Goal: Task Accomplishment & Management: Manage account settings

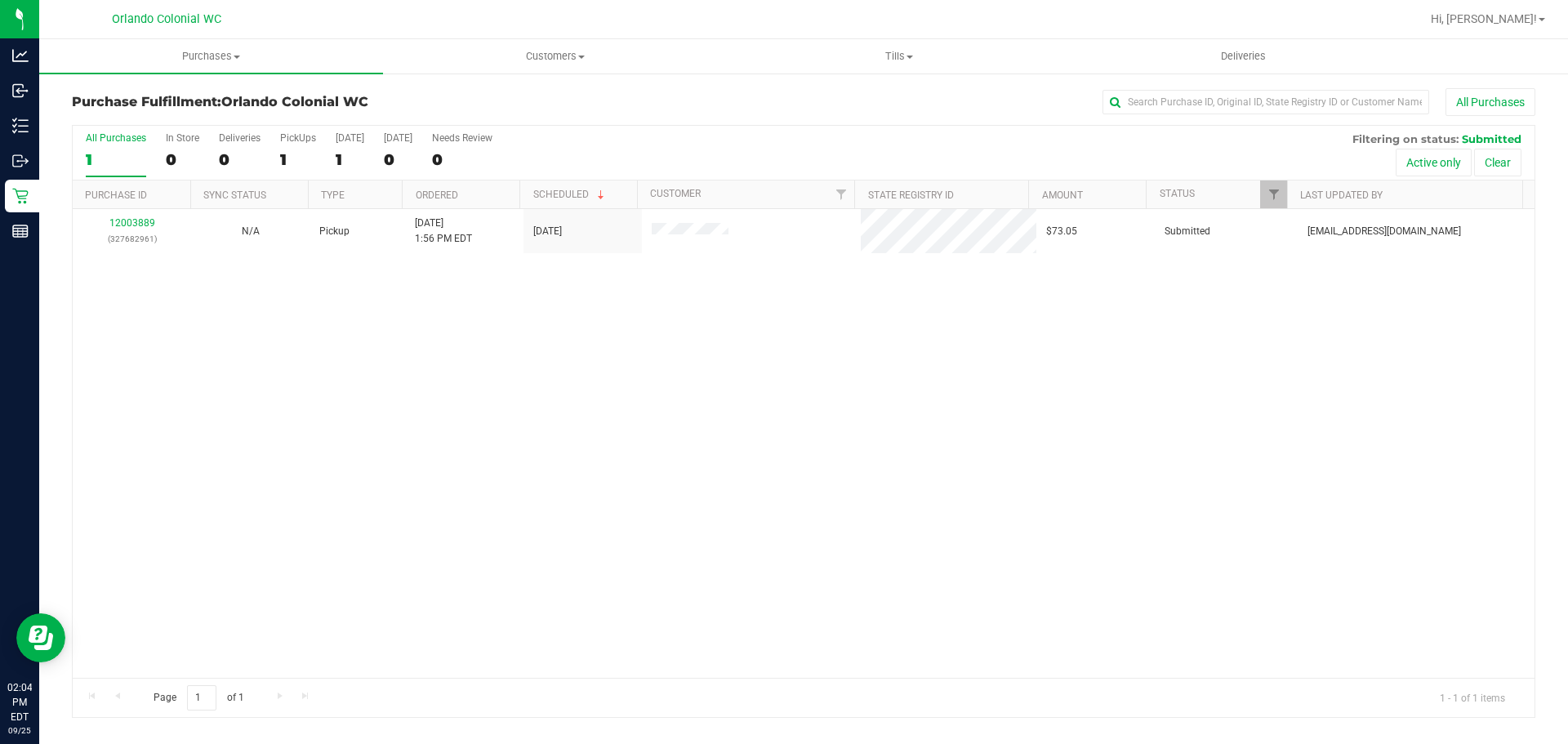
click at [1519, 4] on div "Hi, [PERSON_NAME]!" at bounding box center [1490, 19] width 140 height 32
click at [1520, 15] on span "Hi, [PERSON_NAME]!" at bounding box center [1484, 18] width 106 height 13
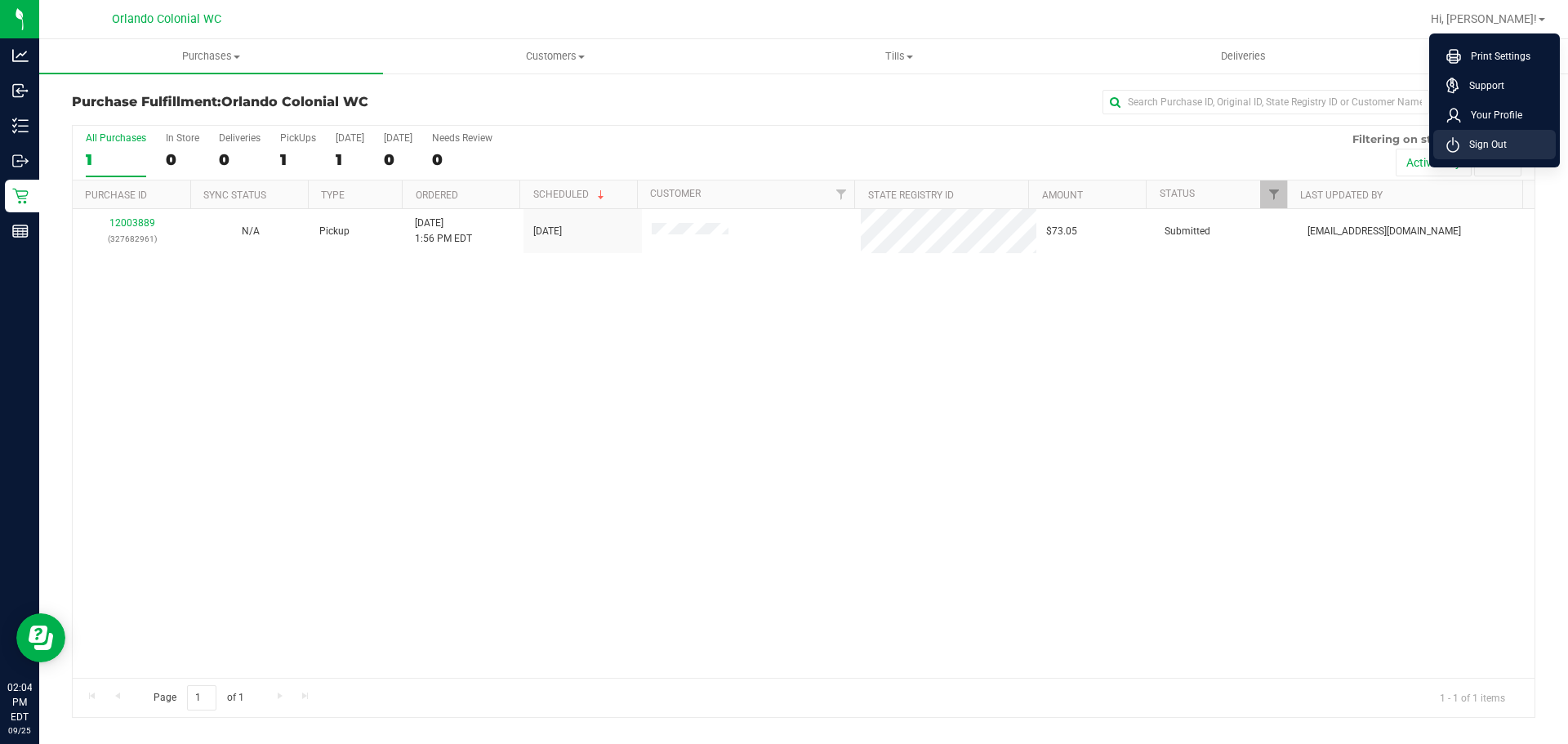
click at [1507, 140] on li "Sign Out" at bounding box center [1494, 144] width 123 height 29
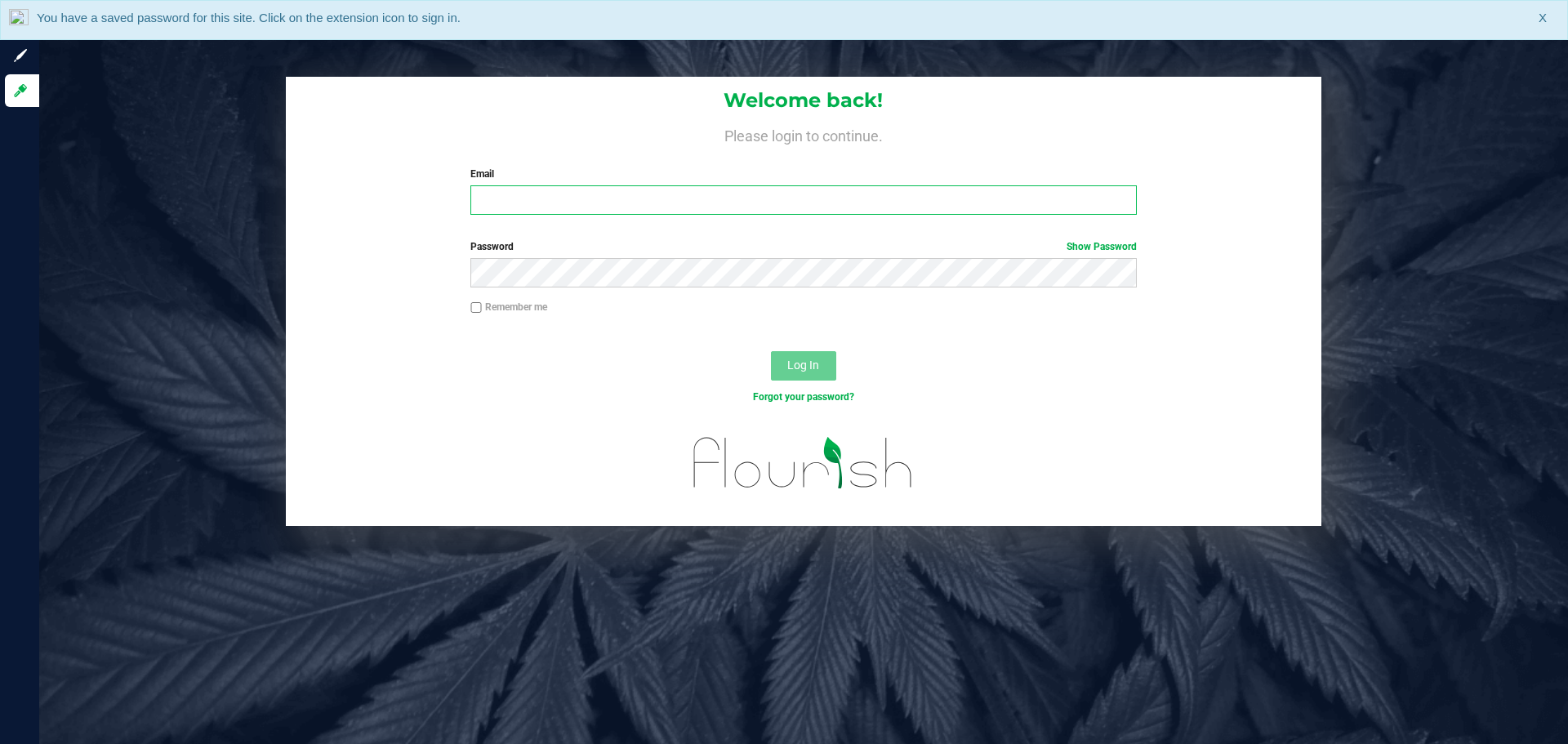
click at [501, 193] on input "Email" at bounding box center [803, 200] width 665 height 29
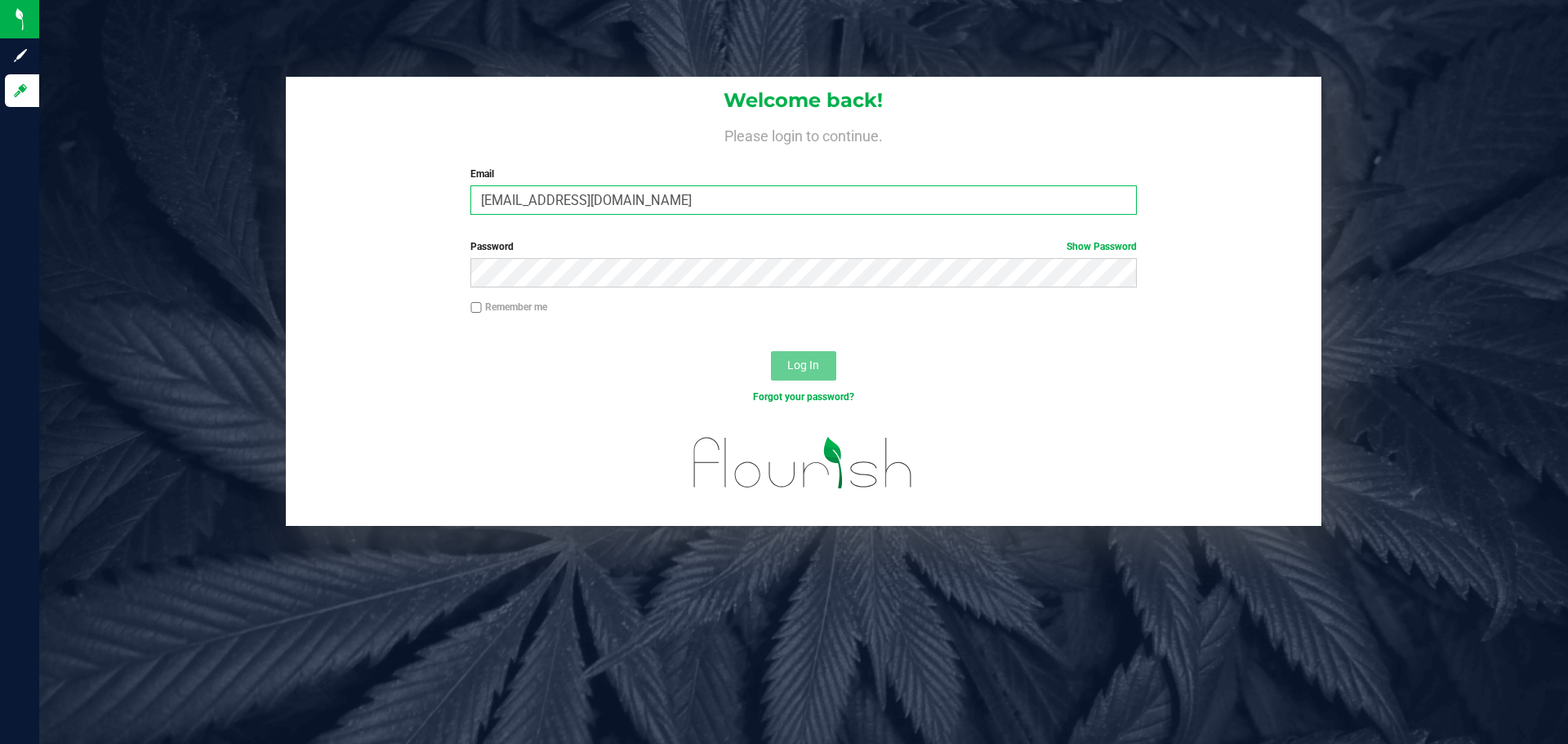
type input "[EMAIL_ADDRESS][DOMAIN_NAME]"
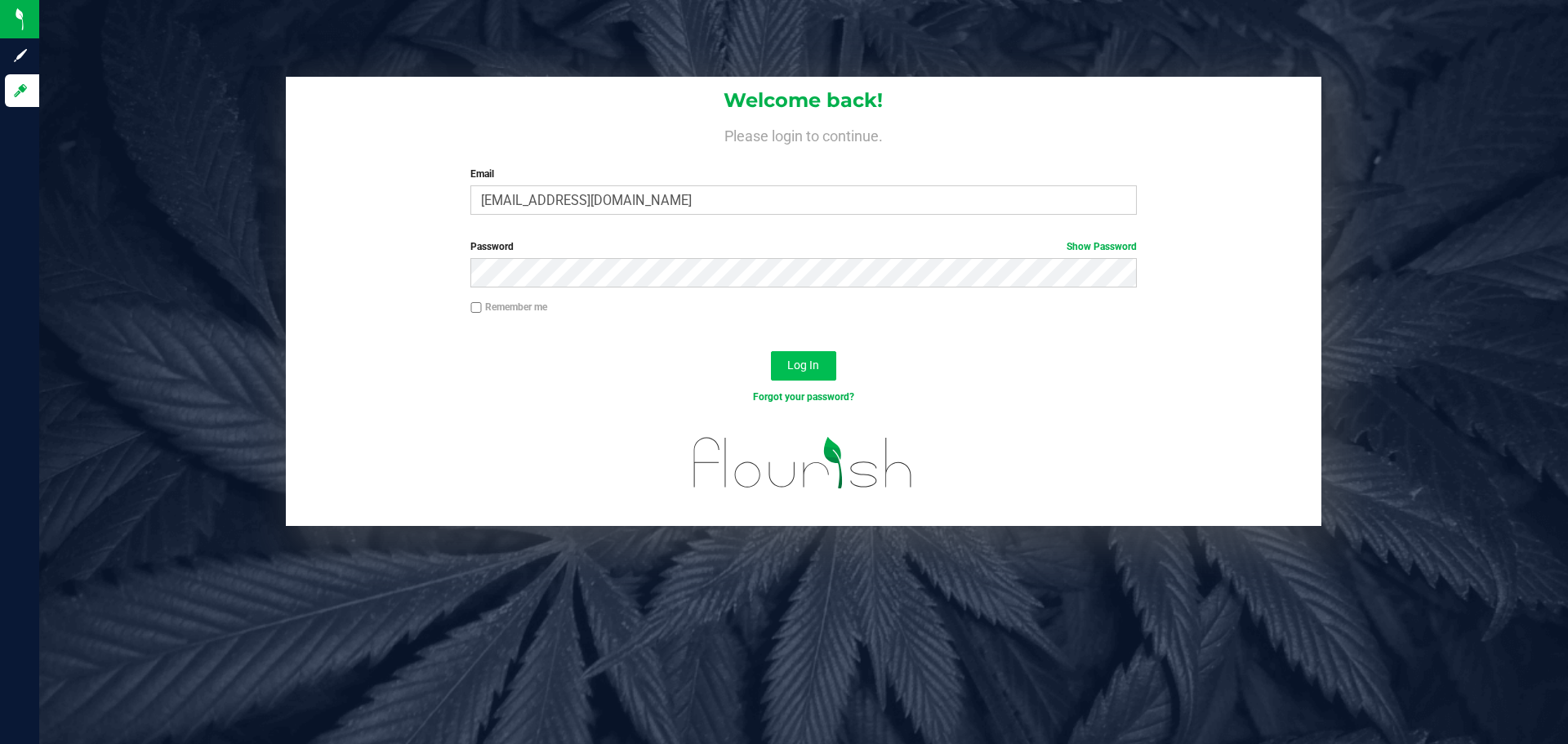
click at [797, 367] on span "Log In" at bounding box center [803, 365] width 32 height 13
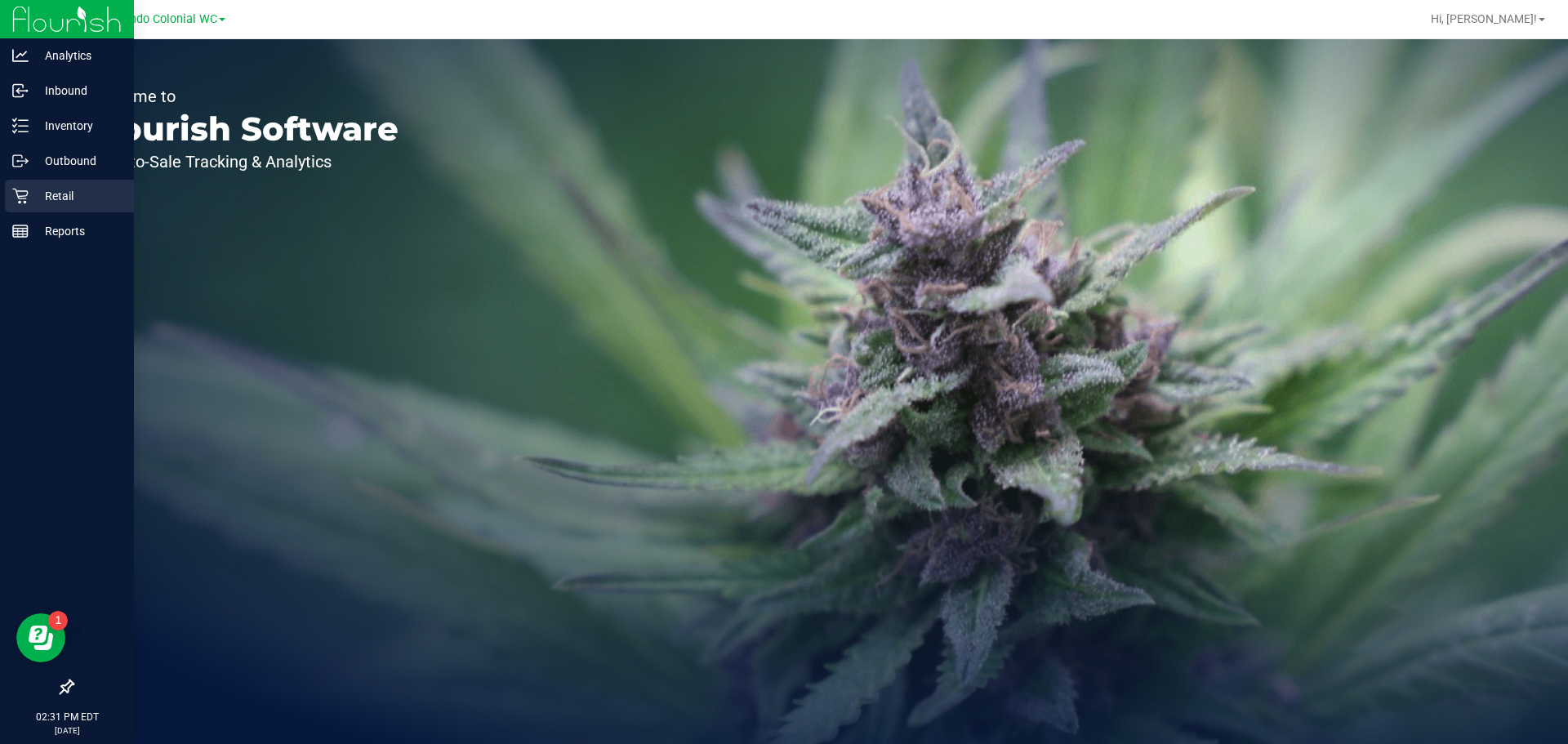
click at [29, 192] on p "Retail" at bounding box center [77, 196] width 98 height 20
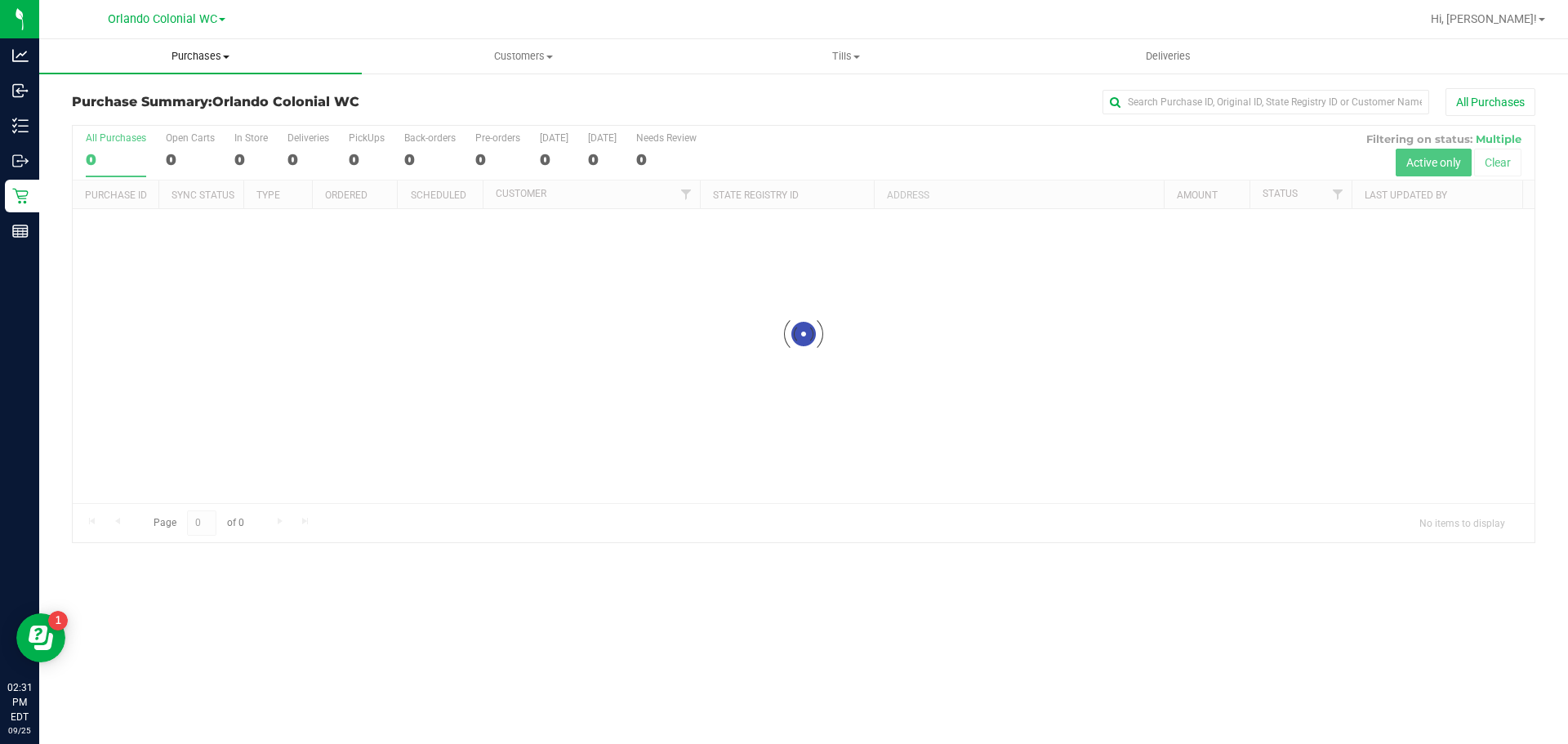
click at [194, 51] on span "Purchases" at bounding box center [201, 56] width 323 height 15
click at [117, 119] on span "Fulfillment" at bounding box center [90, 118] width 101 height 14
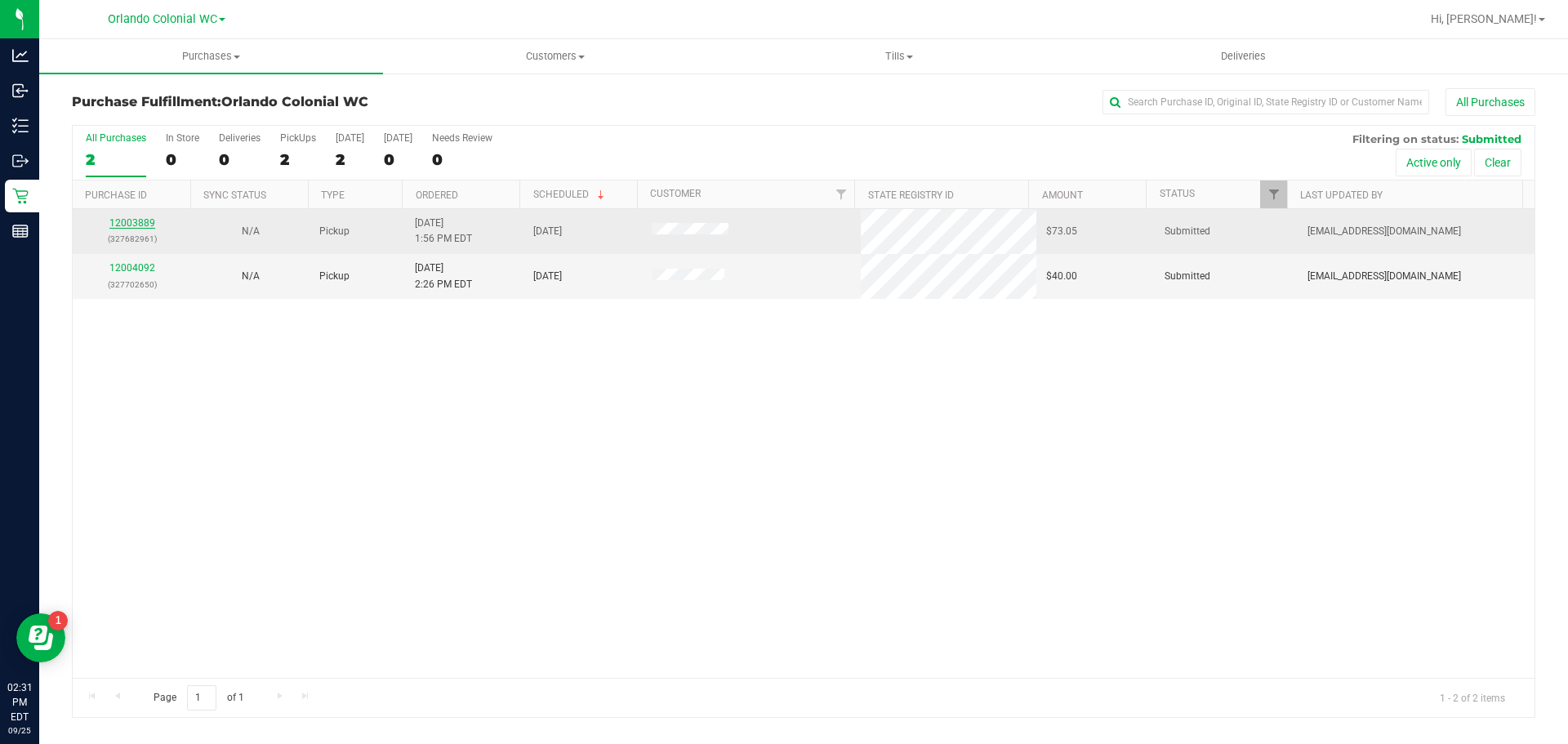
click at [144, 223] on link "12003889" at bounding box center [131, 223] width 46 height 11
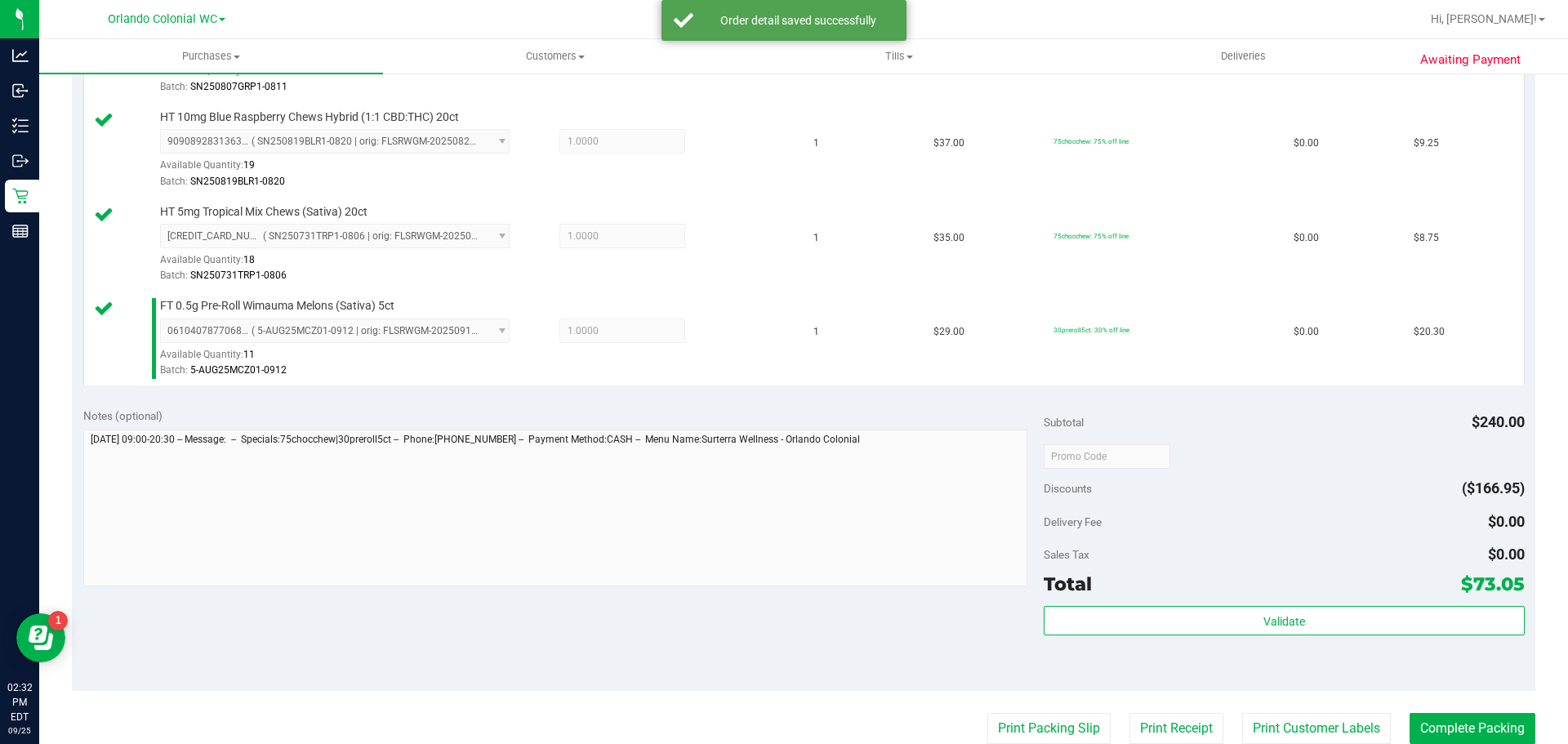
scroll to position [980, 0]
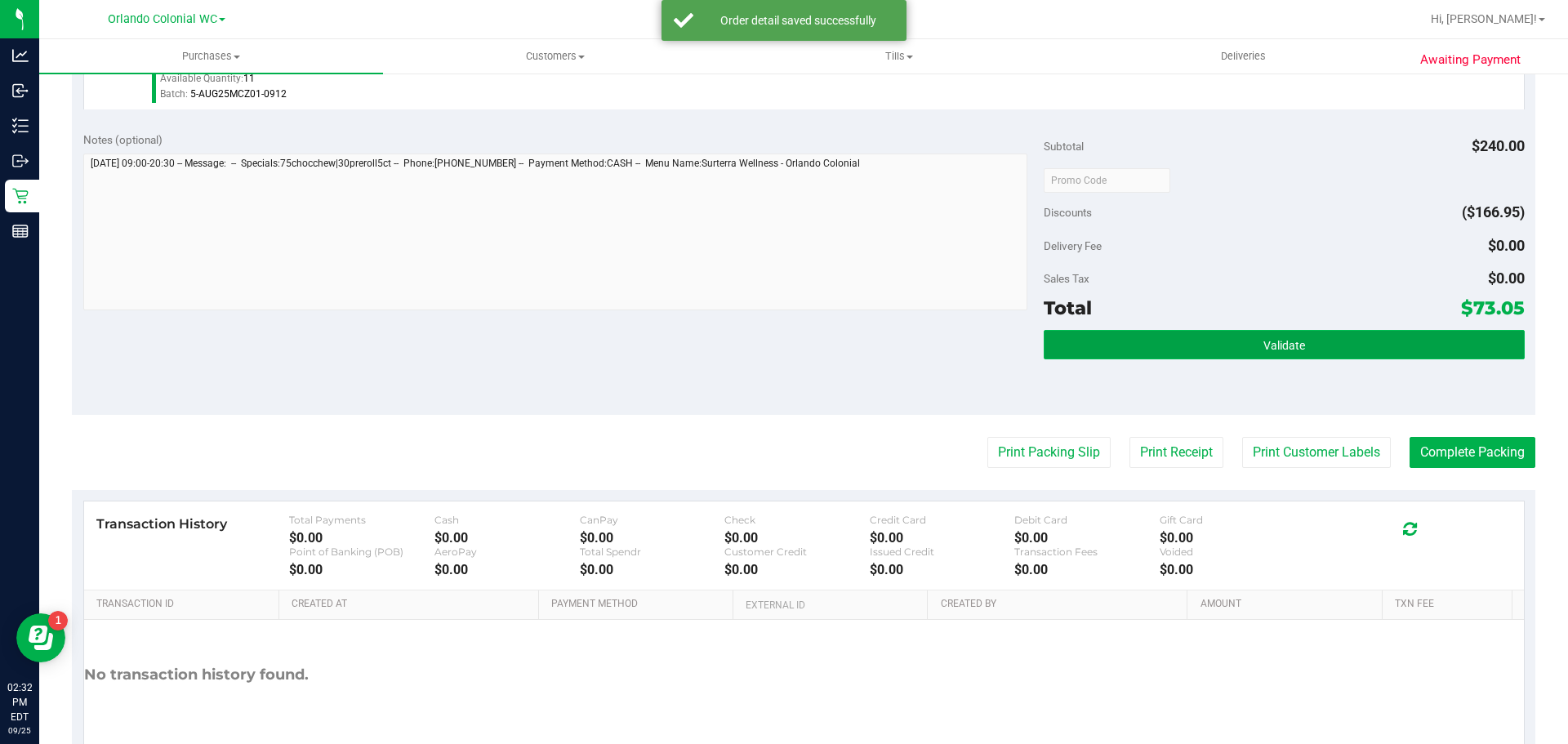
click at [1219, 338] on button "Validate" at bounding box center [1283, 345] width 480 height 29
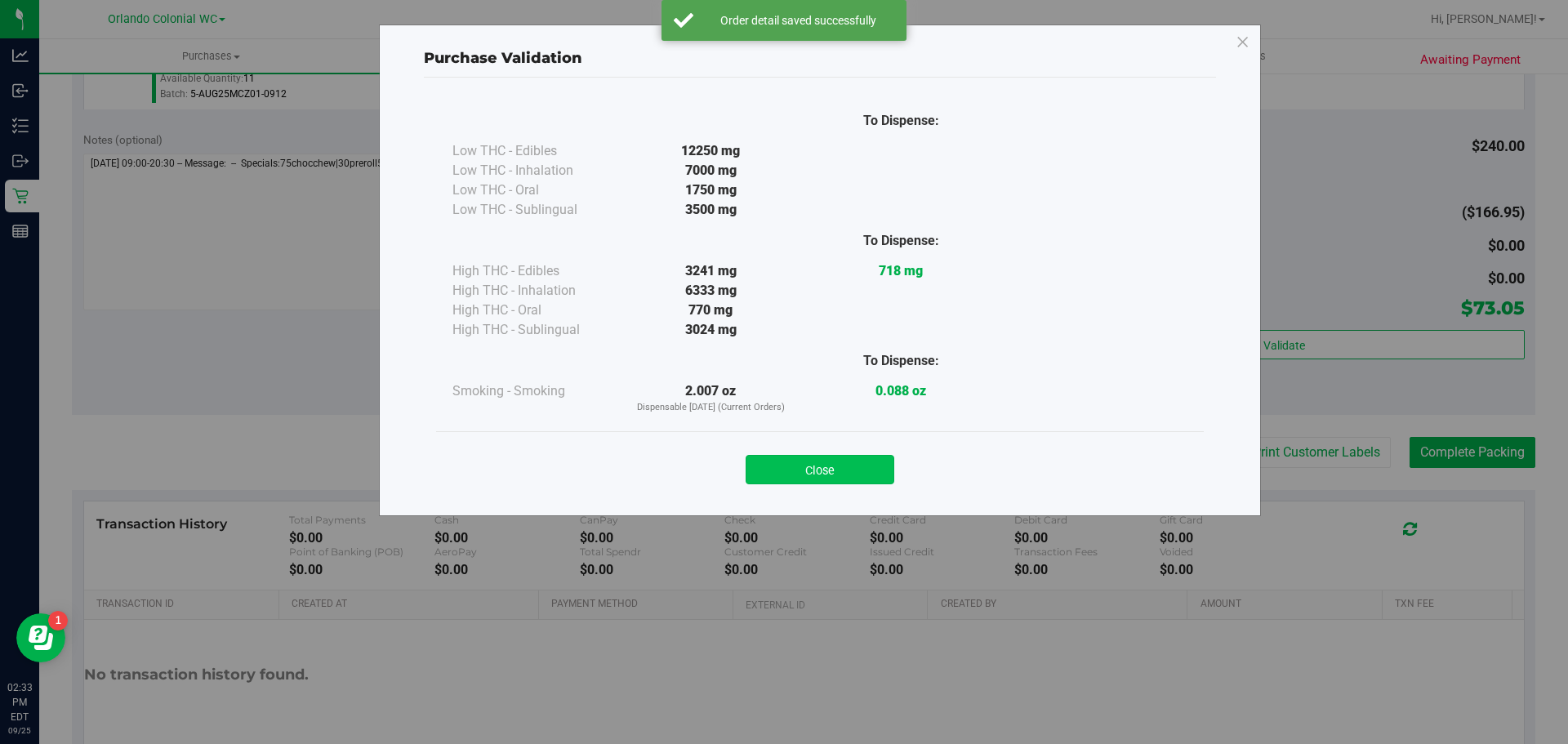
click at [860, 467] on button "Close" at bounding box center [819, 470] width 149 height 29
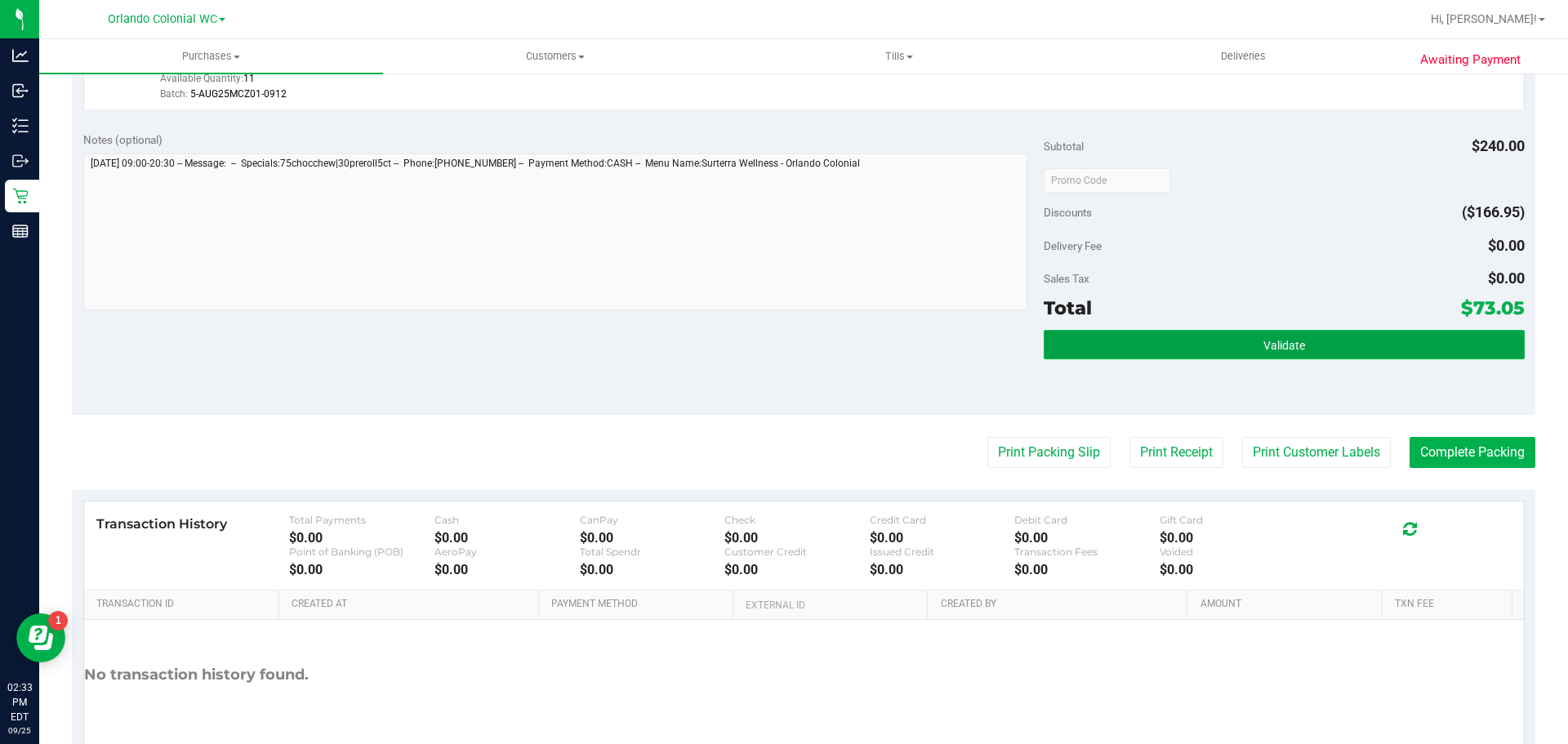
click at [1226, 342] on button "Validate" at bounding box center [1283, 345] width 480 height 29
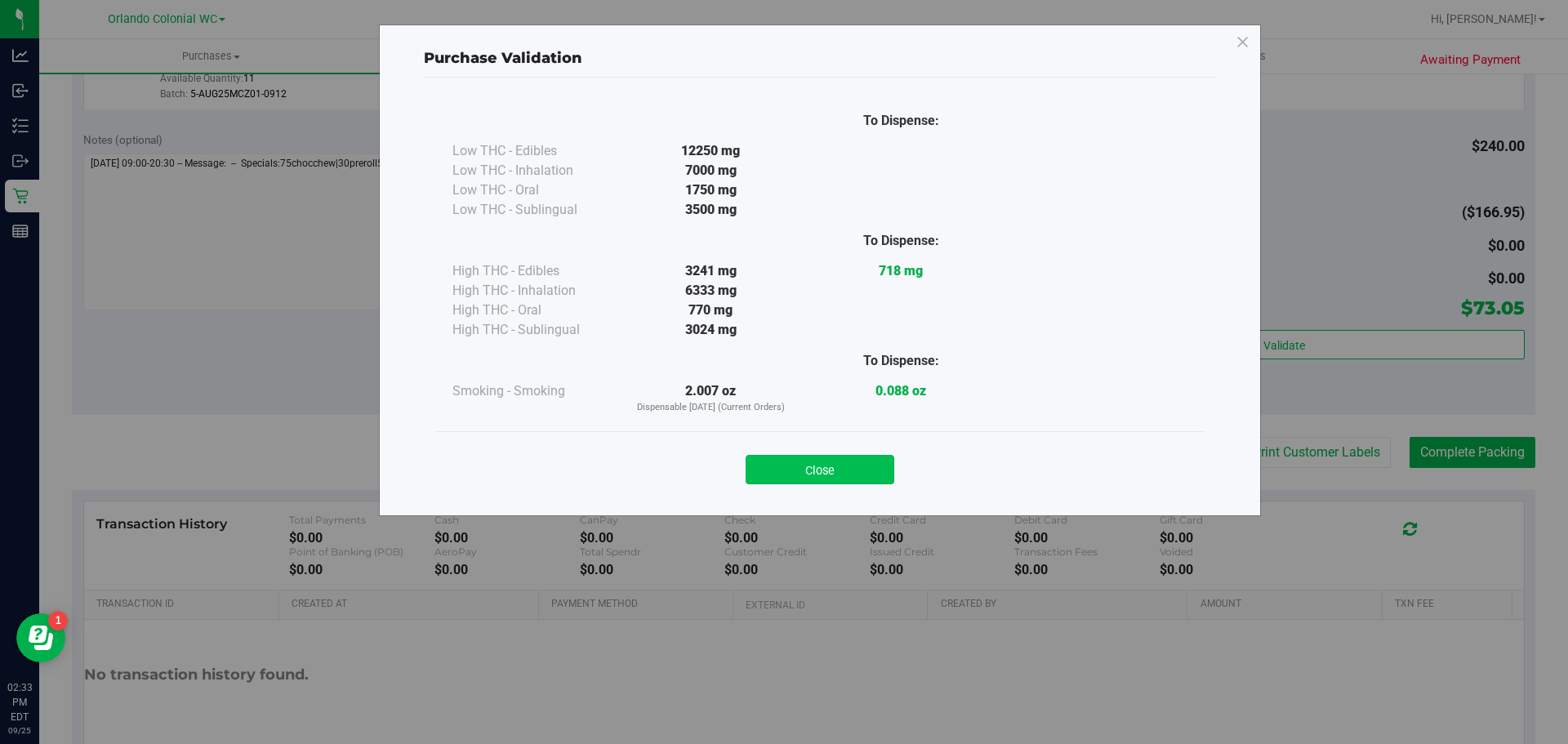
click at [774, 473] on button "Close" at bounding box center [819, 470] width 149 height 29
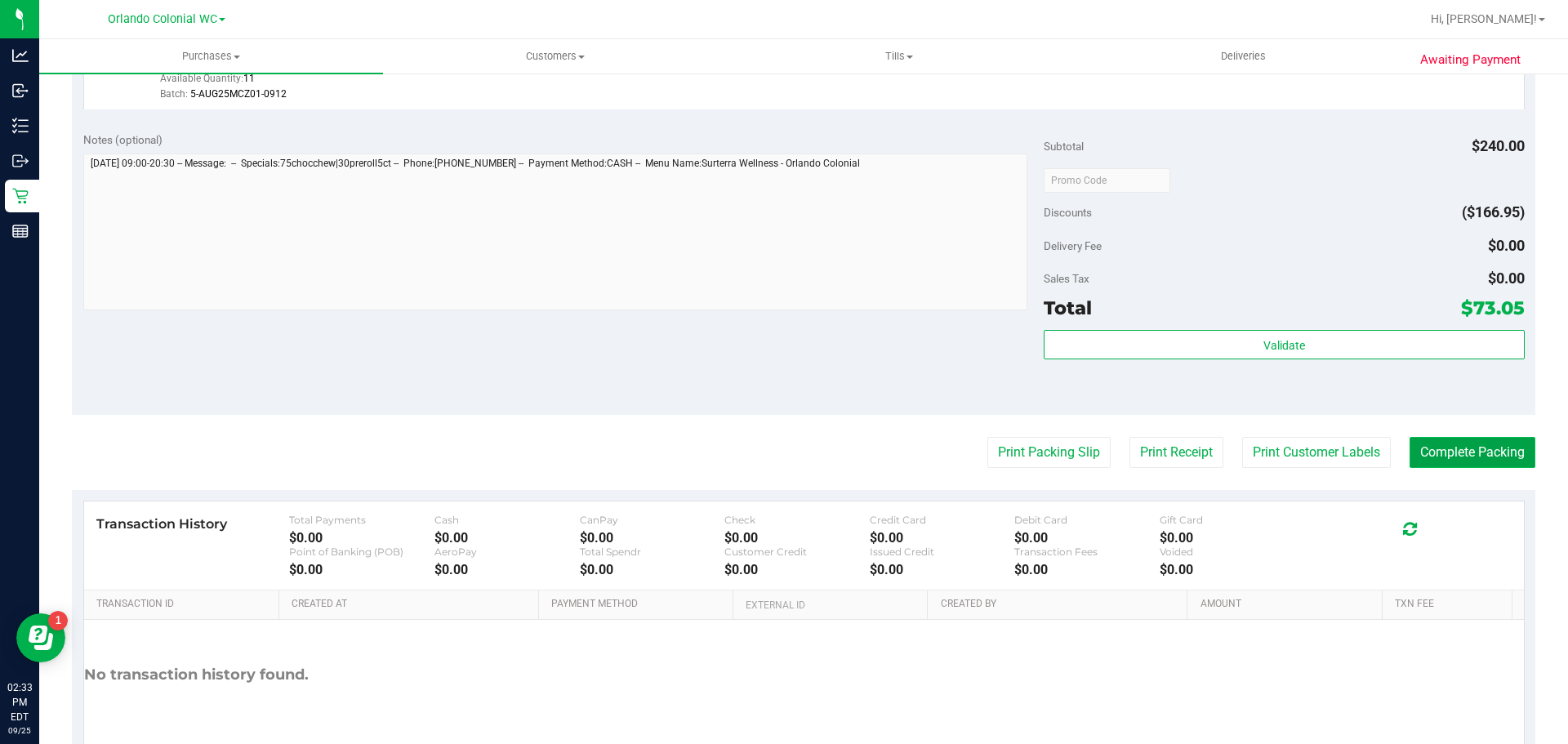
click at [1471, 445] on button "Complete Packing" at bounding box center [1473, 453] width 125 height 31
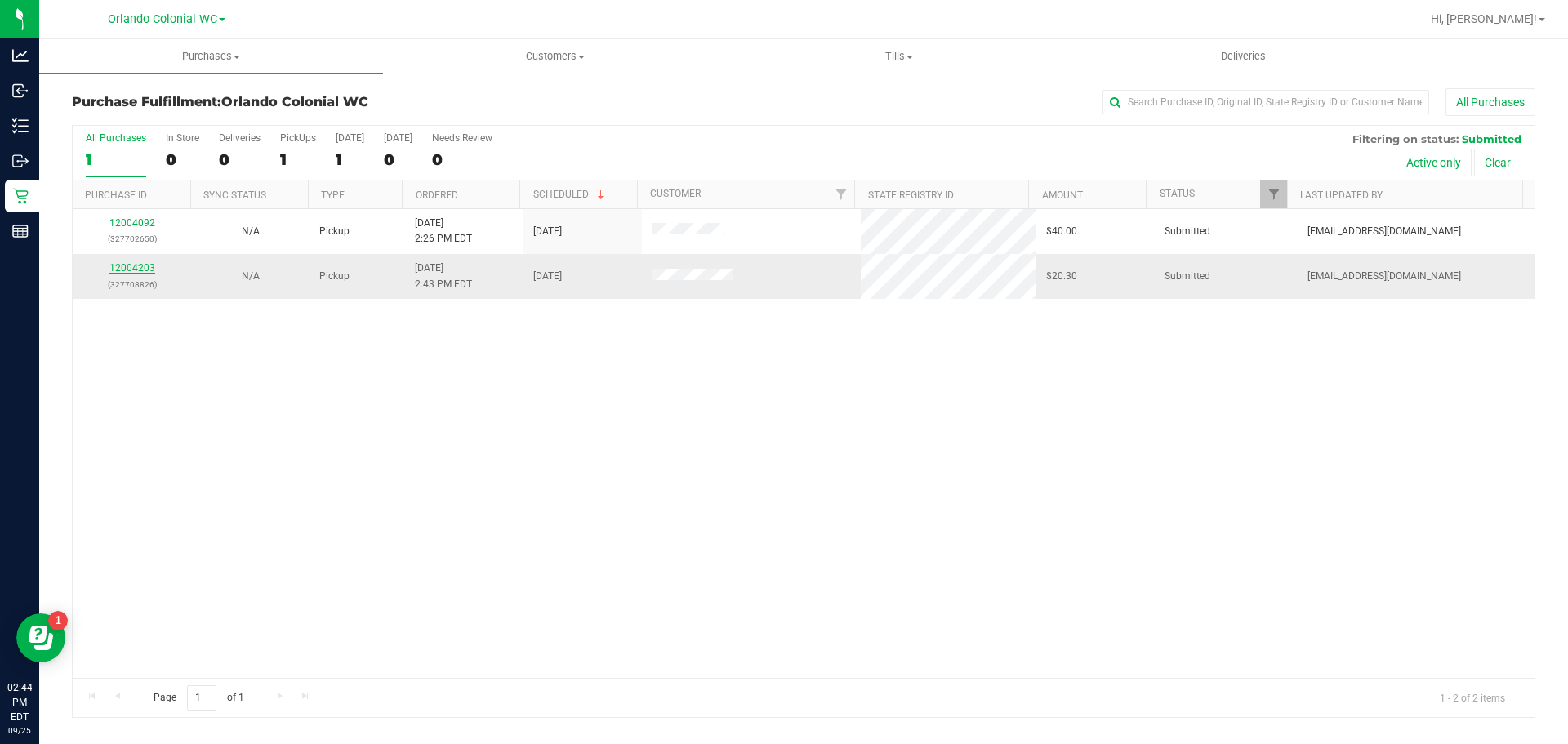
click at [141, 272] on link "12004203" at bounding box center [131, 267] width 46 height 11
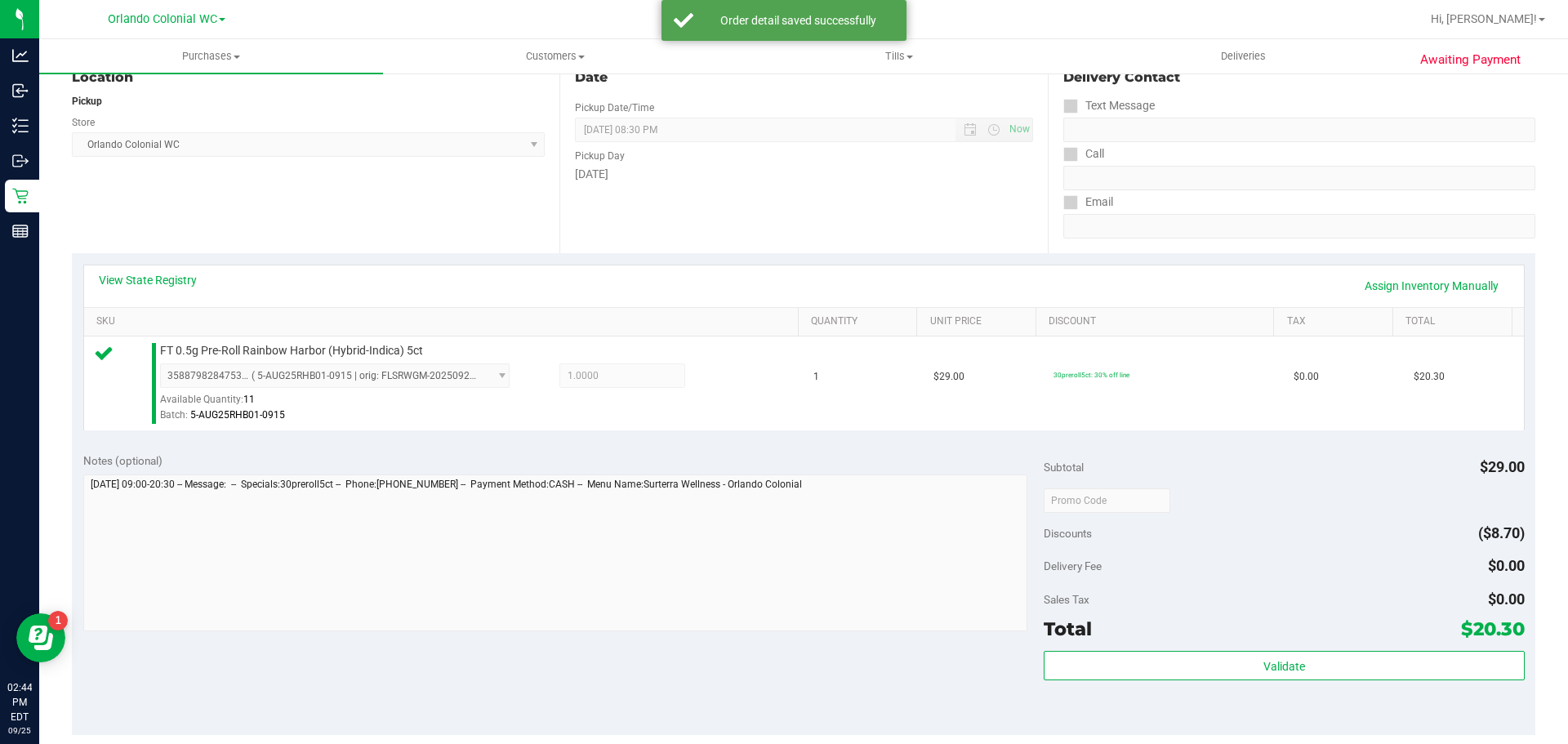
scroll to position [367, 0]
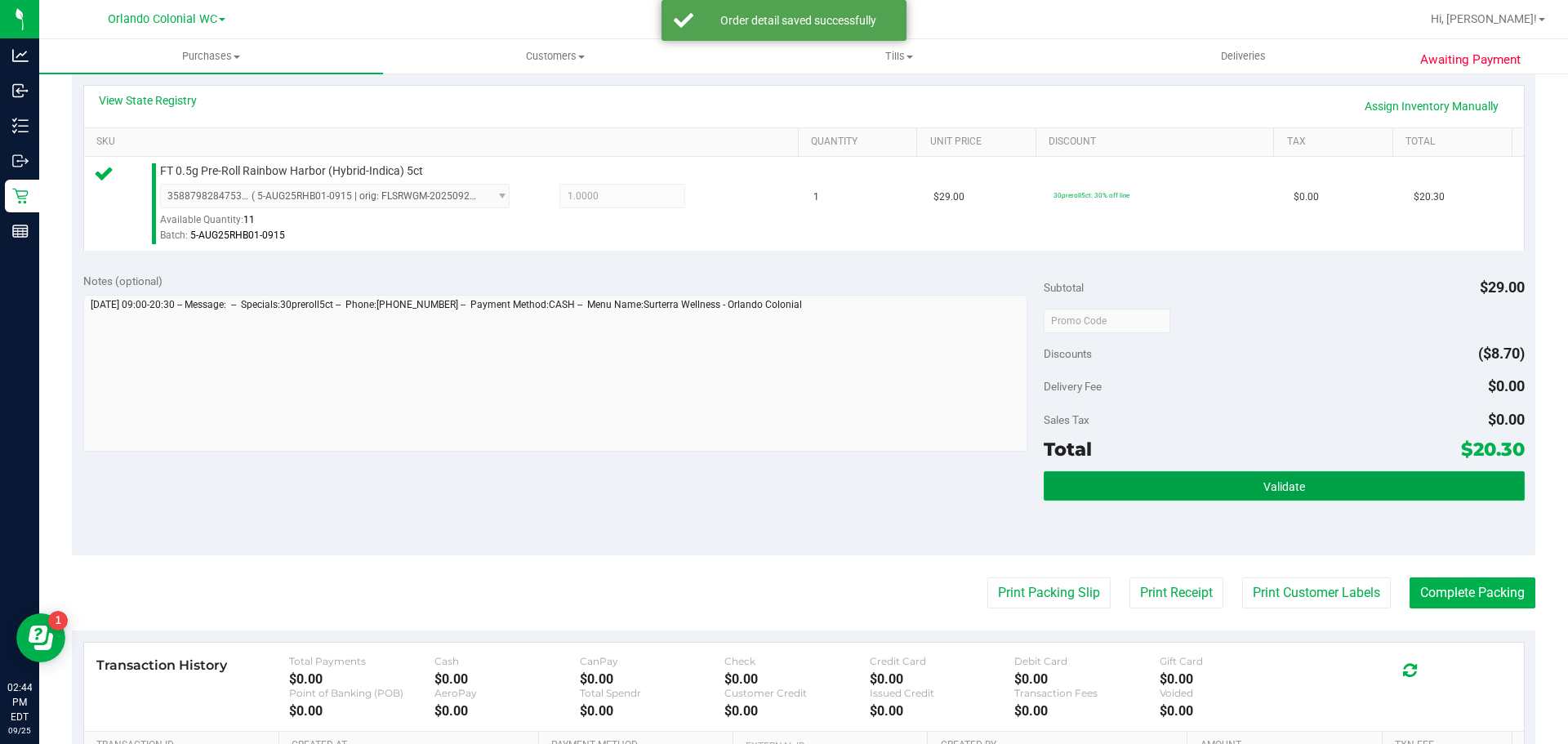
click at [1268, 488] on span "Validate" at bounding box center [1284, 486] width 42 height 13
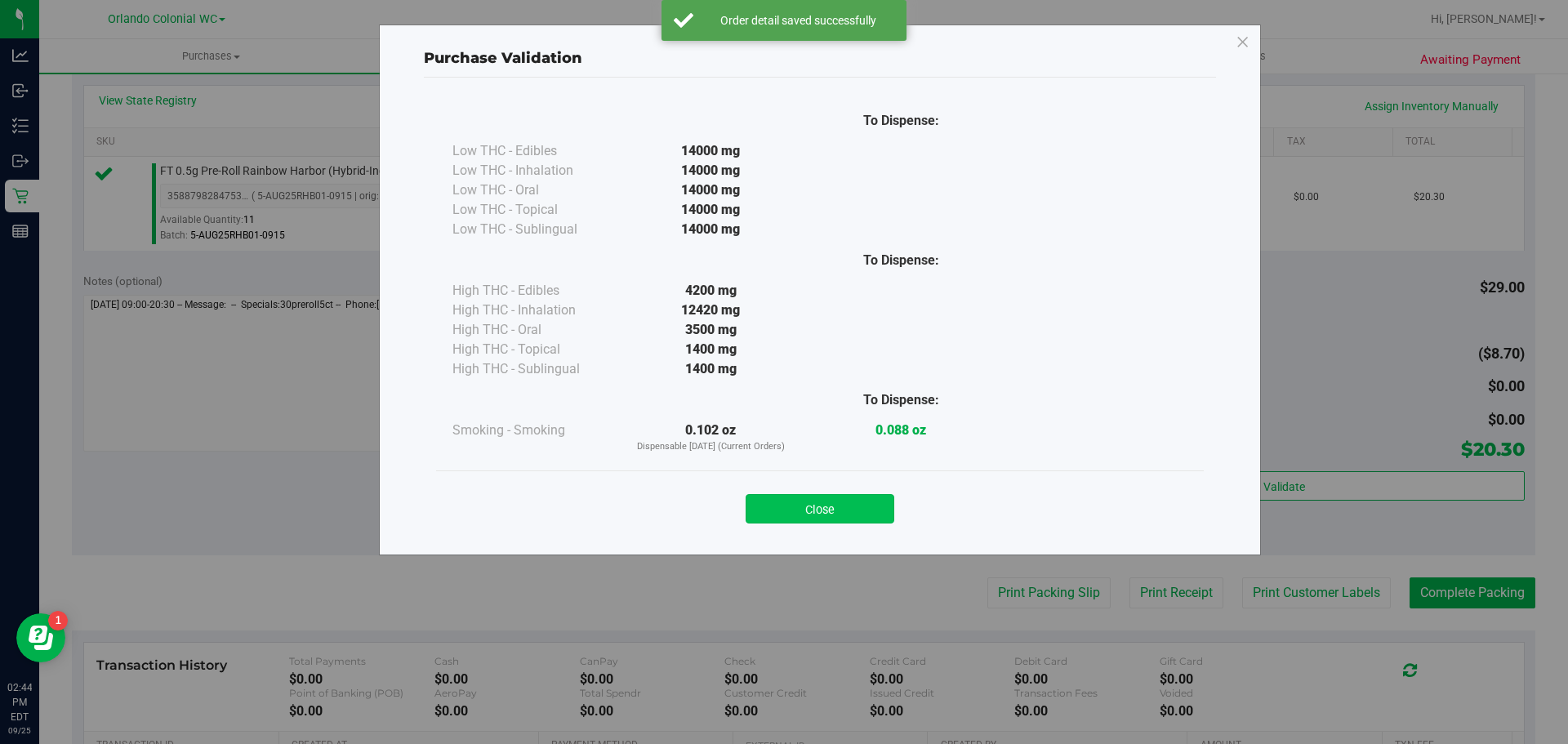
click at [832, 522] on button "Close" at bounding box center [819, 509] width 149 height 29
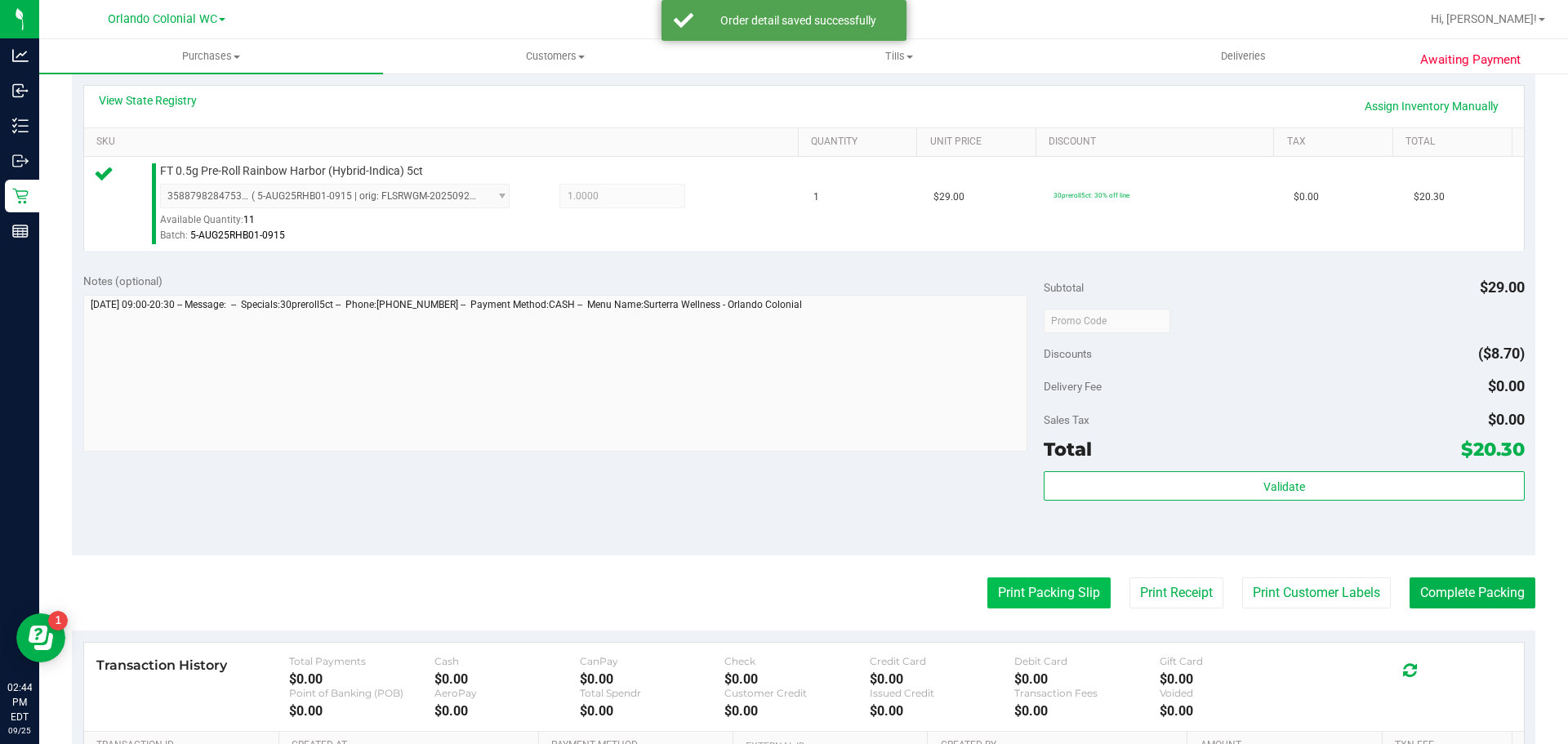
click at [1061, 605] on button "Print Packing Slip" at bounding box center [1049, 593] width 124 height 31
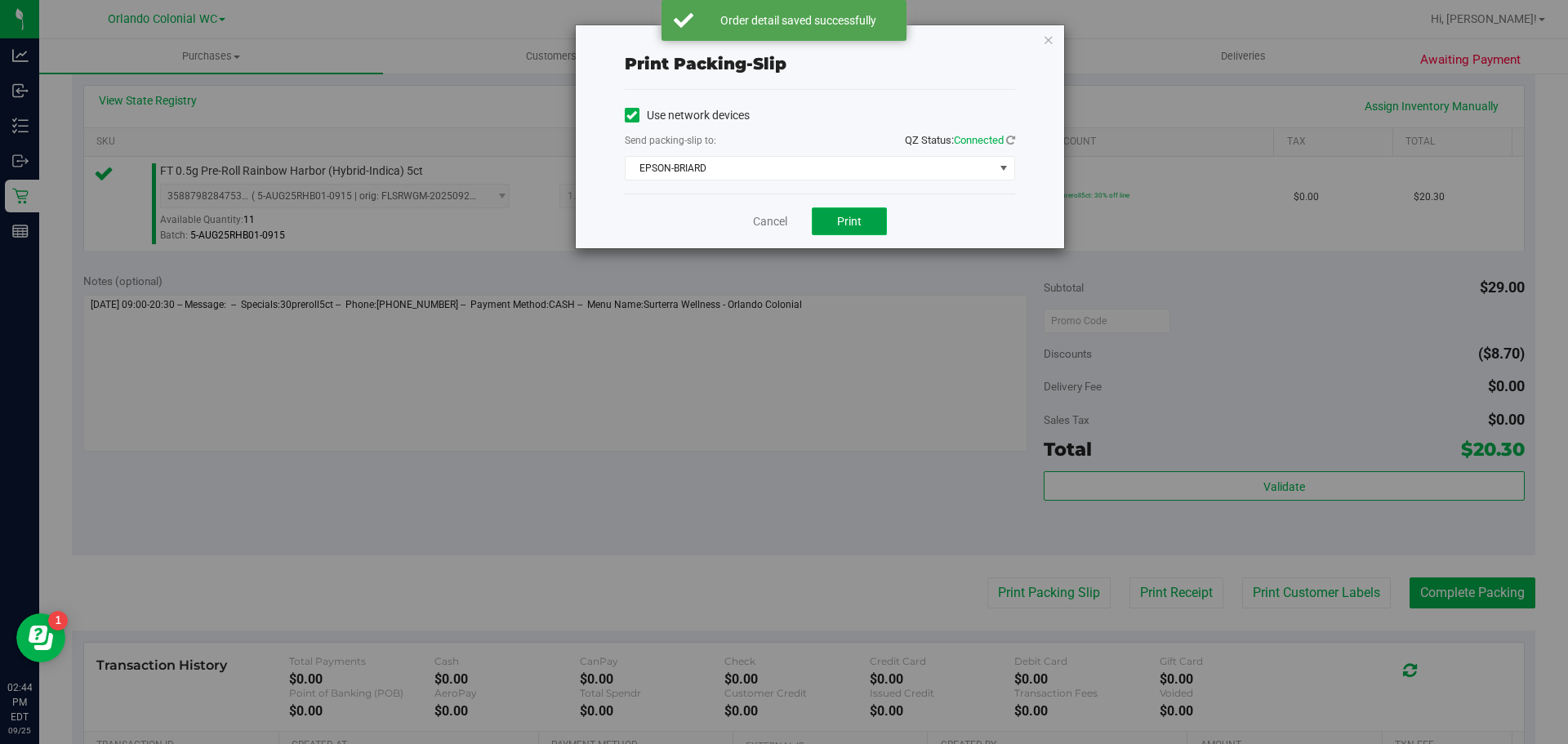
click at [856, 223] on span "Print" at bounding box center [849, 221] width 25 height 13
click at [858, 234] on button "Print" at bounding box center [848, 222] width 75 height 27
click at [760, 158] on span "EPSON-BRIARD" at bounding box center [810, 168] width 368 height 23
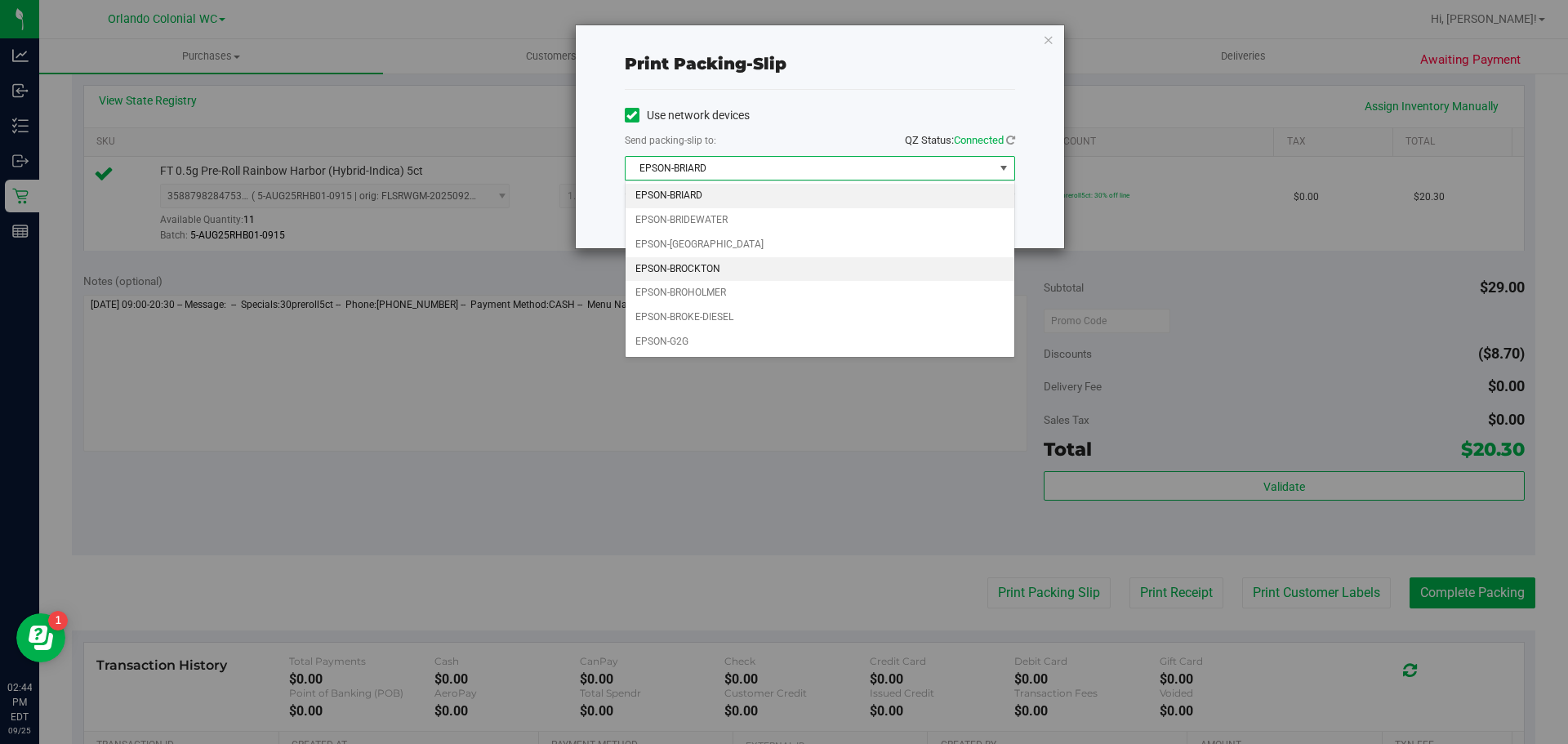
click at [699, 270] on li "EPSON-BROCKTON" at bounding box center [820, 270] width 389 height 25
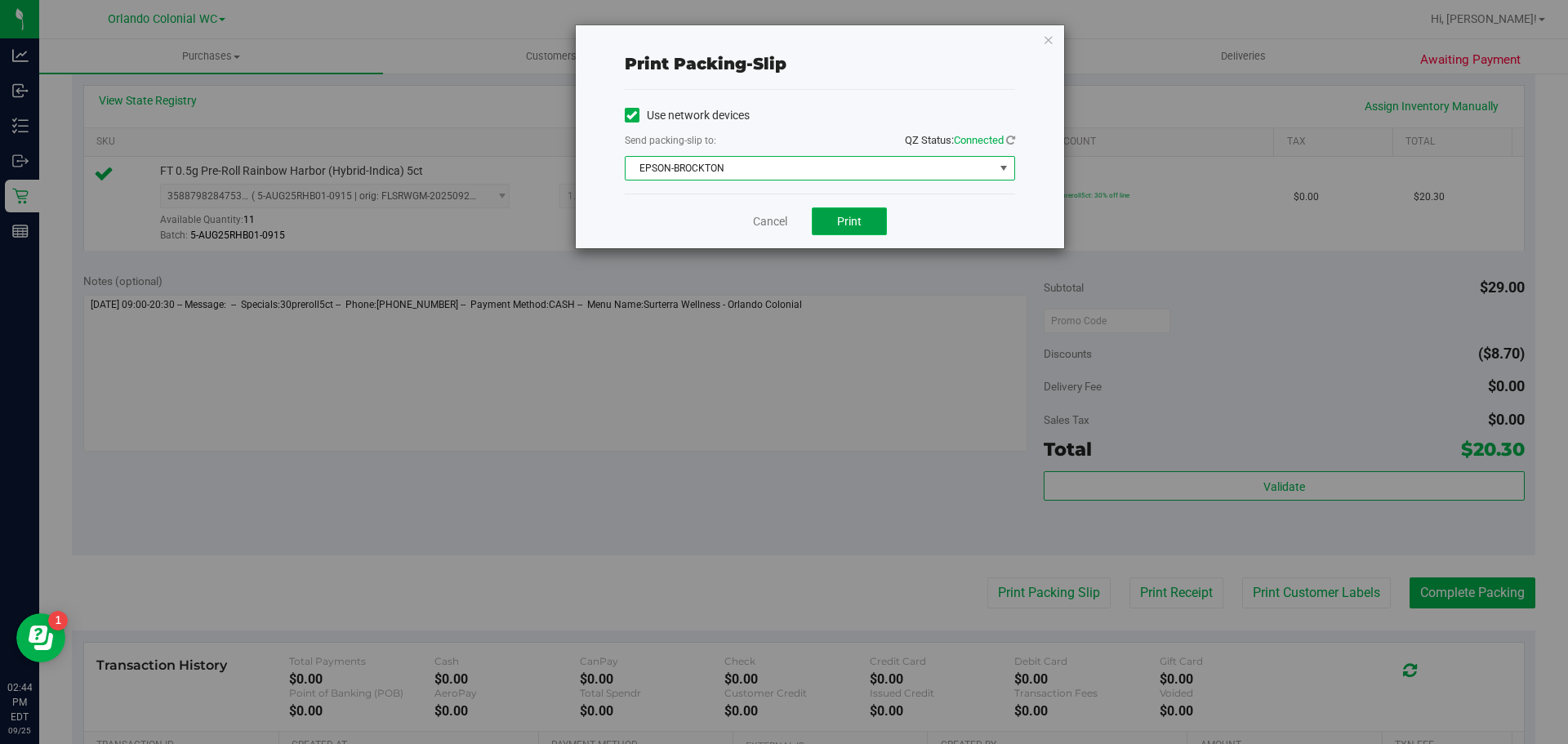
click at [848, 225] on span "Print" at bounding box center [849, 221] width 25 height 13
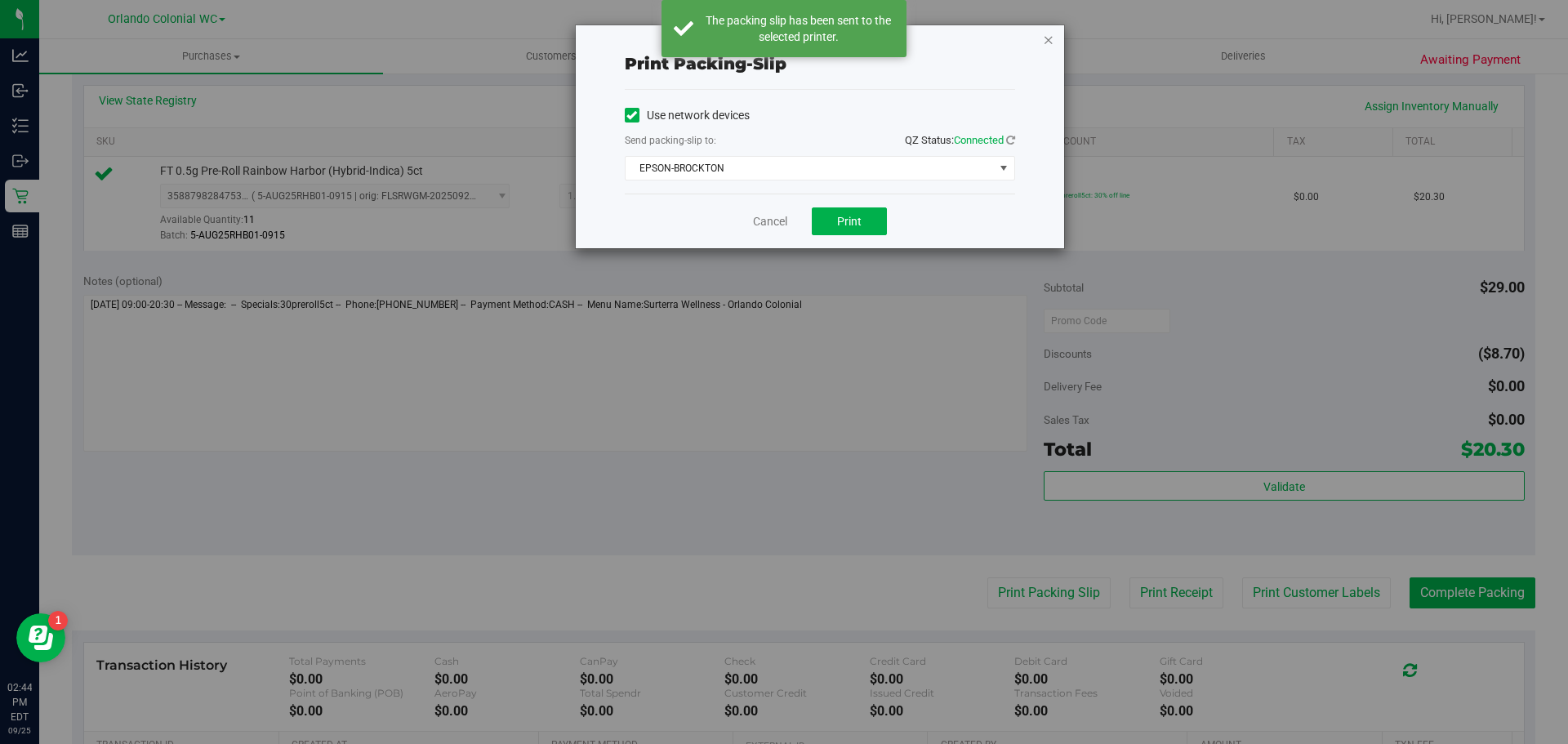
click at [1054, 37] on icon "button" at bounding box center [1048, 39] width 11 height 20
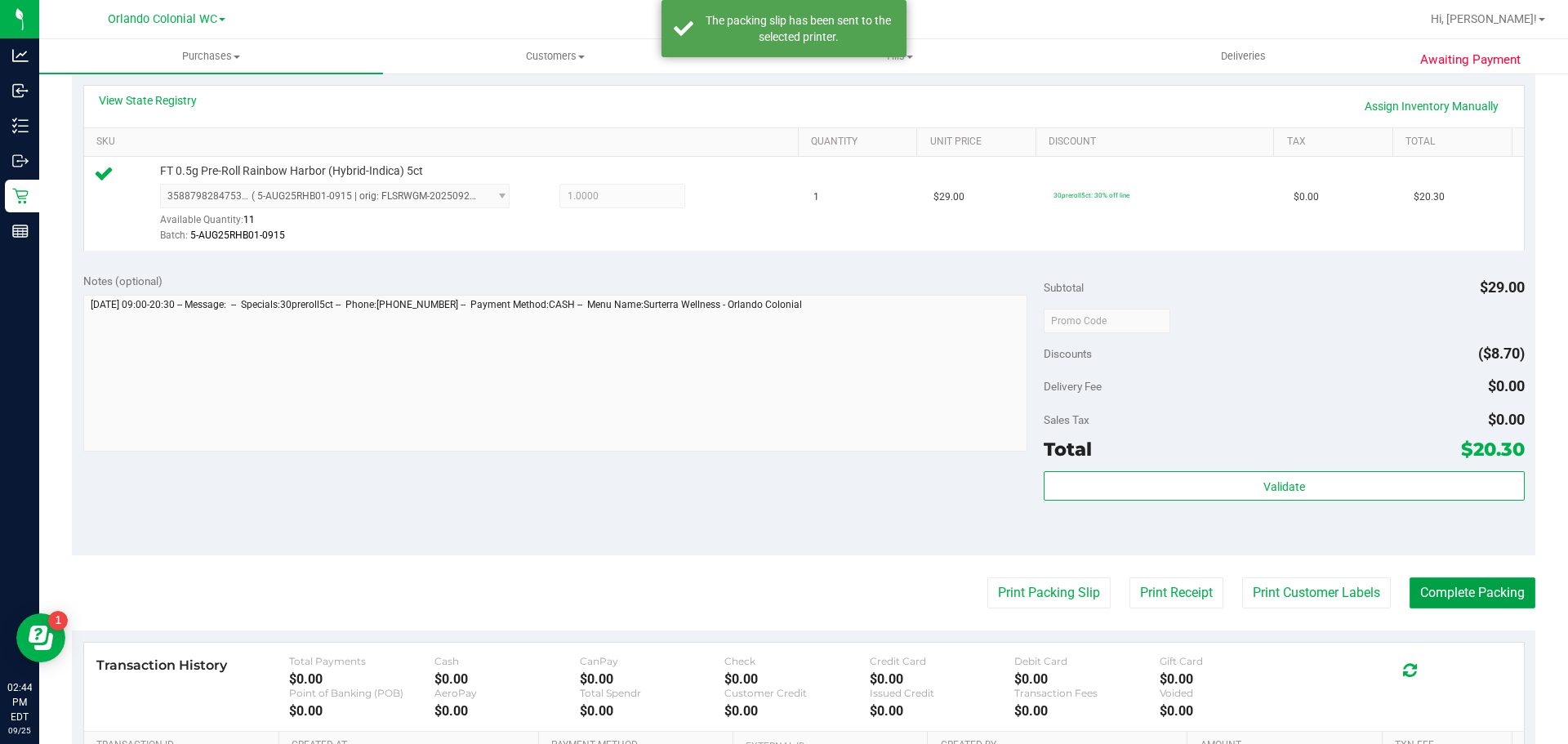
click at [1464, 592] on button "Complete Packing" at bounding box center [1473, 593] width 125 height 31
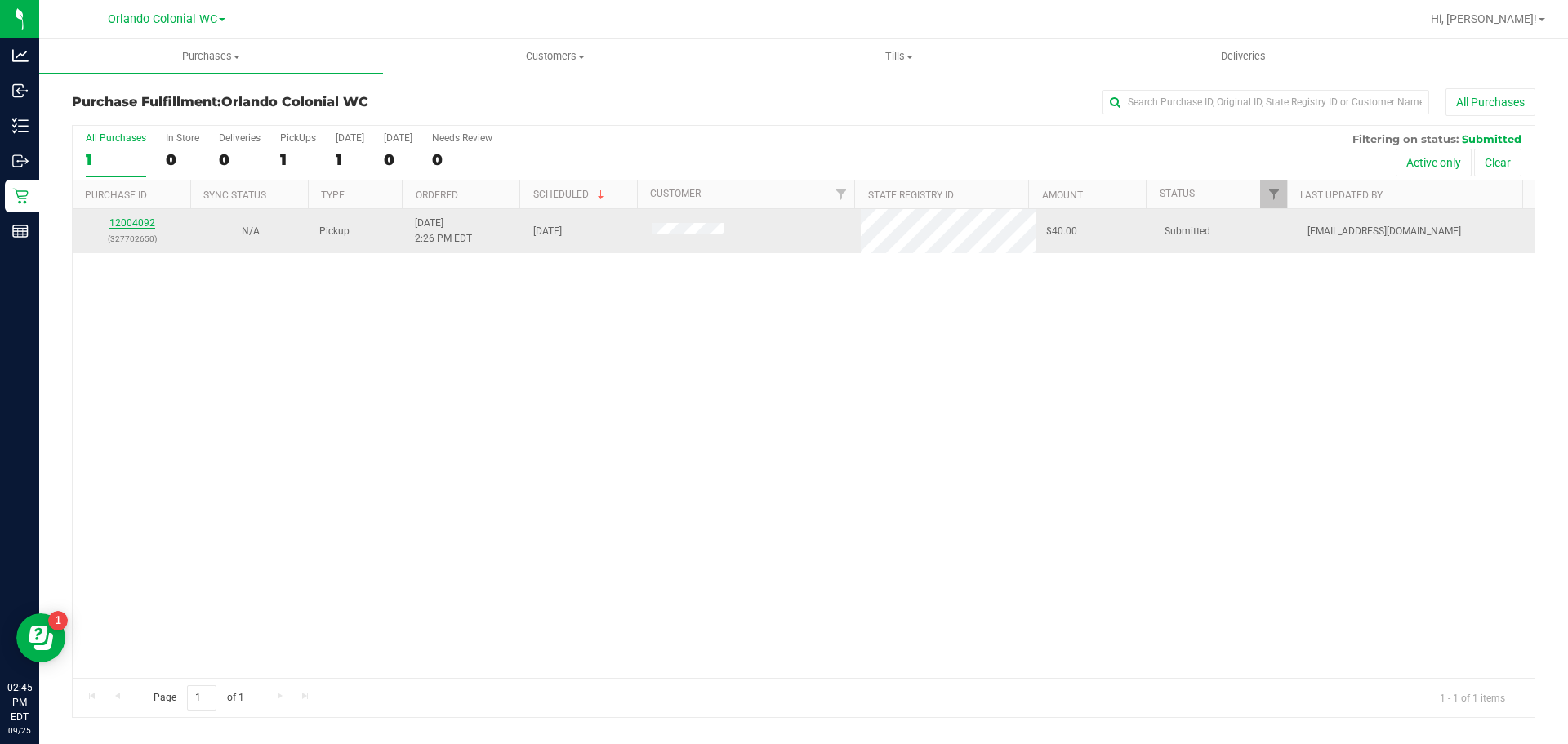
click at [127, 220] on link "12004092" at bounding box center [131, 223] width 46 height 11
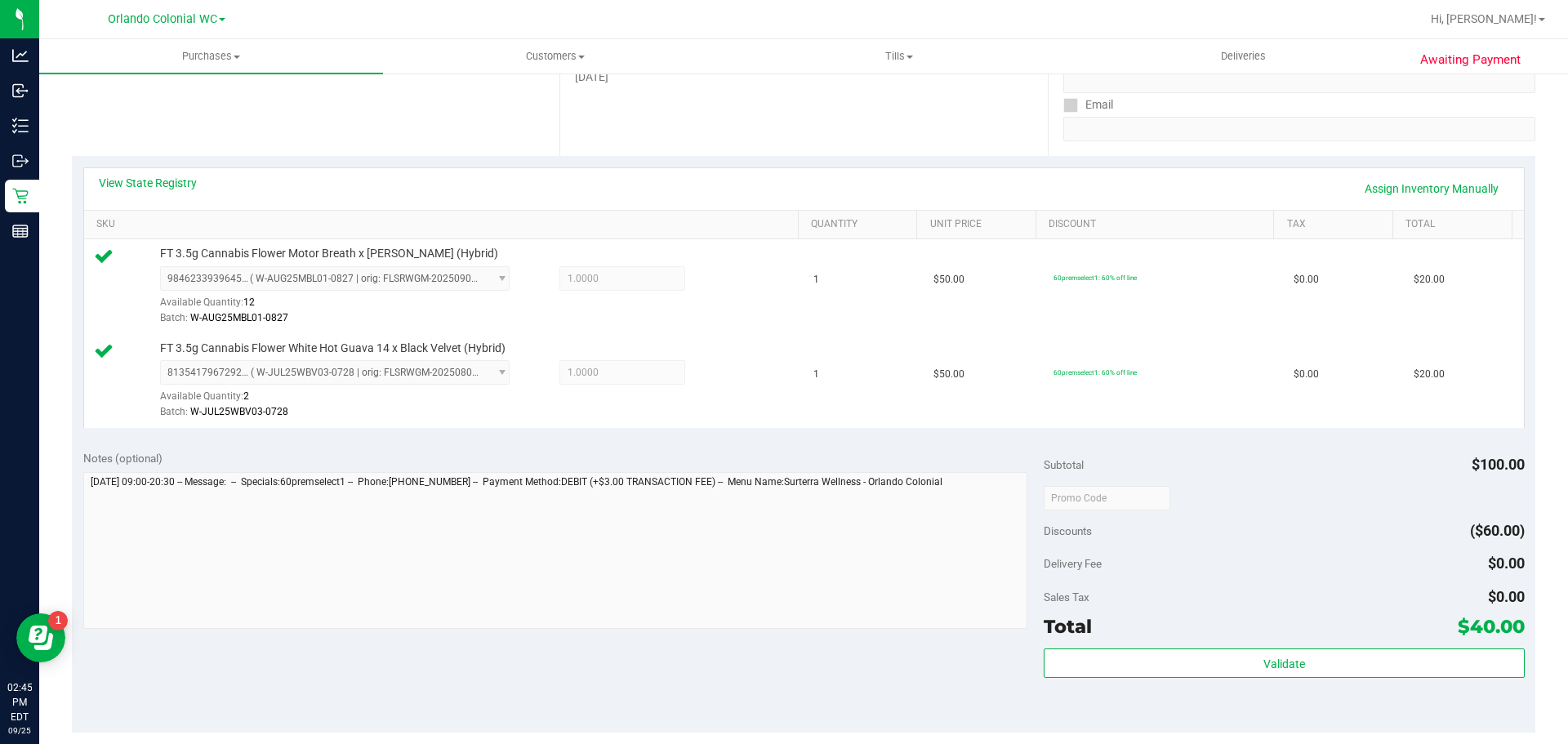
scroll to position [376, 0]
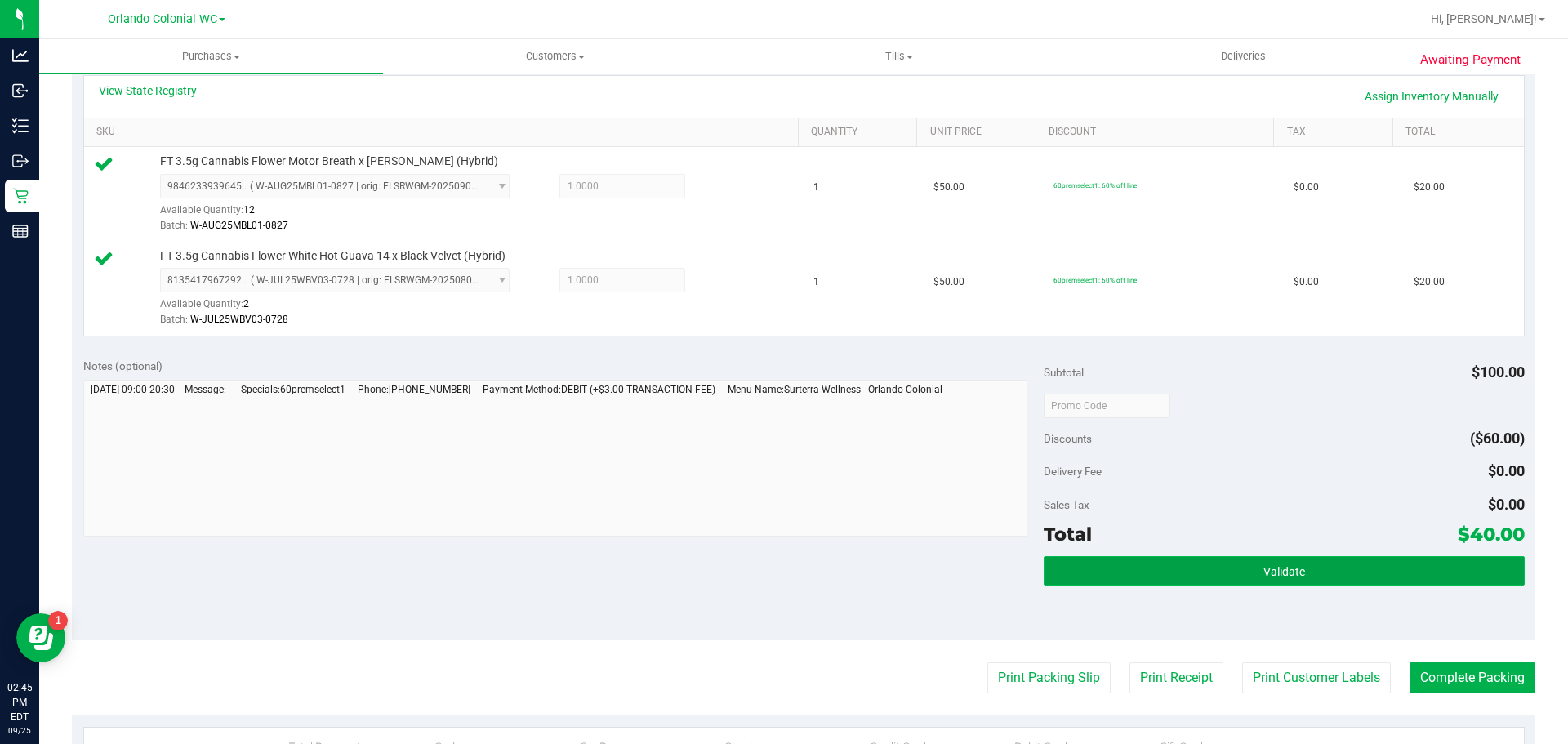
click at [1274, 576] on span "Validate" at bounding box center [1284, 571] width 42 height 13
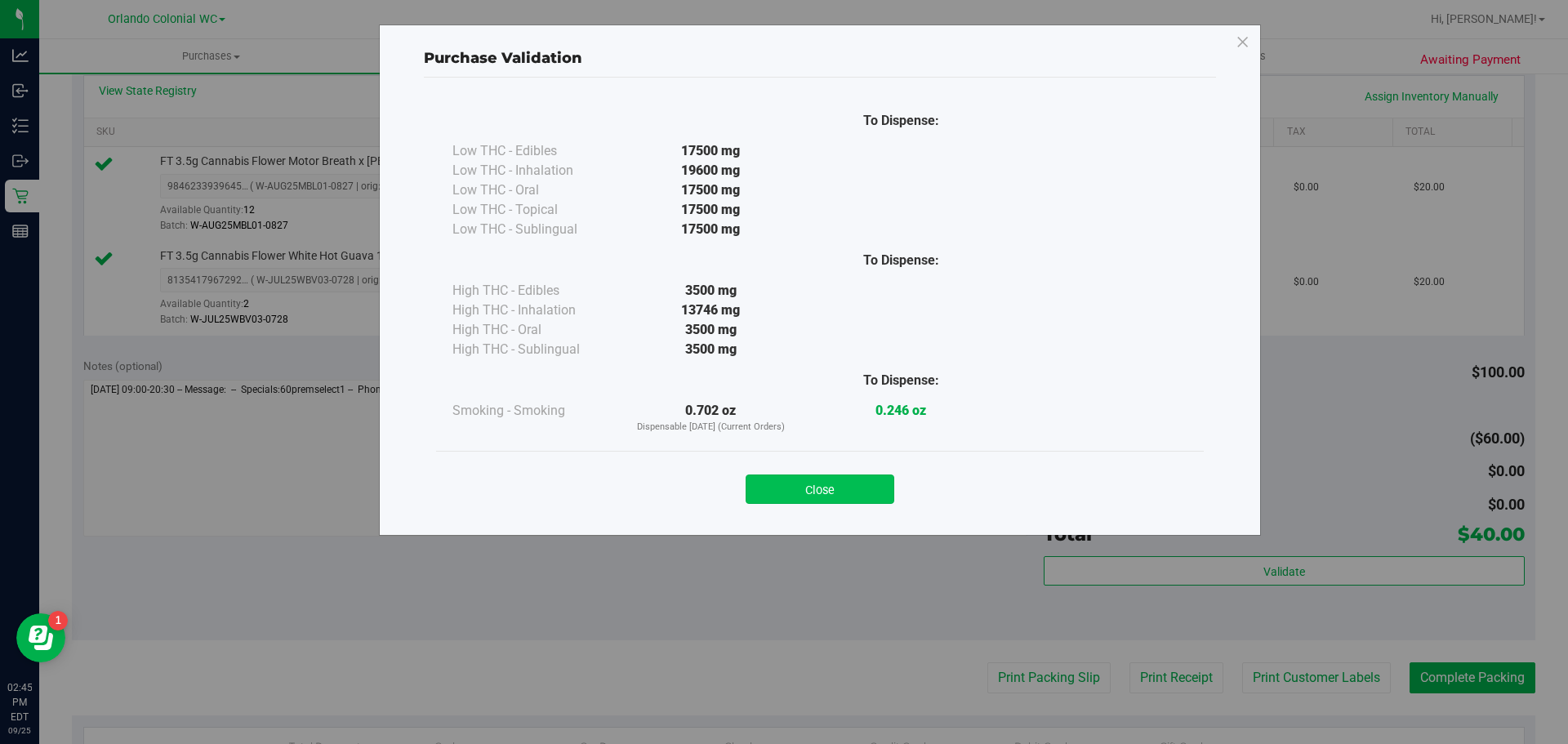
click at [830, 484] on button "Close" at bounding box center [819, 490] width 149 height 29
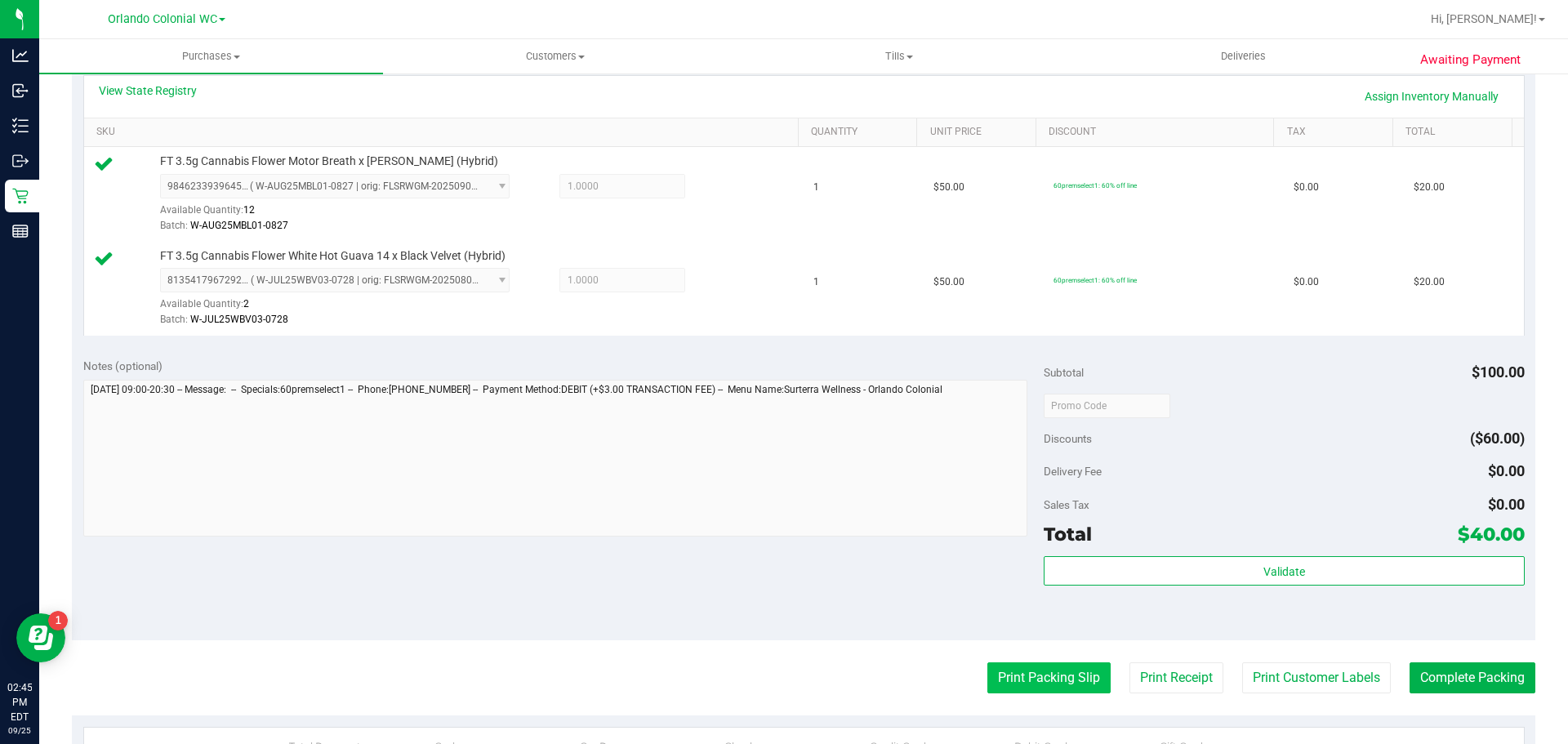
click at [1025, 690] on button "Print Packing Slip" at bounding box center [1049, 678] width 124 height 31
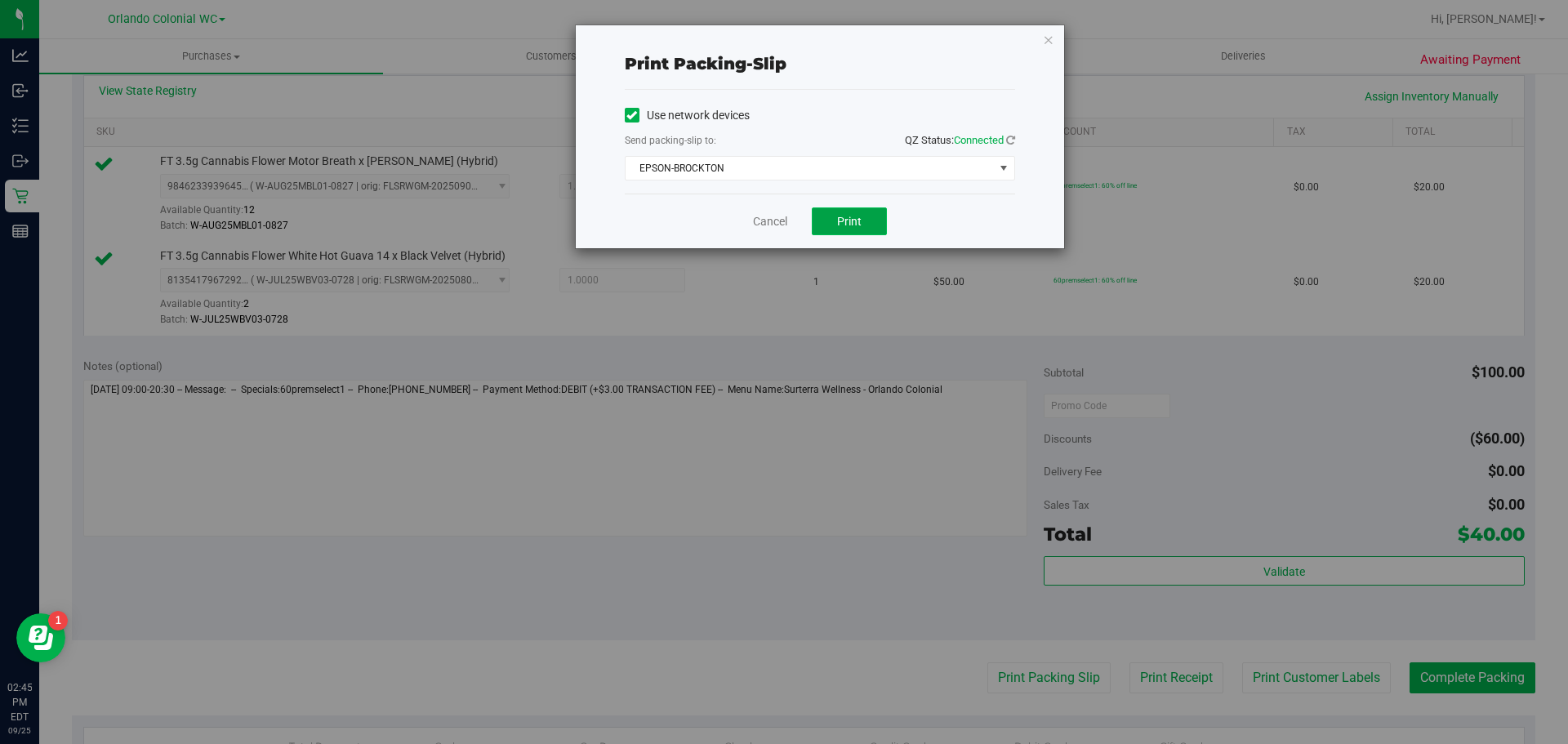
click at [854, 216] on span "Print" at bounding box center [849, 221] width 25 height 13
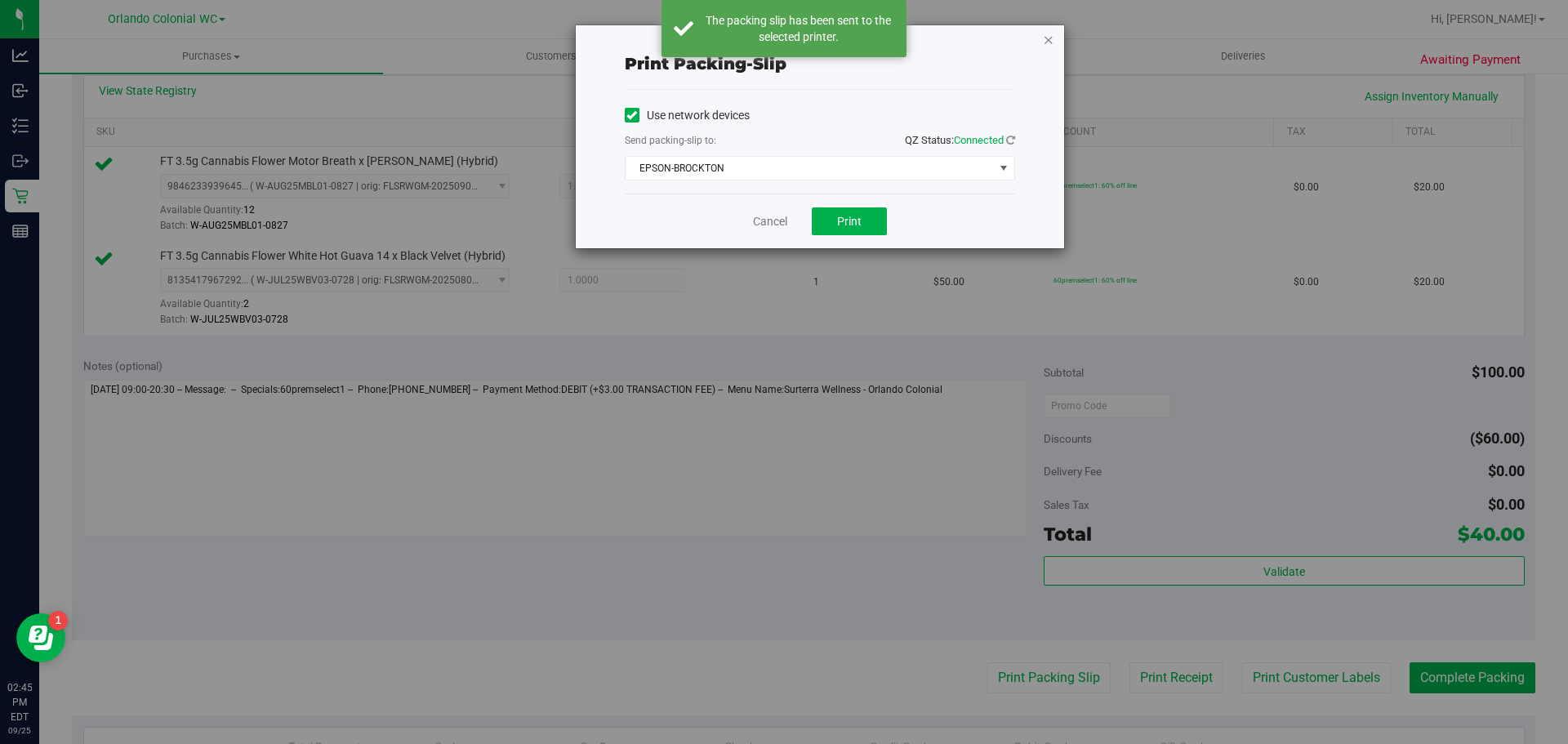
click at [1048, 42] on icon "button" at bounding box center [1048, 39] width 11 height 20
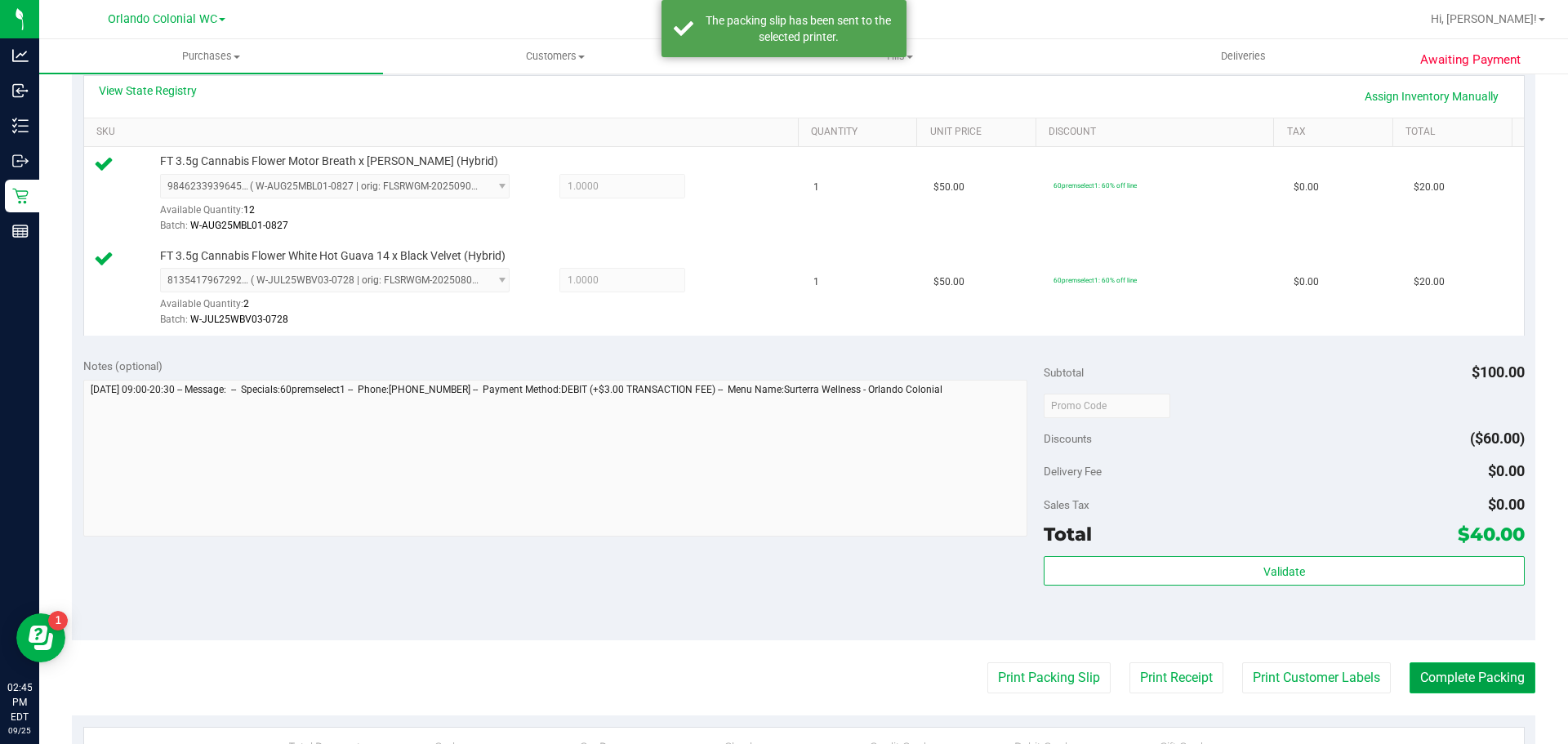
click at [1479, 680] on button "Complete Packing" at bounding box center [1473, 678] width 125 height 31
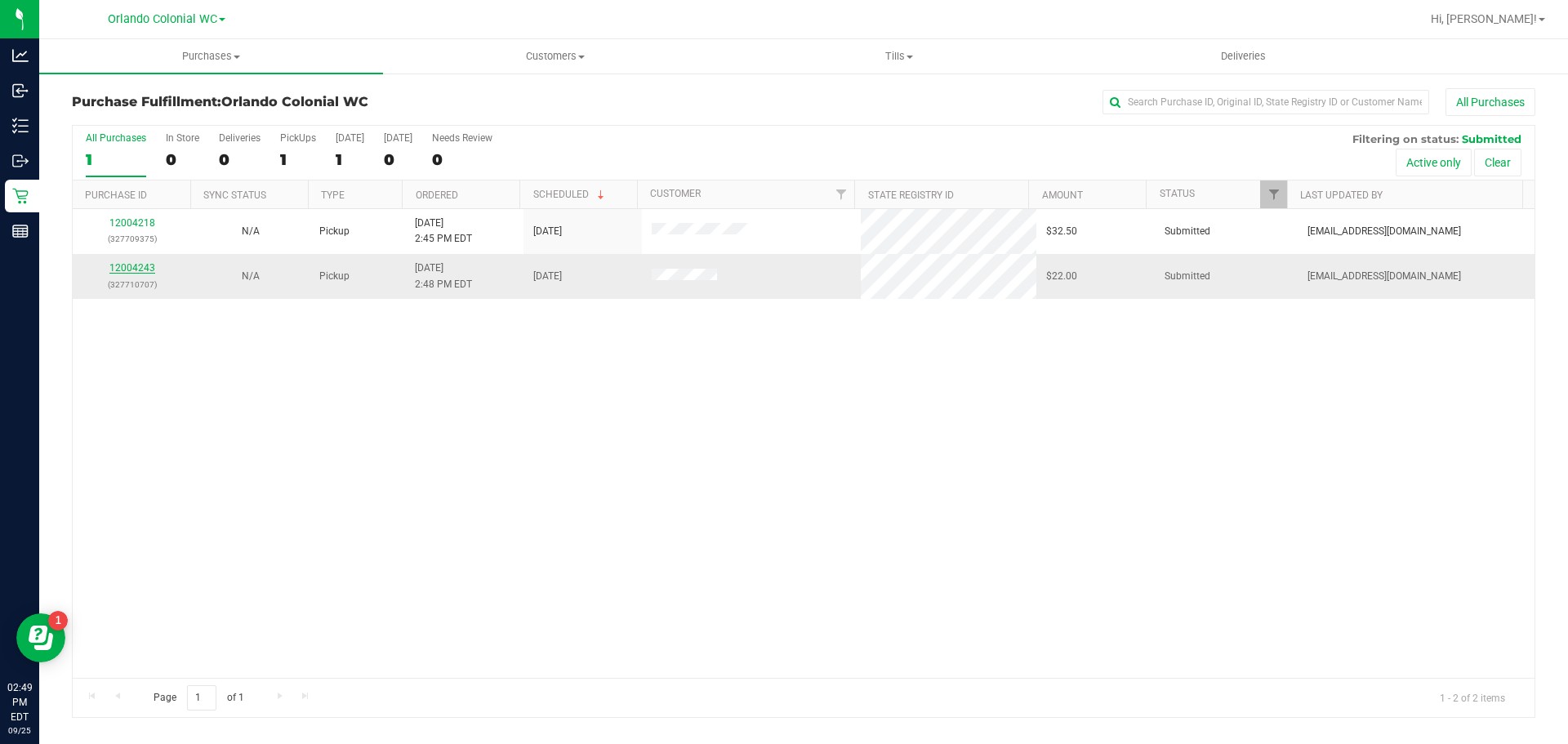
click at [142, 265] on link "12004243" at bounding box center [131, 267] width 46 height 11
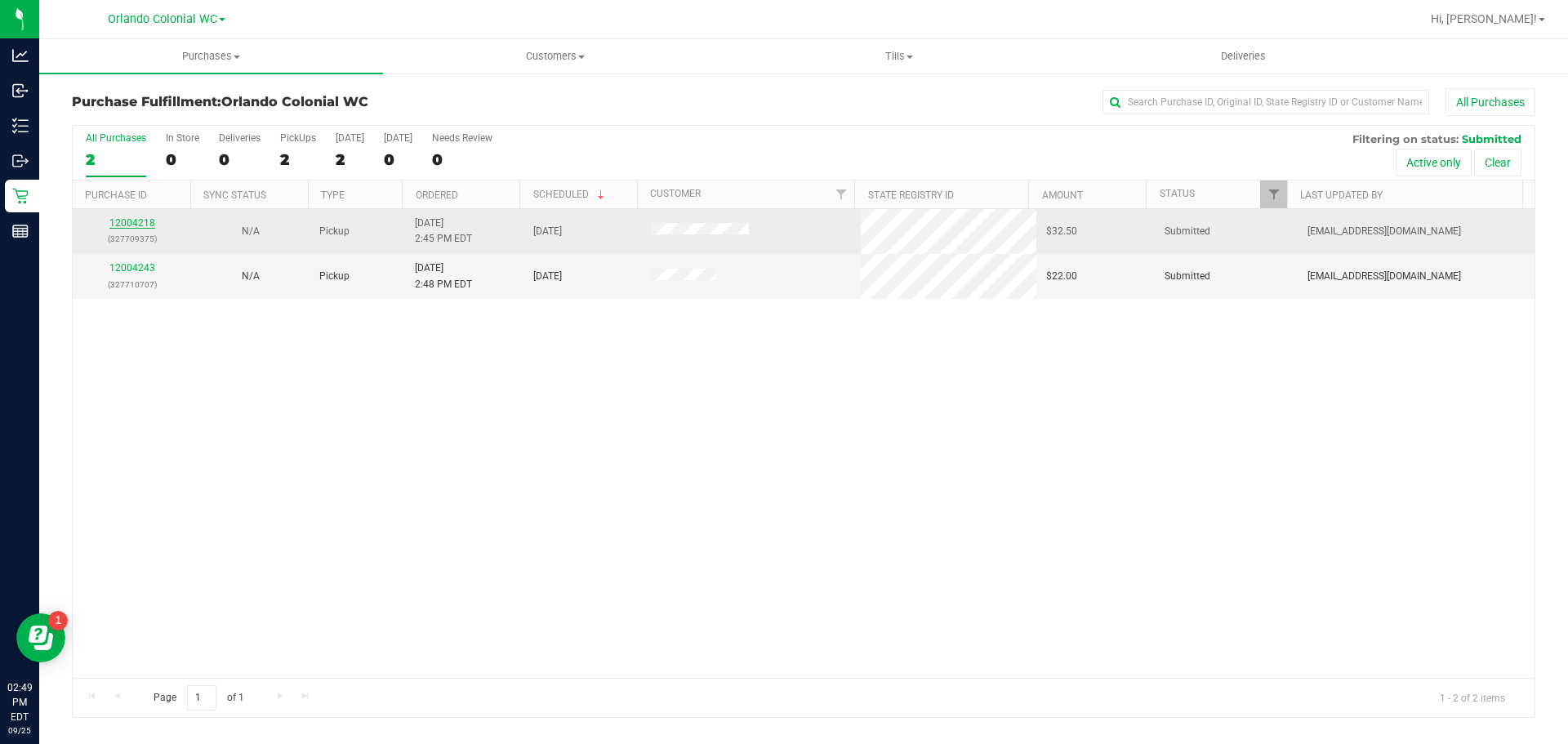
click at [124, 220] on link "12004218" at bounding box center [131, 223] width 46 height 11
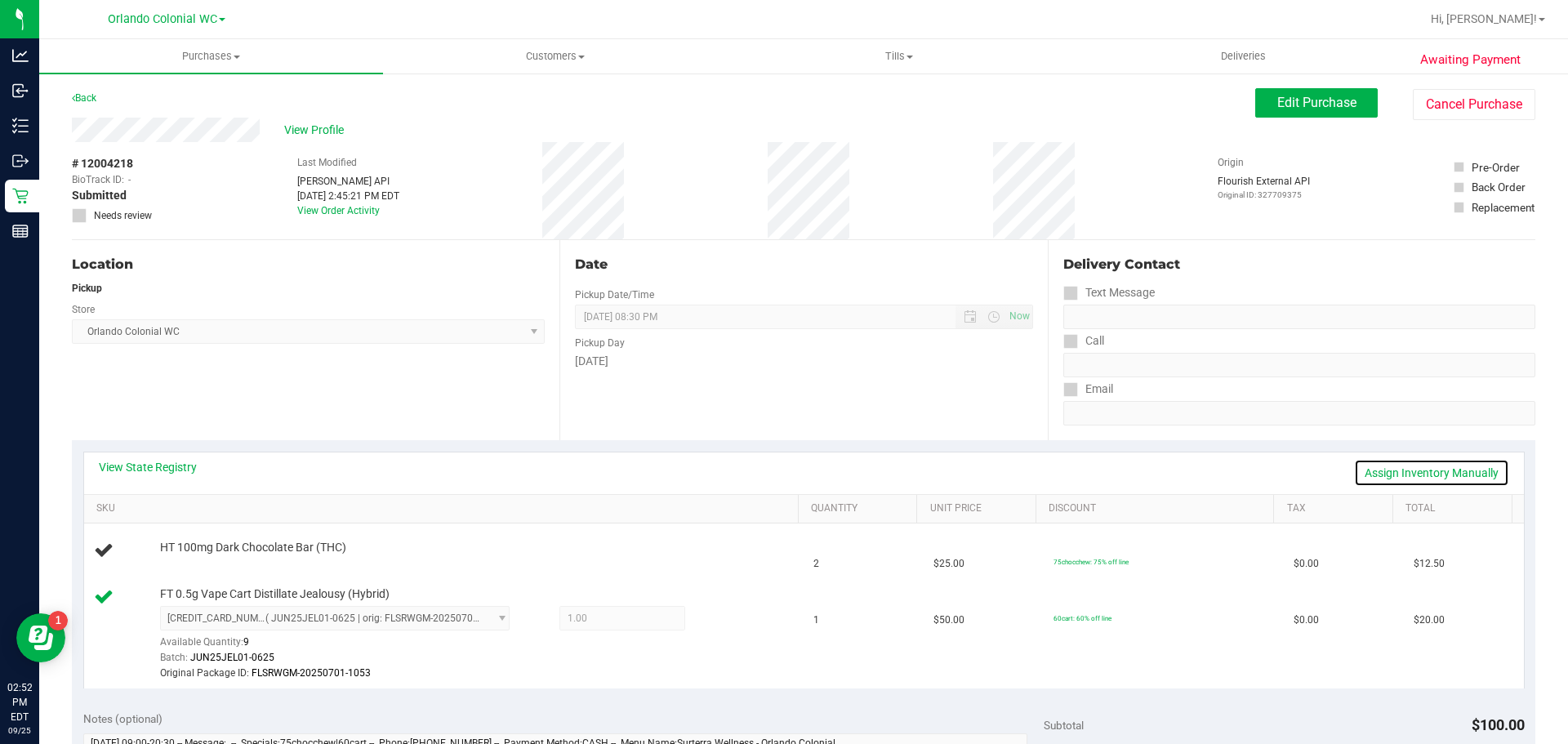
click at [1425, 477] on link "Assign Inventory Manually" at bounding box center [1431, 473] width 155 height 27
click at [204, 559] on link "Add Package" at bounding box center [189, 558] width 58 height 11
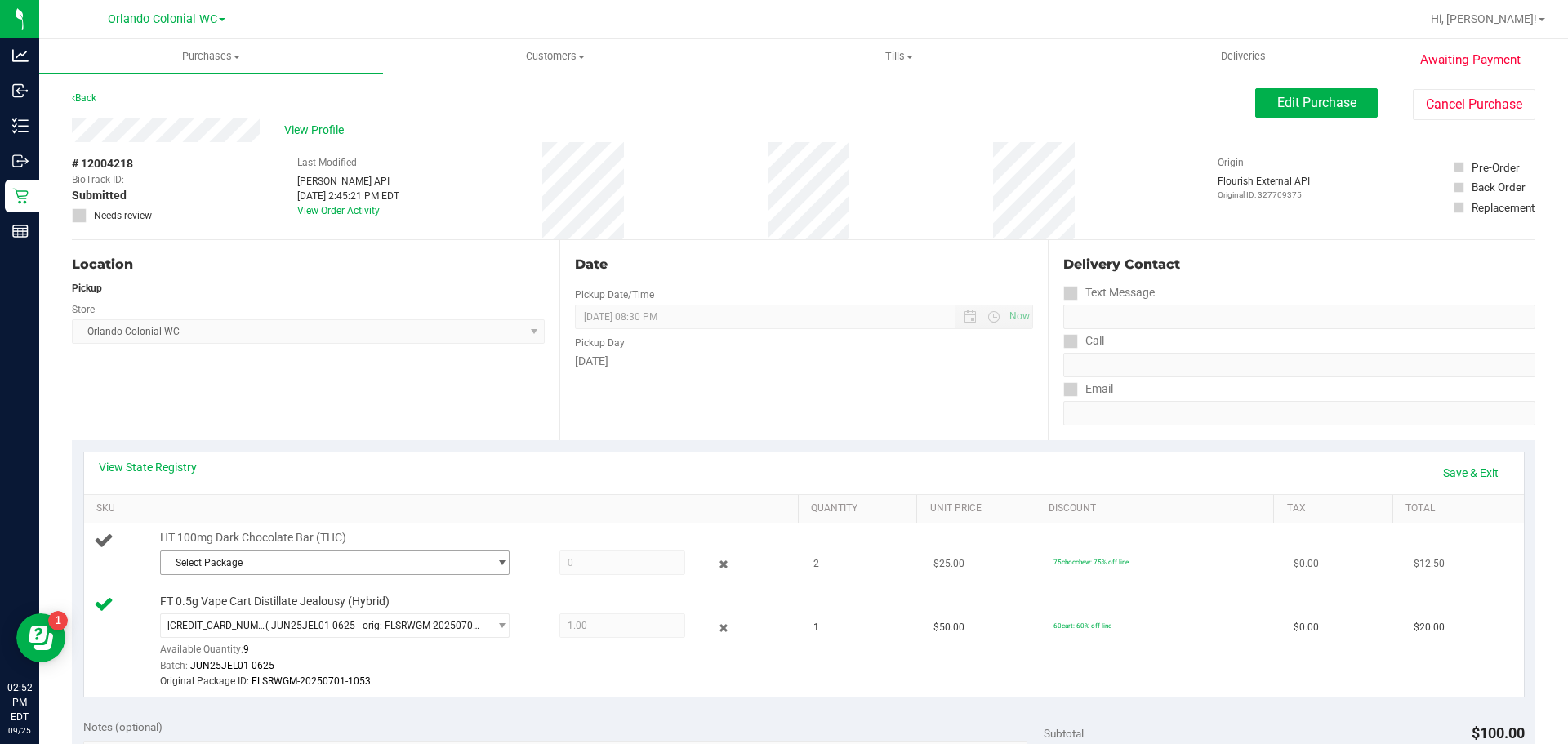
click at [325, 555] on span "Select Package" at bounding box center [324, 563] width 327 height 23
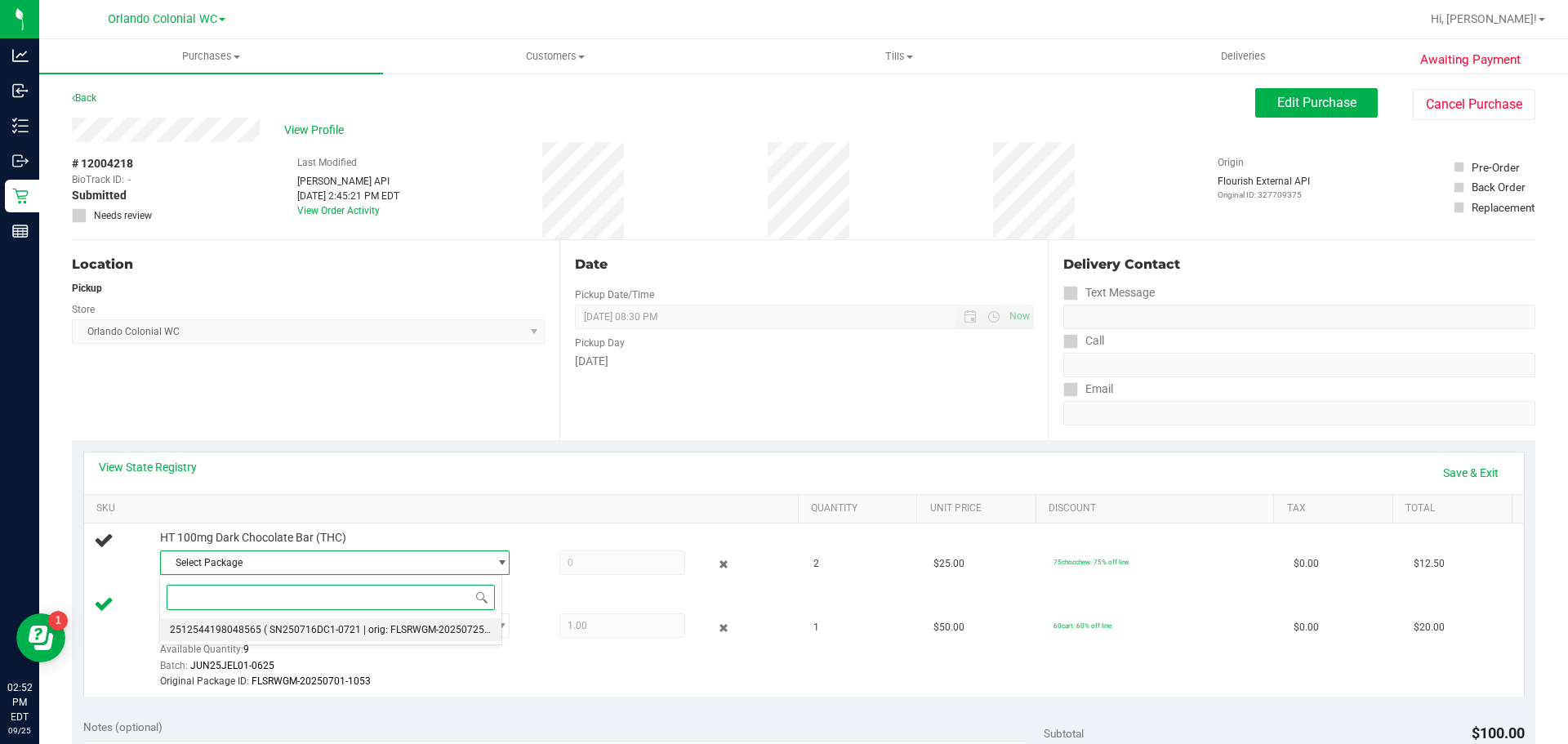
click at [305, 626] on span "( SN250716DC1-0721 | orig: FLSRWGM-20250725-637 )" at bounding box center [386, 630] width 246 height 11
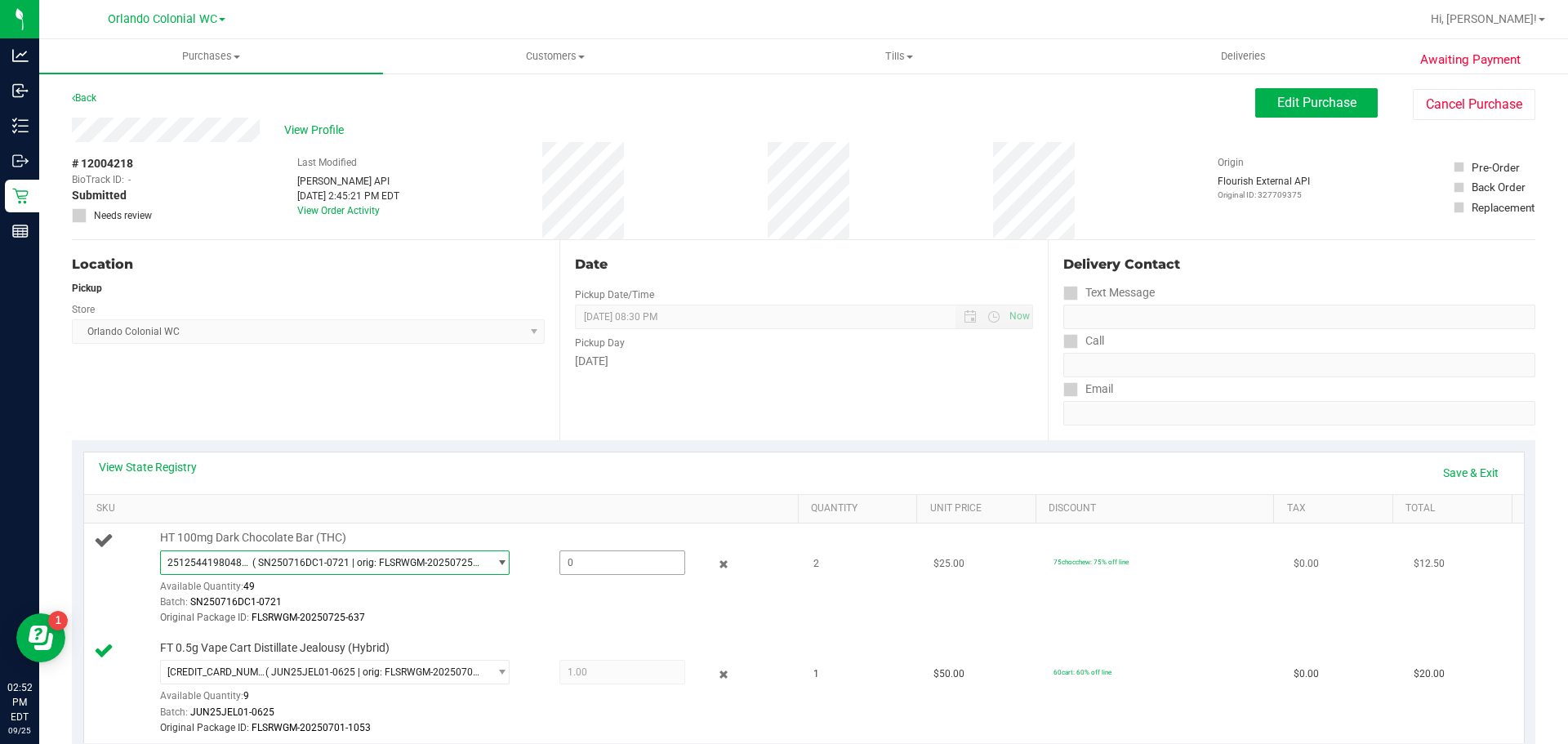
click at [599, 559] on span at bounding box center [622, 563] width 125 height 25
type input "2"
type input "2.0000"
click at [602, 604] on div "Batch: SN250716DC1-0721" at bounding box center [475, 602] width 630 height 15
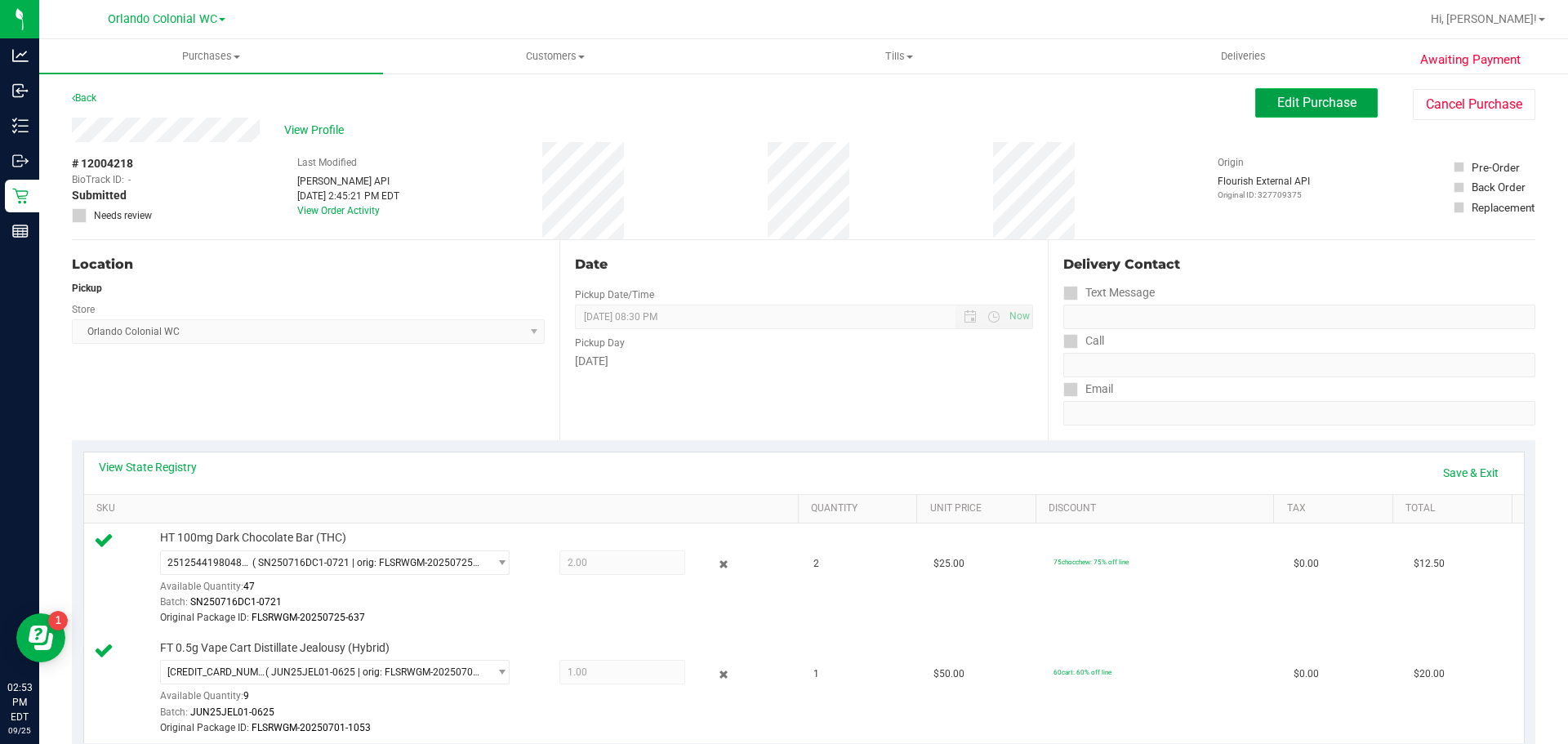
click at [1320, 104] on span "Edit Purchase" at bounding box center [1316, 102] width 79 height 15
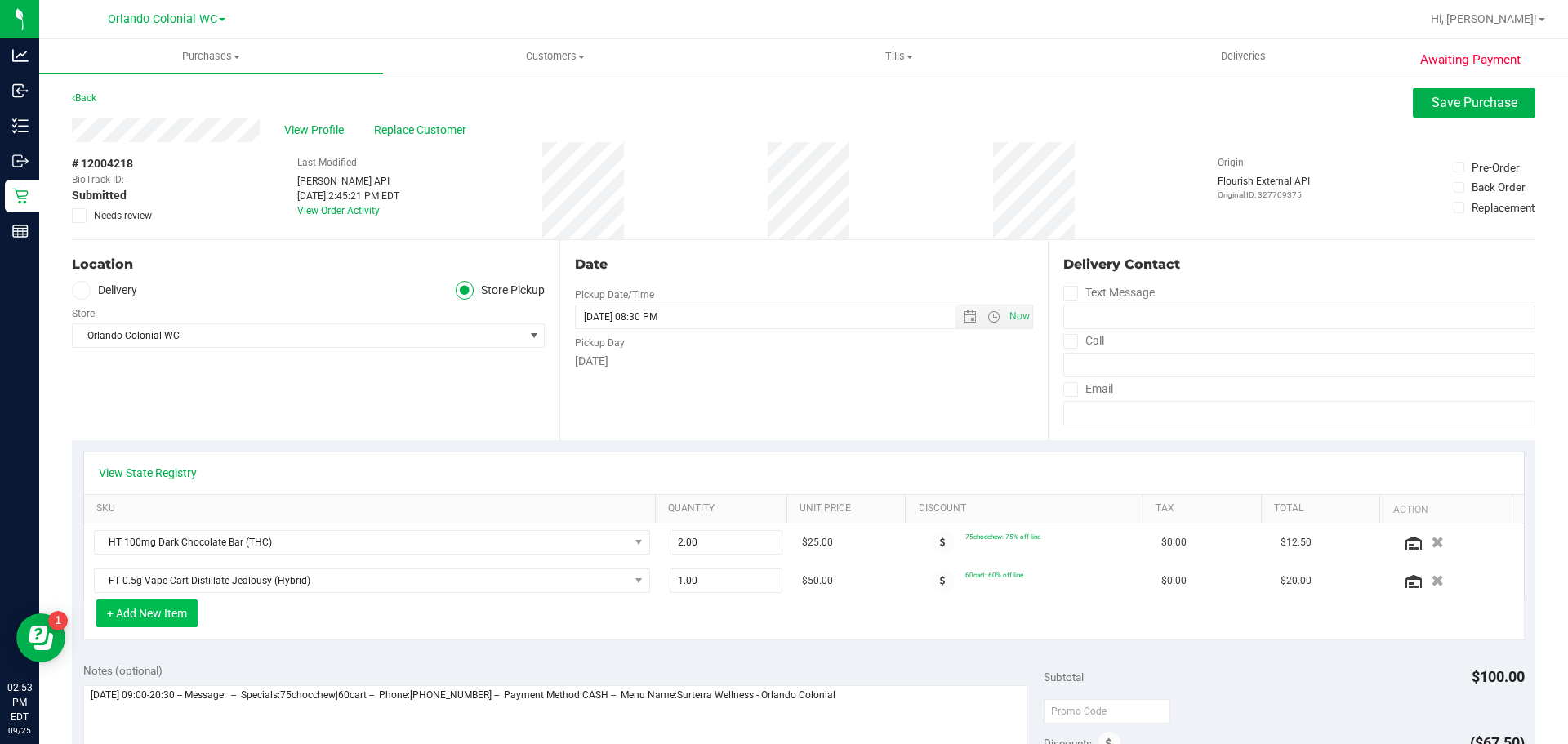
click at [169, 614] on button "+ Add New Item" at bounding box center [147, 613] width 101 height 27
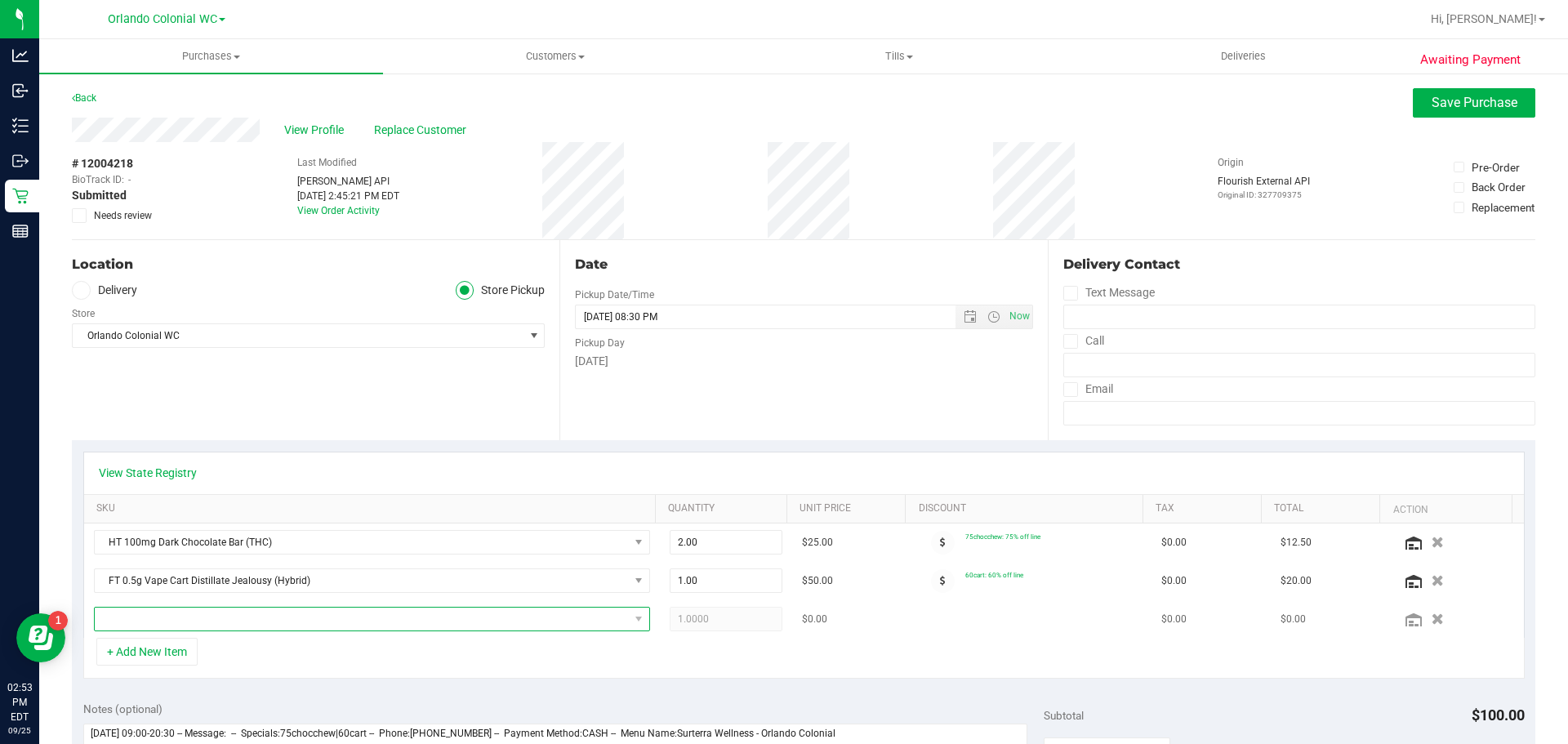
click at [365, 625] on span "NO DATA FOUND" at bounding box center [362, 619] width 534 height 23
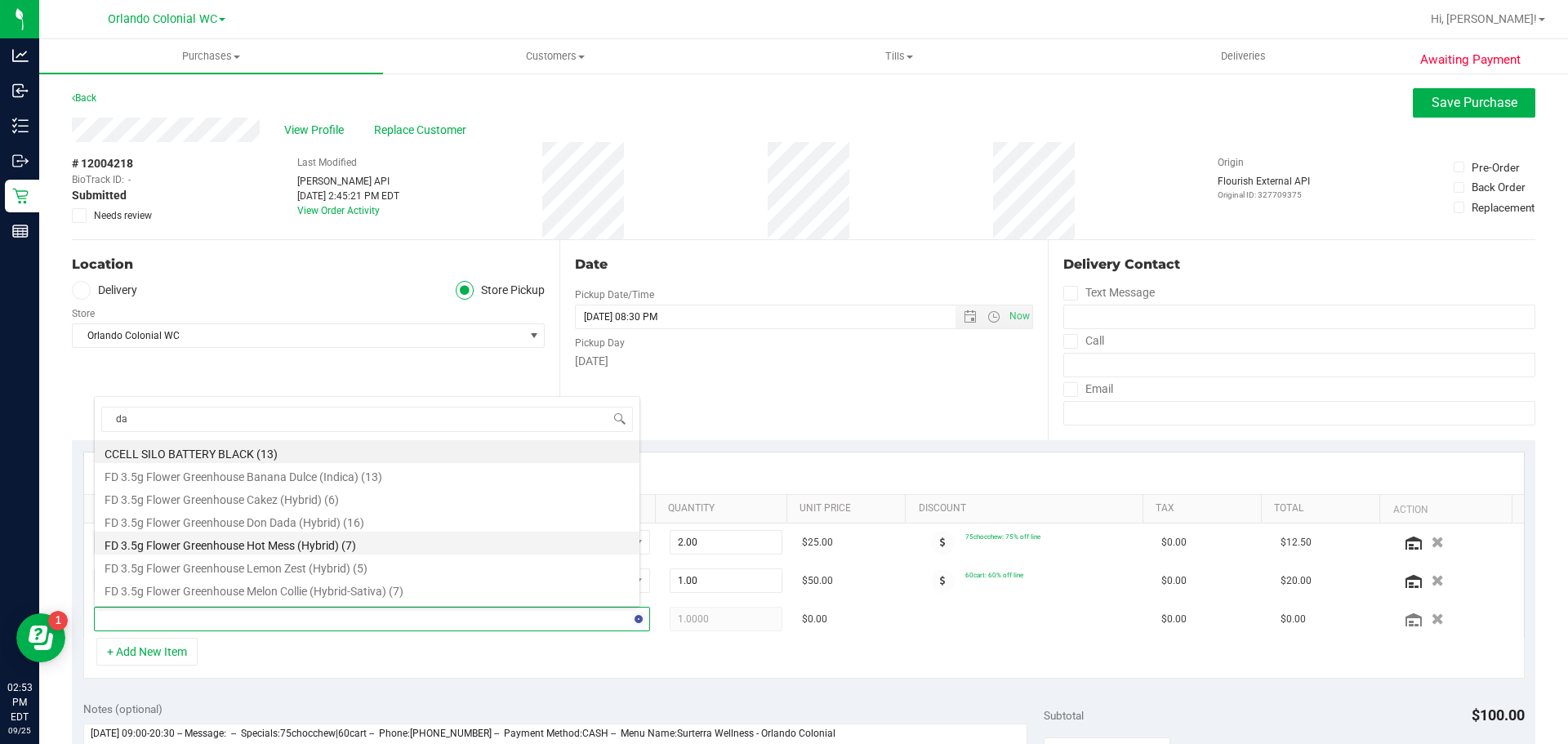
type input "dar"
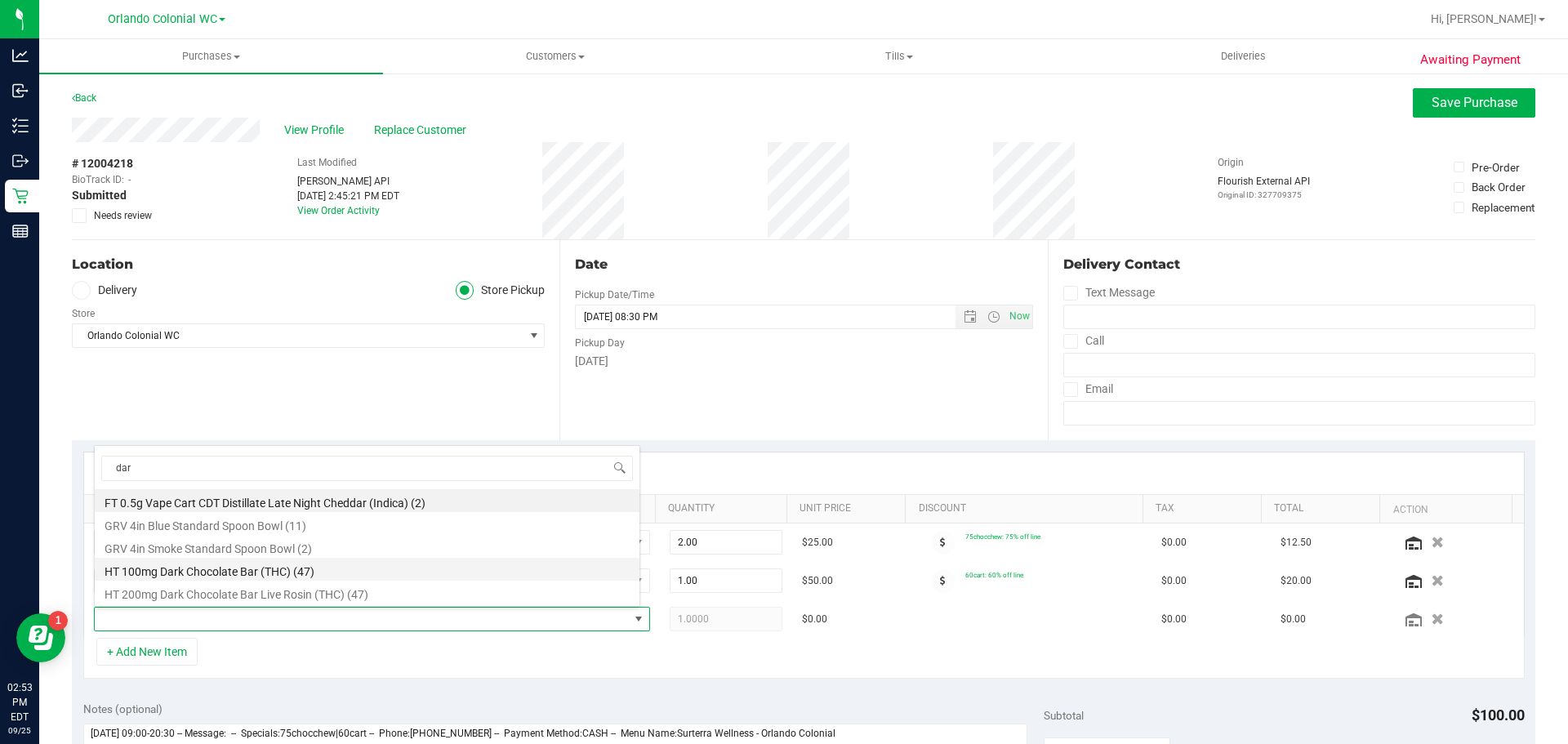
click at [242, 570] on li "HT 100mg Dark Chocolate Bar (THC) (47)" at bounding box center [367, 570] width 544 height 23
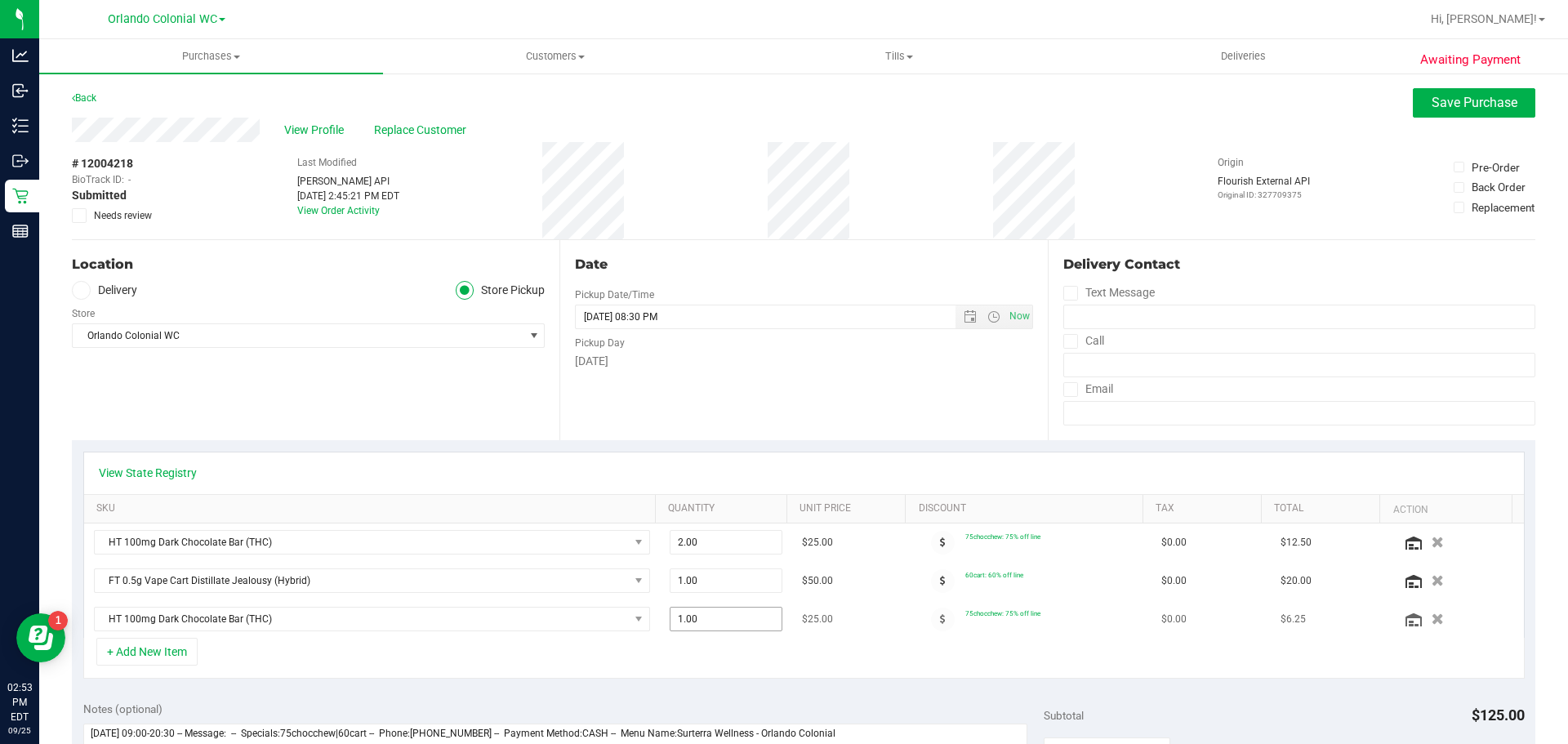
click at [715, 620] on span "1.00 1" at bounding box center [726, 619] width 113 height 25
type input "2"
click at [1431, 541] on icon "button" at bounding box center [1437, 543] width 14 height 12
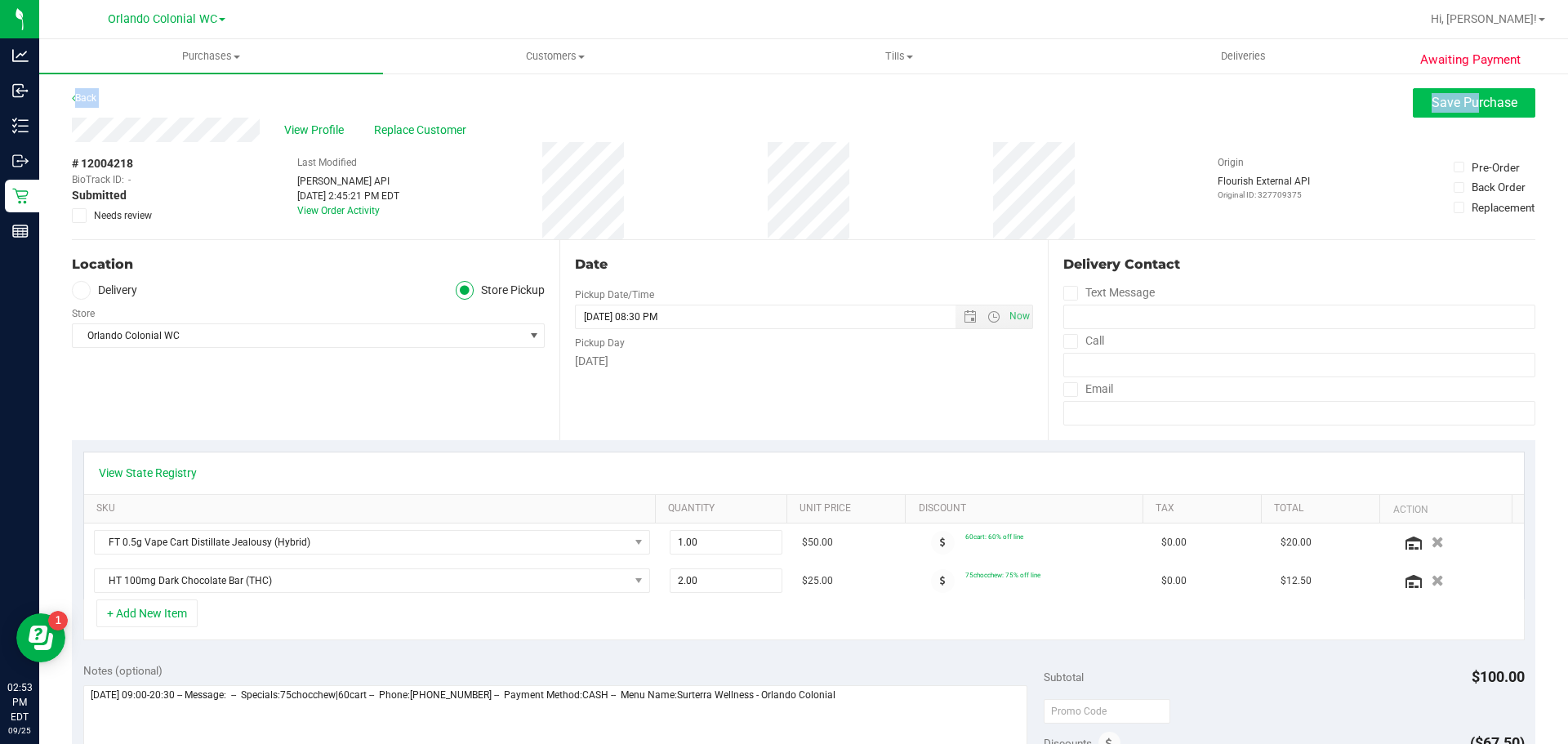
click at [1462, 93] on div "Awaiting Payment Back Save Purchase View Profile Replace Customer # 12004218 Bi…" at bounding box center [804, 716] width 1528 height 1288
click at [1463, 95] on span "Save Purchase" at bounding box center [1474, 102] width 86 height 15
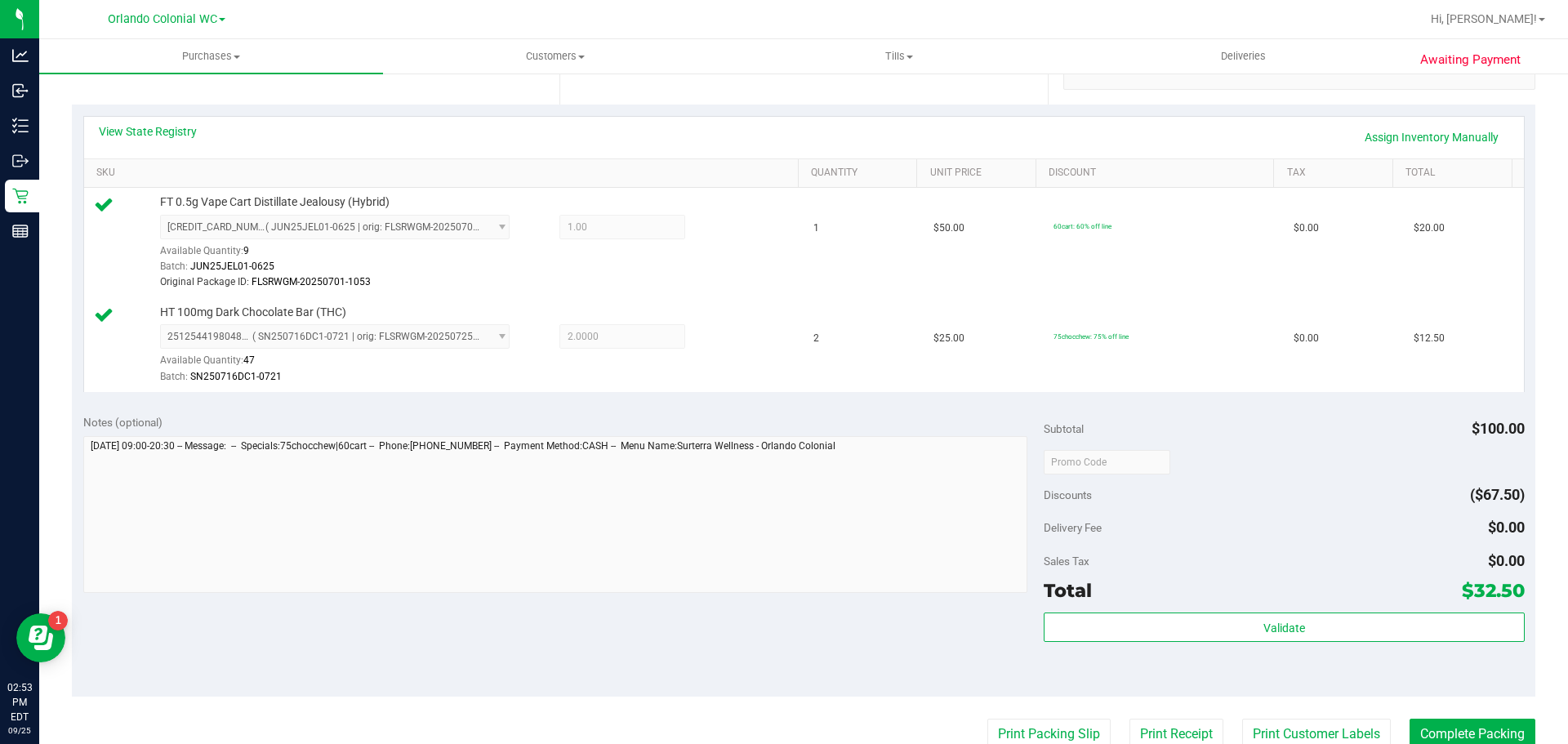
scroll to position [422, 0]
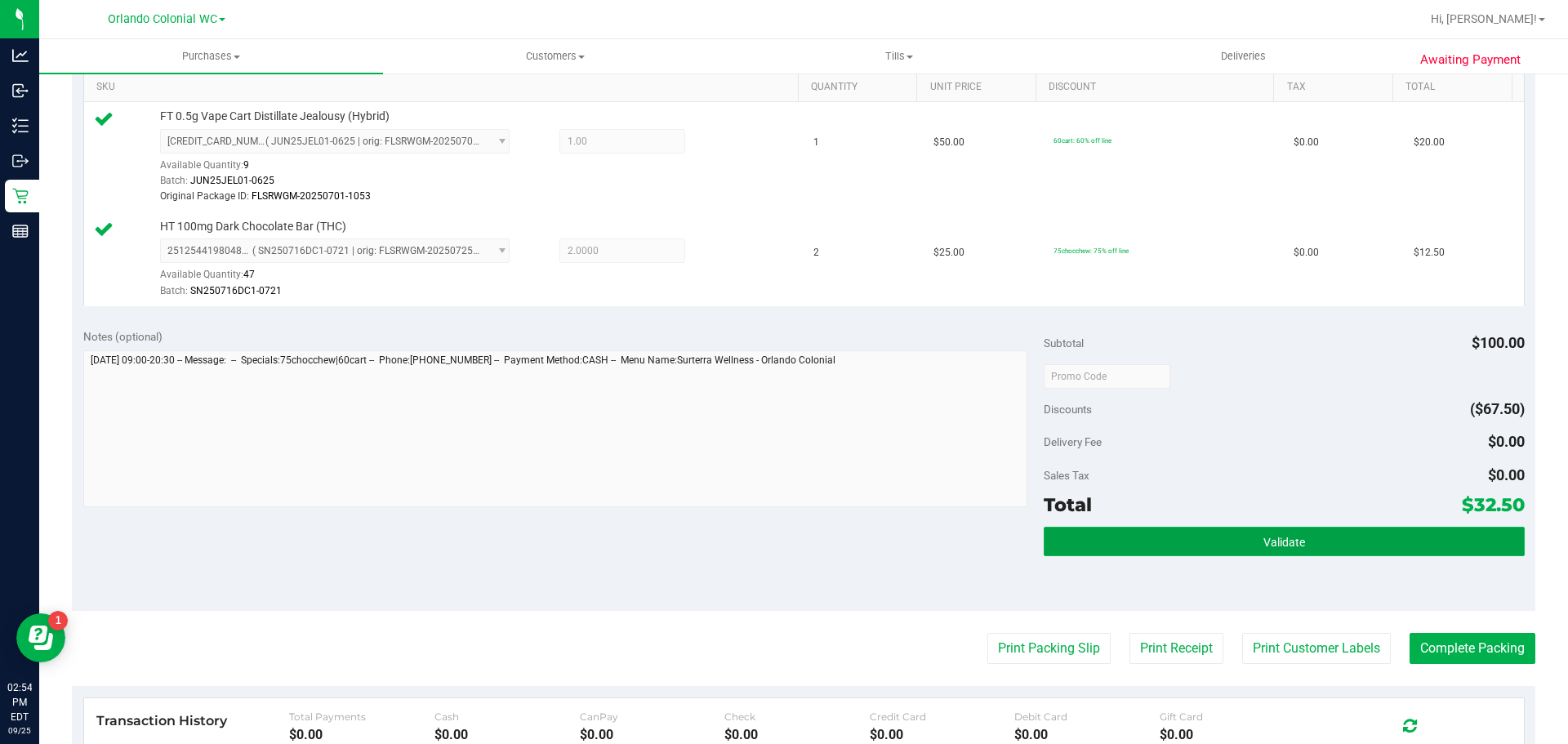
click at [1279, 543] on span "Validate" at bounding box center [1284, 542] width 42 height 13
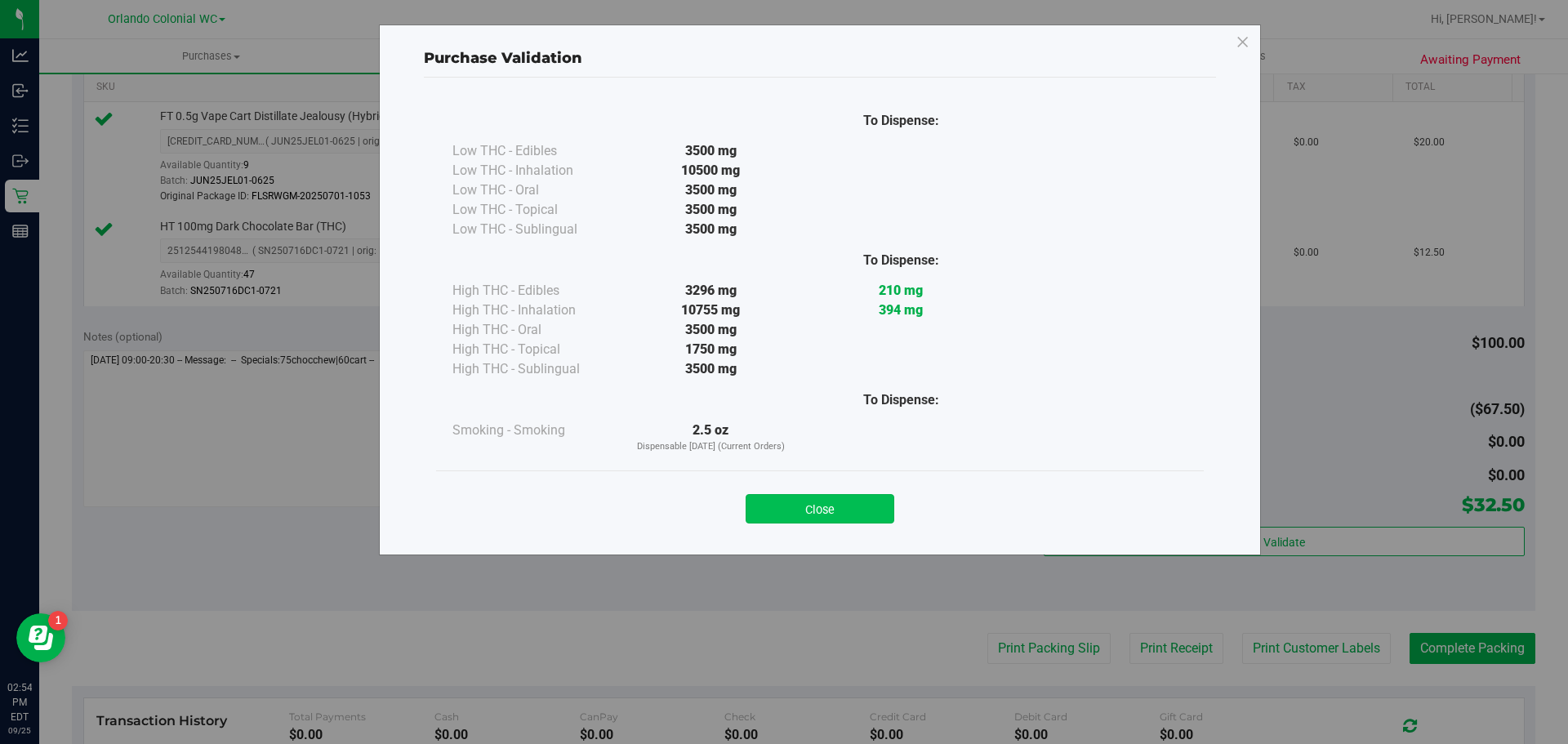
click at [824, 509] on button "Close" at bounding box center [819, 509] width 149 height 29
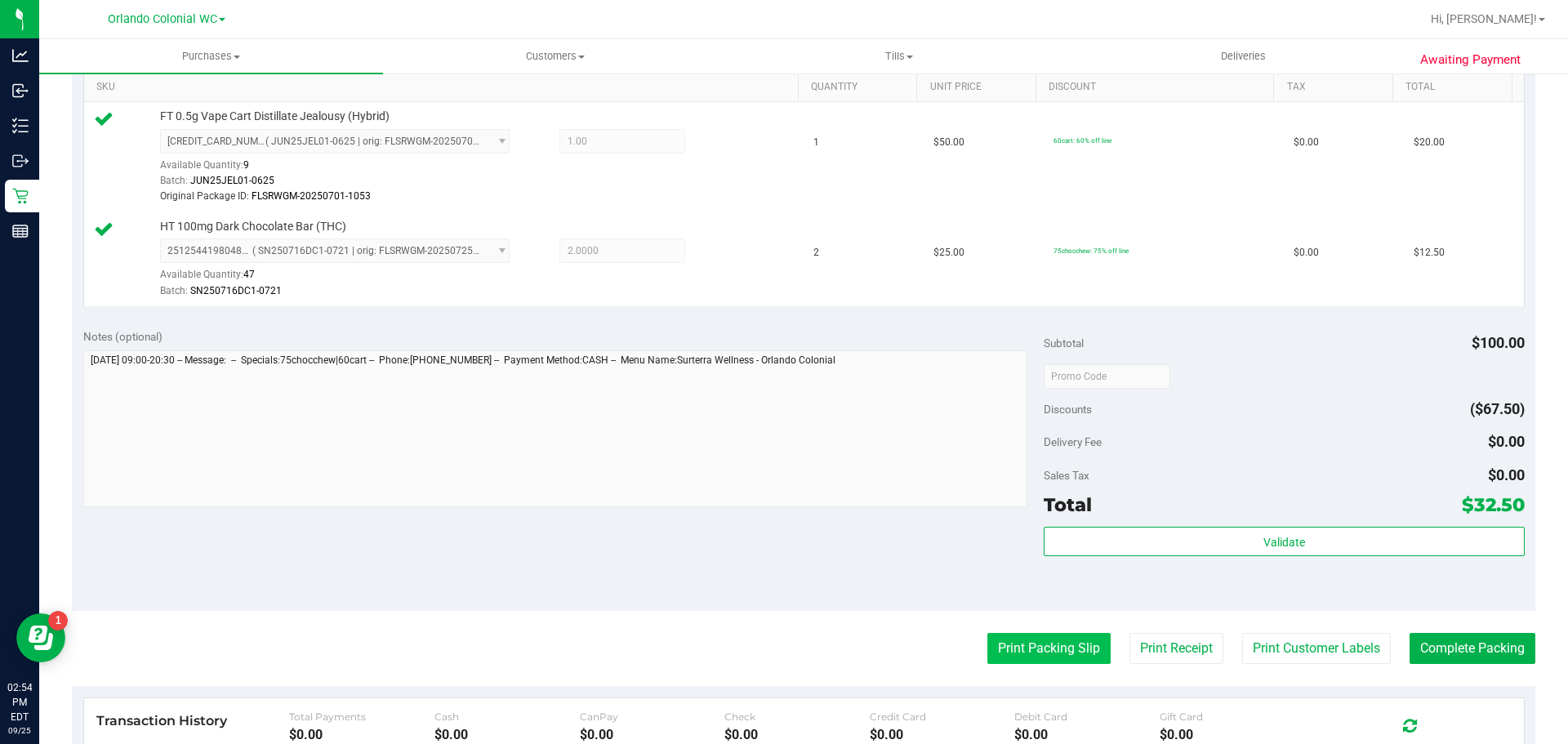
click at [1026, 660] on button "Print Packing Slip" at bounding box center [1049, 649] width 124 height 31
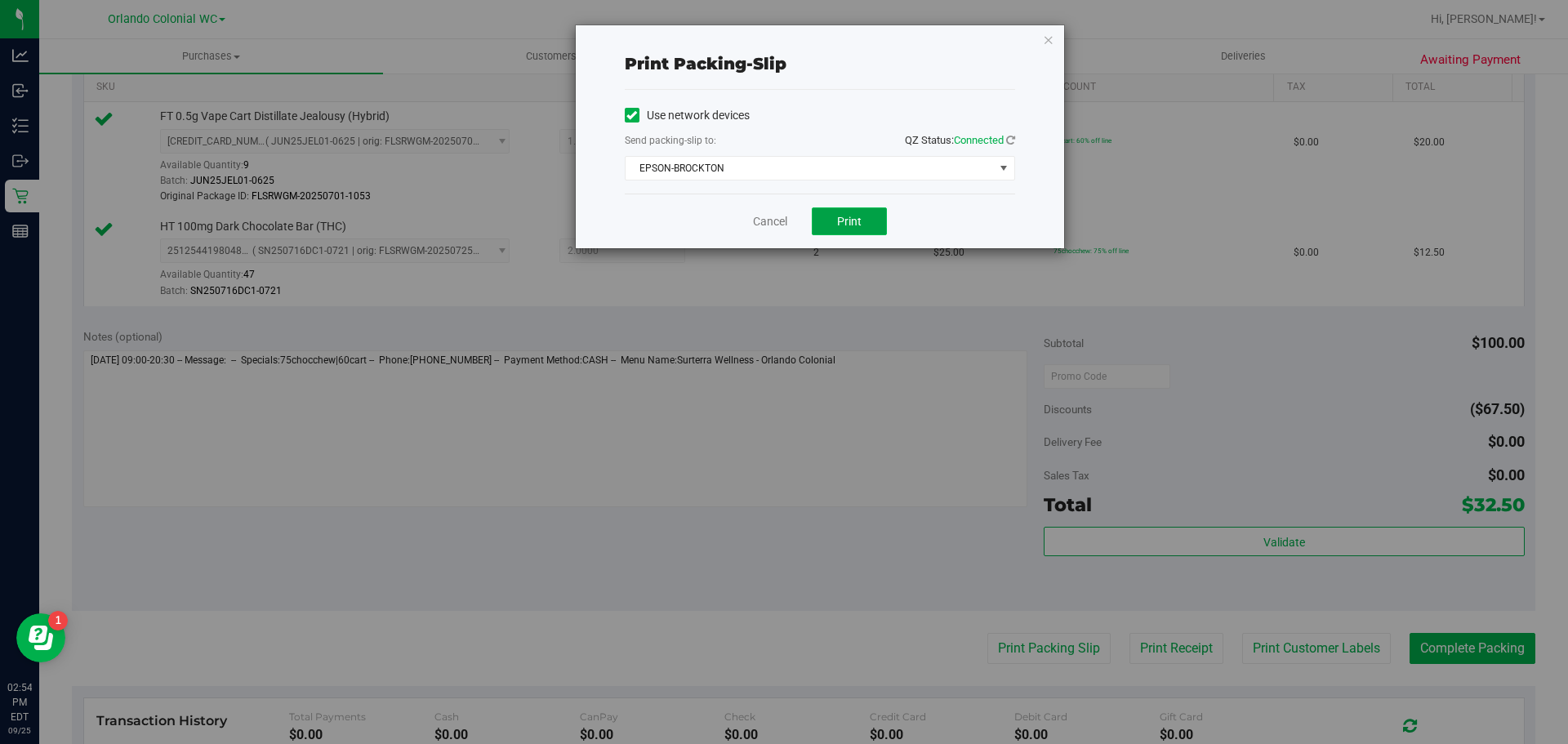
click at [831, 221] on button "Print" at bounding box center [848, 222] width 75 height 27
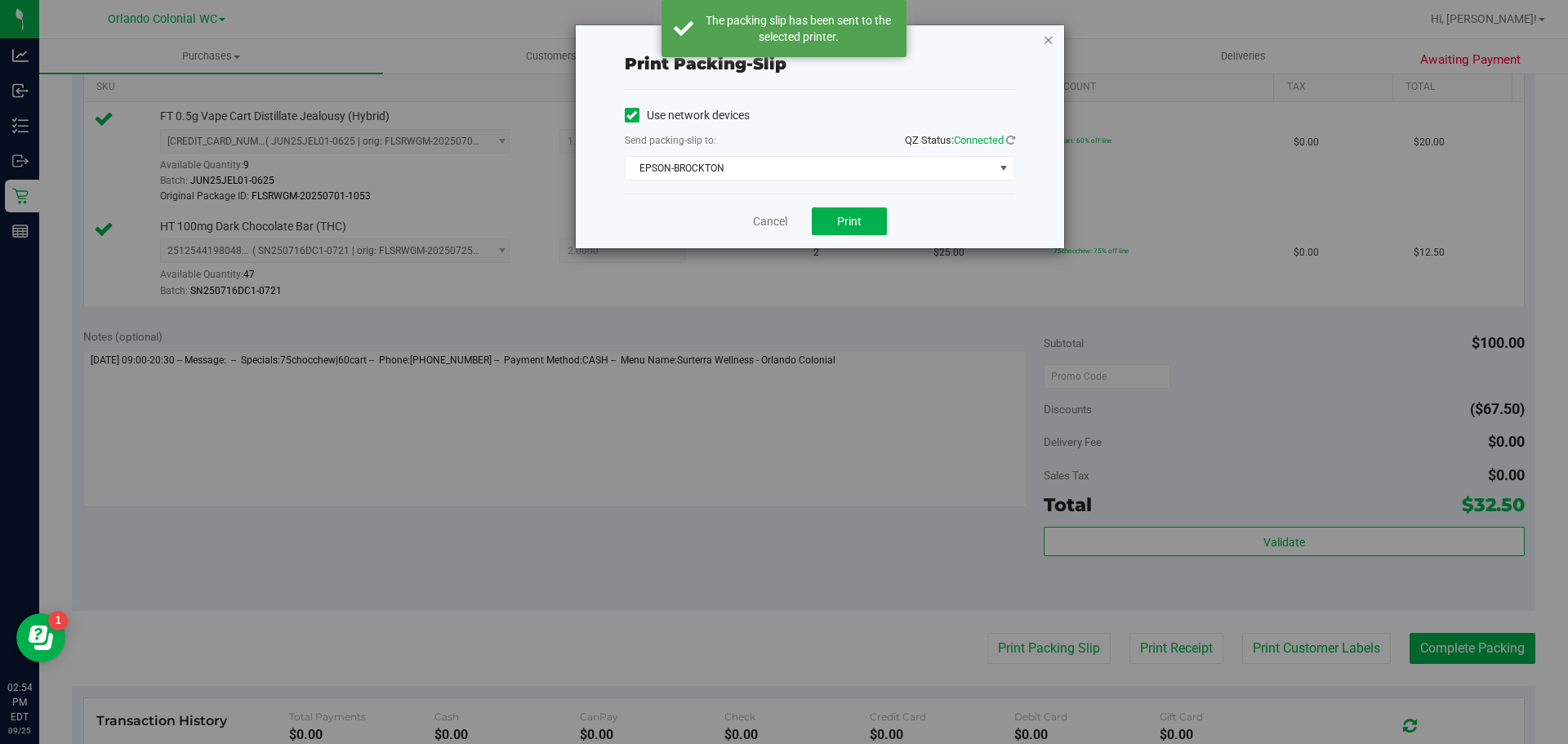
click at [1048, 44] on icon "button" at bounding box center [1048, 39] width 11 height 20
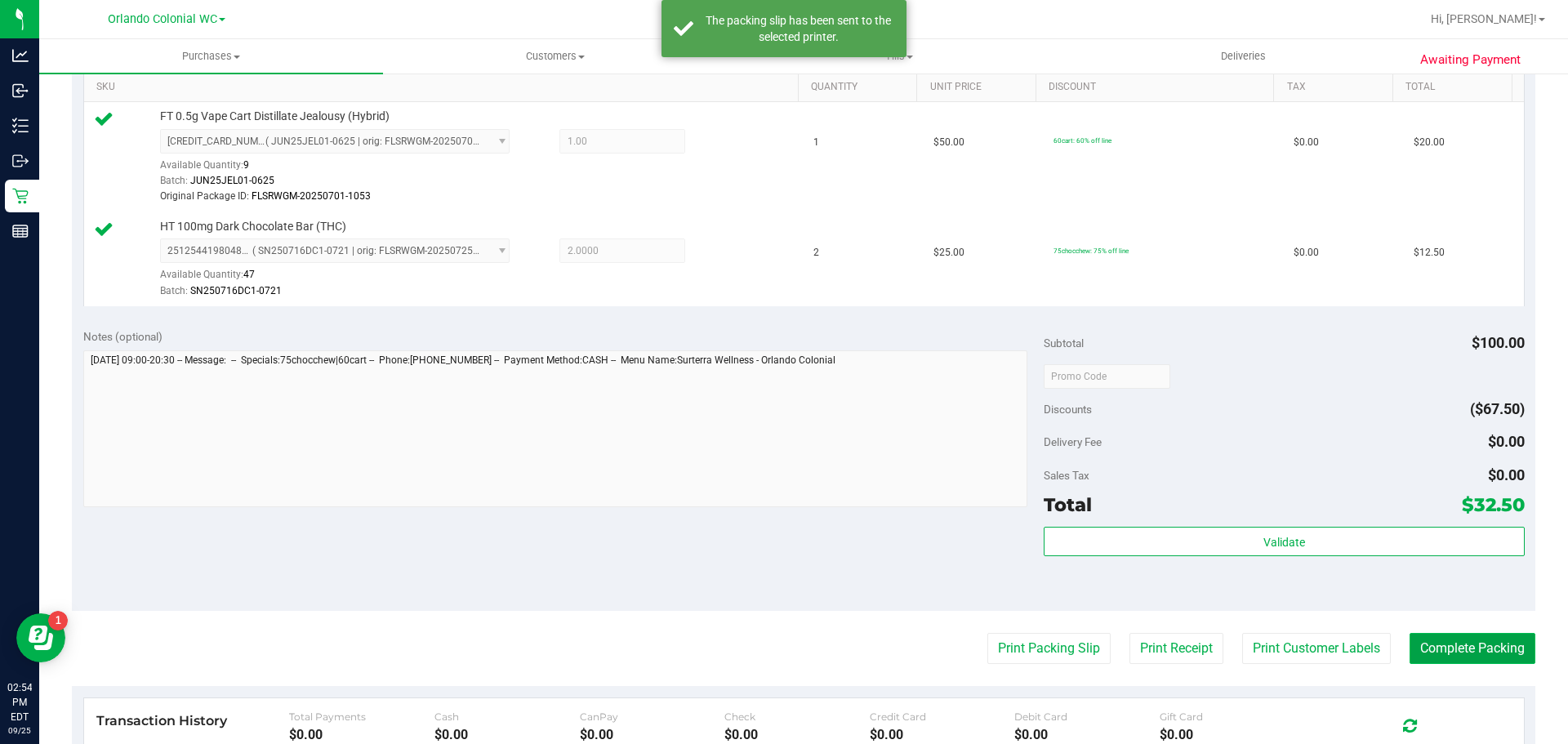
click at [1463, 656] on button "Complete Packing" at bounding box center [1473, 649] width 125 height 31
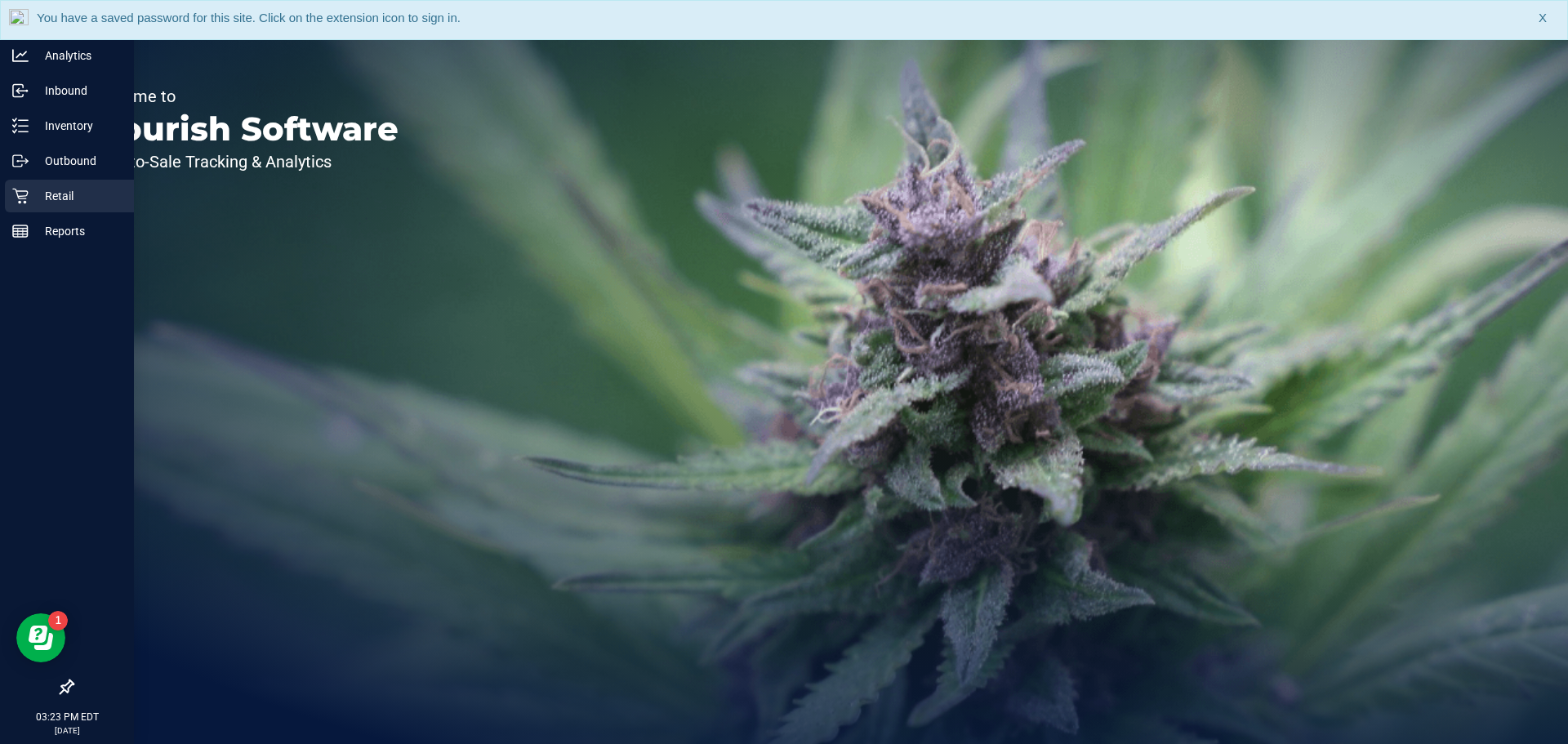
click at [46, 194] on p "Retail" at bounding box center [77, 196] width 98 height 20
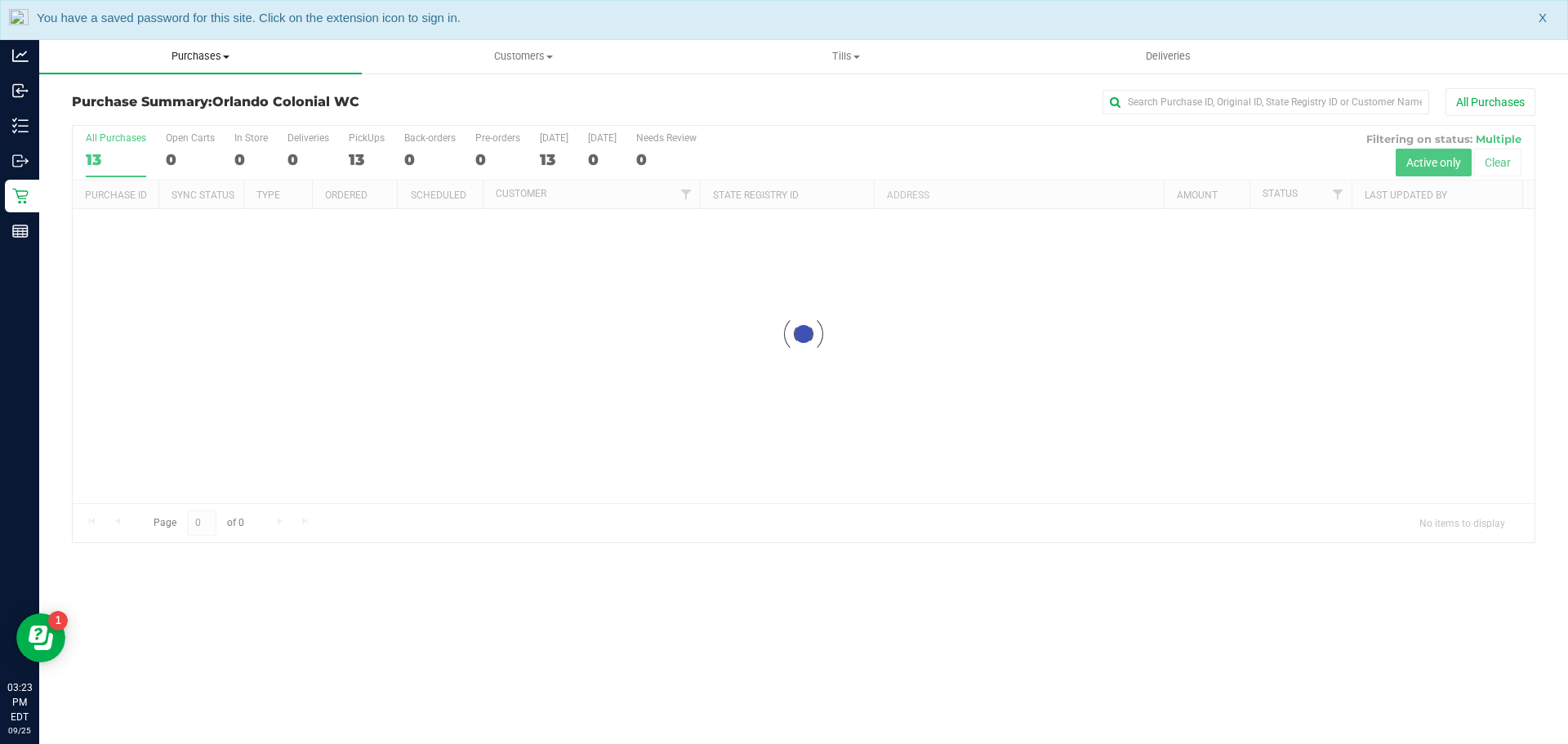
click at [209, 51] on span "Purchases" at bounding box center [201, 56] width 323 height 15
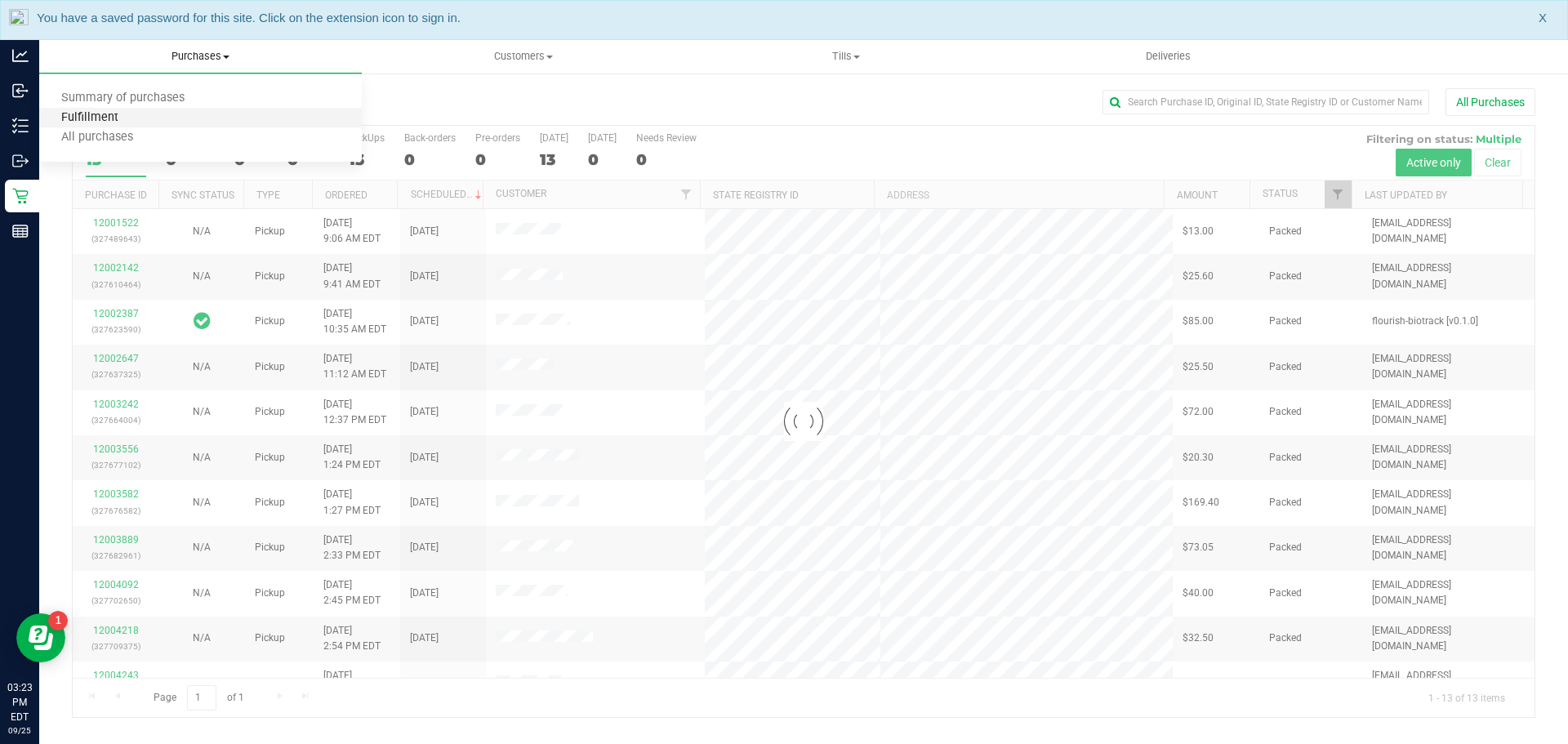
click at [105, 116] on span "Fulfillment" at bounding box center [90, 118] width 101 height 14
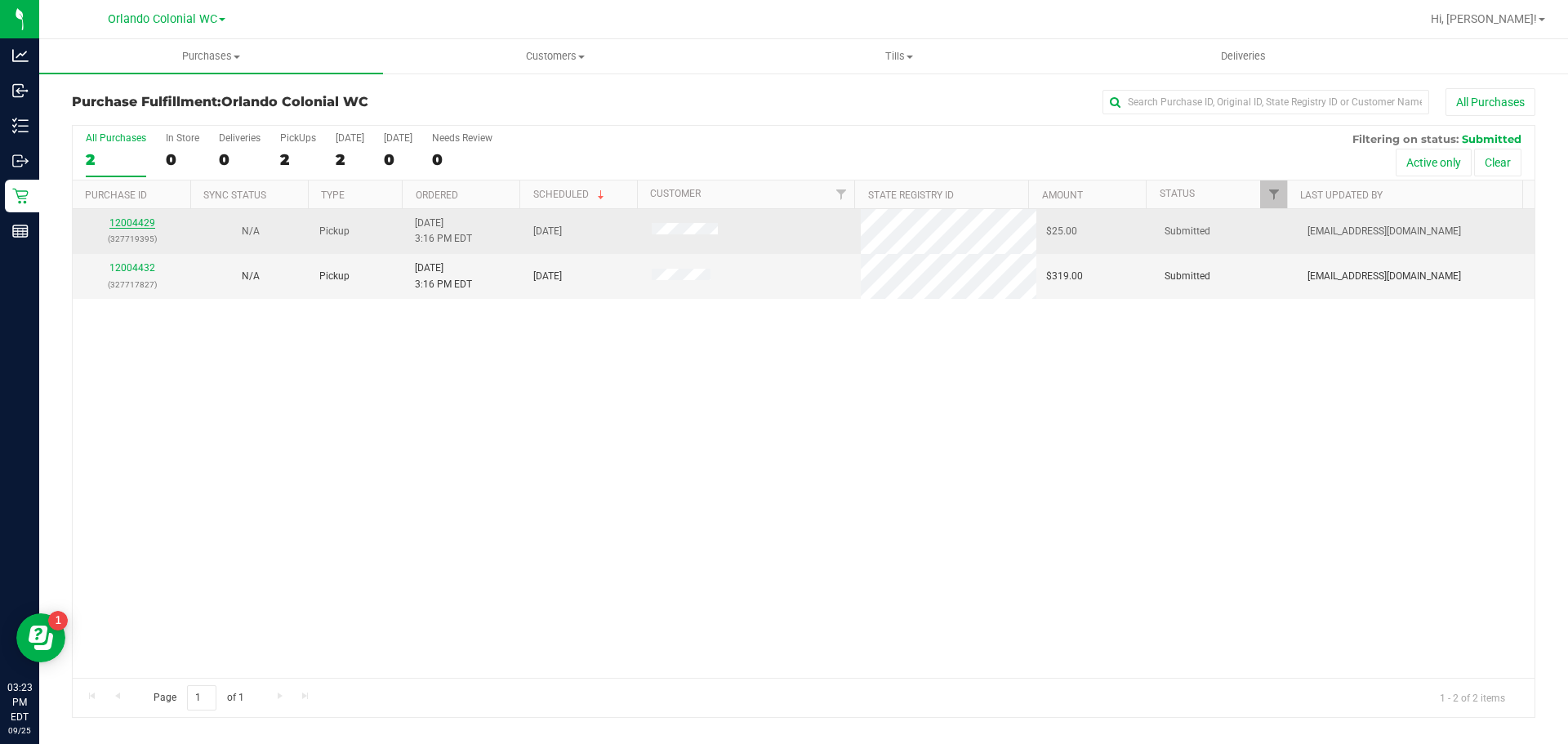
click at [119, 221] on link "12004429" at bounding box center [131, 223] width 46 height 11
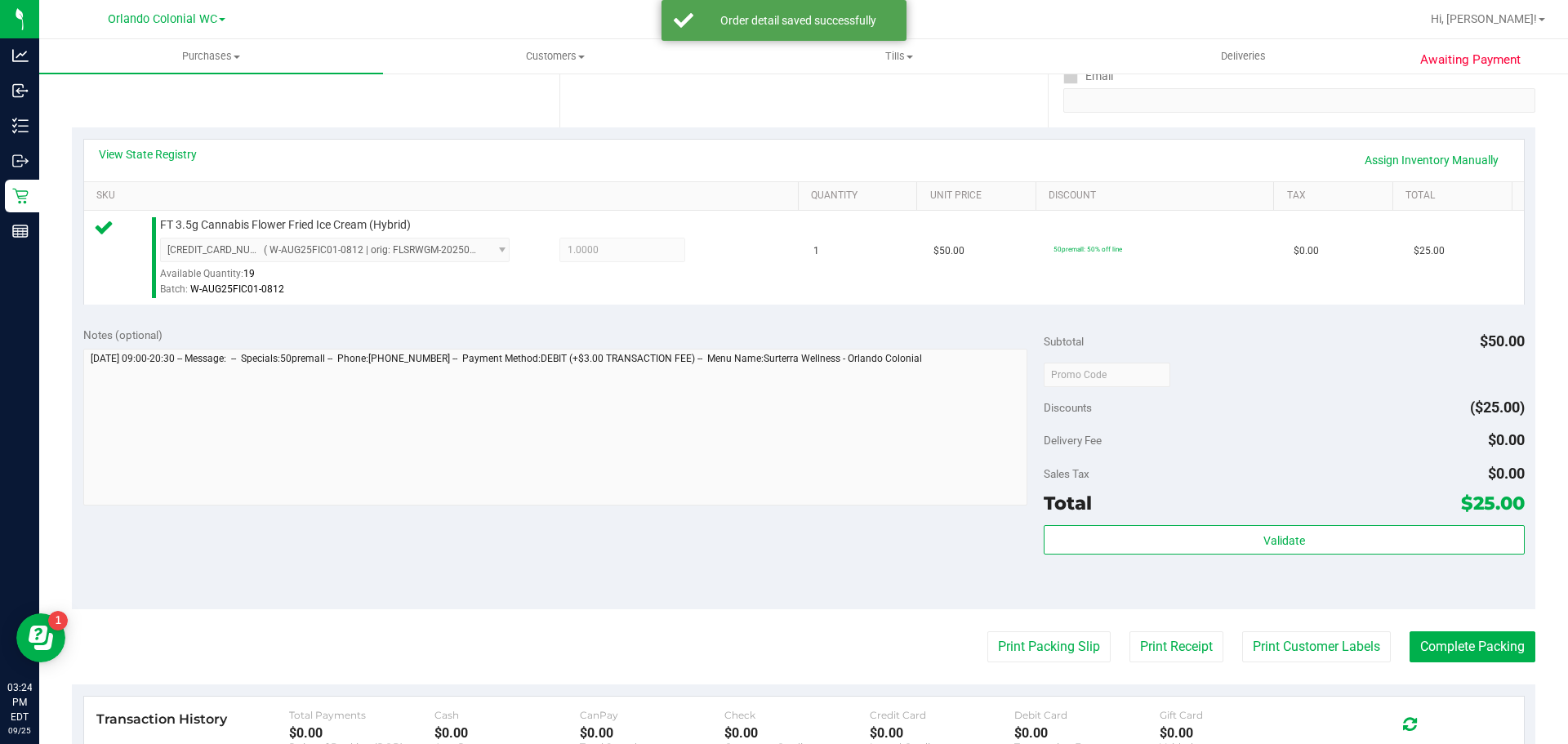
scroll to position [314, 0]
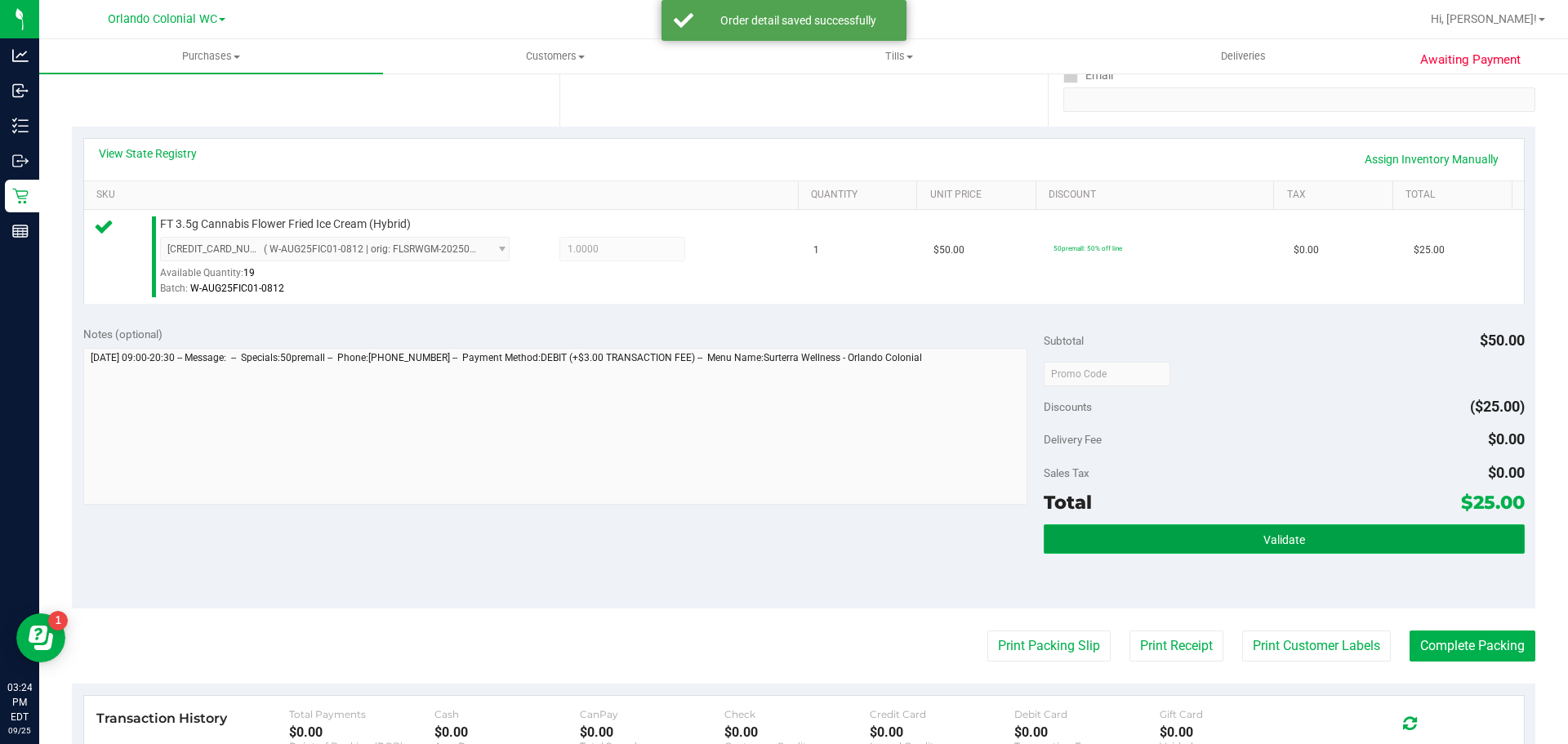
click at [1194, 552] on button "Validate" at bounding box center [1283, 540] width 480 height 29
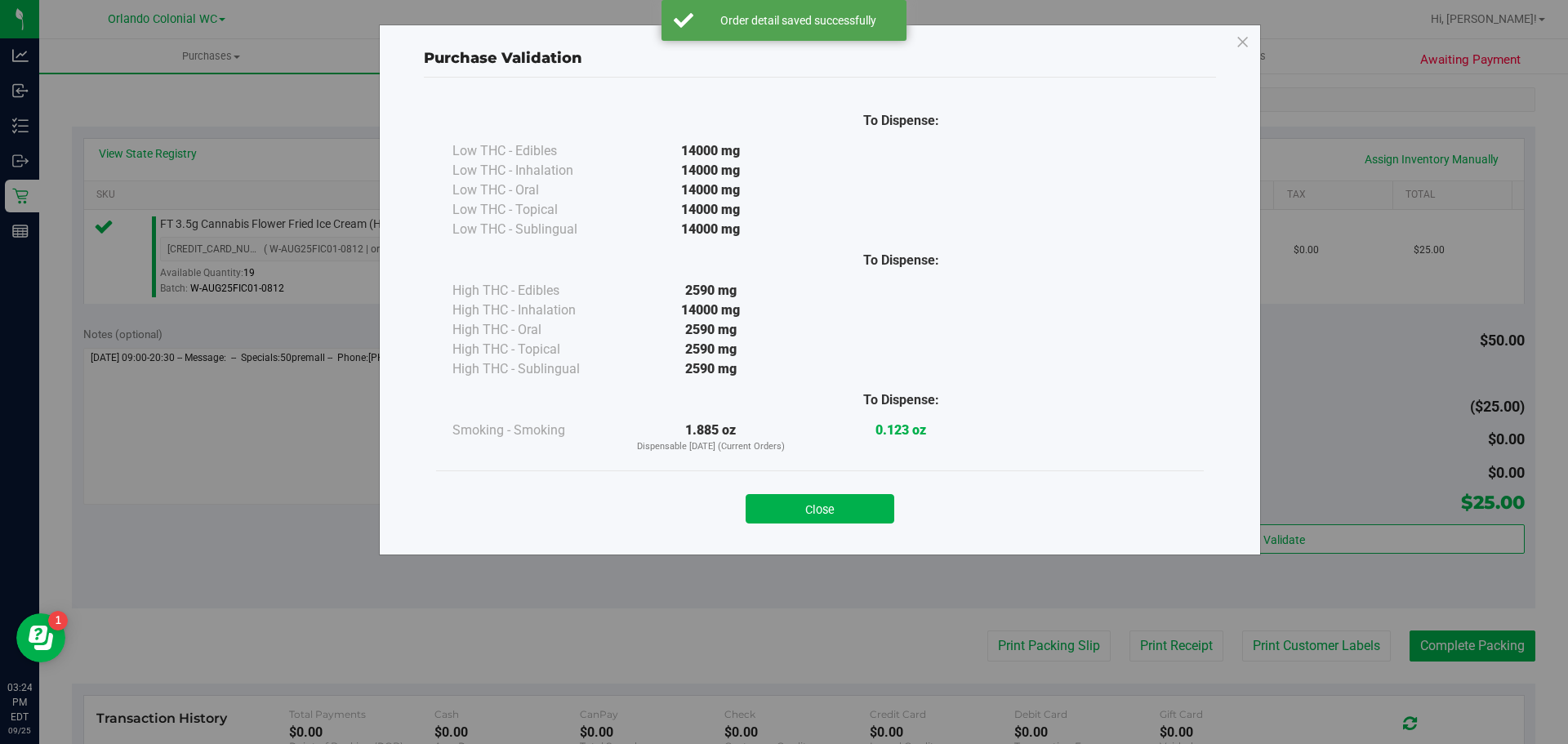
click at [836, 521] on button "Close" at bounding box center [819, 509] width 149 height 29
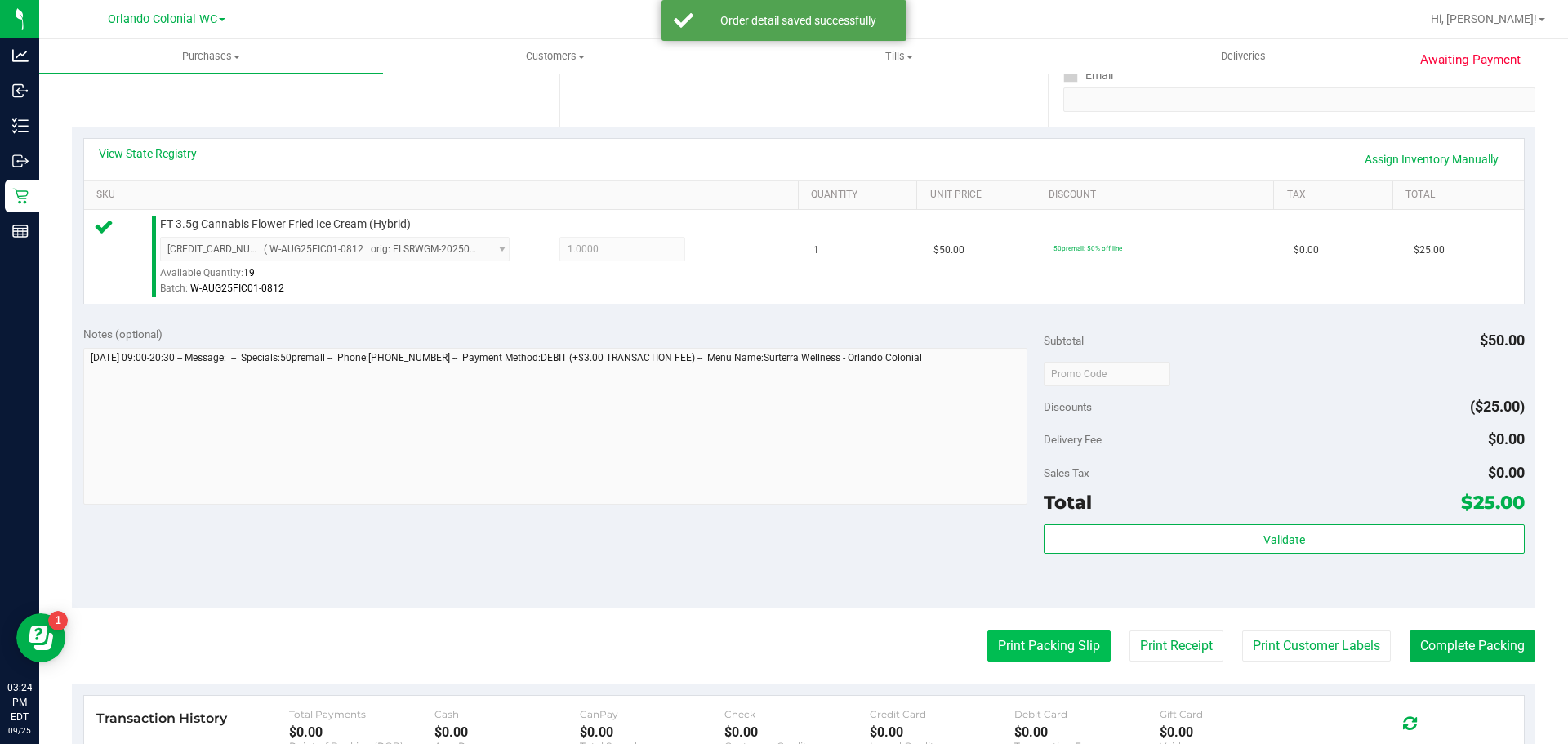
click at [1012, 632] on button "Print Packing Slip" at bounding box center [1049, 646] width 124 height 31
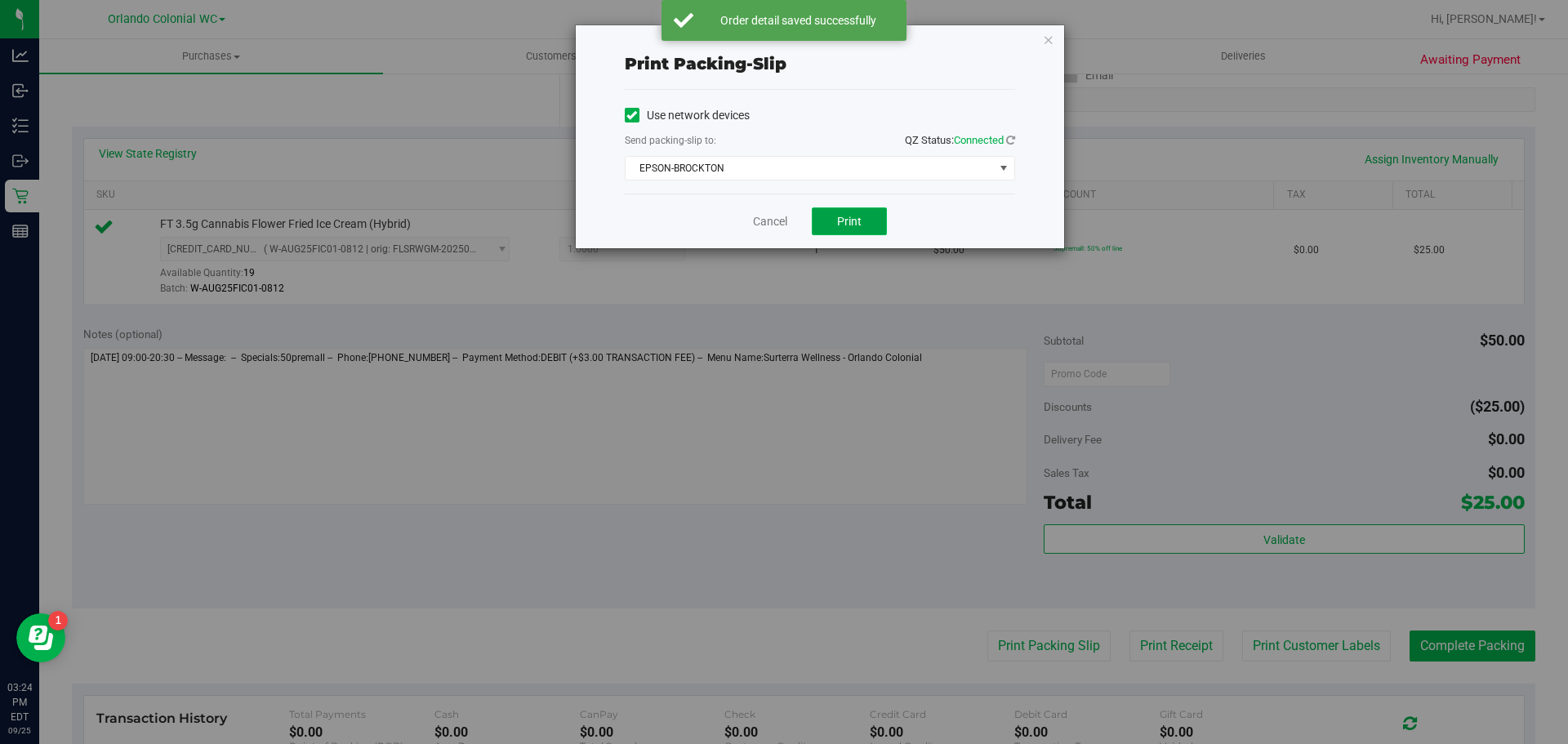
click at [851, 228] on button "Print" at bounding box center [848, 222] width 75 height 27
click at [1054, 35] on div "Print packing-slip Use network devices Send packing-slip to: QZ Status: Connect…" at bounding box center [819, 137] width 489 height 223
click at [1046, 40] on icon "button" at bounding box center [1048, 39] width 11 height 20
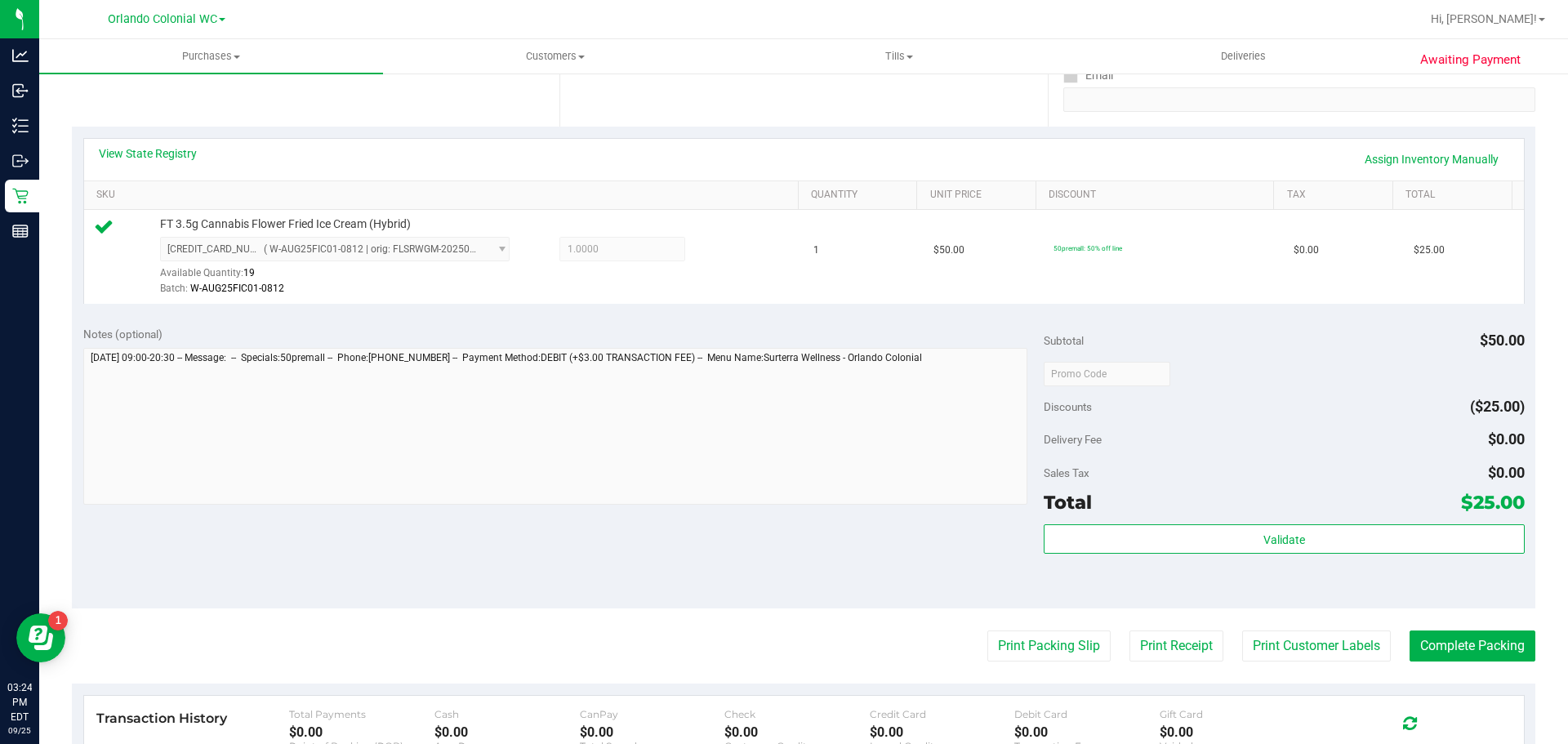
drag, startPoint x: 1208, startPoint y: 562, endPoint x: 1215, endPoint y: 558, distance: 8.1
click at [1212, 561] on div "Validate" at bounding box center [1283, 562] width 480 height 74
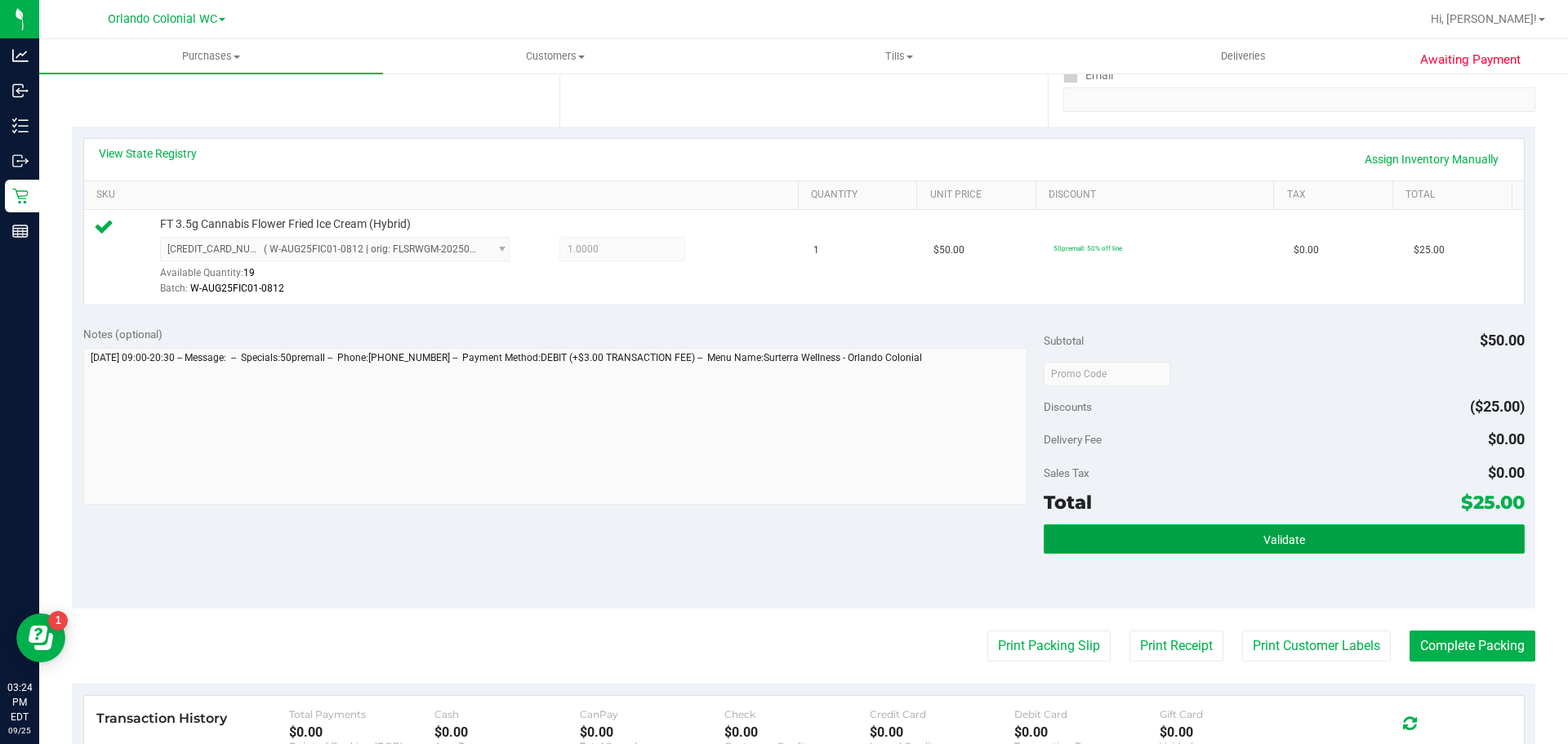
click at [1218, 545] on button "Validate" at bounding box center [1283, 540] width 480 height 29
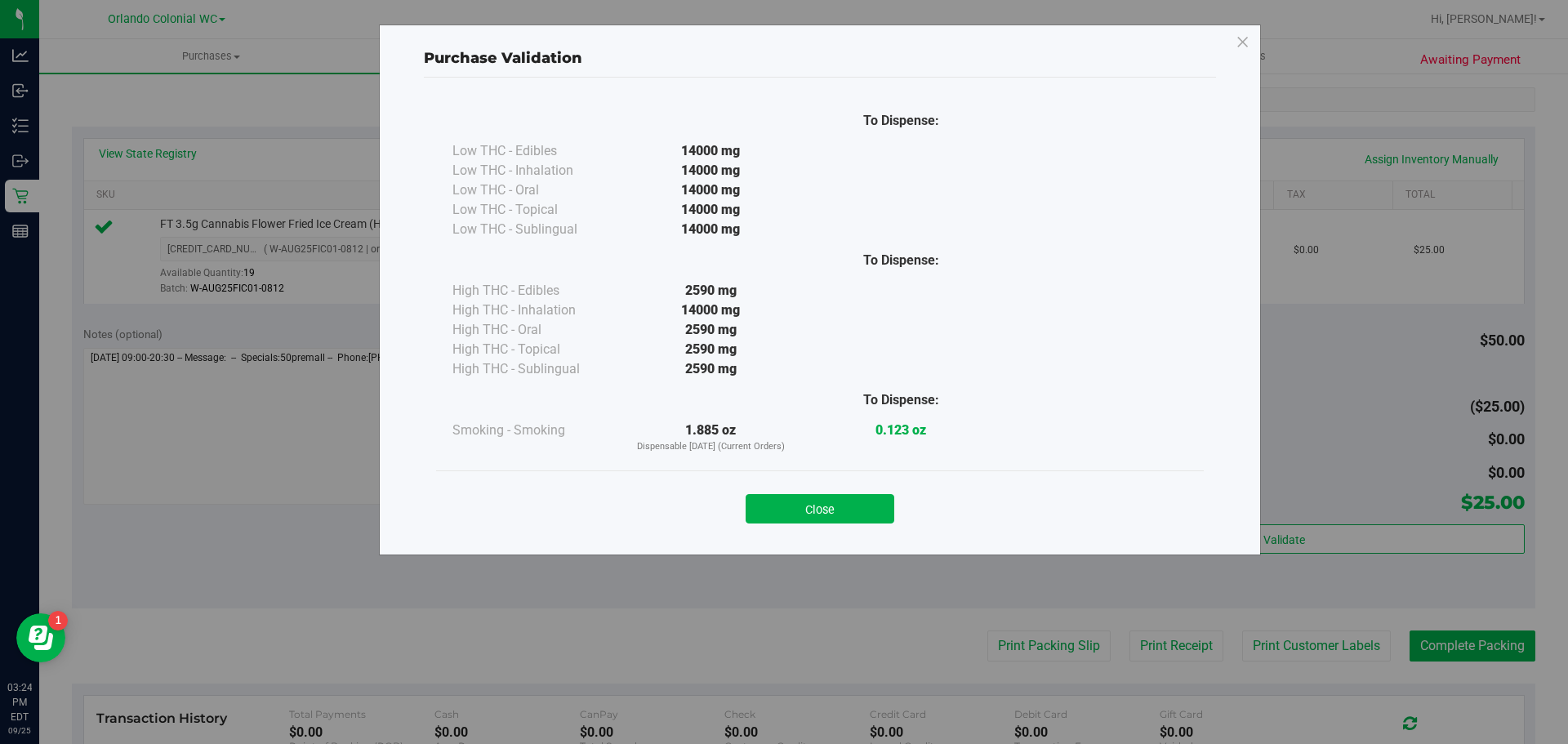
drag, startPoint x: 802, startPoint y: 496, endPoint x: 1401, endPoint y: 721, distance: 639.9
click at [822, 508] on button "Close" at bounding box center [819, 509] width 149 height 29
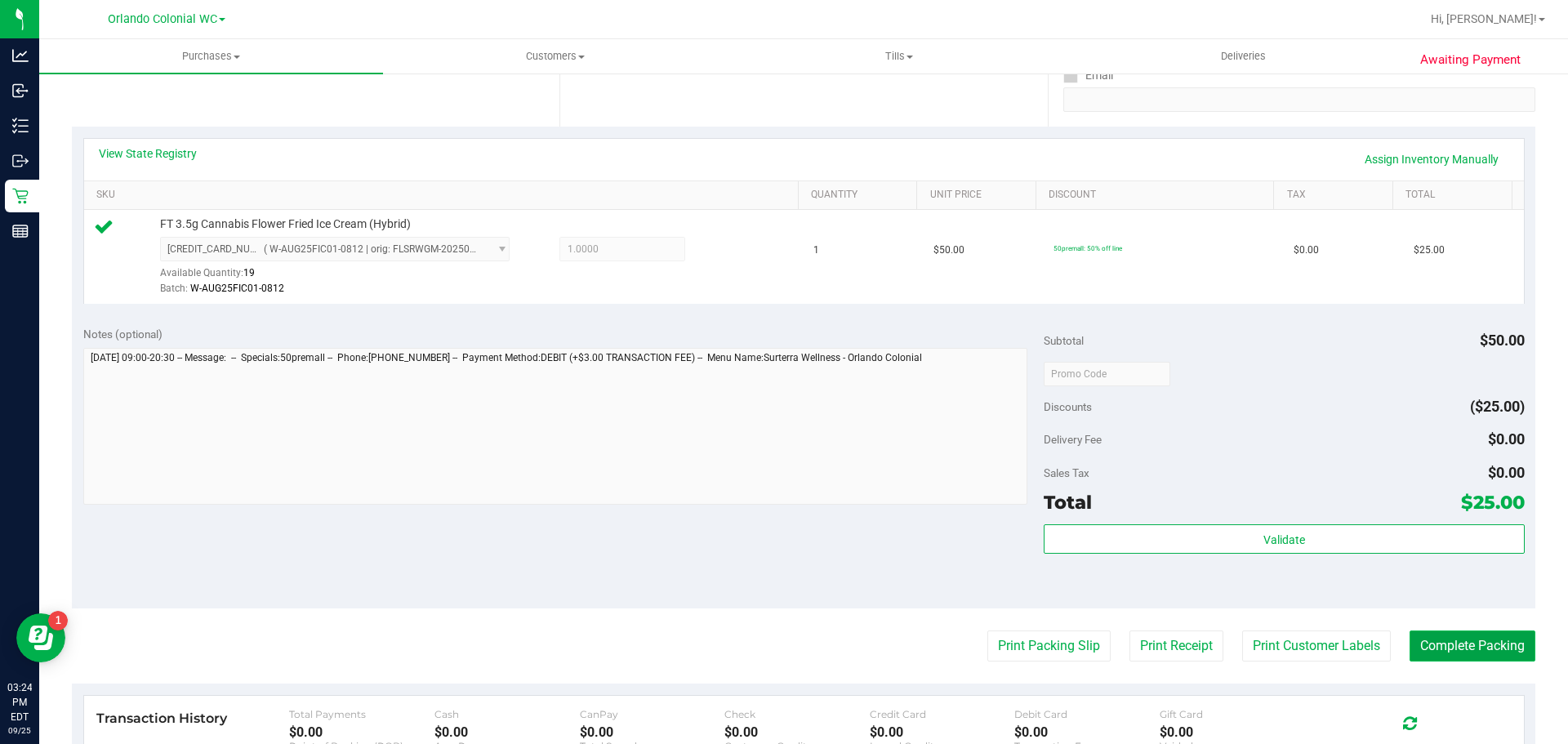
click at [1445, 648] on button "Complete Packing" at bounding box center [1473, 646] width 125 height 31
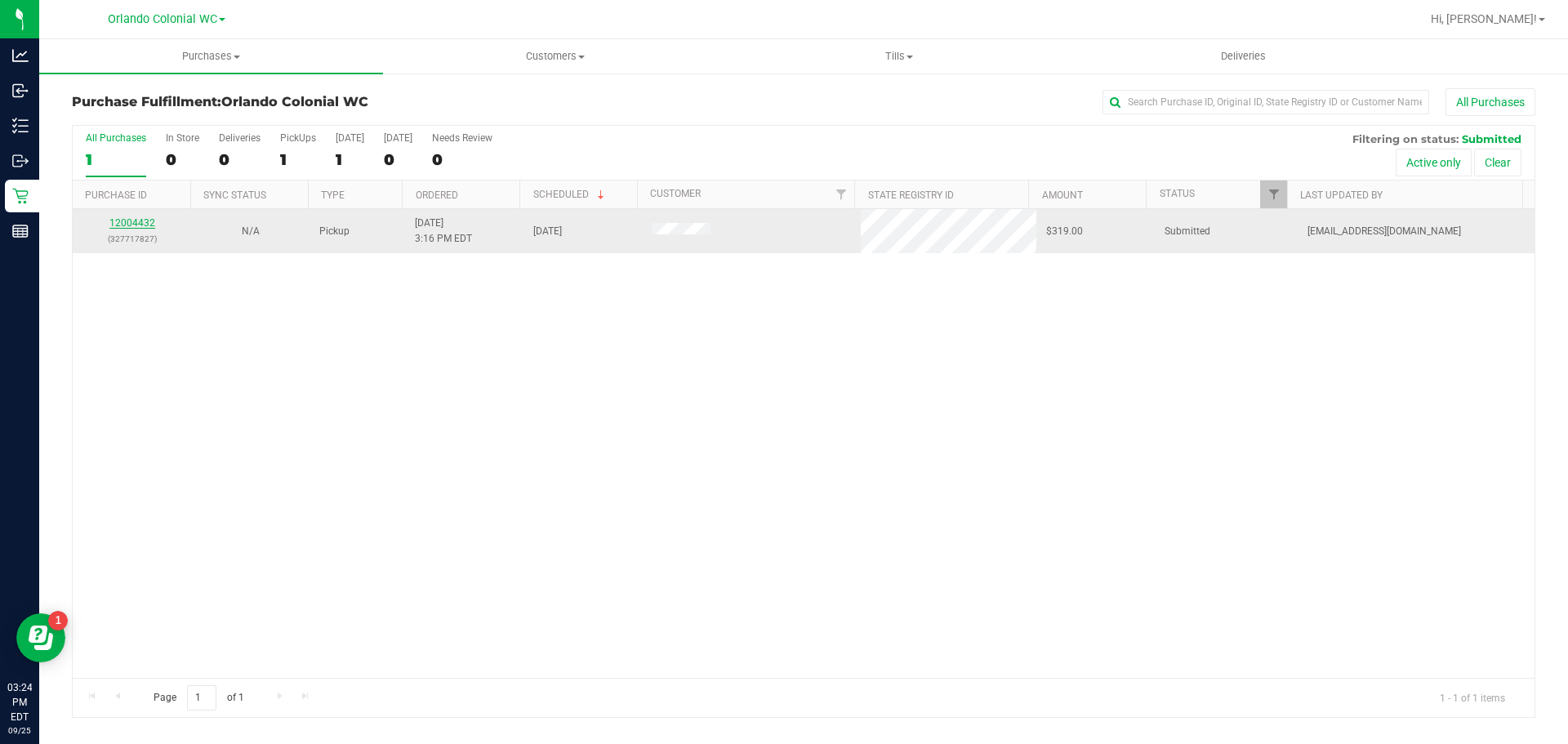
click at [148, 226] on link "12004432" at bounding box center [131, 223] width 46 height 11
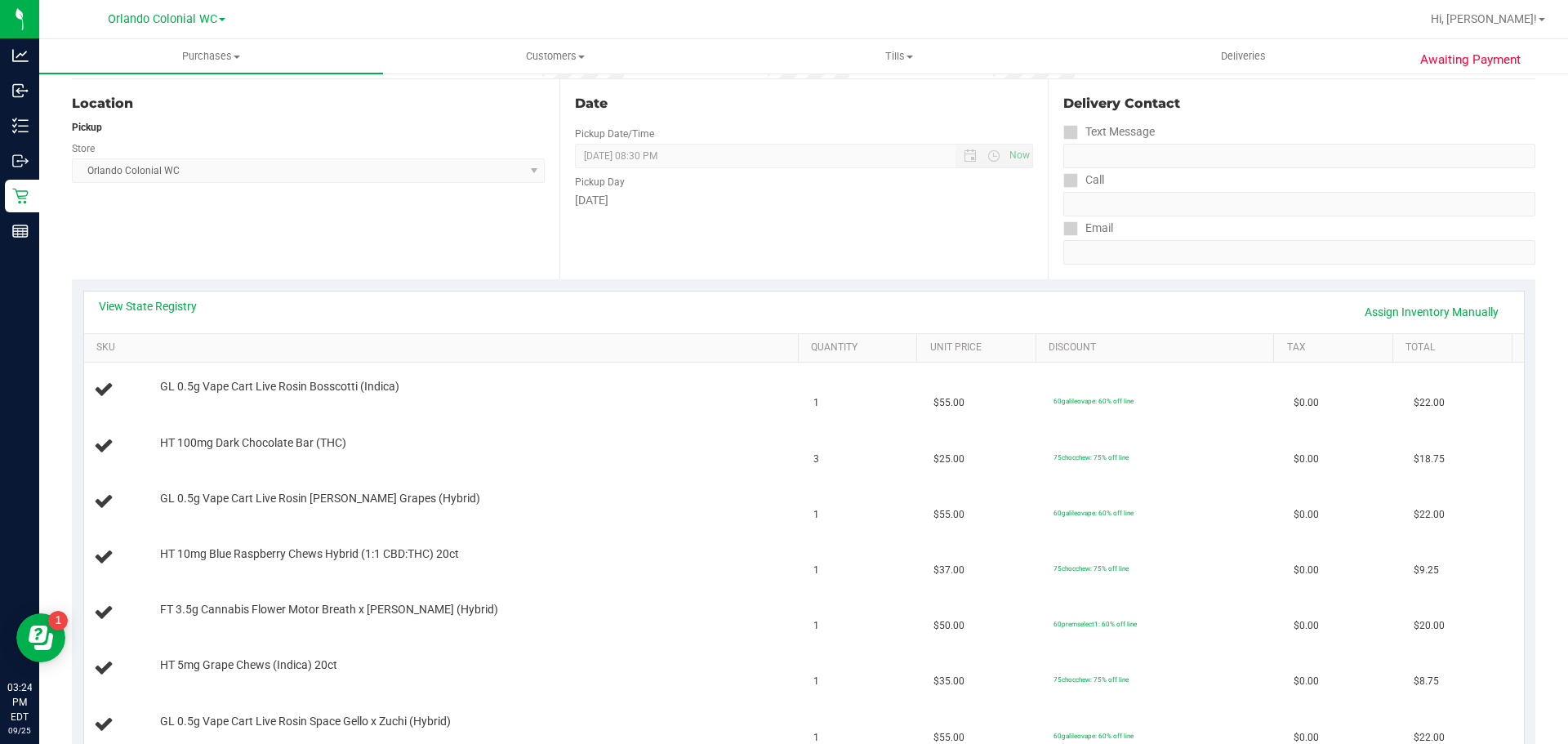
scroll to position [210, 0]
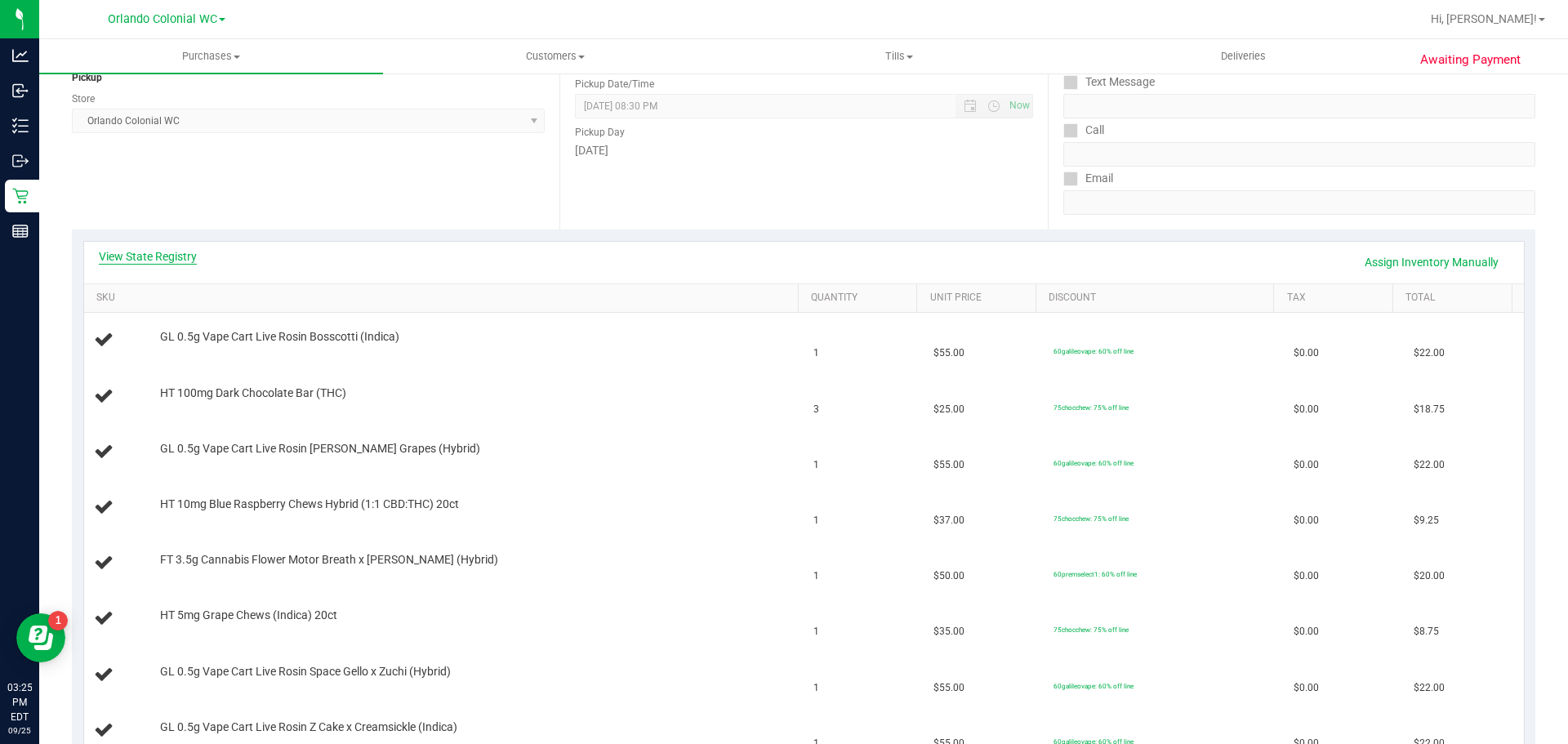
click at [157, 259] on link "View State Registry" at bounding box center [148, 256] width 98 height 16
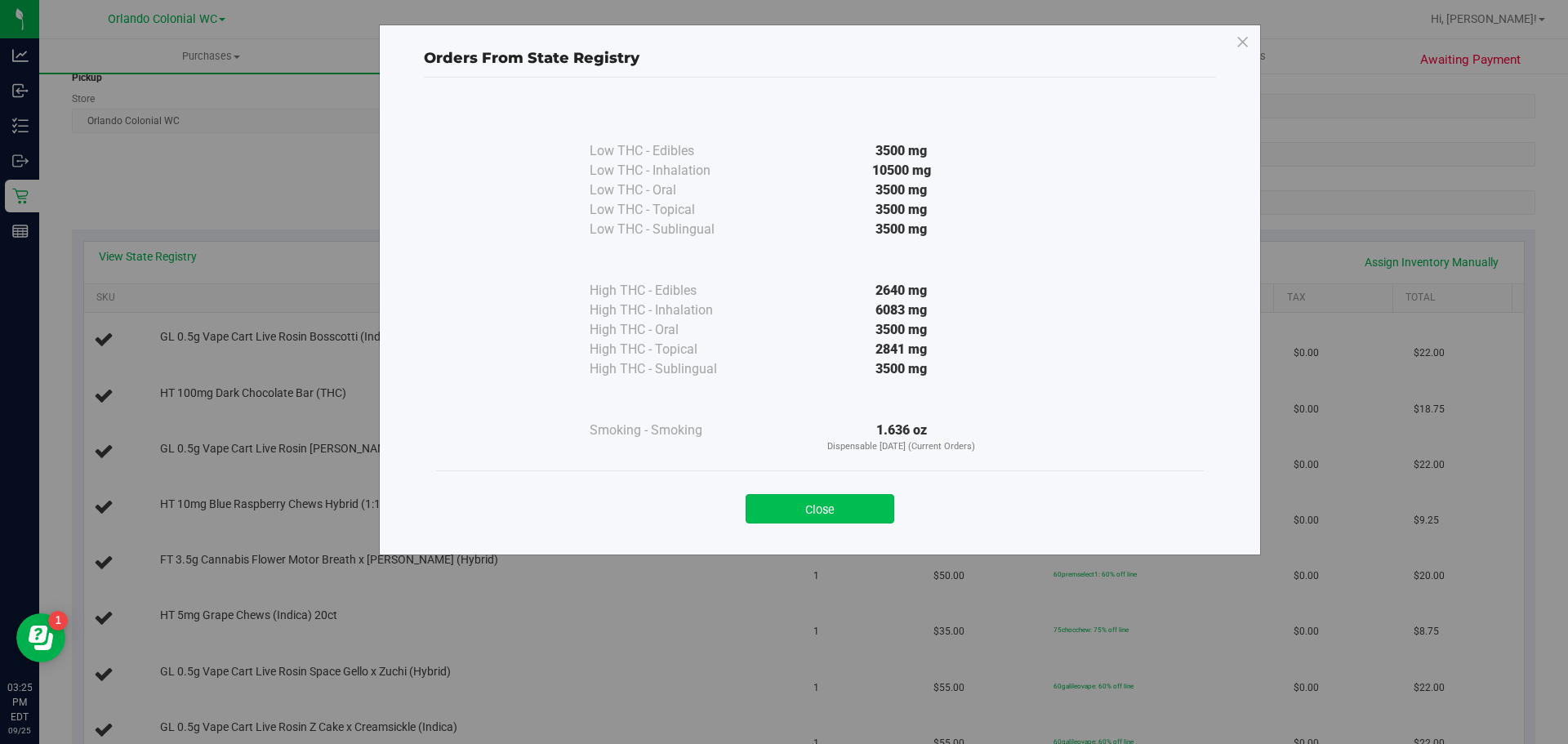
click at [854, 503] on button "Close" at bounding box center [819, 509] width 149 height 29
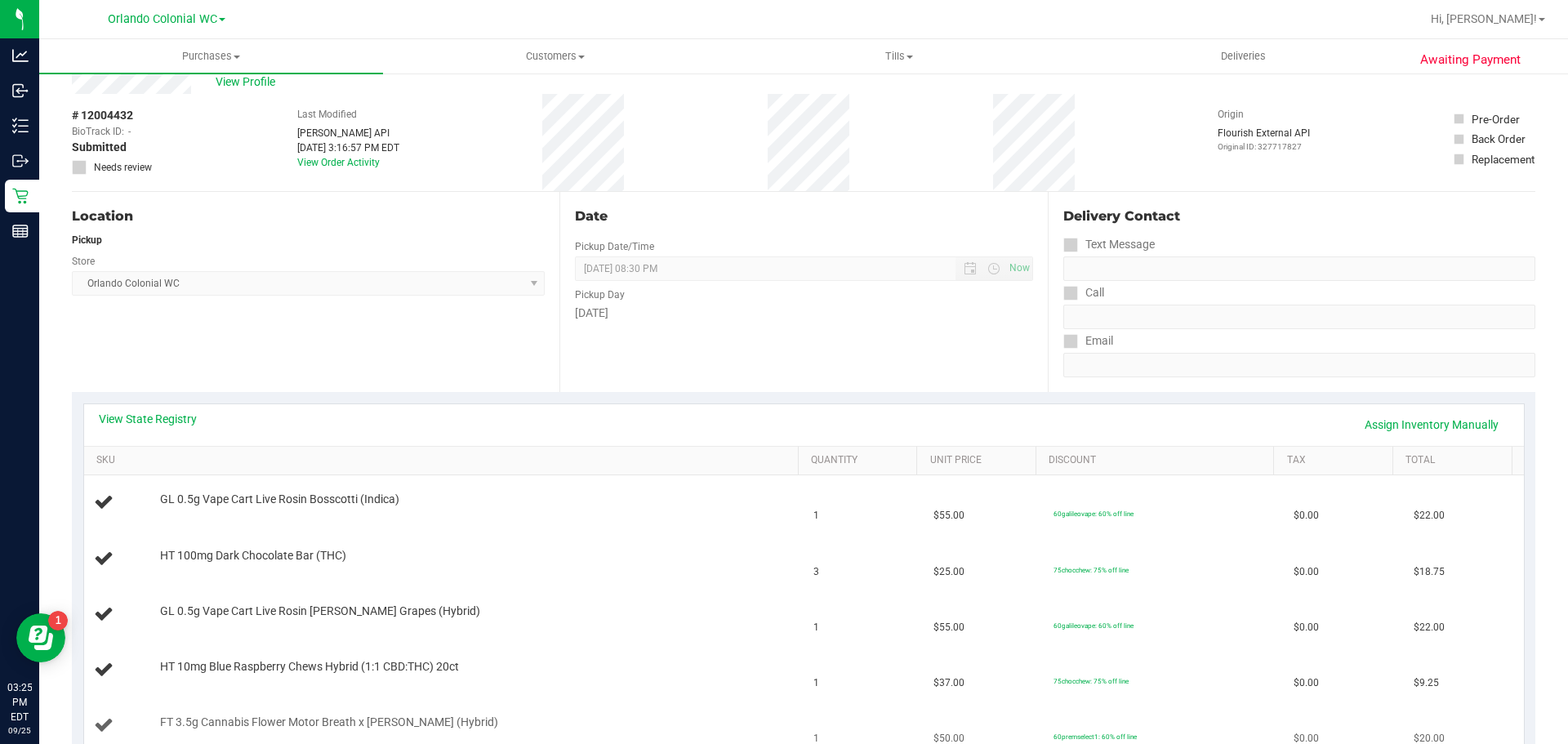
scroll to position [47, 0]
click at [166, 415] on link "View State Registry" at bounding box center [148, 419] width 98 height 16
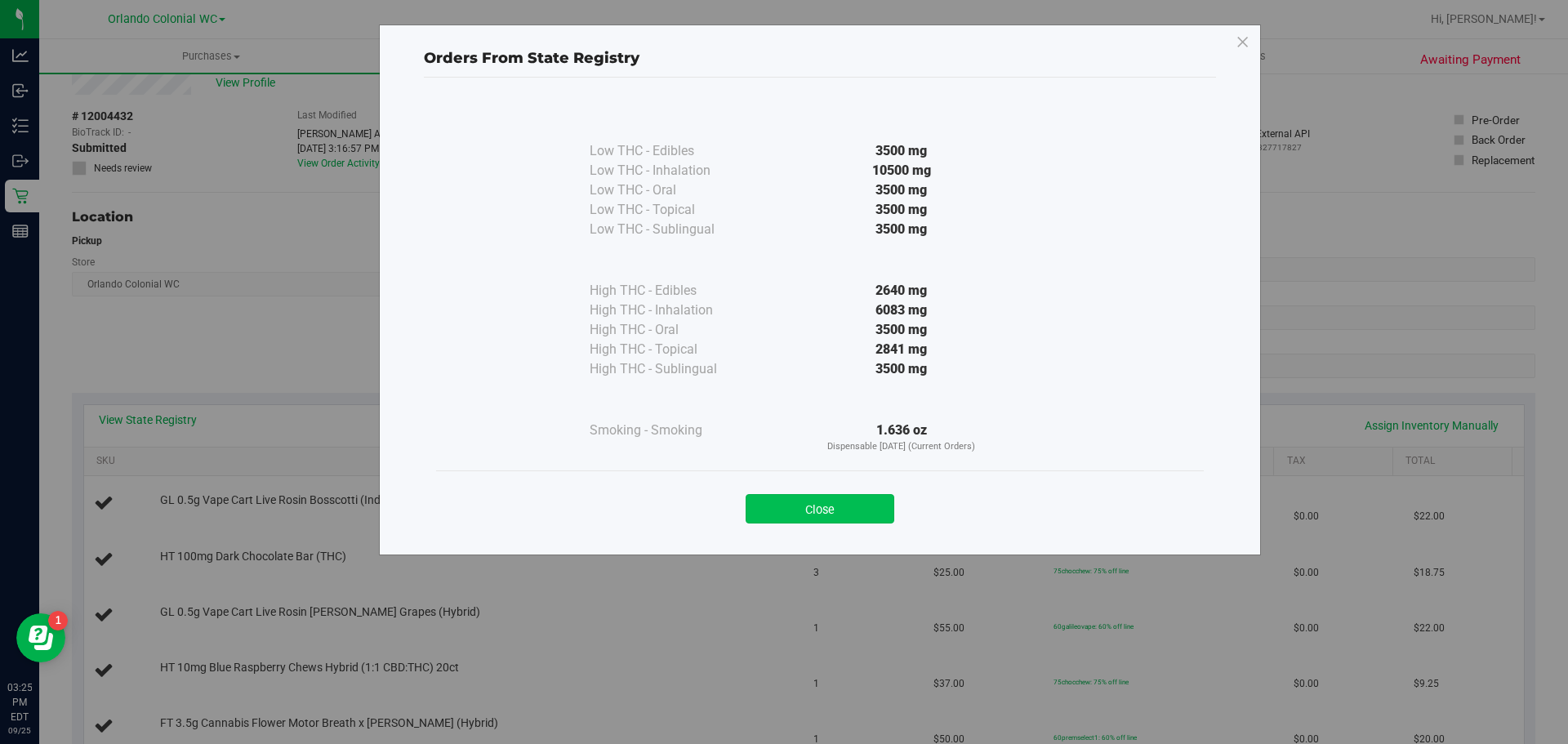
click at [839, 501] on button "Close" at bounding box center [819, 509] width 149 height 29
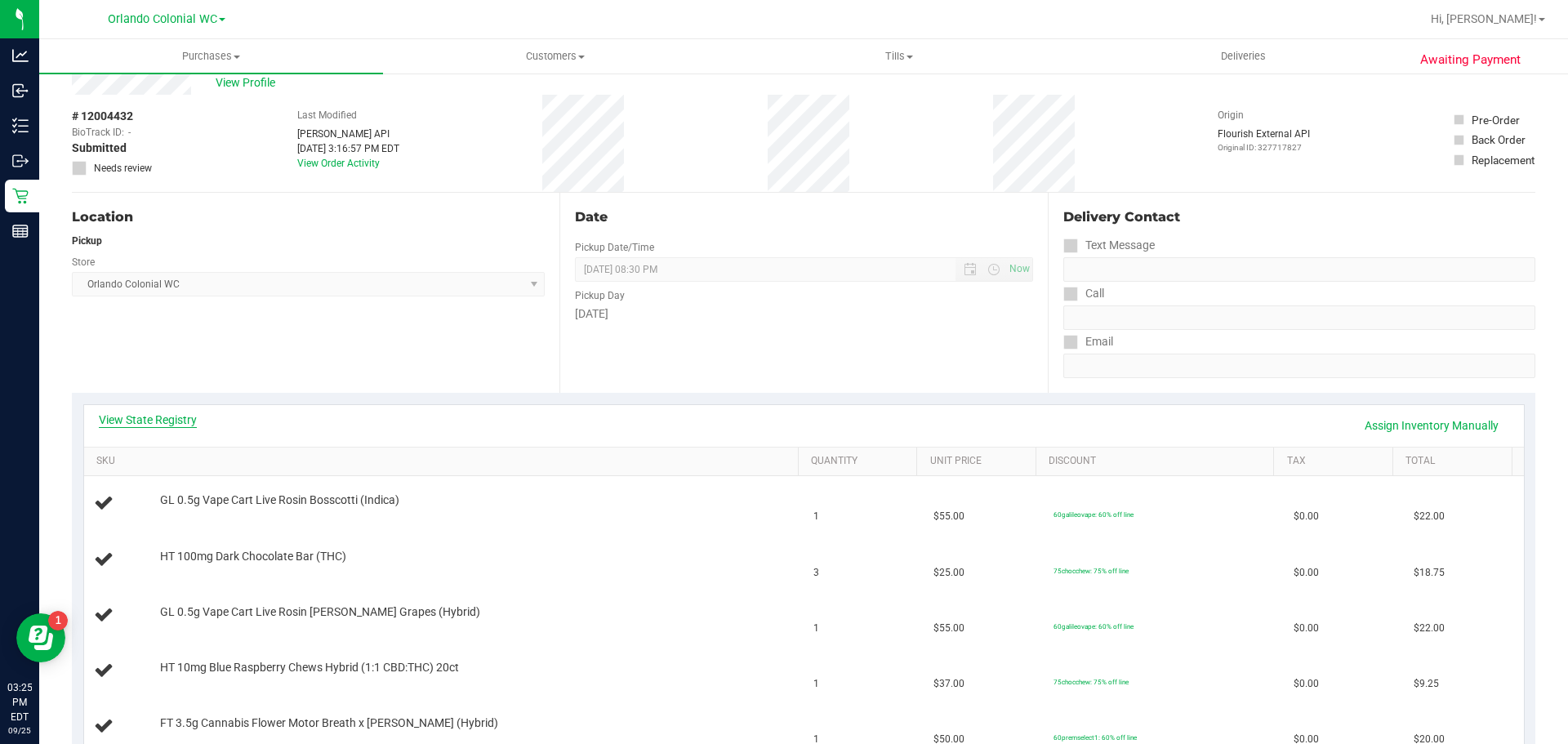
click at [152, 413] on link "View State Registry" at bounding box center [148, 419] width 98 height 16
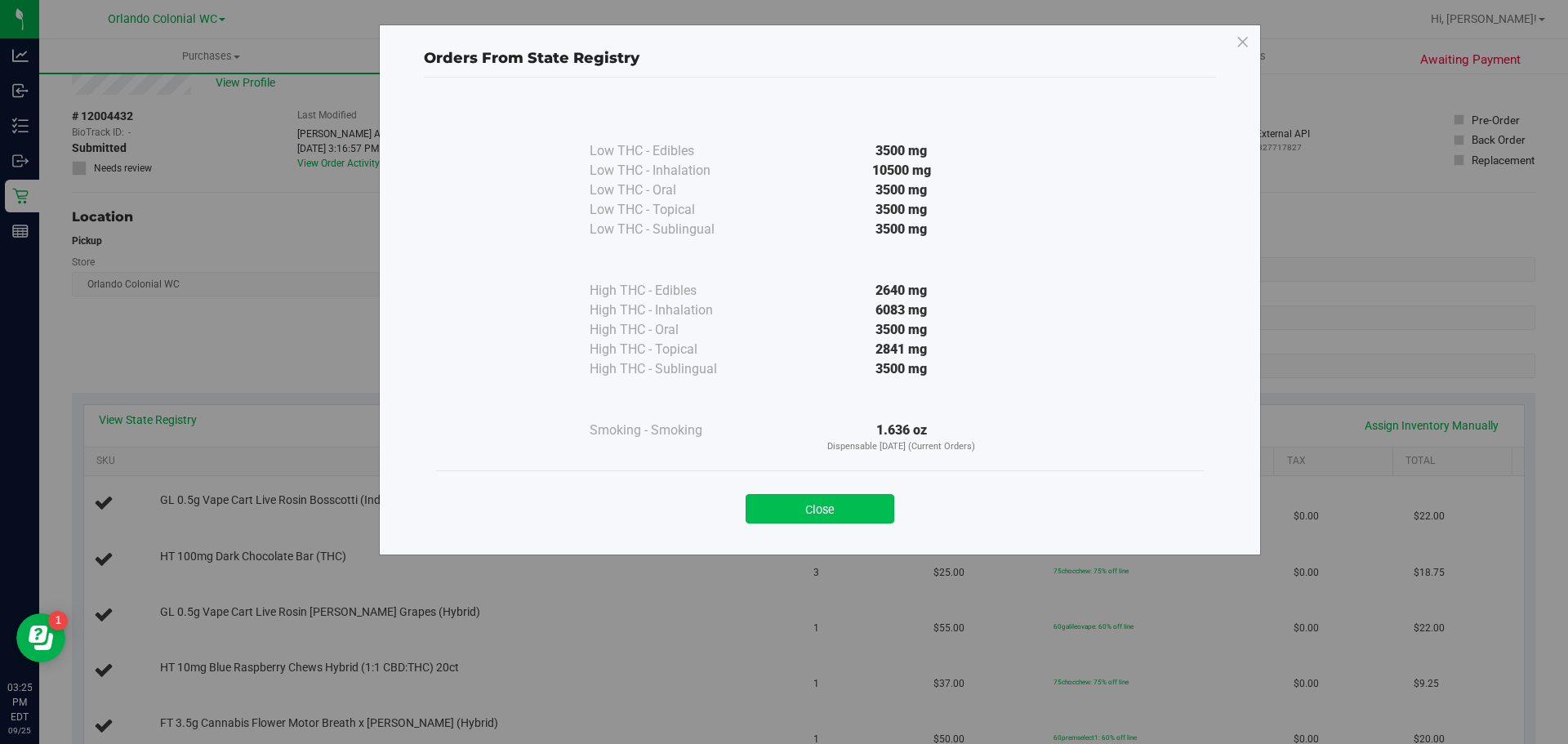
click at [846, 508] on button "Close" at bounding box center [819, 509] width 149 height 29
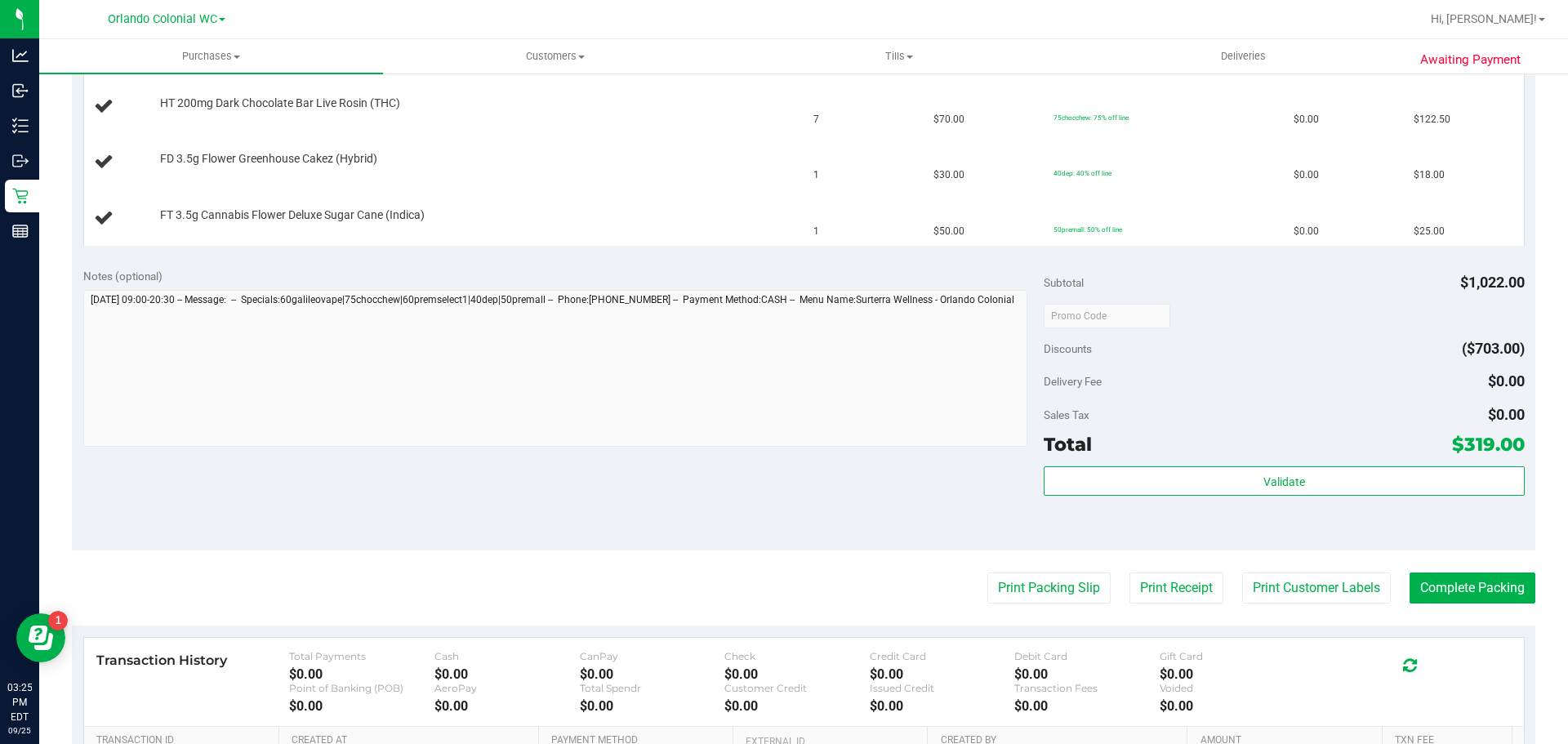
scroll to position [1166, 0]
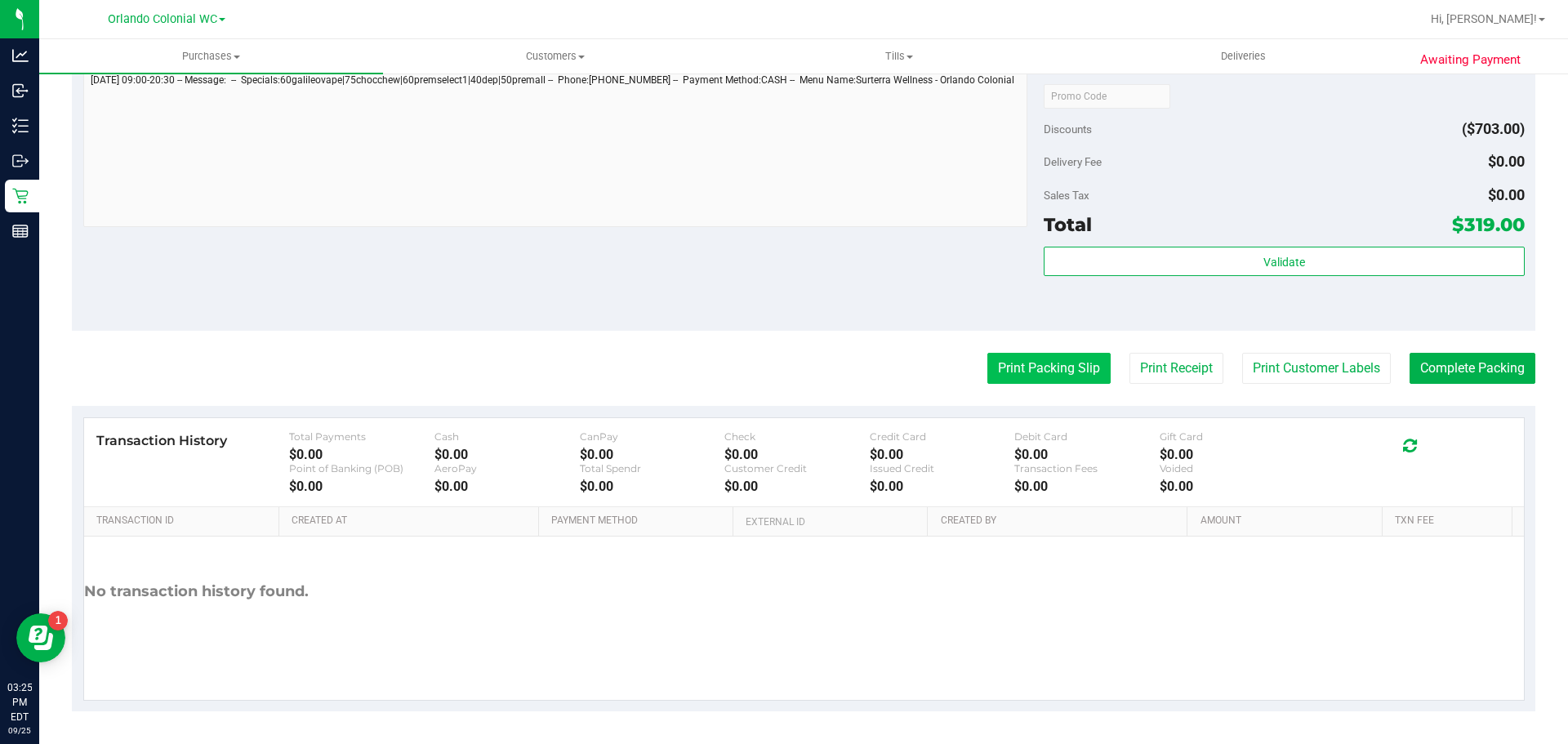
click at [1068, 373] on button "Print Packing Slip" at bounding box center [1049, 369] width 124 height 31
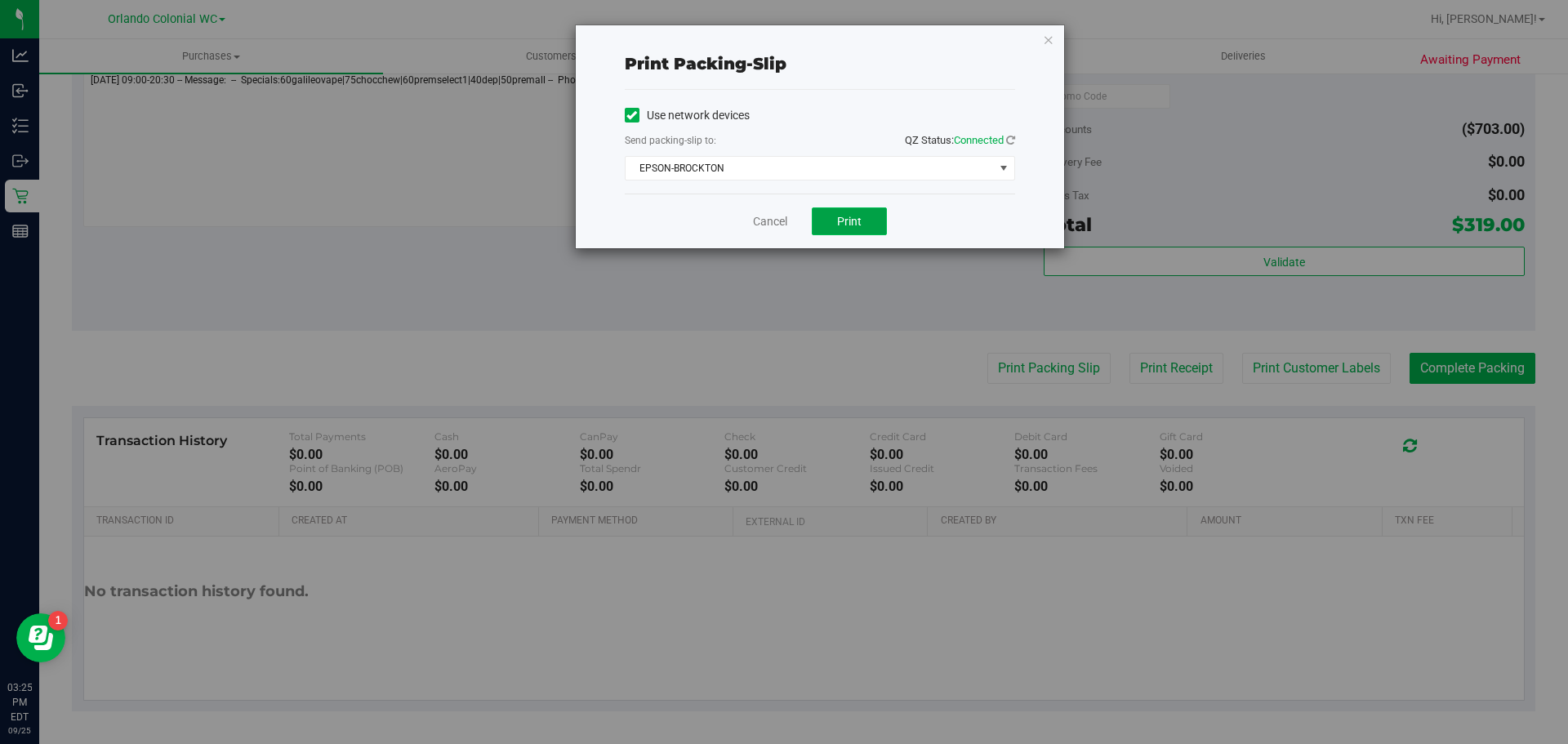
click at [855, 216] on span "Print" at bounding box center [849, 221] width 25 height 13
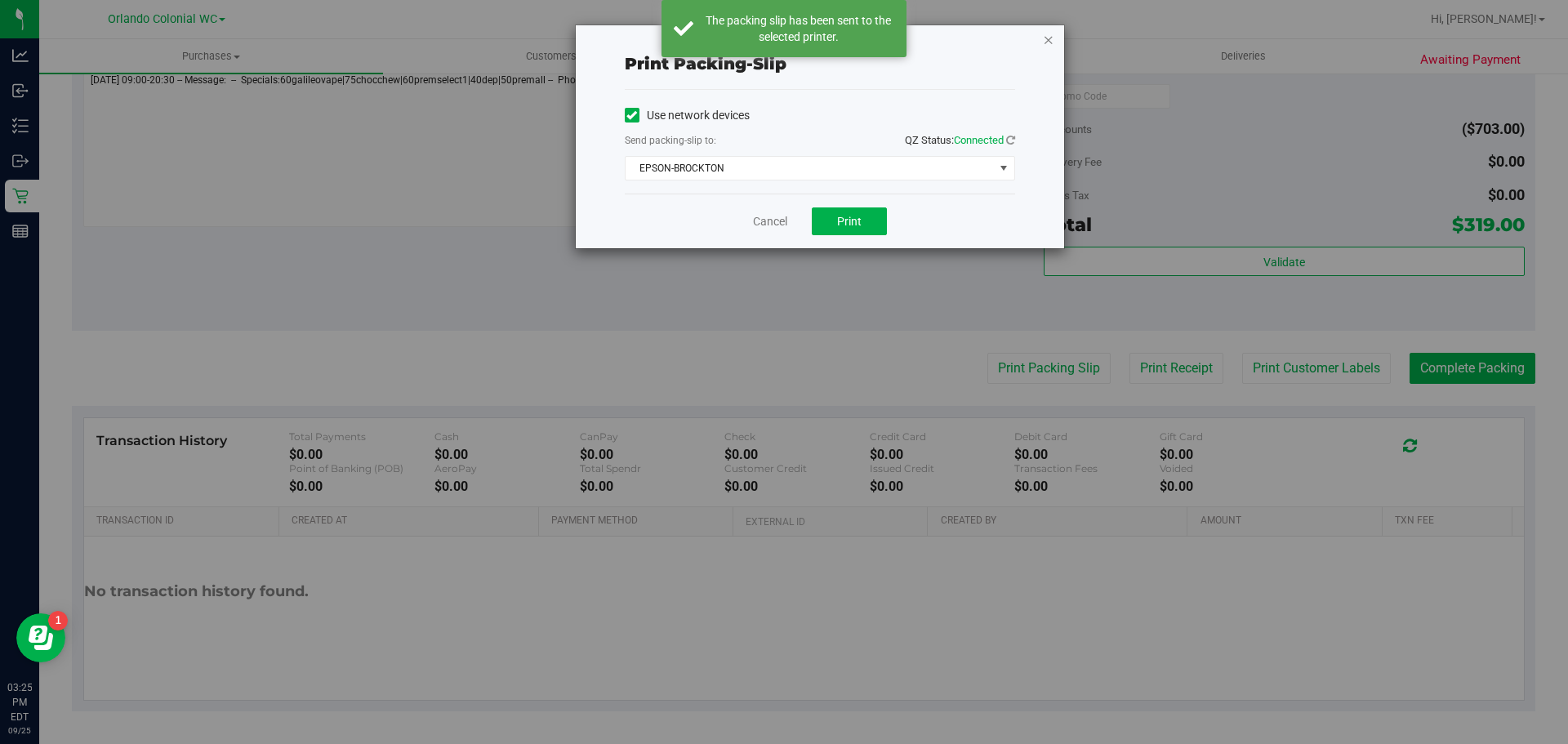
click at [1048, 34] on icon "button" at bounding box center [1048, 39] width 11 height 20
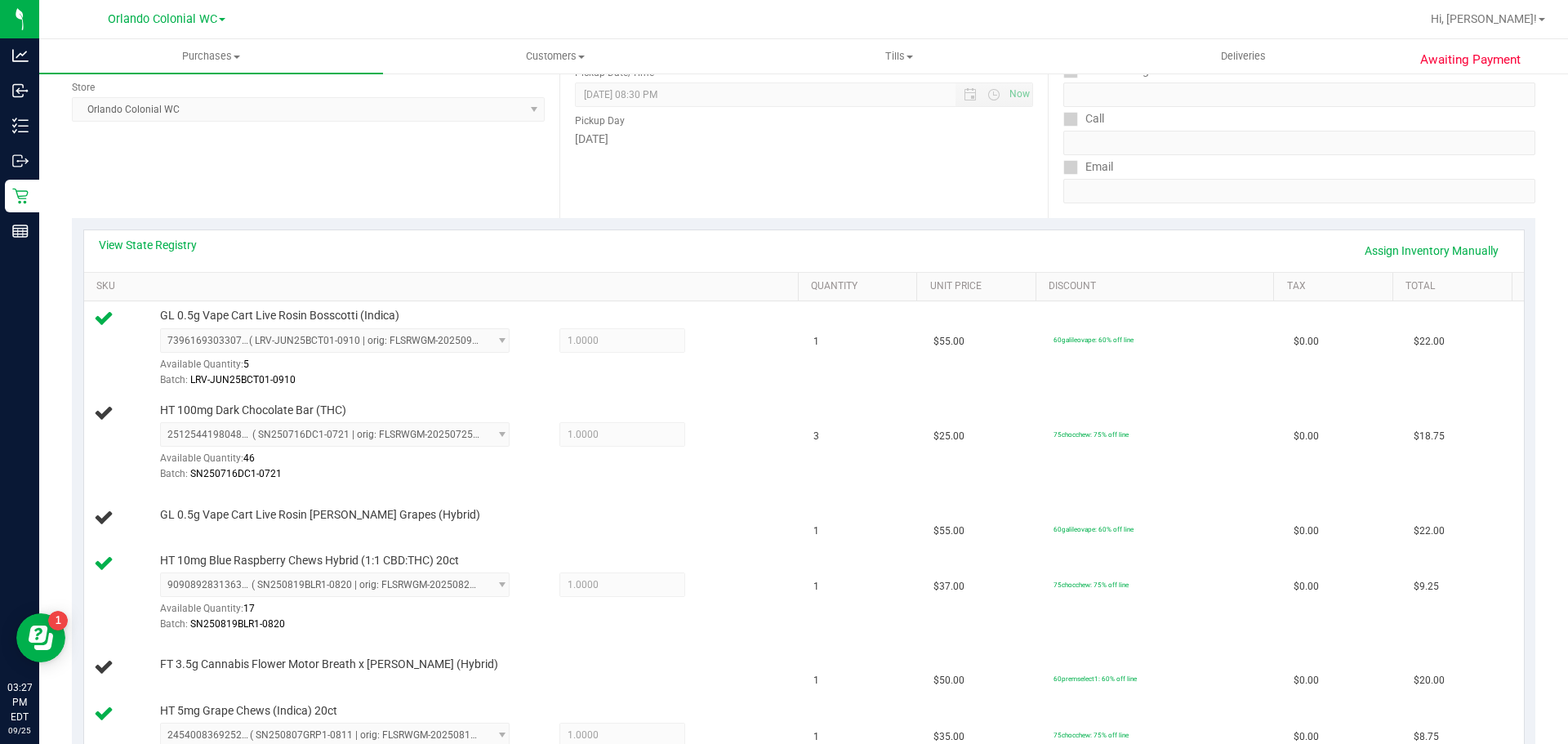
scroll to position [0, 0]
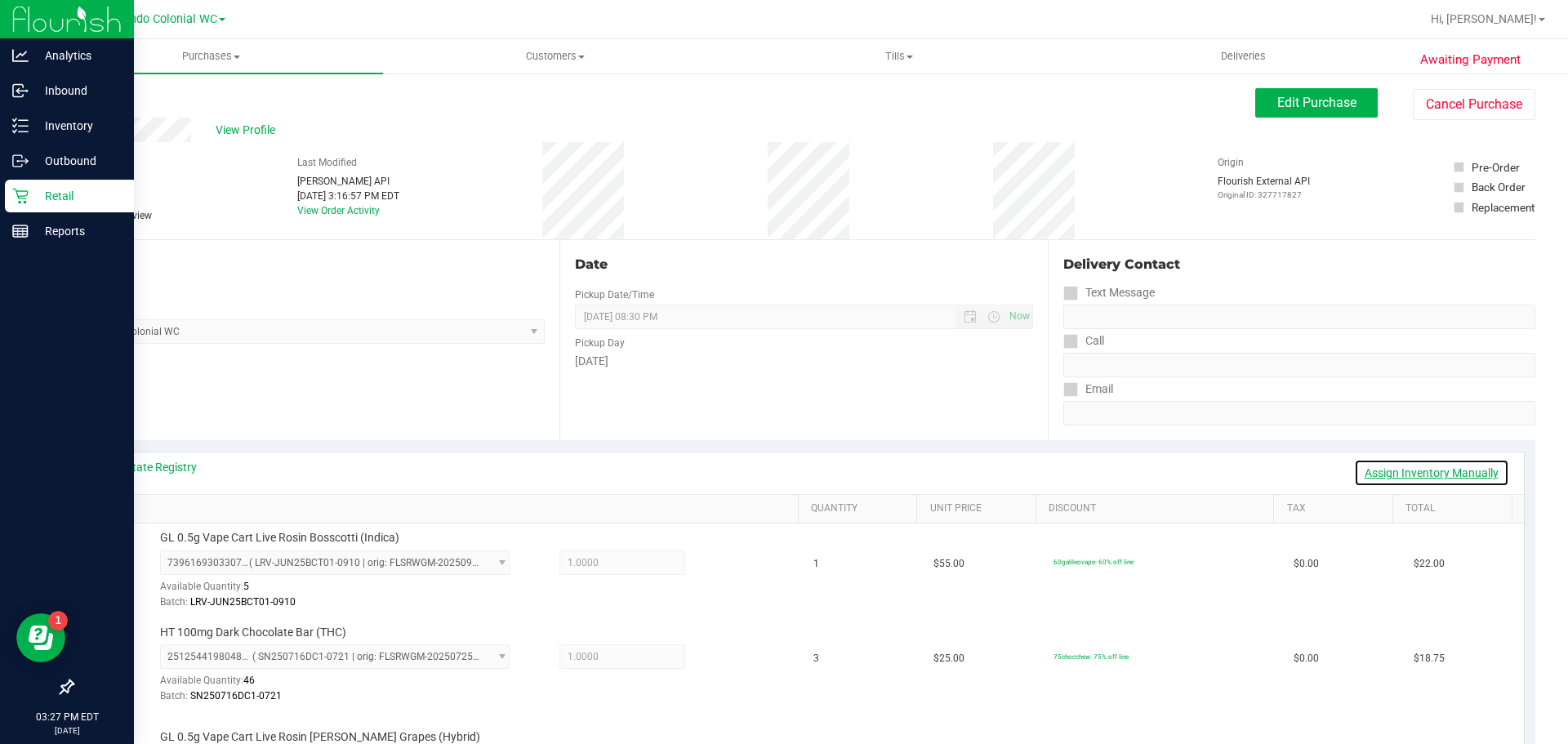
drag, startPoint x: 1459, startPoint y: 473, endPoint x: 0, endPoint y: 271, distance: 1472.9
click at [1460, 473] on link "Assign Inventory Manually" at bounding box center [1431, 473] width 155 height 27
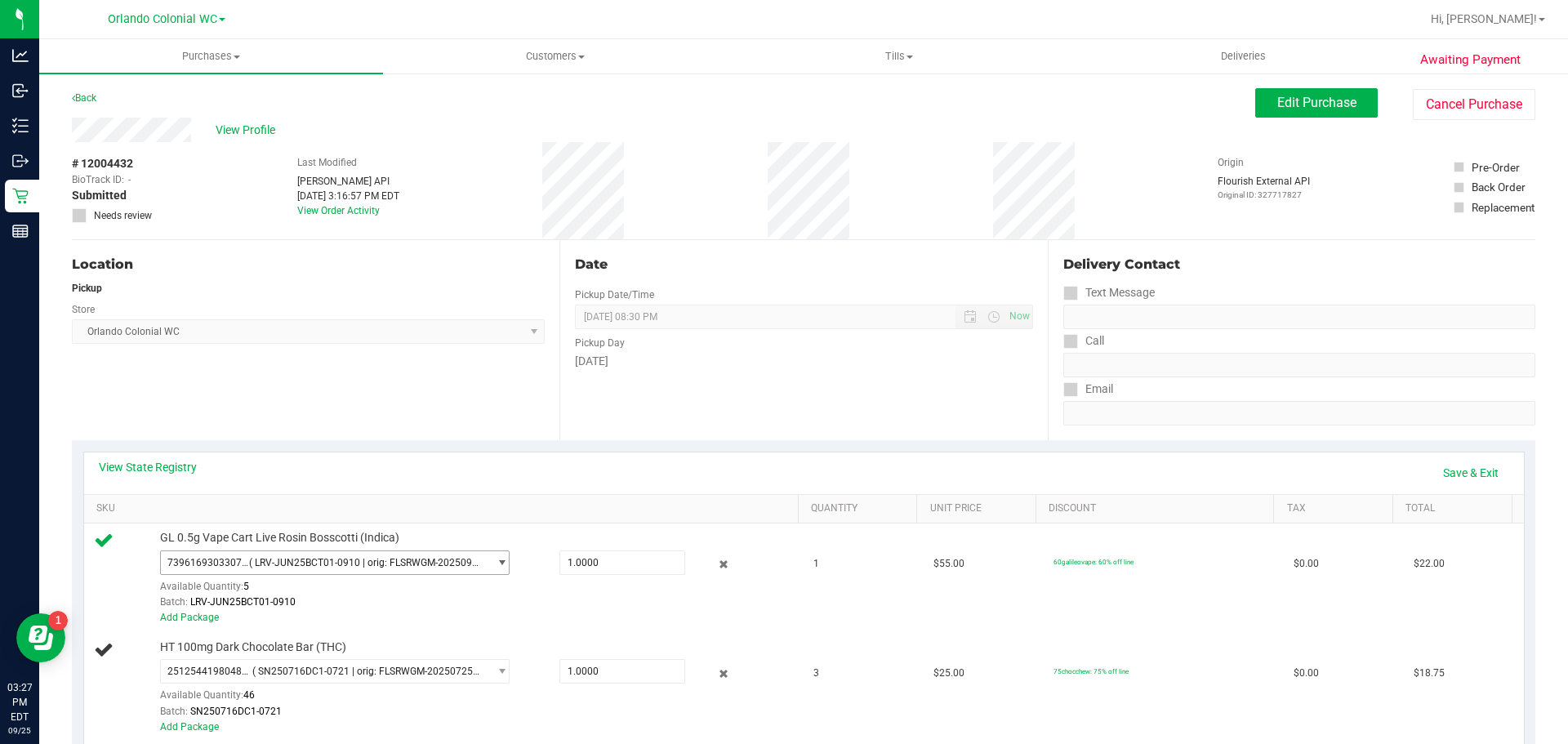
scroll to position [245, 0]
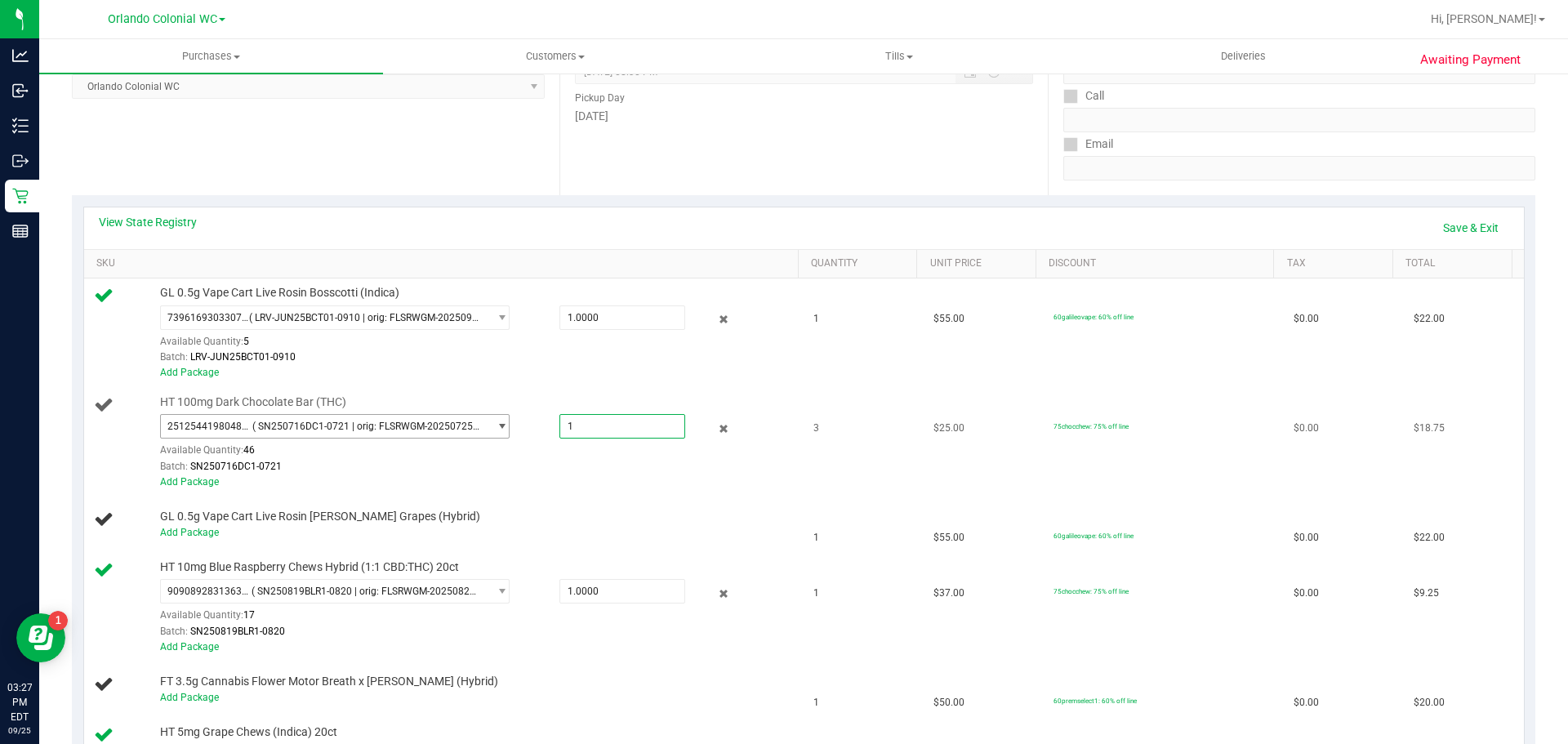
drag, startPoint x: 637, startPoint y: 418, endPoint x: 220, endPoint y: 407, distance: 417.1
click at [252, 414] on div "2512544198048565 ( SN250716DC1-0721 | orig: FLSRWGM-20250725-637 ) 251254419804…" at bounding box center [475, 414] width 630 height 0
type input "3"
type input "3.0000"
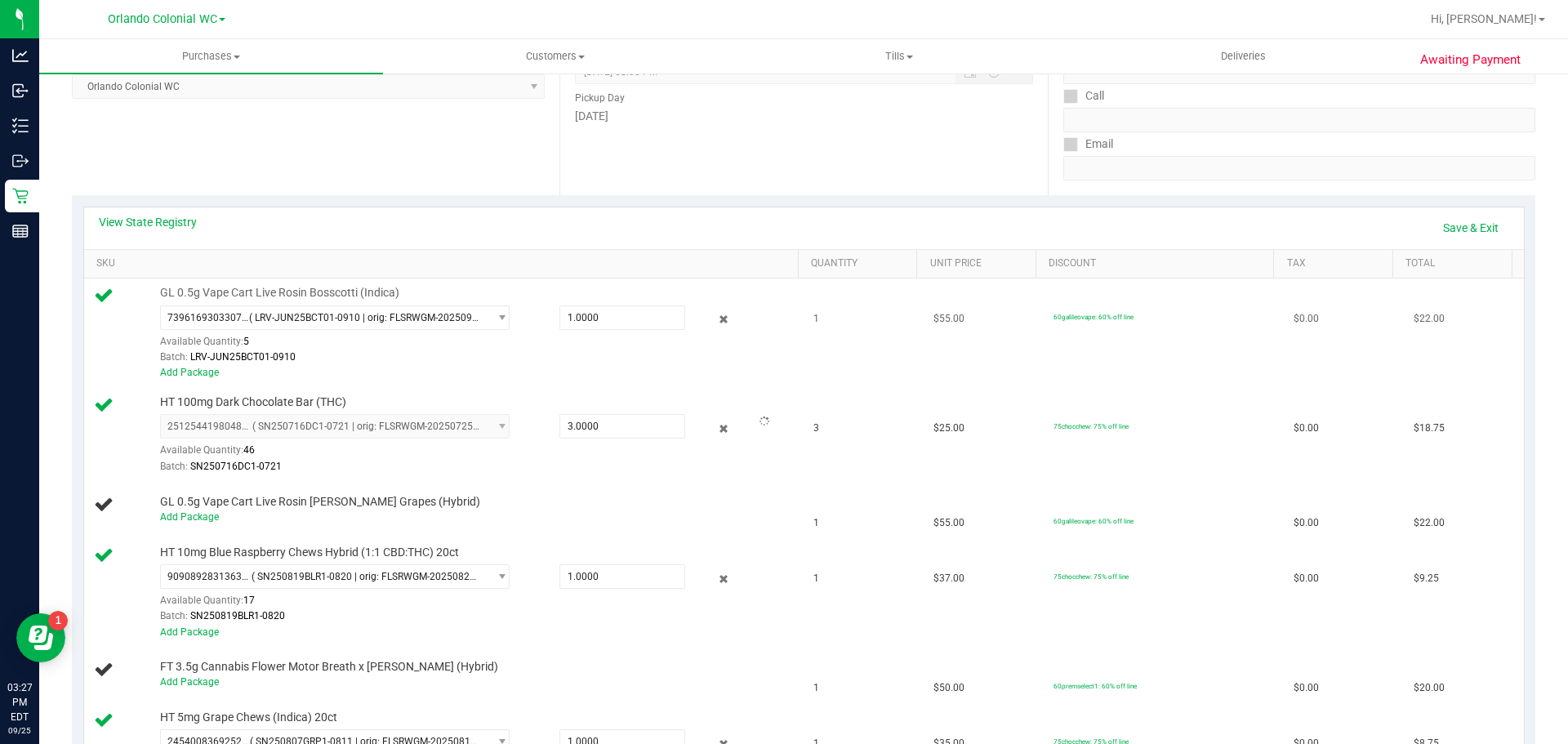
click at [781, 359] on div "GL 0.5g Vape Cart Live Rosin Bosscotti (Indica) 7396169303307389 ( LRV-JUN25BCT…" at bounding box center [444, 332] width 701 height 95
click at [1460, 219] on link "Save & Exit" at bounding box center [1470, 228] width 76 height 27
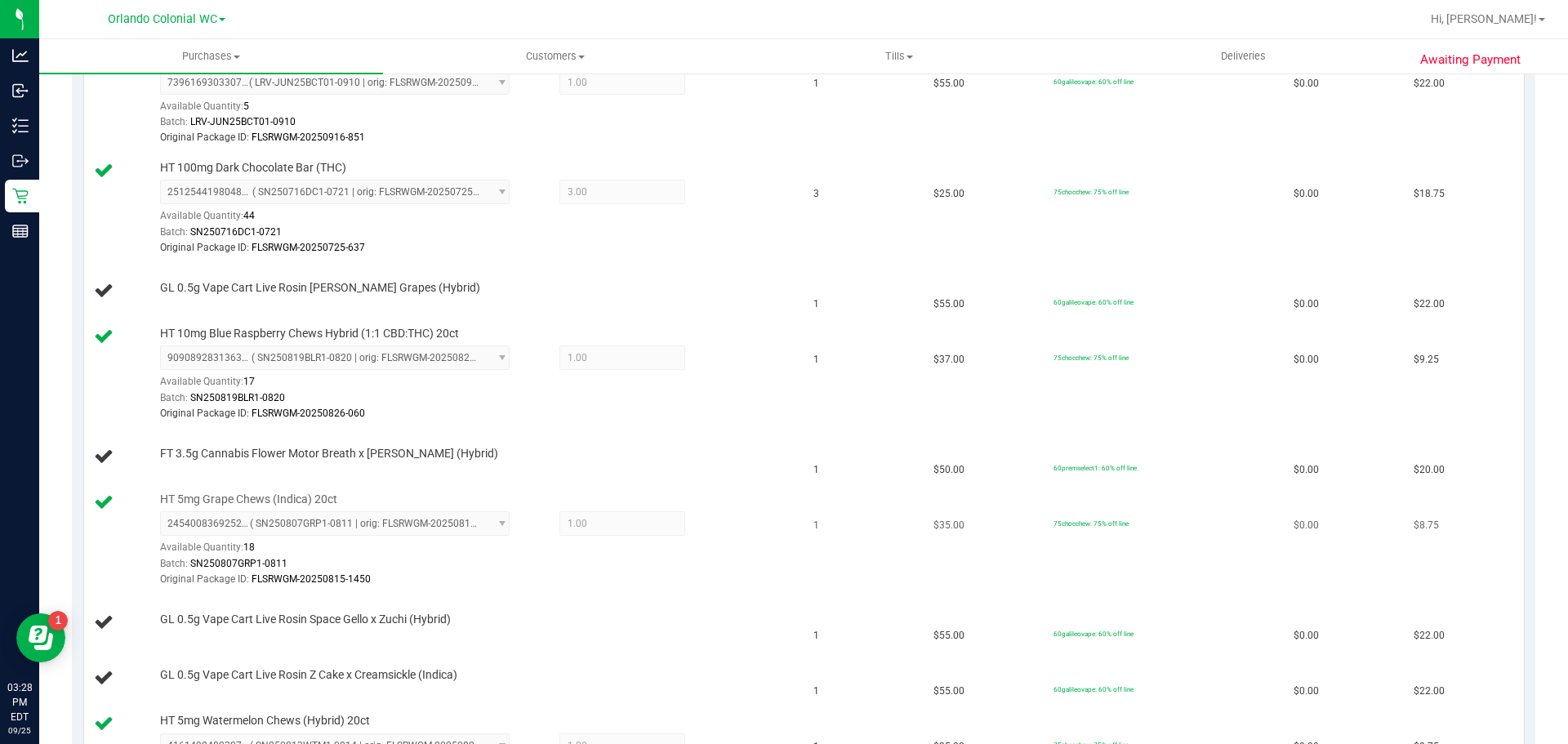
scroll to position [491, 0]
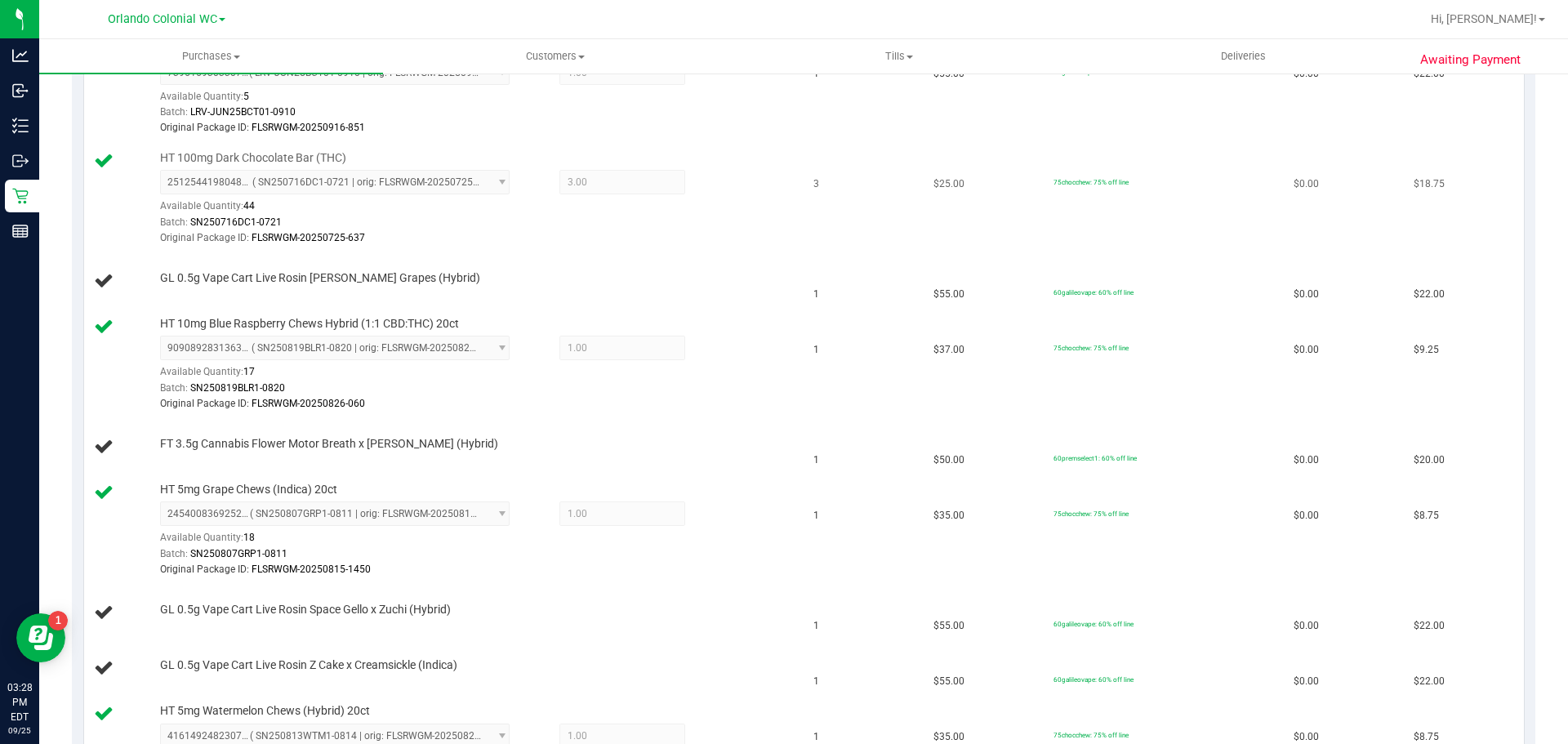
click at [538, 253] on td "HT 100mg Dark Chocolate Bar (THC) 2512544198048565 ( SN250716DC1-0721 | orig: F…" at bounding box center [444, 198] width 720 height 110
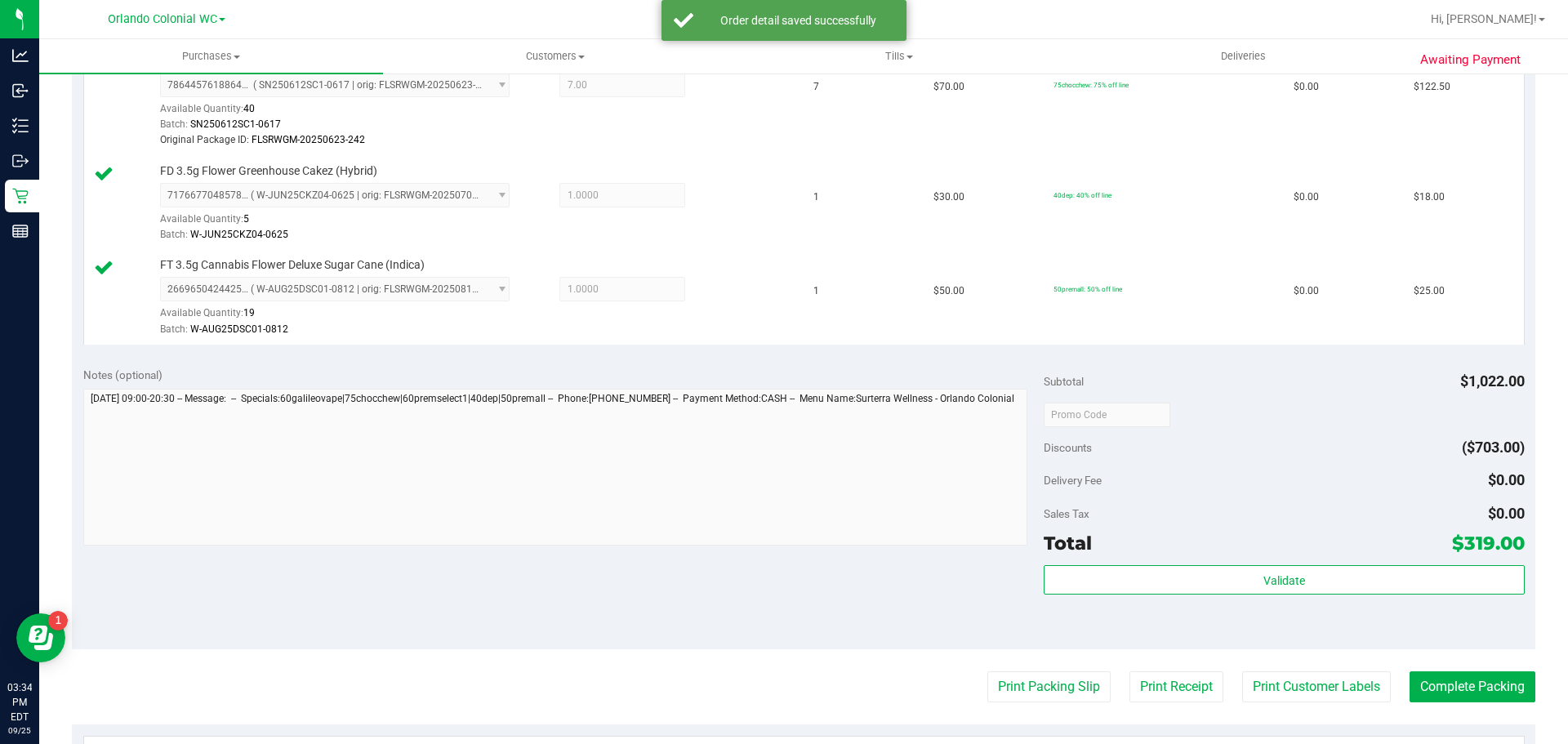
scroll to position [1519, 0]
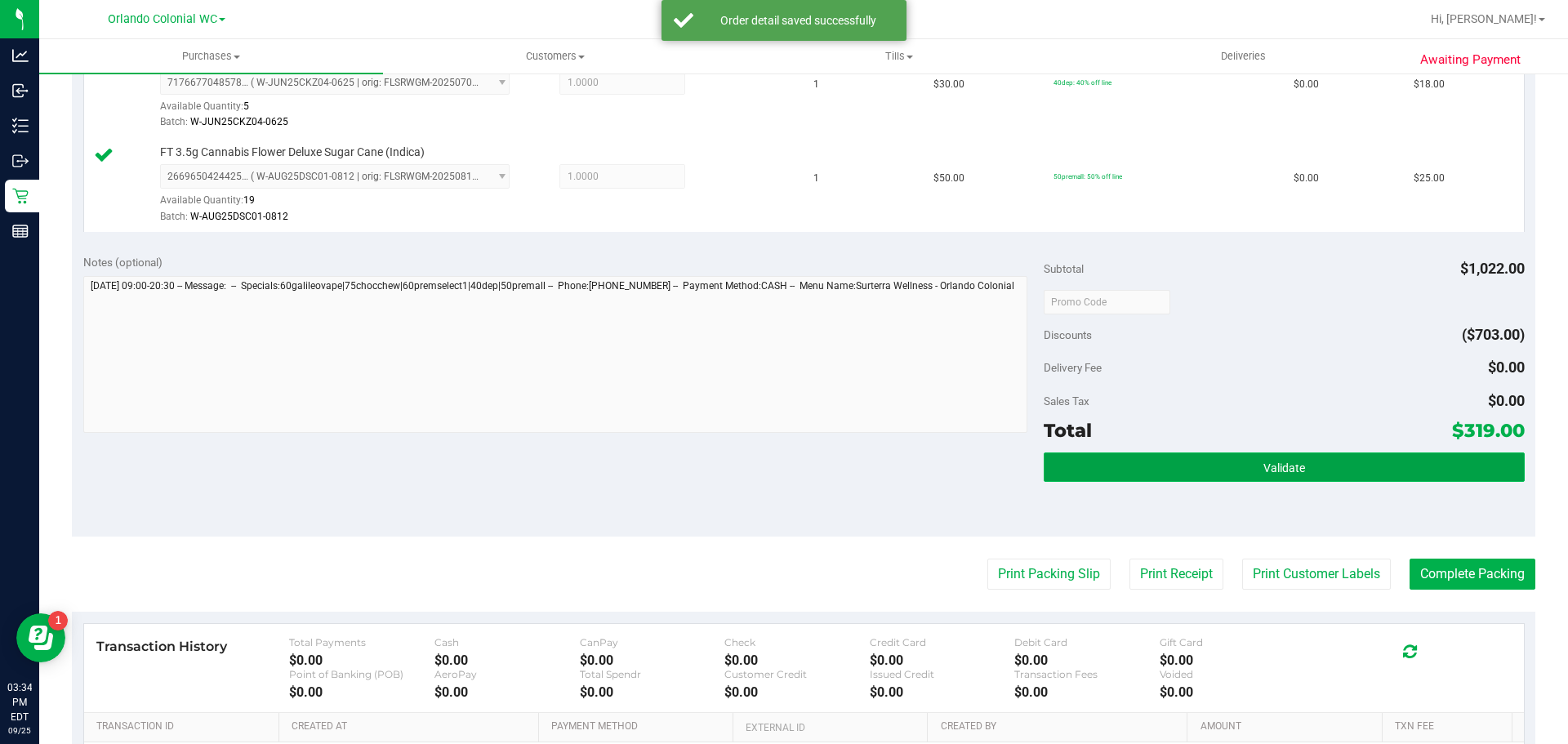
click at [1265, 458] on button "Validate" at bounding box center [1283, 467] width 480 height 29
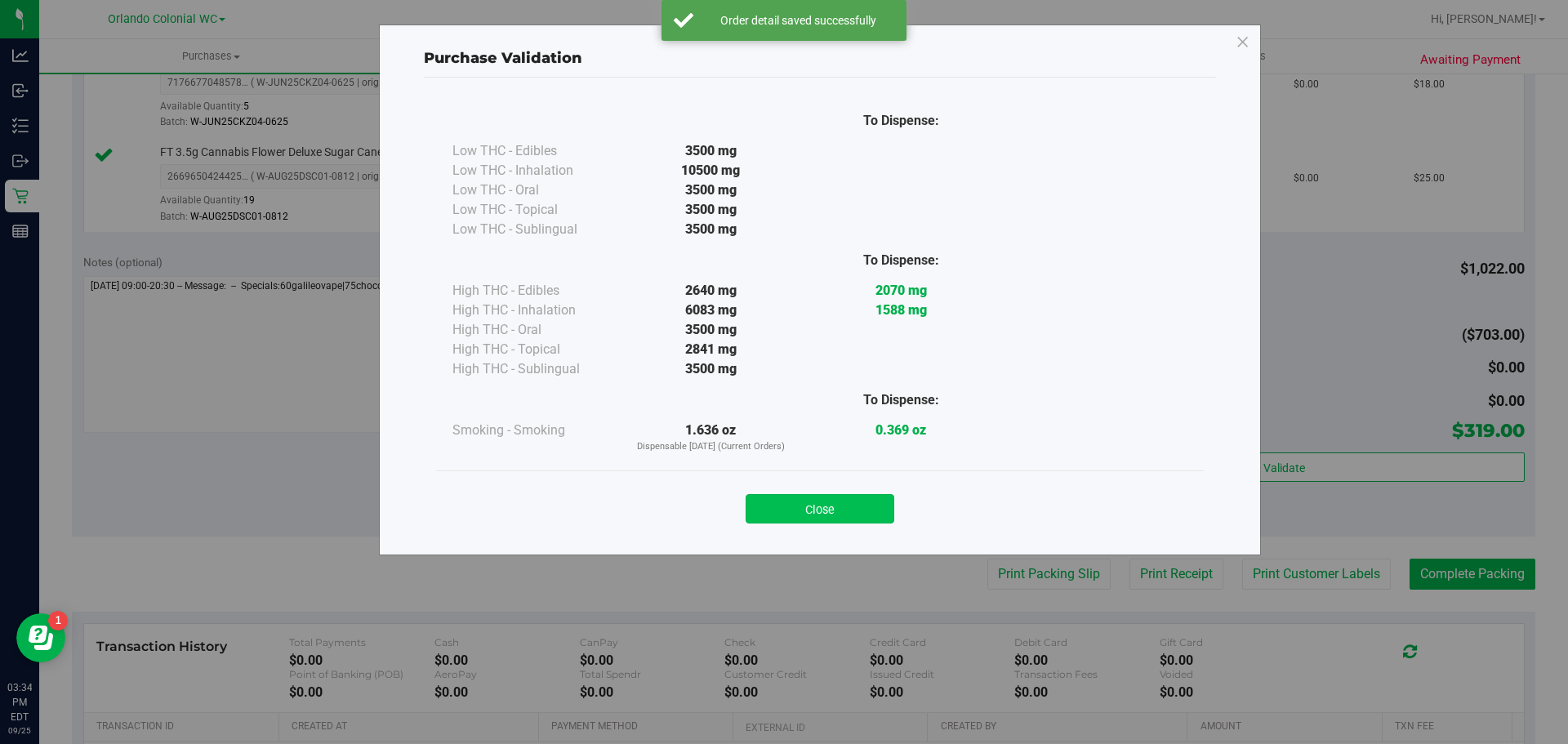
click at [845, 502] on button "Close" at bounding box center [819, 509] width 149 height 29
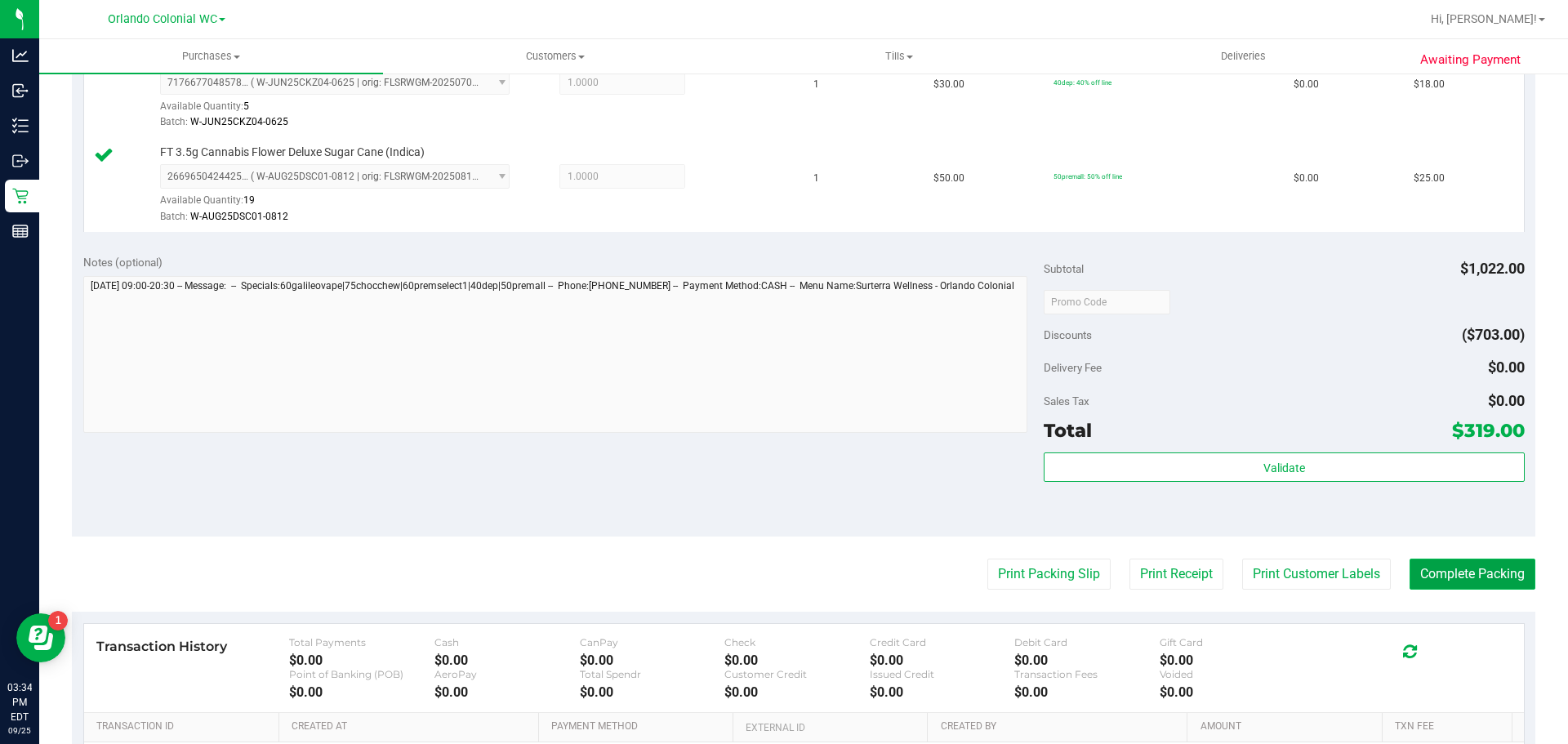
click at [1481, 579] on button "Complete Packing" at bounding box center [1473, 575] width 125 height 31
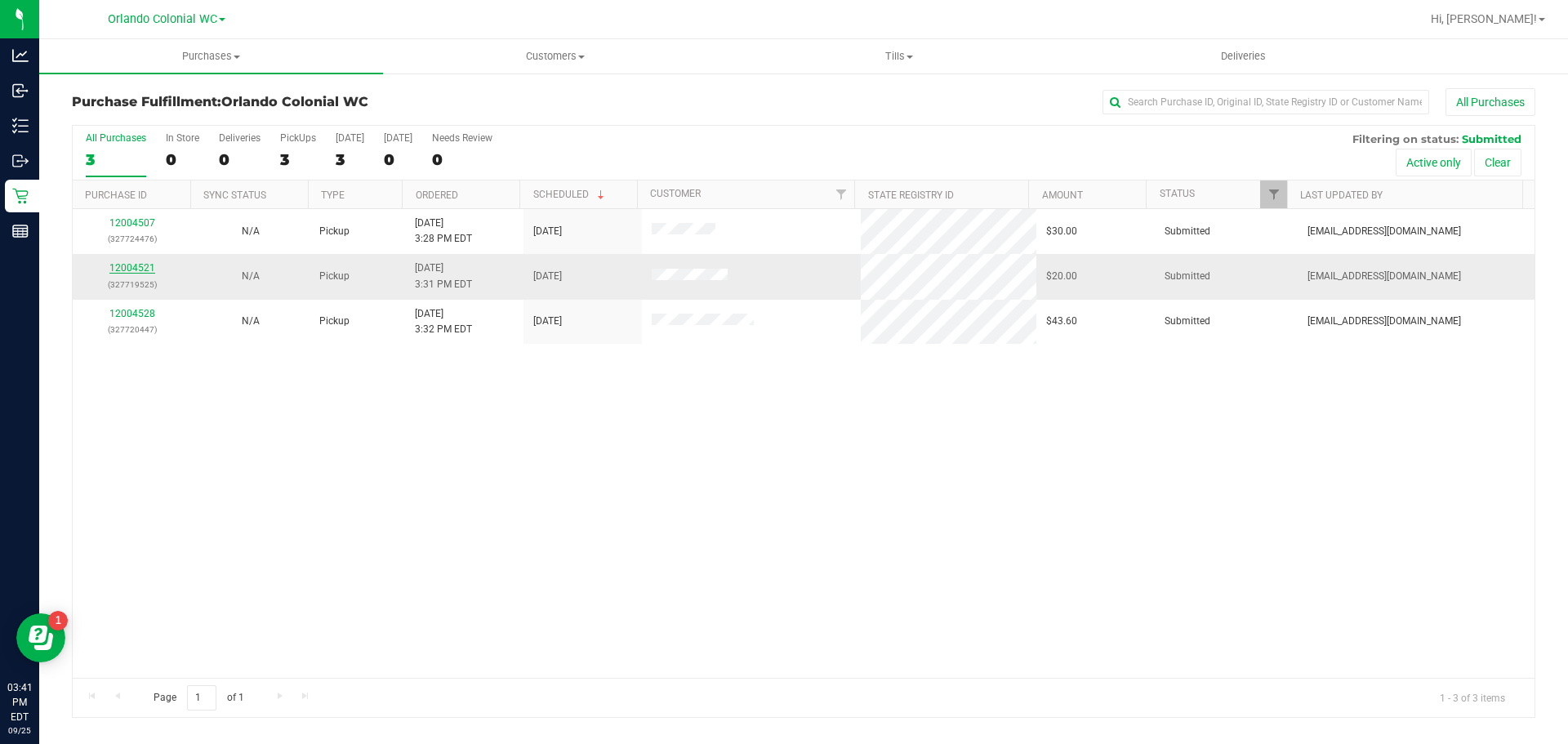
click at [131, 265] on link "12004521" at bounding box center [131, 267] width 46 height 11
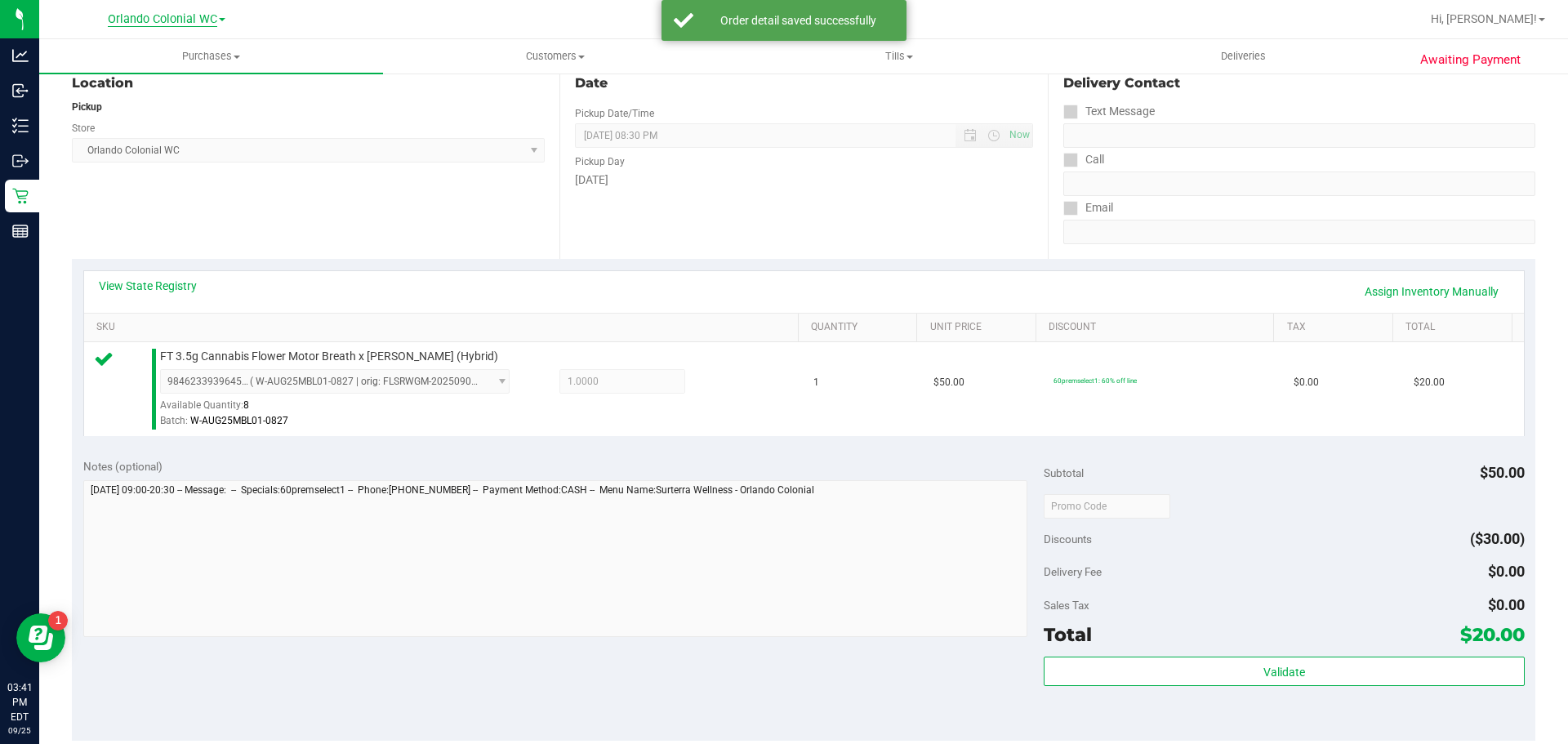
scroll to position [405, 0]
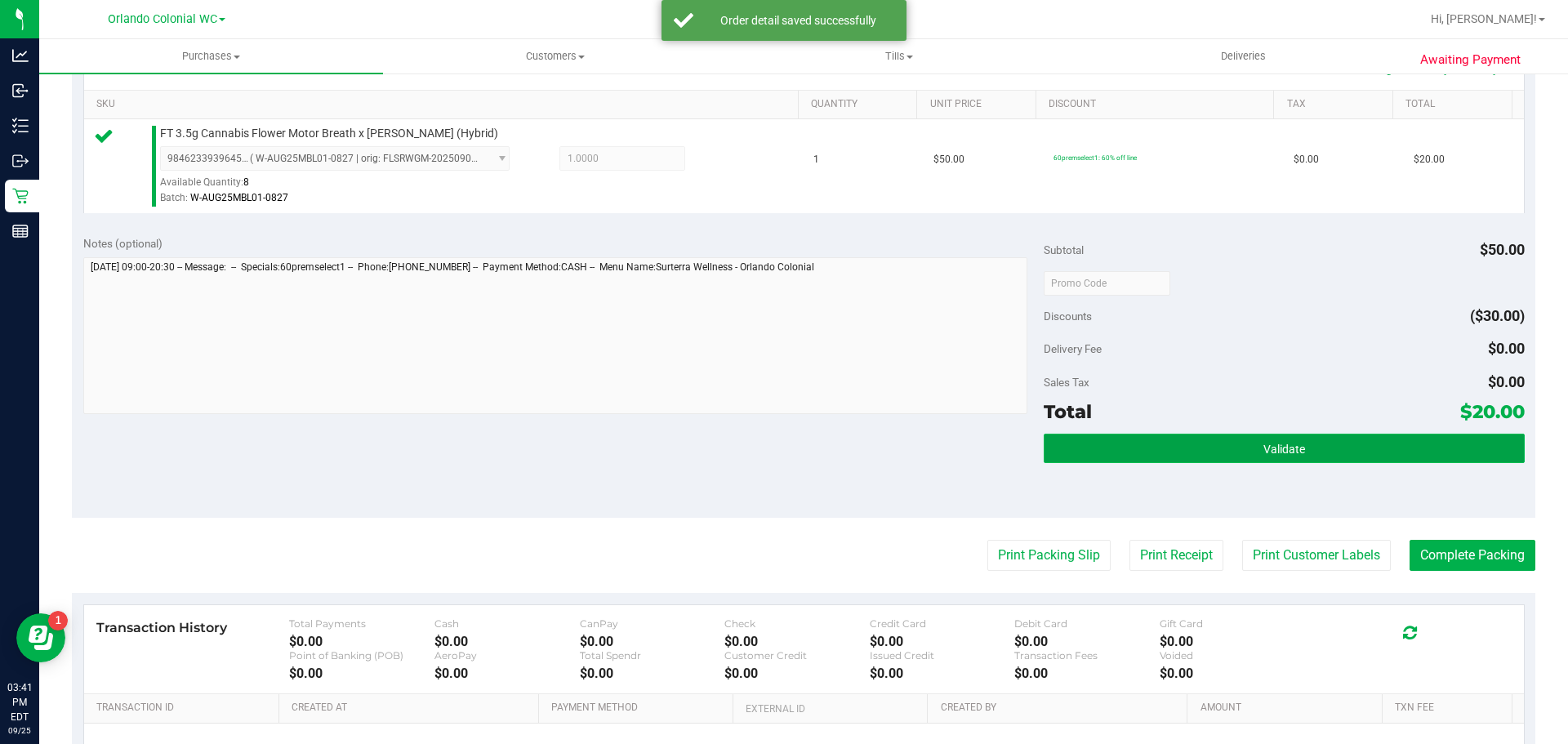
click at [1237, 448] on button "Validate" at bounding box center [1283, 448] width 480 height 29
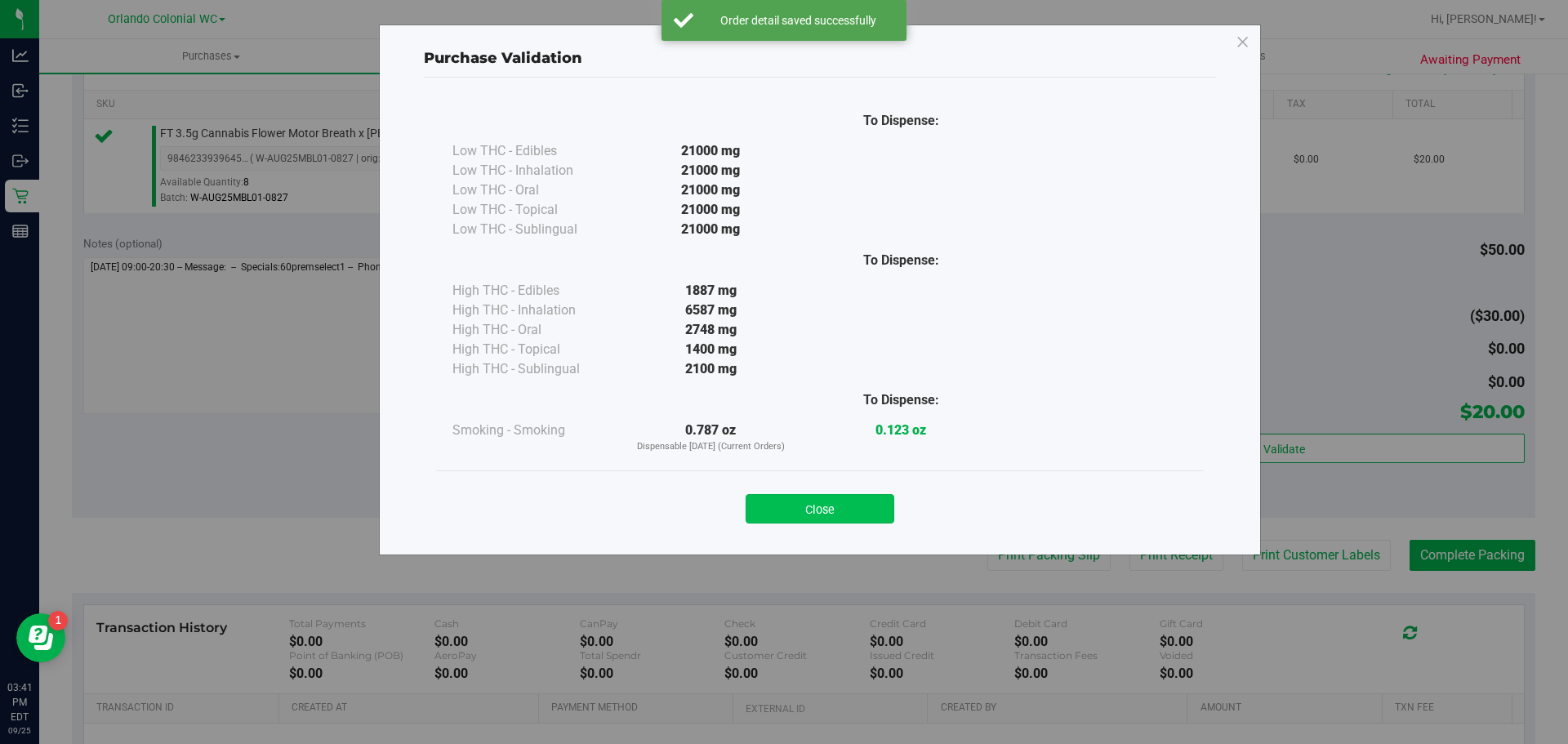
click at [826, 505] on button "Close" at bounding box center [819, 509] width 149 height 29
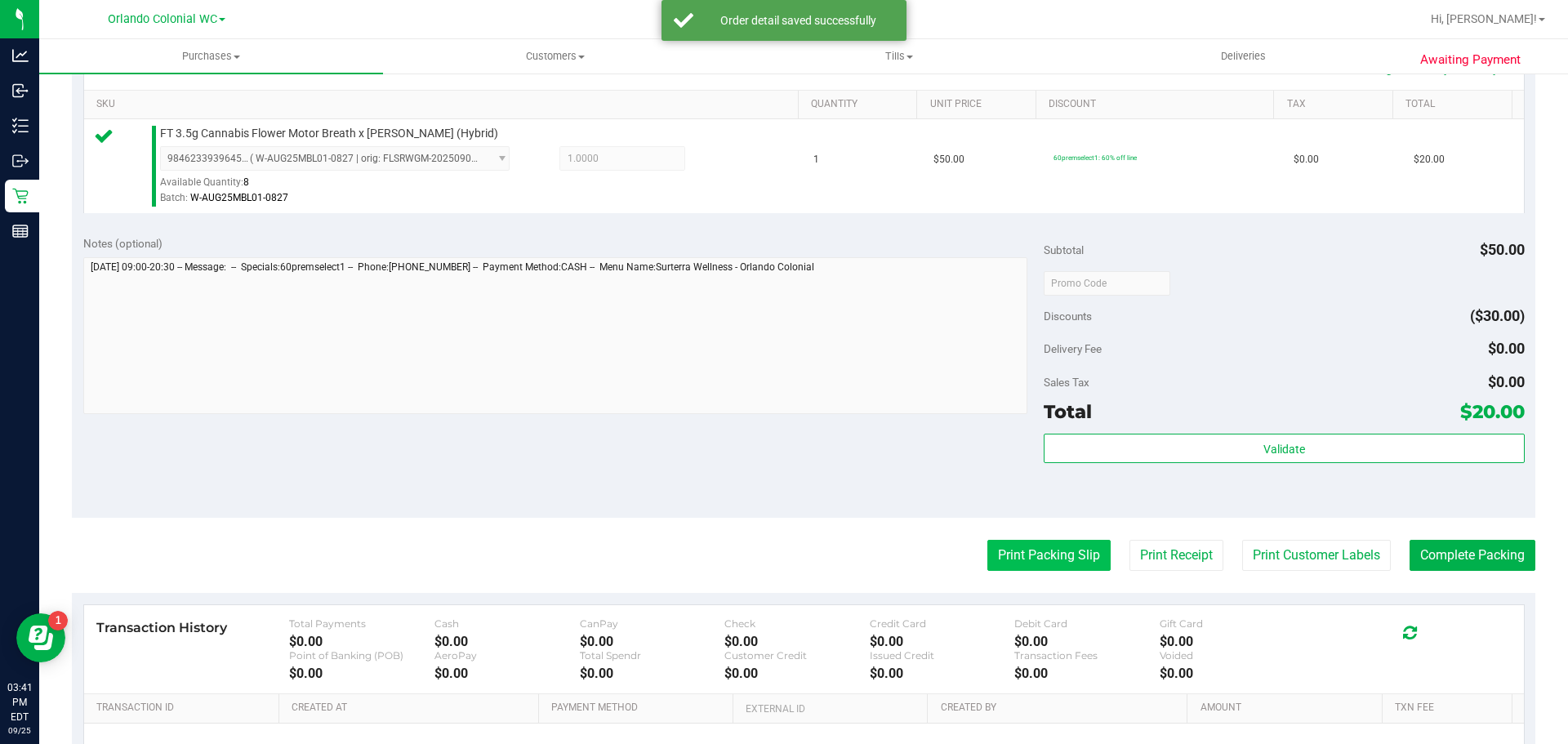
click at [1048, 553] on button "Print Packing Slip" at bounding box center [1049, 556] width 124 height 31
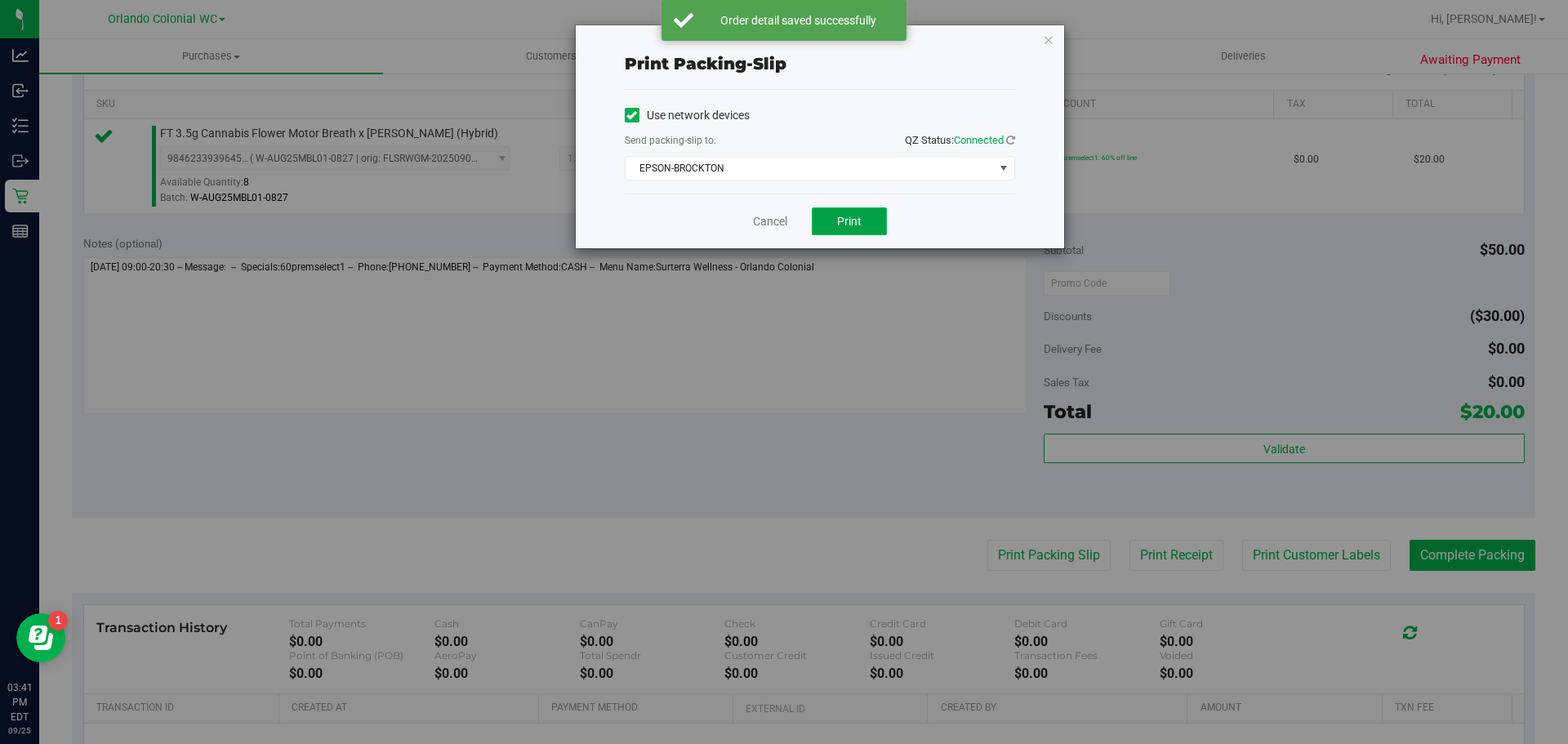
click at [854, 227] on span "Print" at bounding box center [849, 221] width 25 height 13
click at [1054, 37] on icon "button" at bounding box center [1048, 39] width 11 height 20
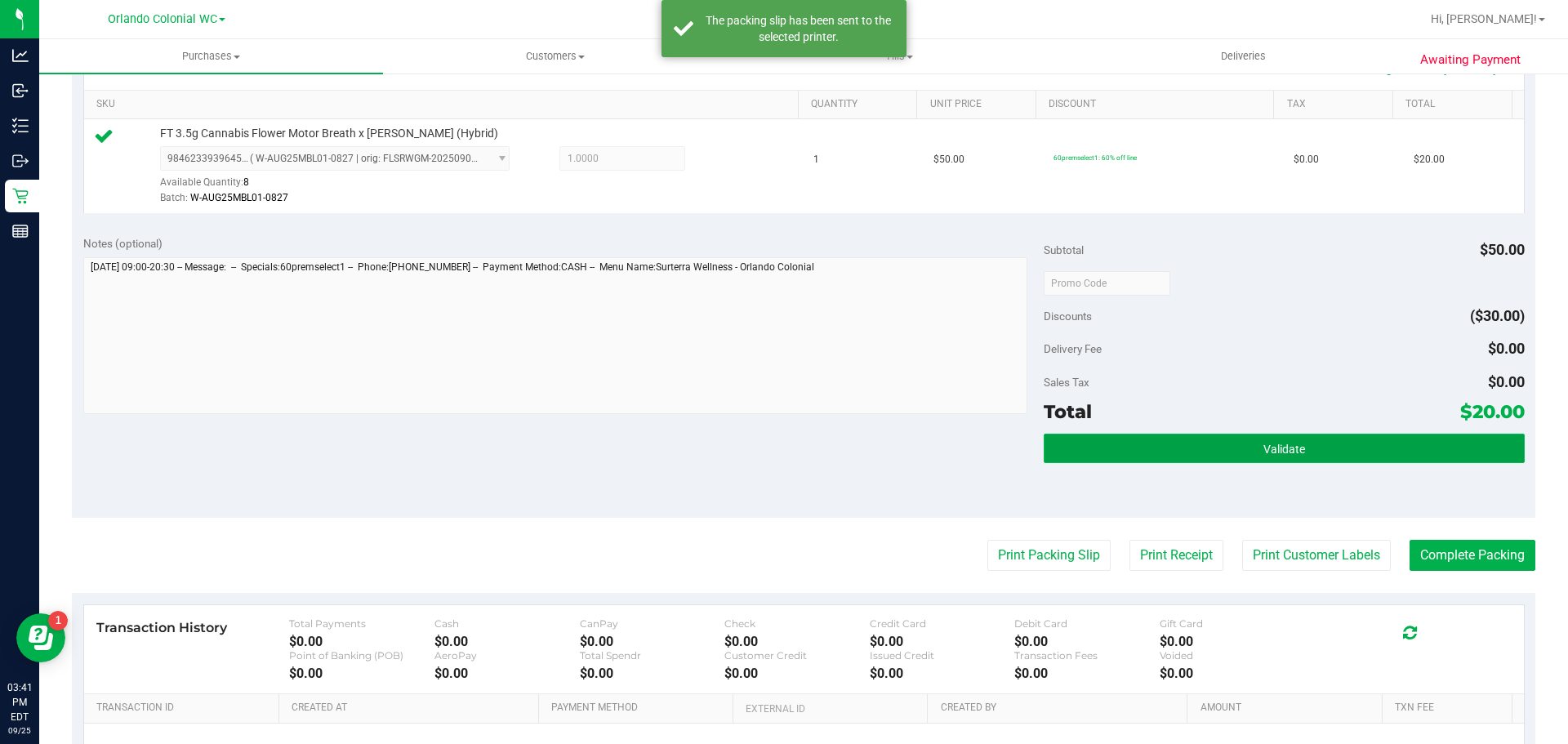
click at [1200, 442] on button "Validate" at bounding box center [1283, 448] width 480 height 29
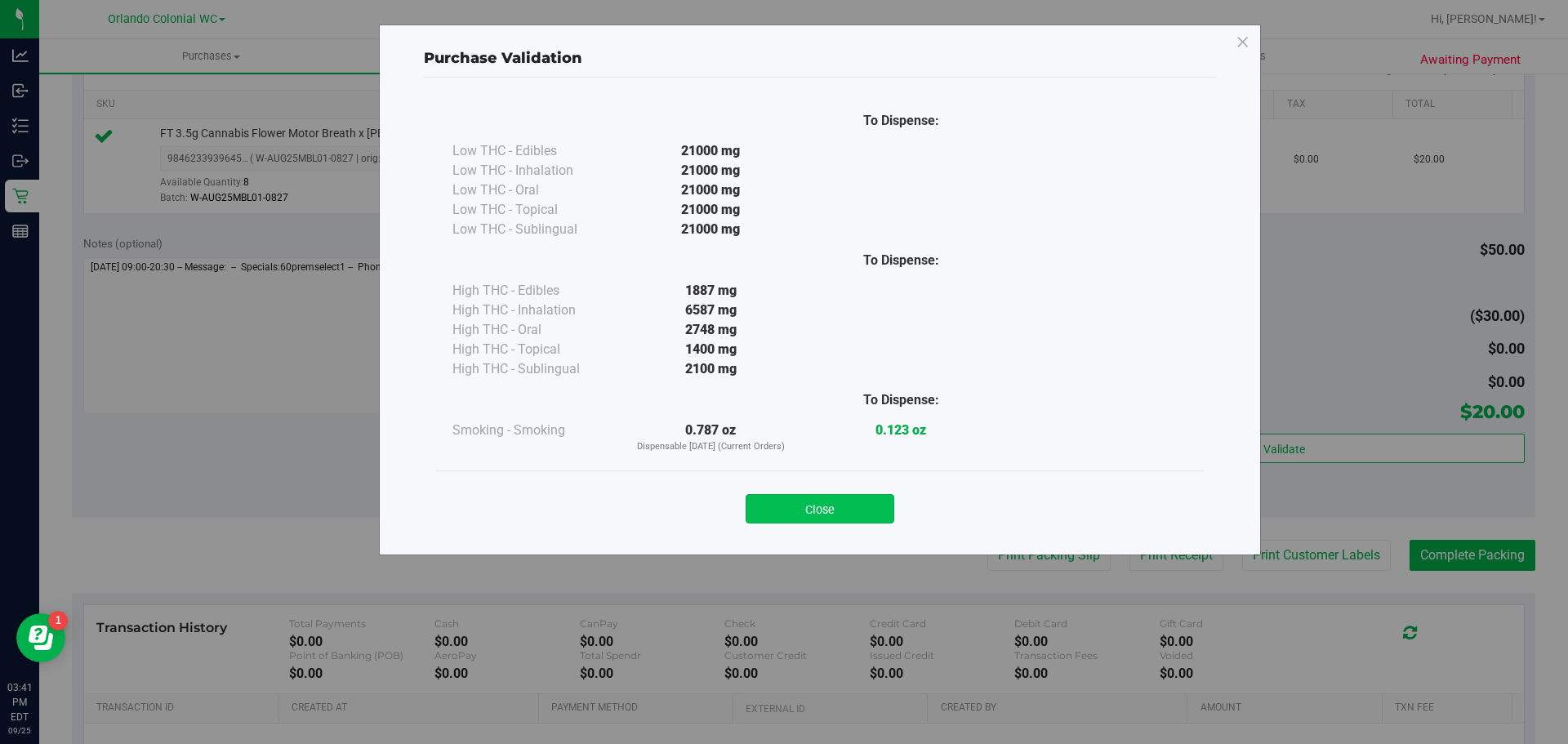
click at [838, 521] on button "Close" at bounding box center [819, 509] width 149 height 29
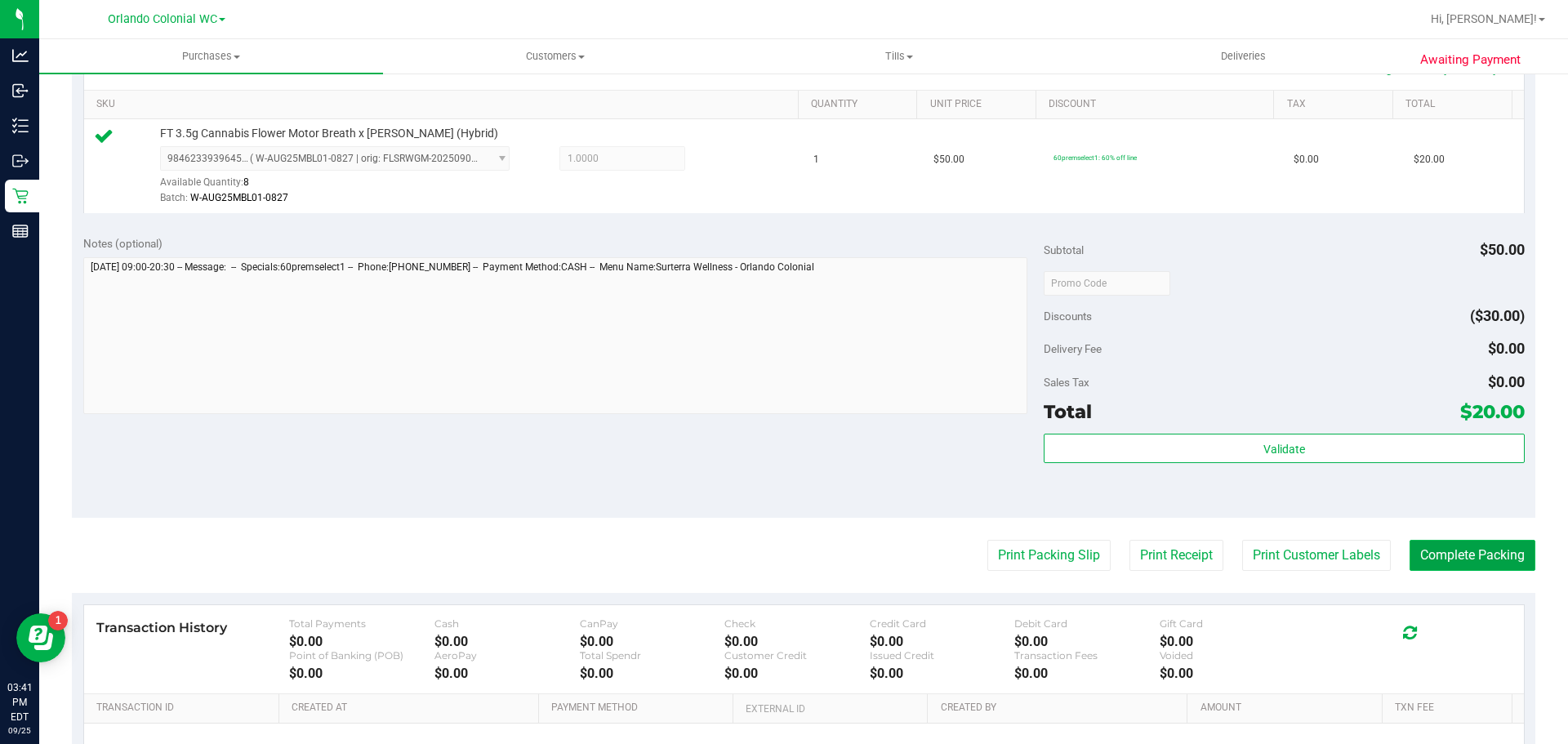
click at [1464, 567] on button "Complete Packing" at bounding box center [1473, 556] width 125 height 31
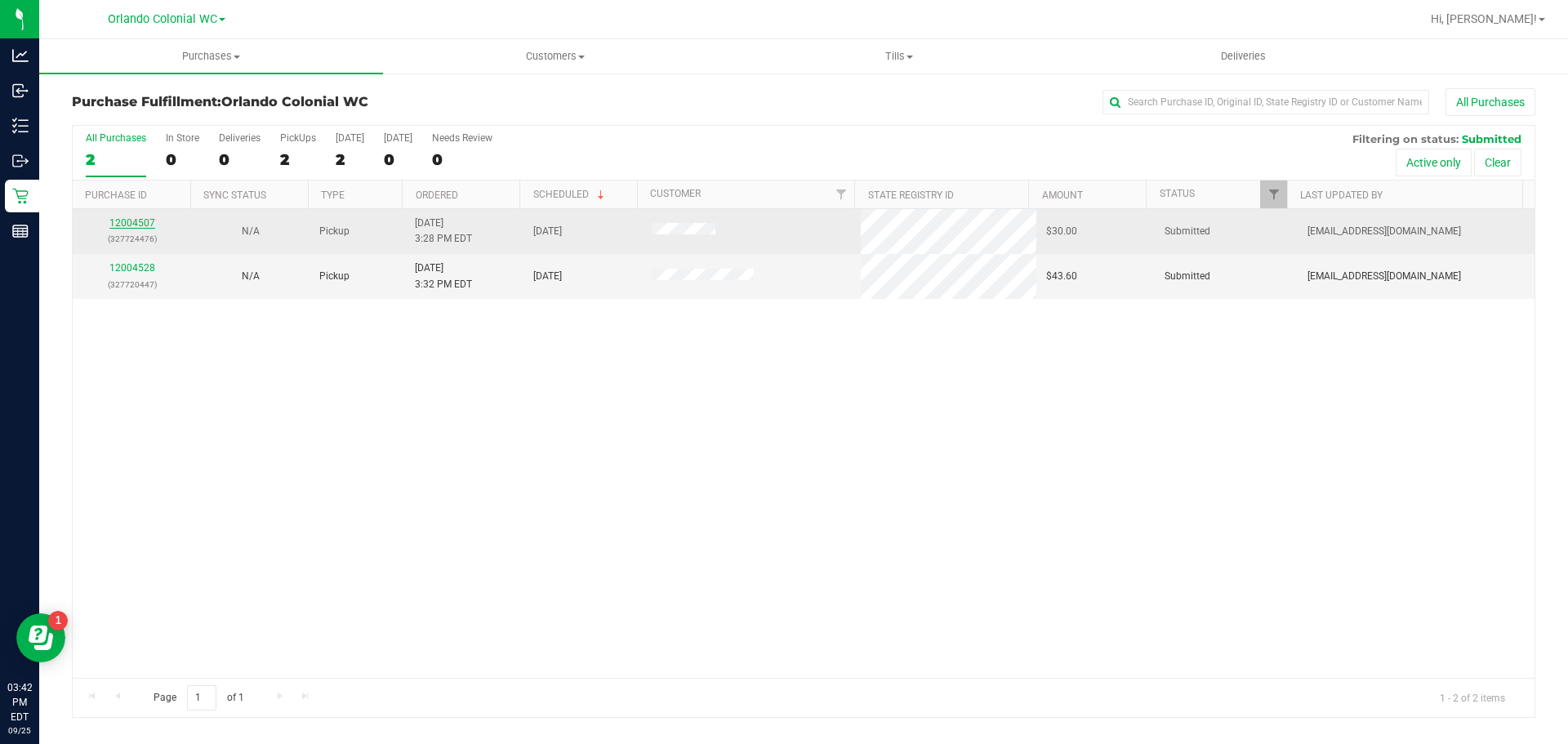
click at [147, 219] on link "12004507" at bounding box center [131, 223] width 46 height 11
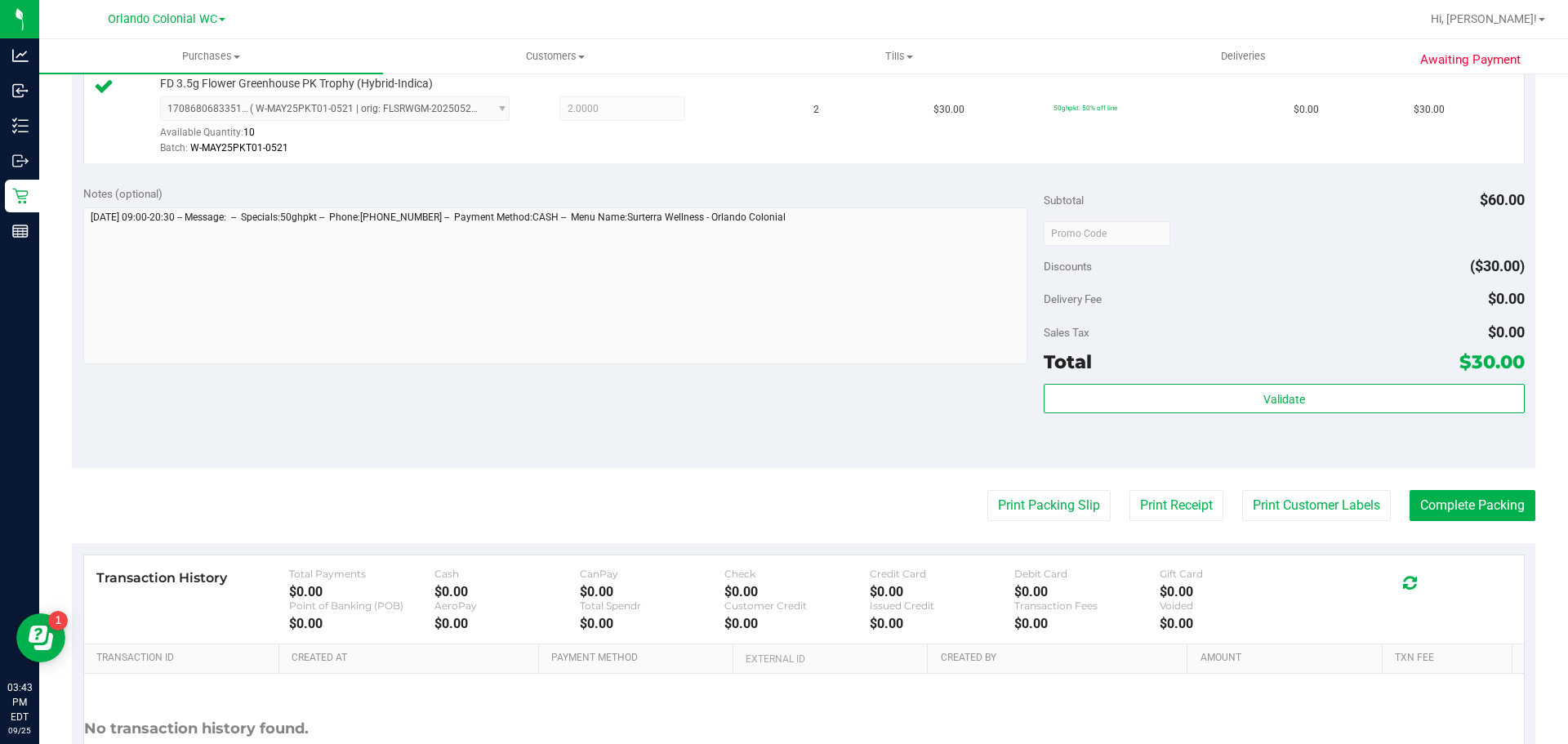
scroll to position [592, 0]
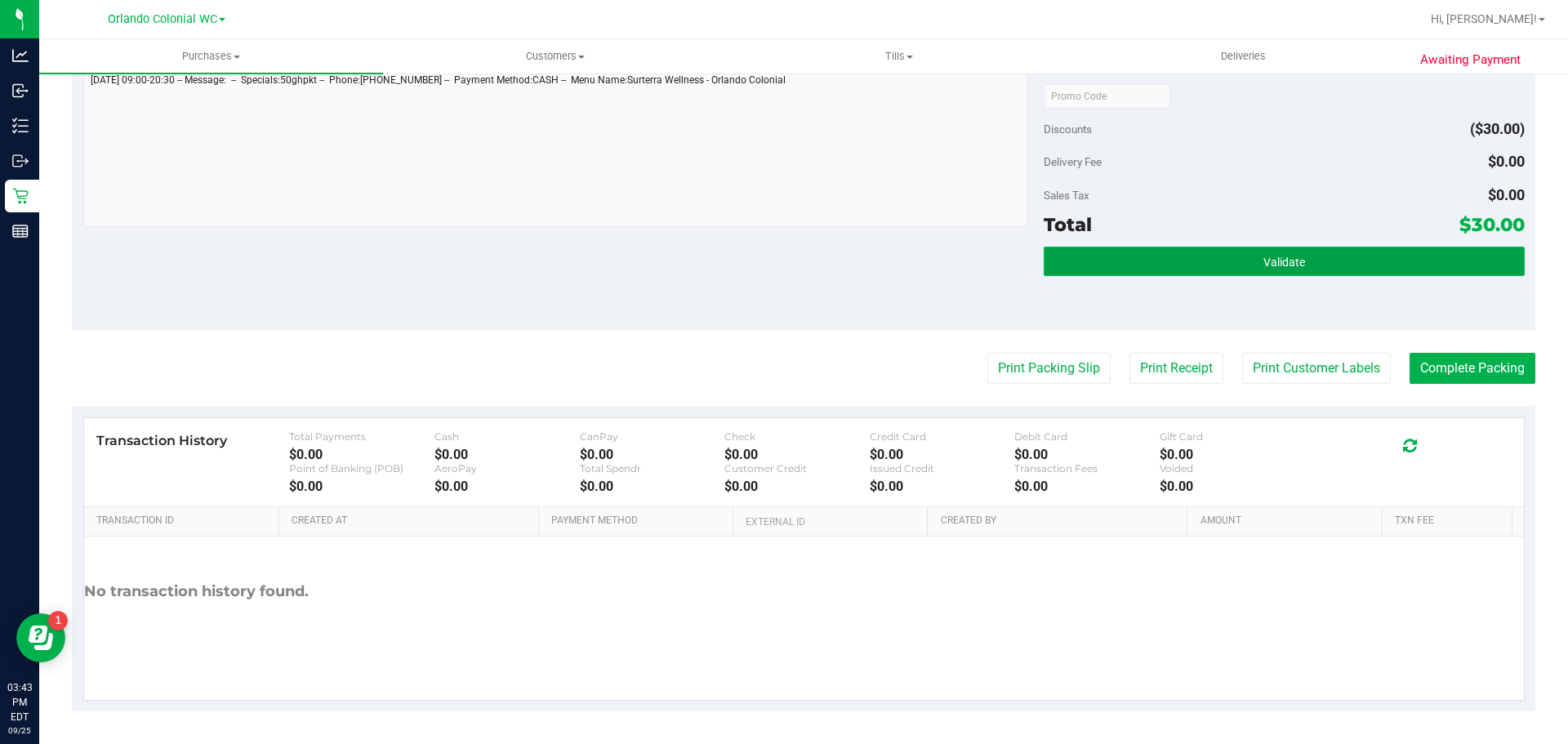
click at [1277, 252] on button "Validate" at bounding box center [1283, 261] width 480 height 29
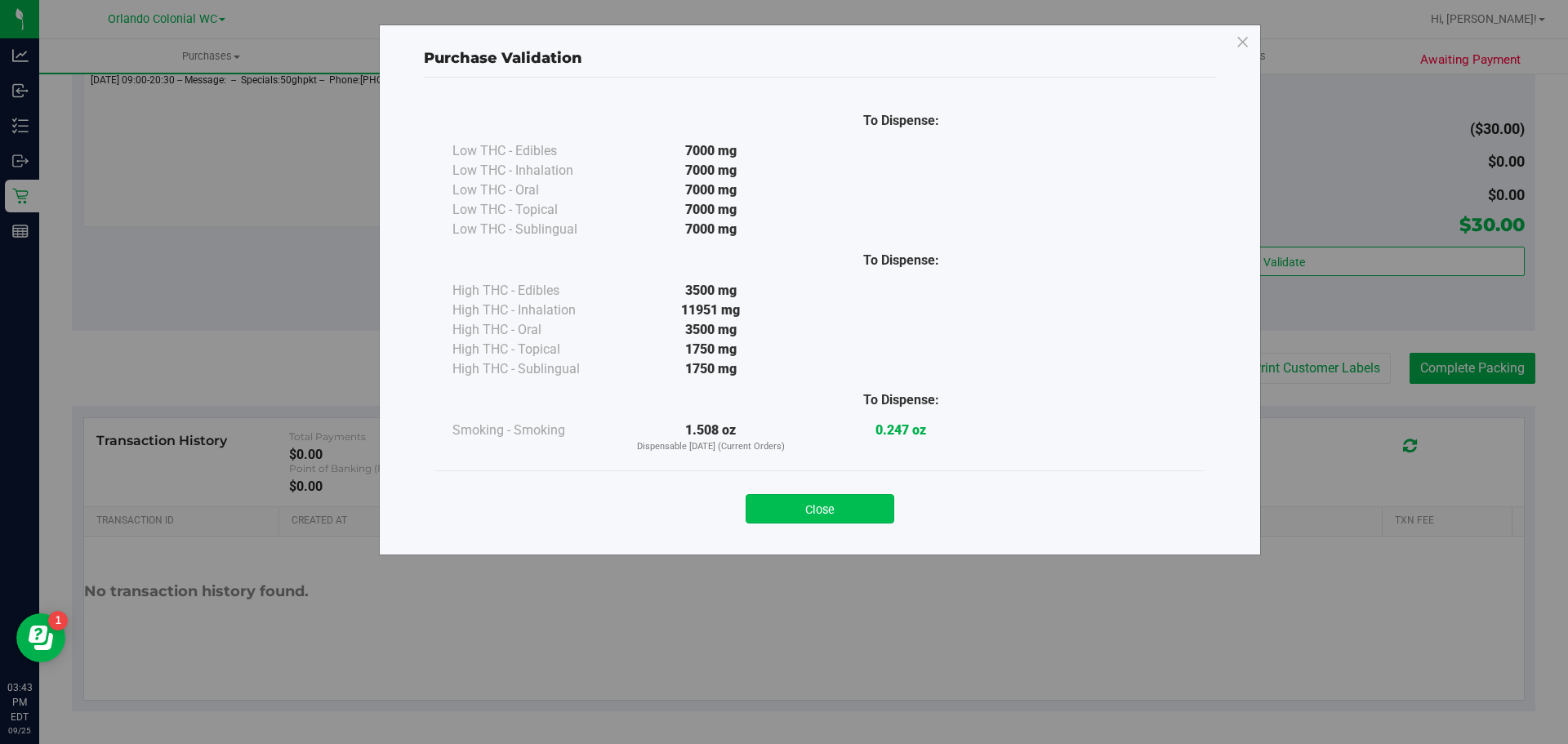
click at [814, 518] on button "Close" at bounding box center [819, 509] width 149 height 29
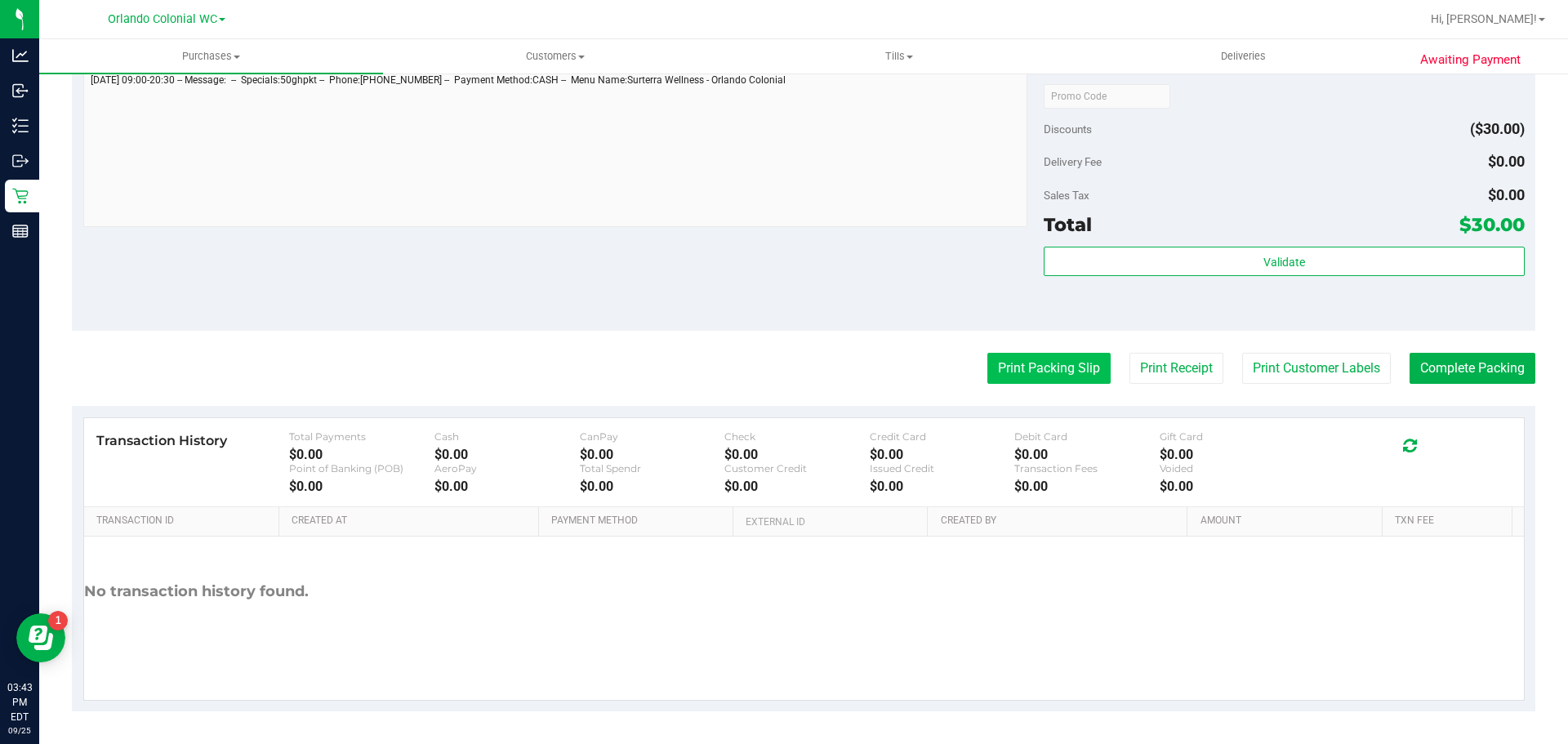
click at [1041, 372] on button "Print Packing Slip" at bounding box center [1049, 369] width 124 height 31
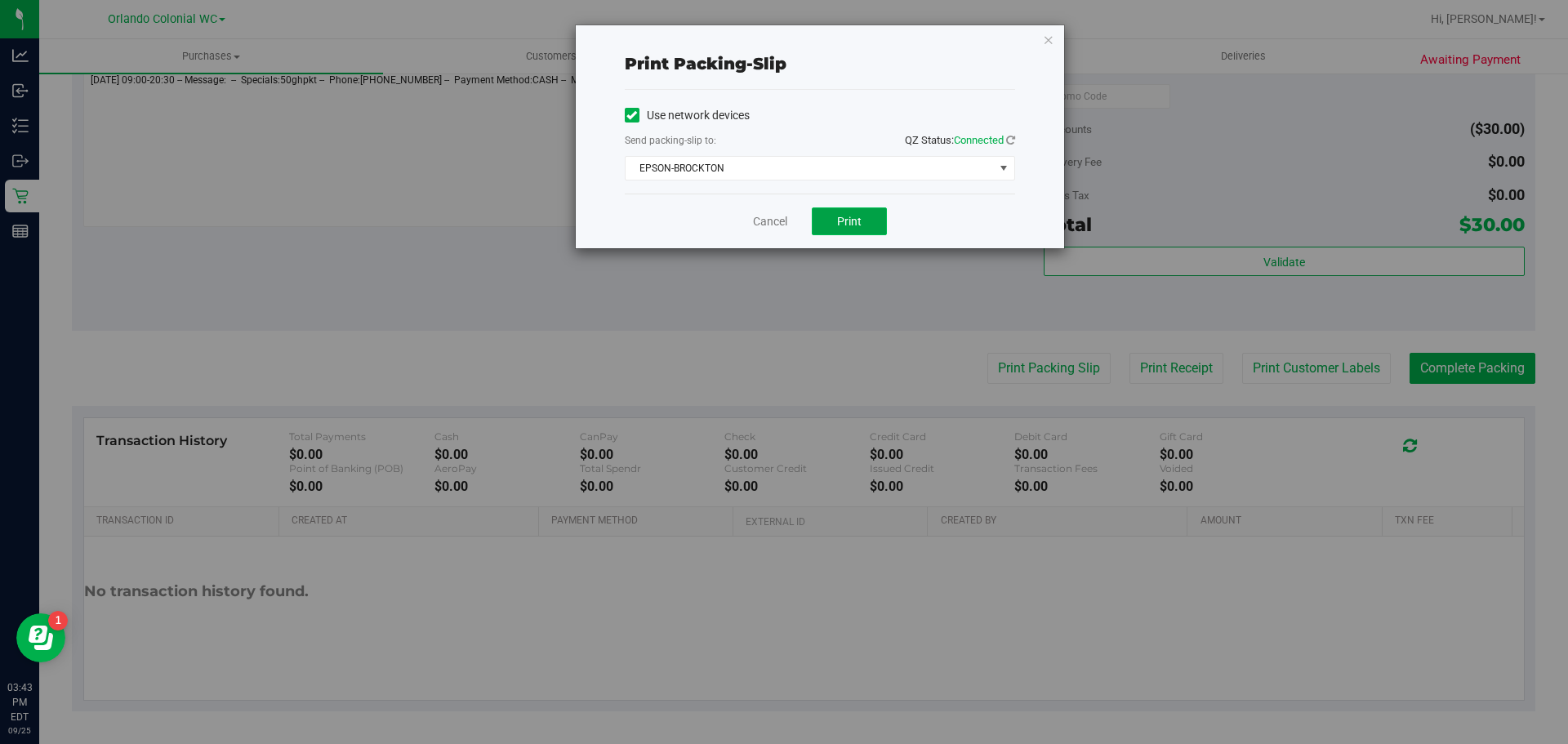
click at [866, 226] on button "Print" at bounding box center [848, 222] width 75 height 27
click at [1048, 32] on icon "button" at bounding box center [1048, 39] width 11 height 20
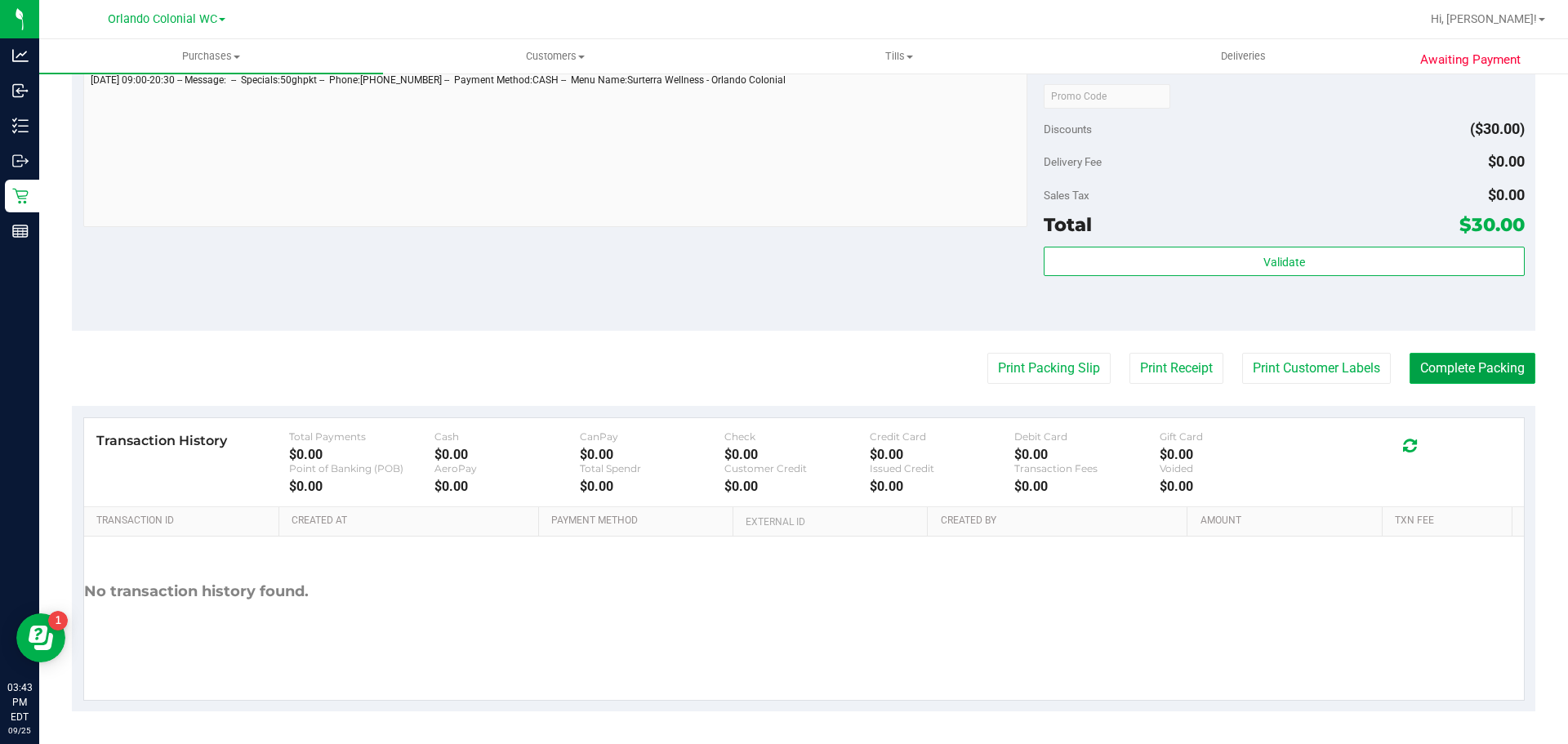
click at [1439, 374] on button "Complete Packing" at bounding box center [1473, 369] width 125 height 31
click at [1462, 368] on button "Complete Packing" at bounding box center [1466, 369] width 139 height 31
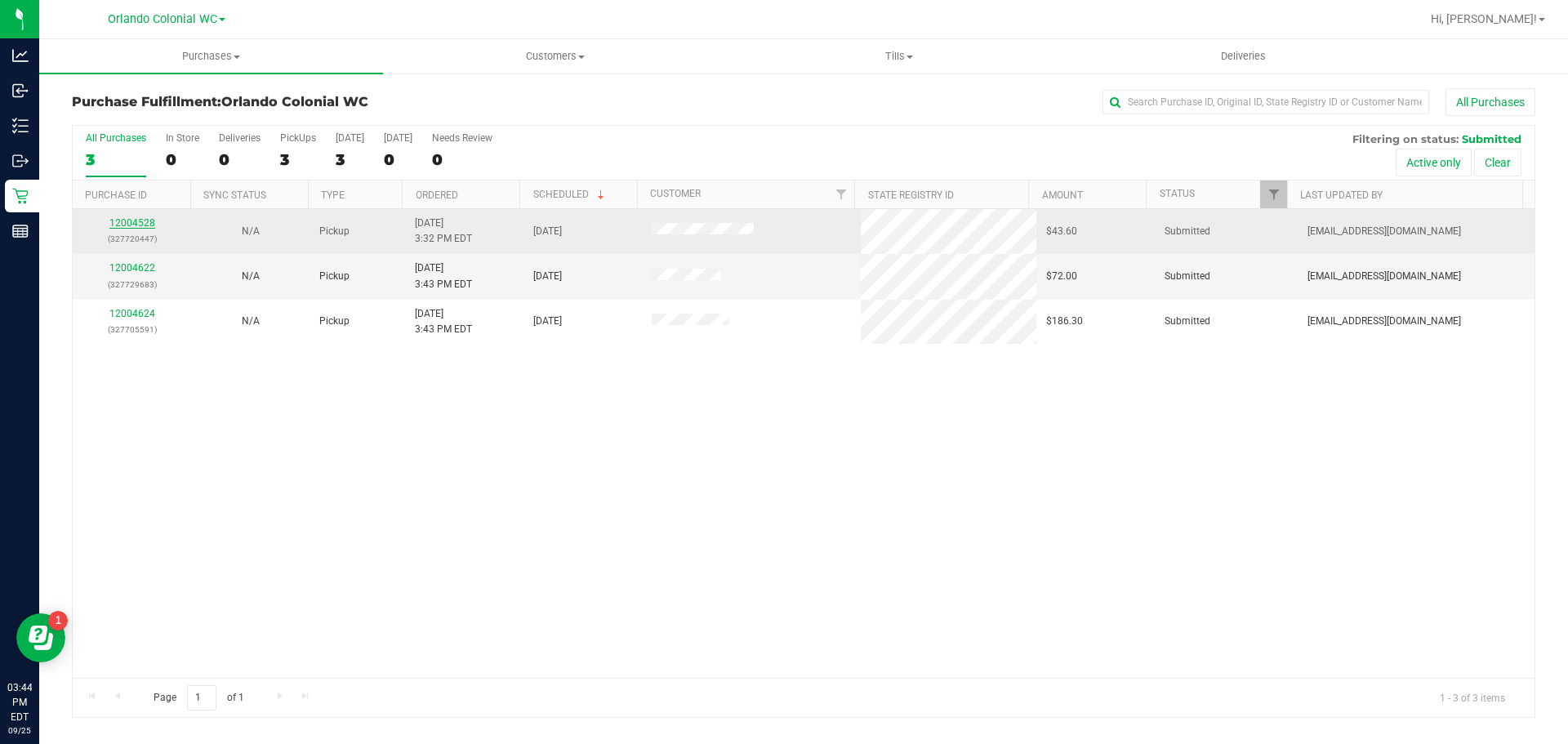
click at [141, 230] on div "12004528 (327720447)" at bounding box center [131, 231] width 99 height 31
click at [142, 225] on link "12004528" at bounding box center [131, 223] width 46 height 11
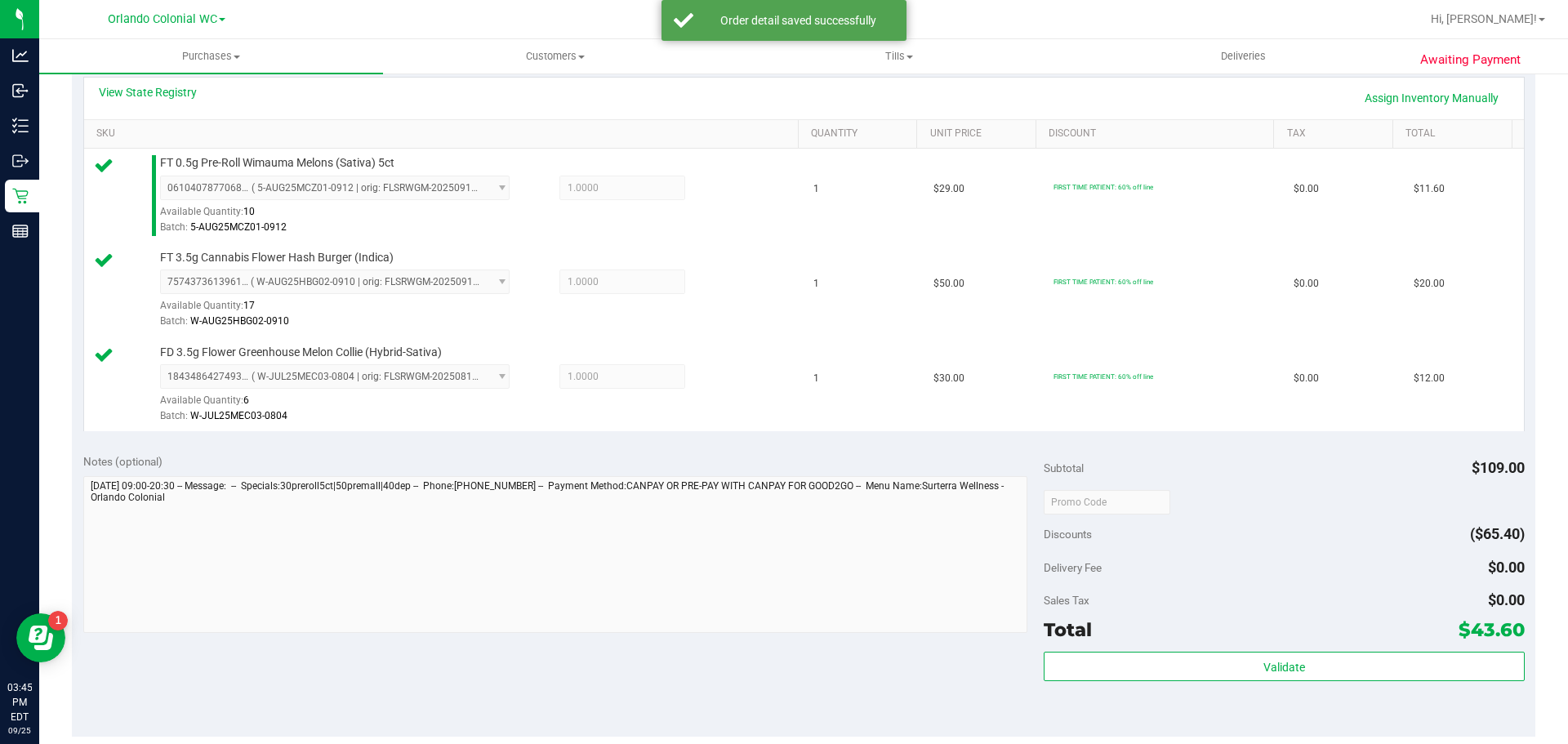
scroll to position [389, 0]
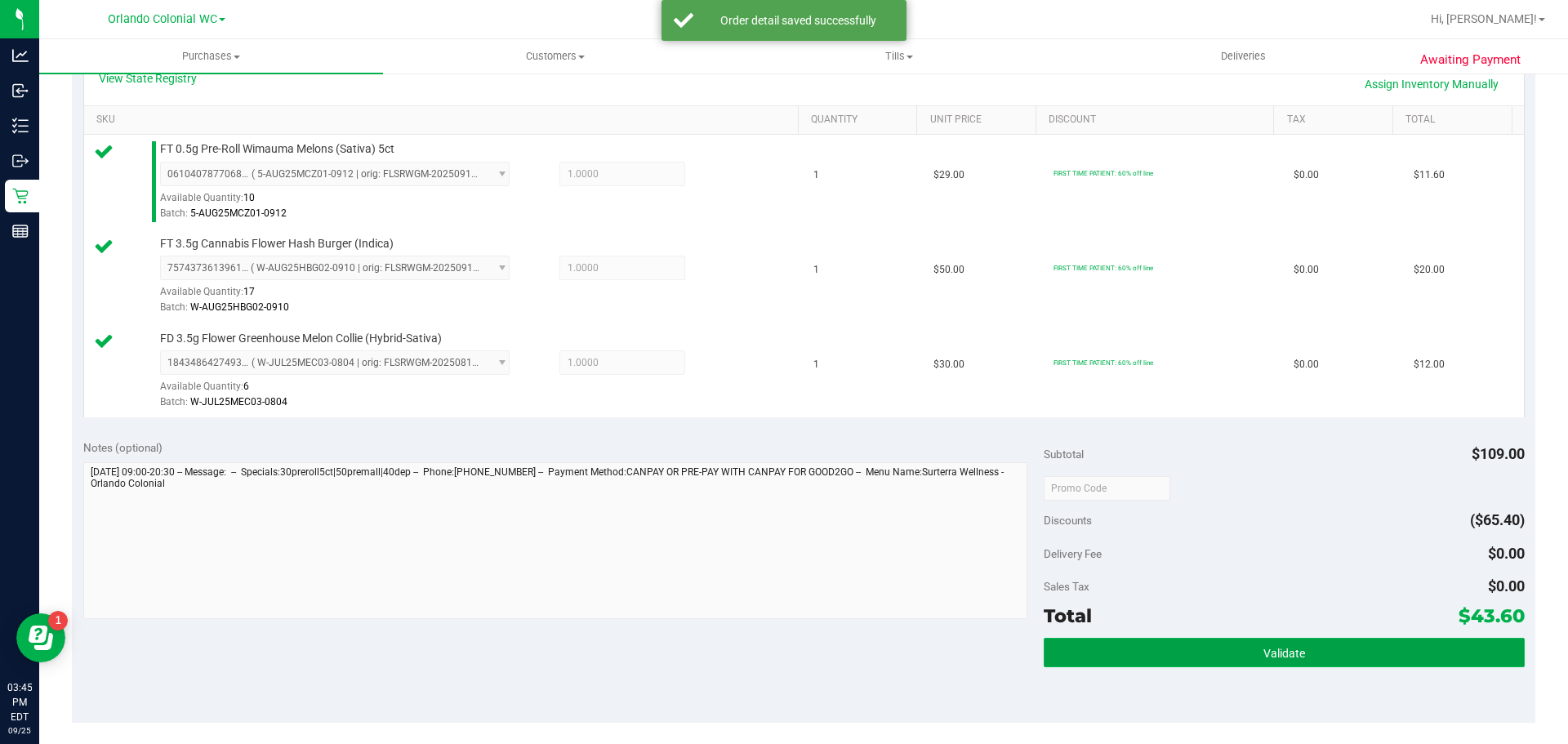
click at [1214, 643] on button "Validate" at bounding box center [1283, 653] width 480 height 29
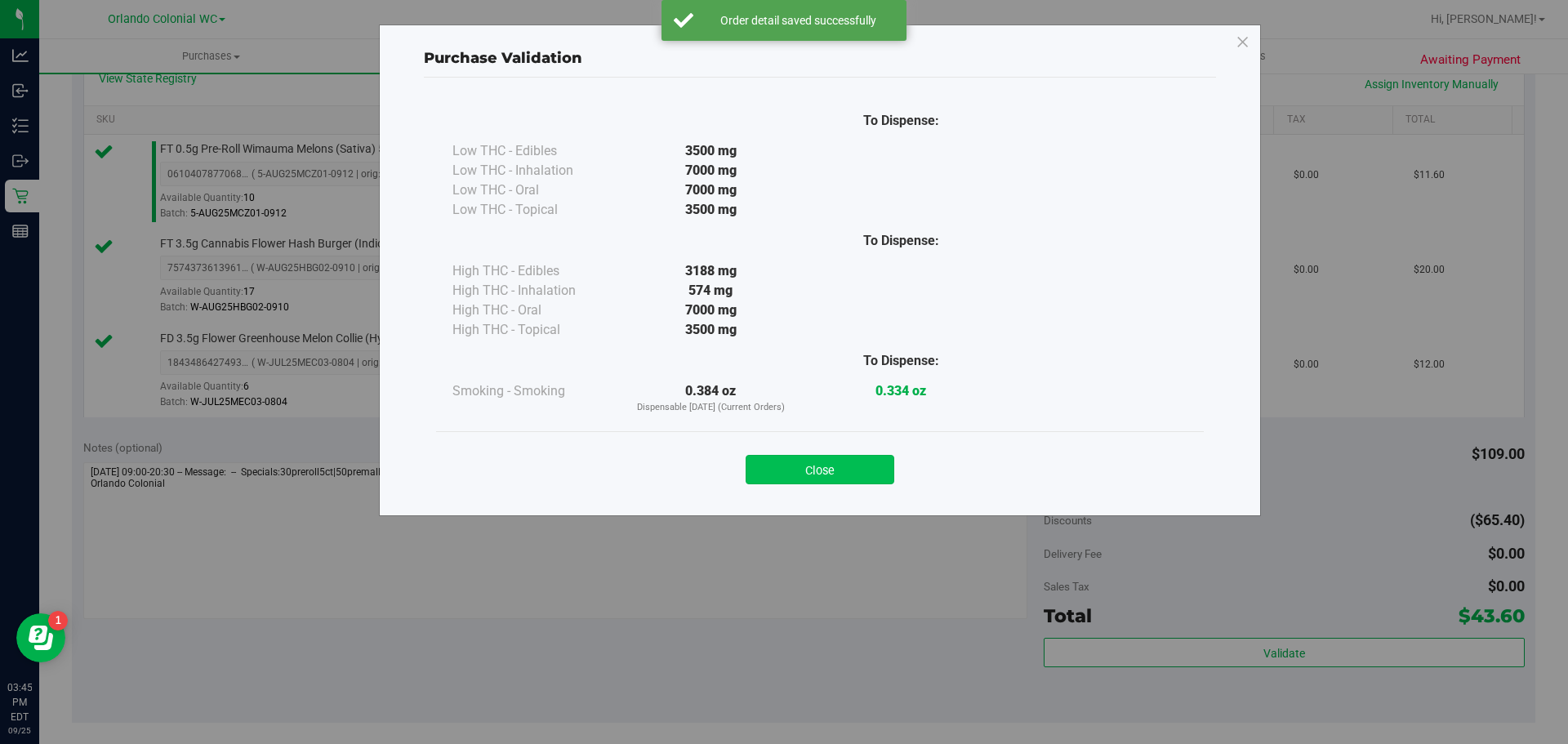
click at [808, 479] on button "Close" at bounding box center [819, 470] width 149 height 29
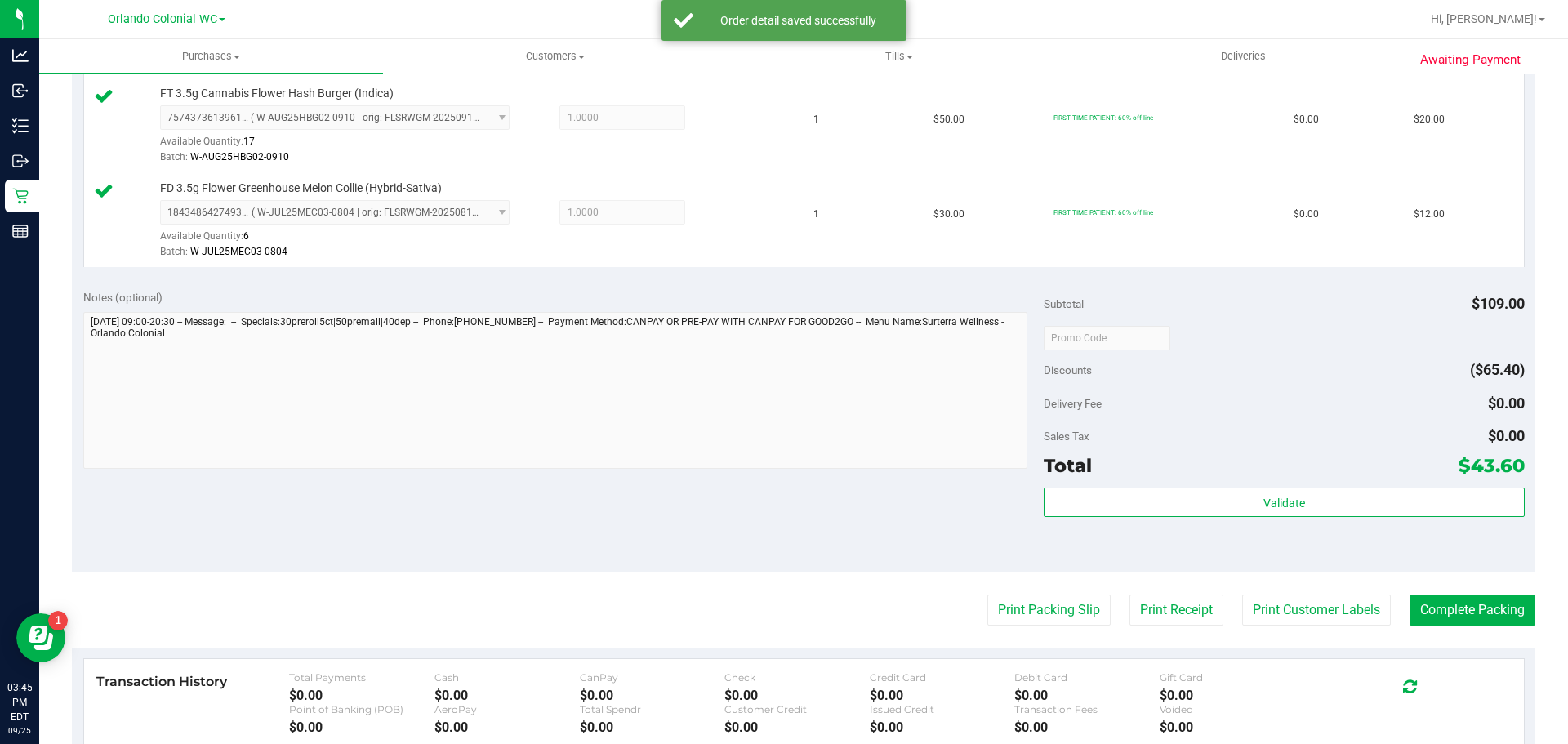
scroll to position [566, 0]
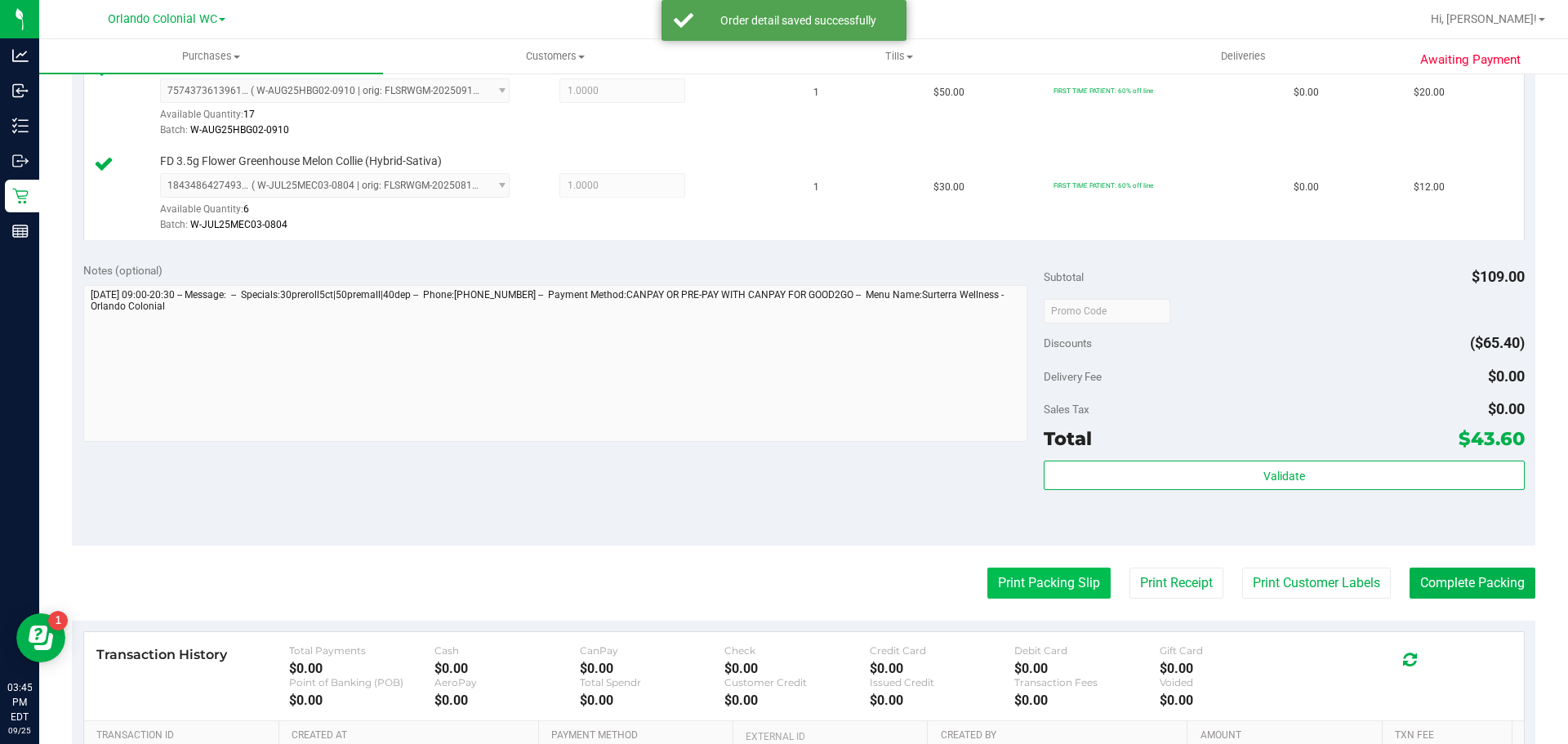
click at [1036, 597] on button "Print Packing Slip" at bounding box center [1049, 583] width 124 height 31
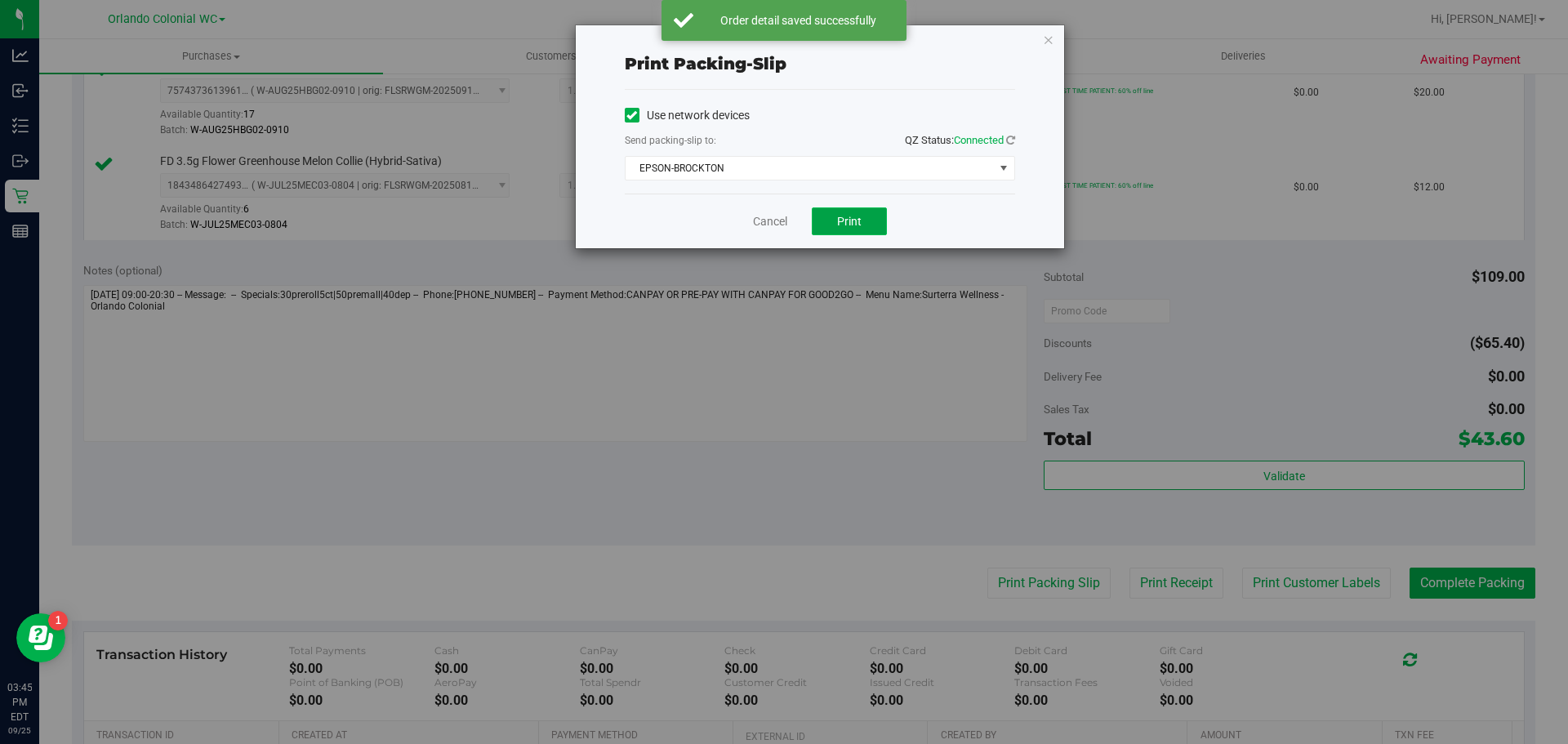
click at [853, 209] on button "Print" at bounding box center [848, 222] width 75 height 27
click at [1053, 31] on icon "button" at bounding box center [1048, 39] width 11 height 20
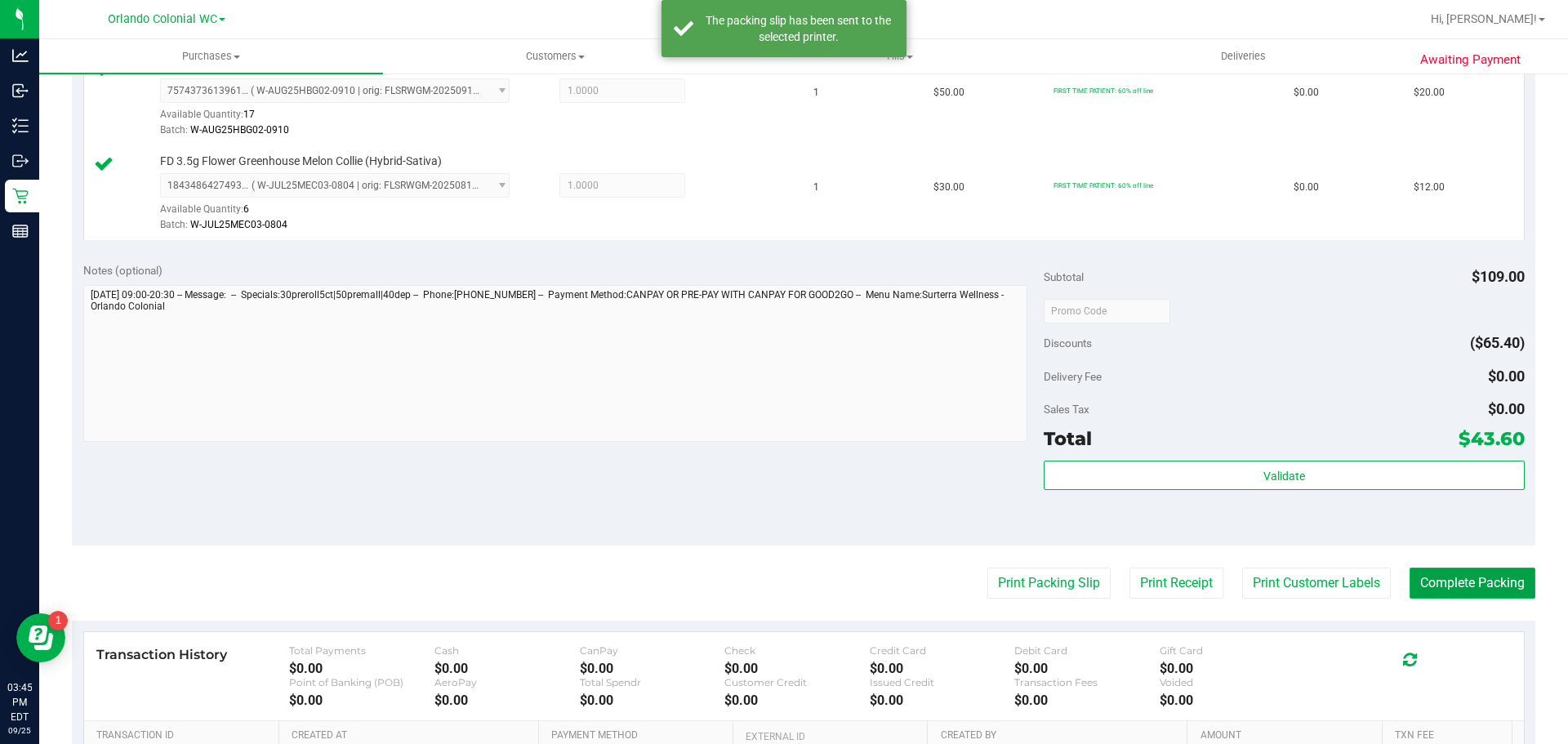
click at [1446, 584] on button "Complete Packing" at bounding box center [1473, 583] width 125 height 31
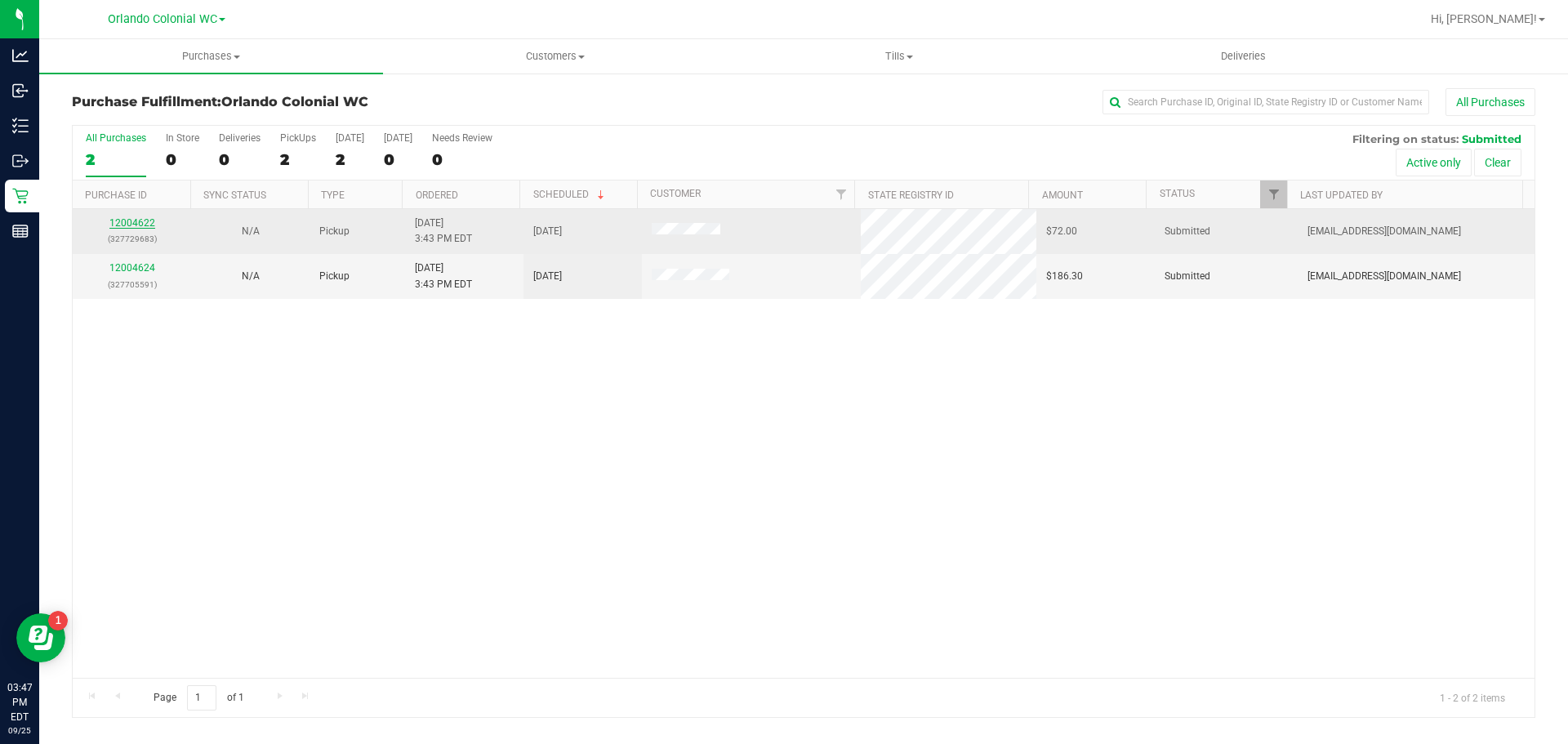
click at [135, 218] on div "12004622 (327729683)" at bounding box center [131, 231] width 99 height 31
click at [142, 227] on link "12004622" at bounding box center [131, 223] width 46 height 11
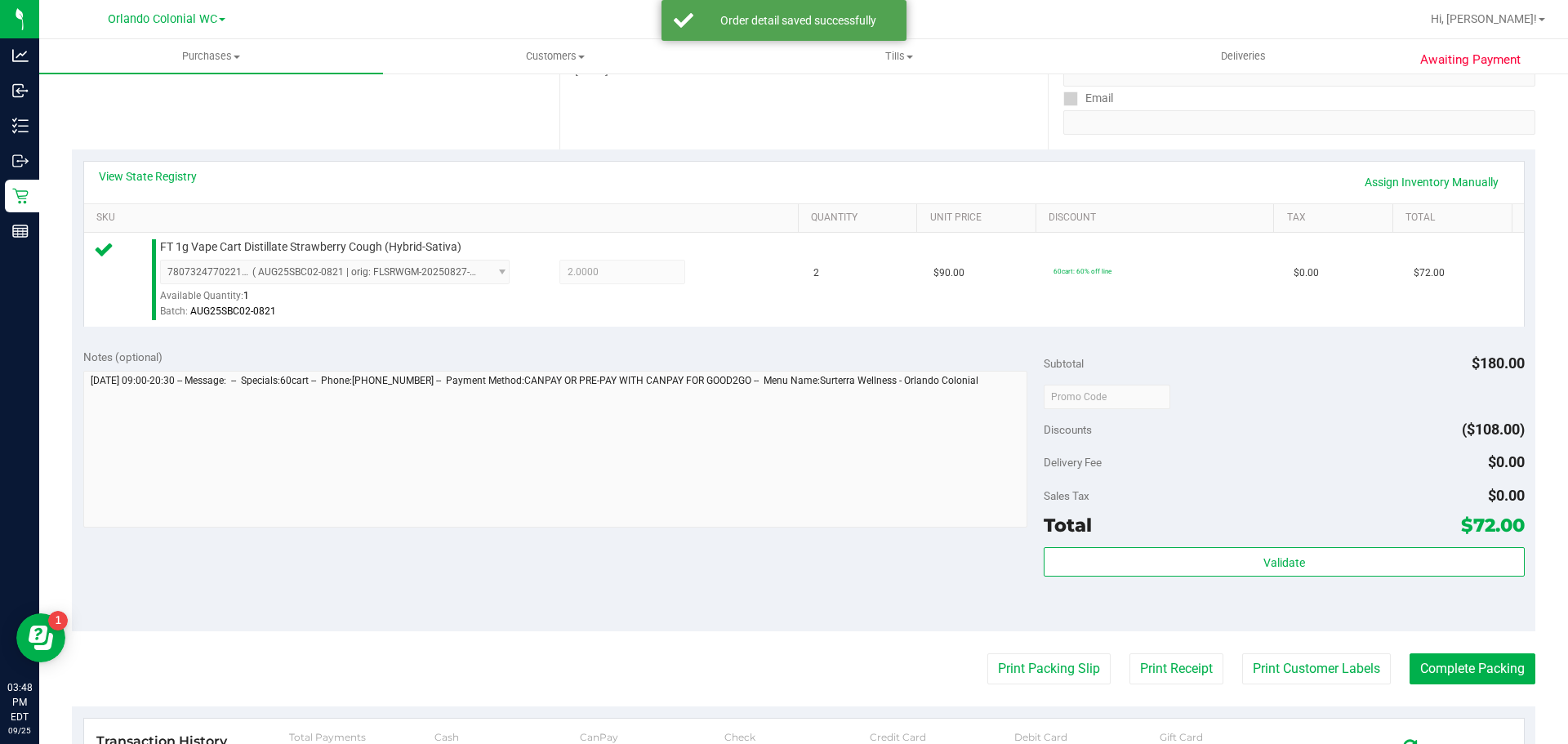
scroll to position [312, 0]
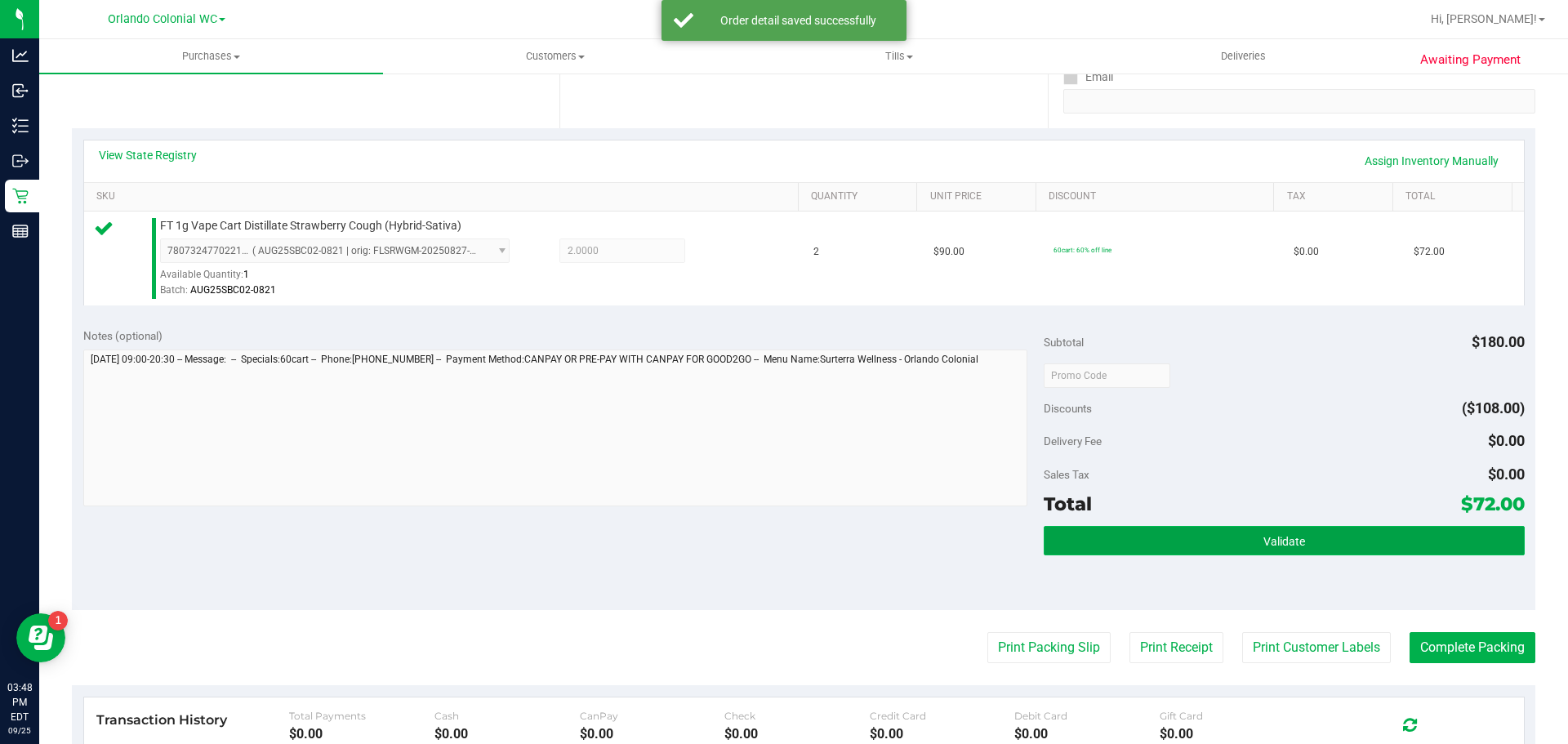
click at [1293, 529] on button "Validate" at bounding box center [1283, 540] width 480 height 29
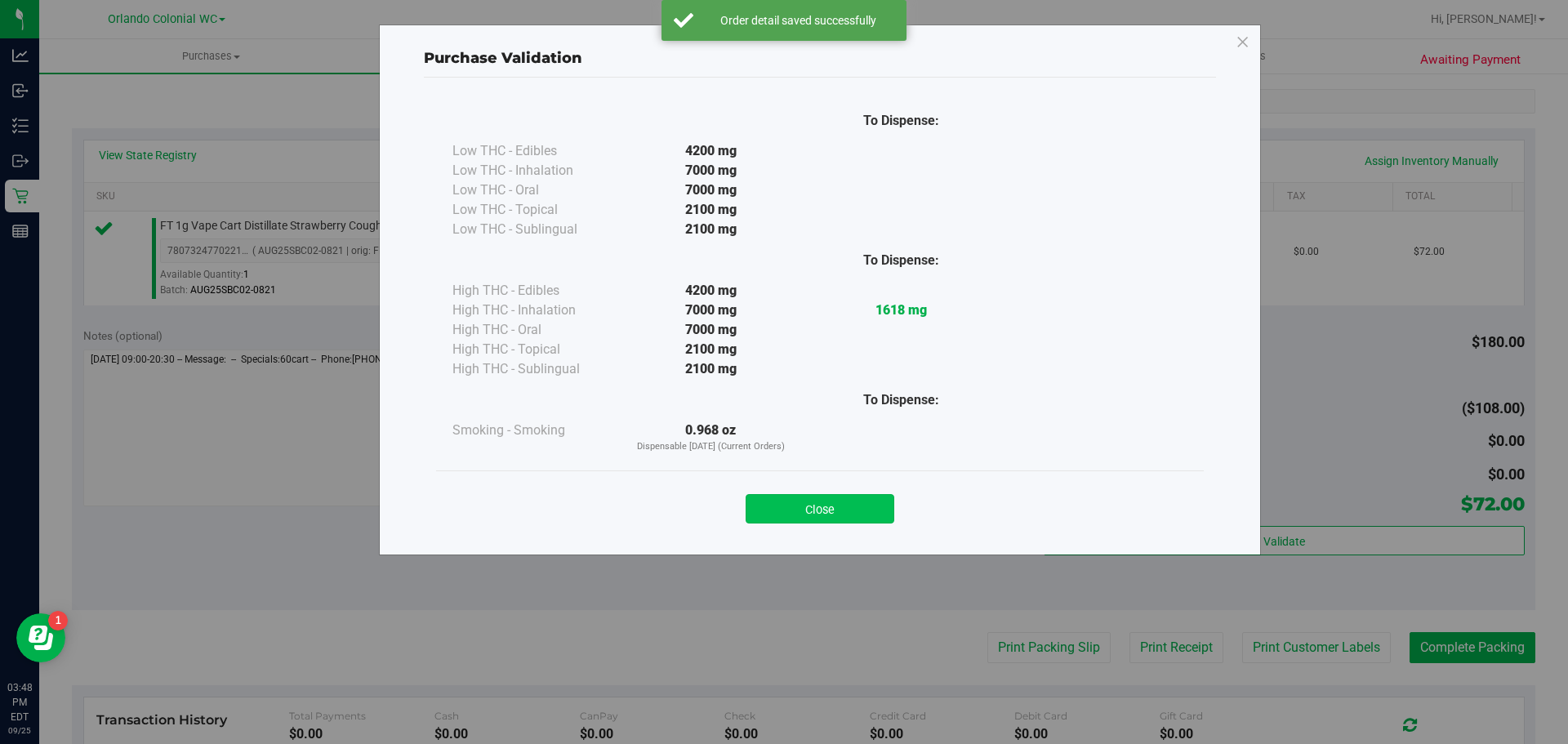
click at [864, 523] on button "Close" at bounding box center [819, 509] width 149 height 29
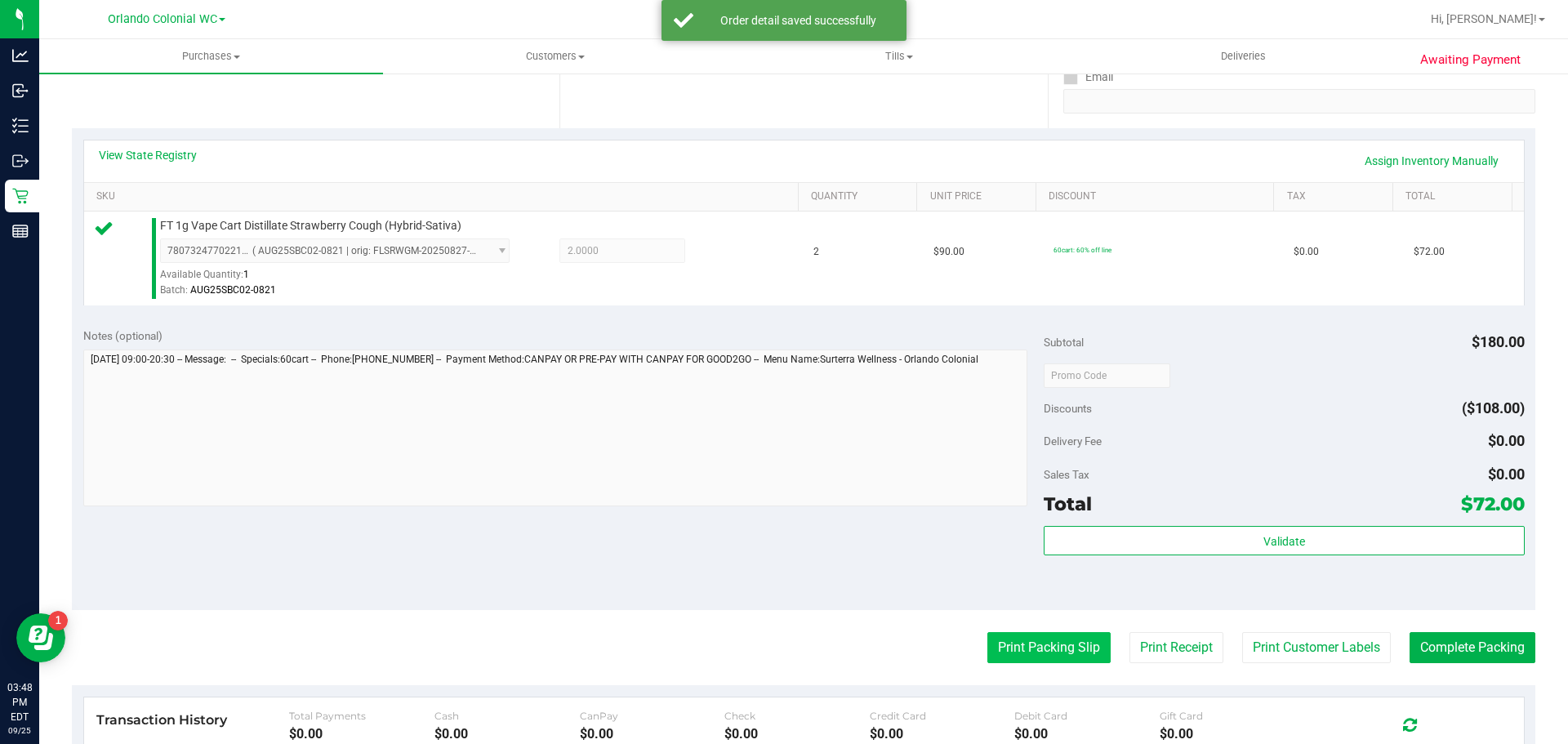
click at [1035, 660] on button "Print Packing Slip" at bounding box center [1049, 648] width 124 height 31
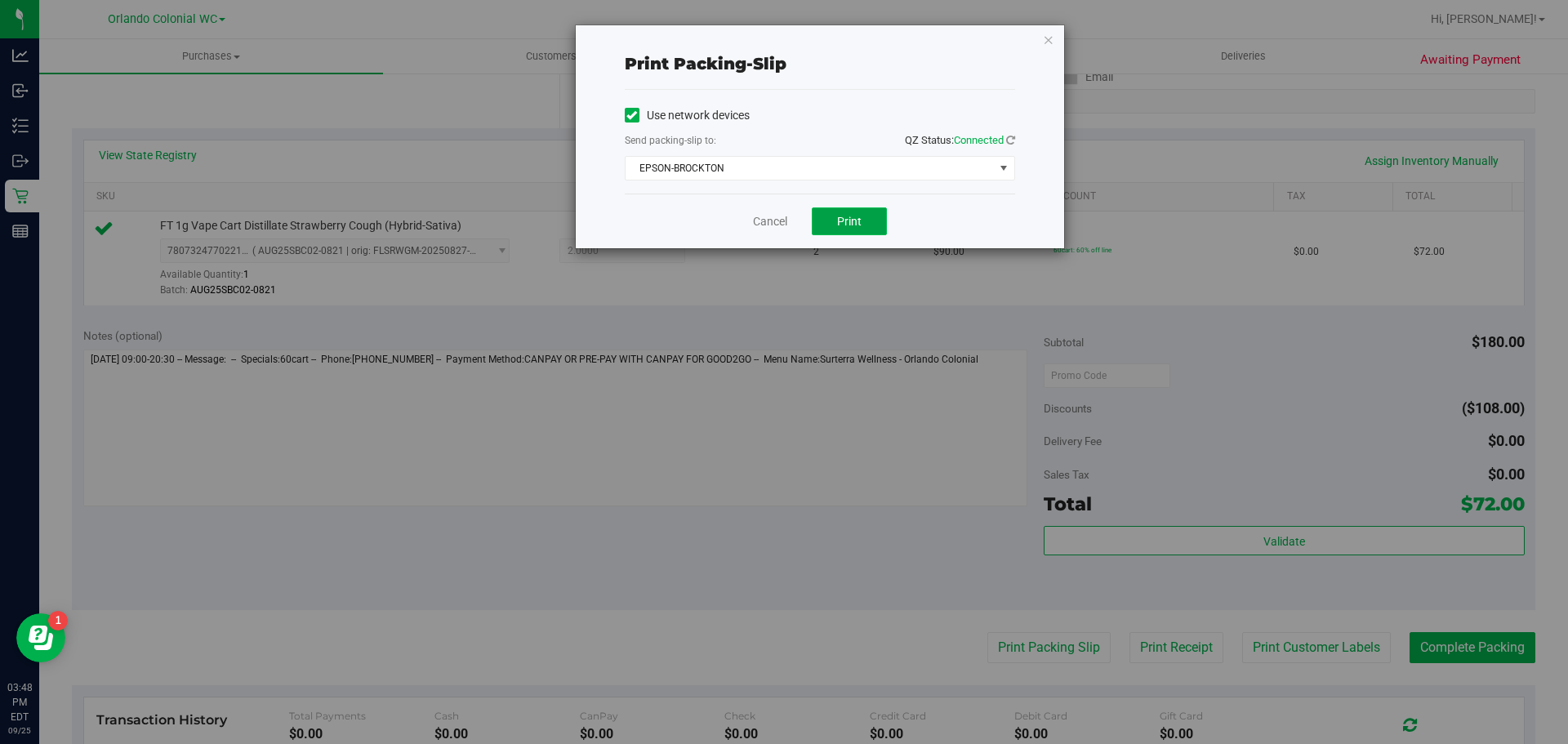
click at [844, 231] on button "Print" at bounding box center [848, 222] width 75 height 27
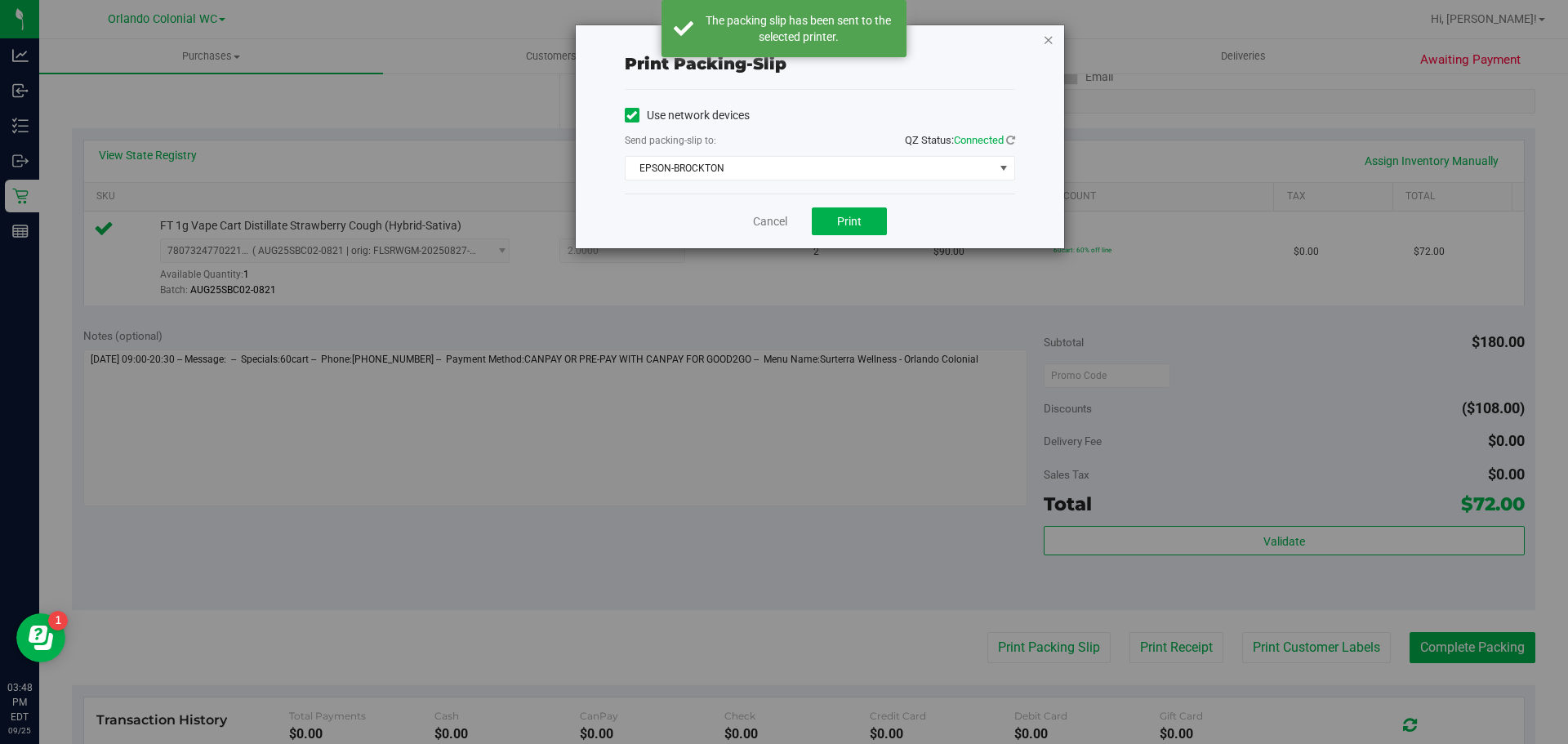
click at [1044, 31] on icon "button" at bounding box center [1048, 39] width 11 height 20
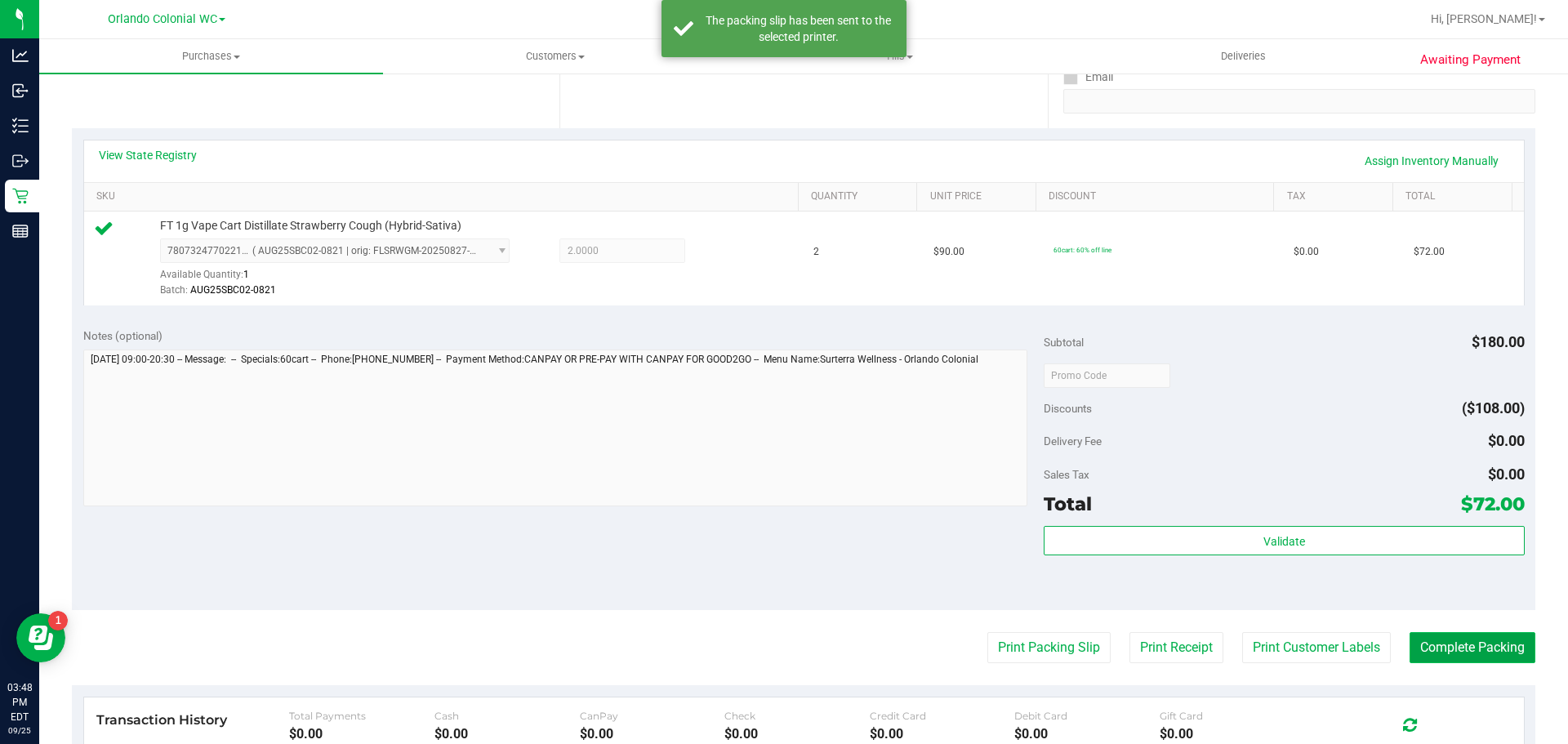
click at [1468, 650] on button "Complete Packing" at bounding box center [1473, 648] width 125 height 31
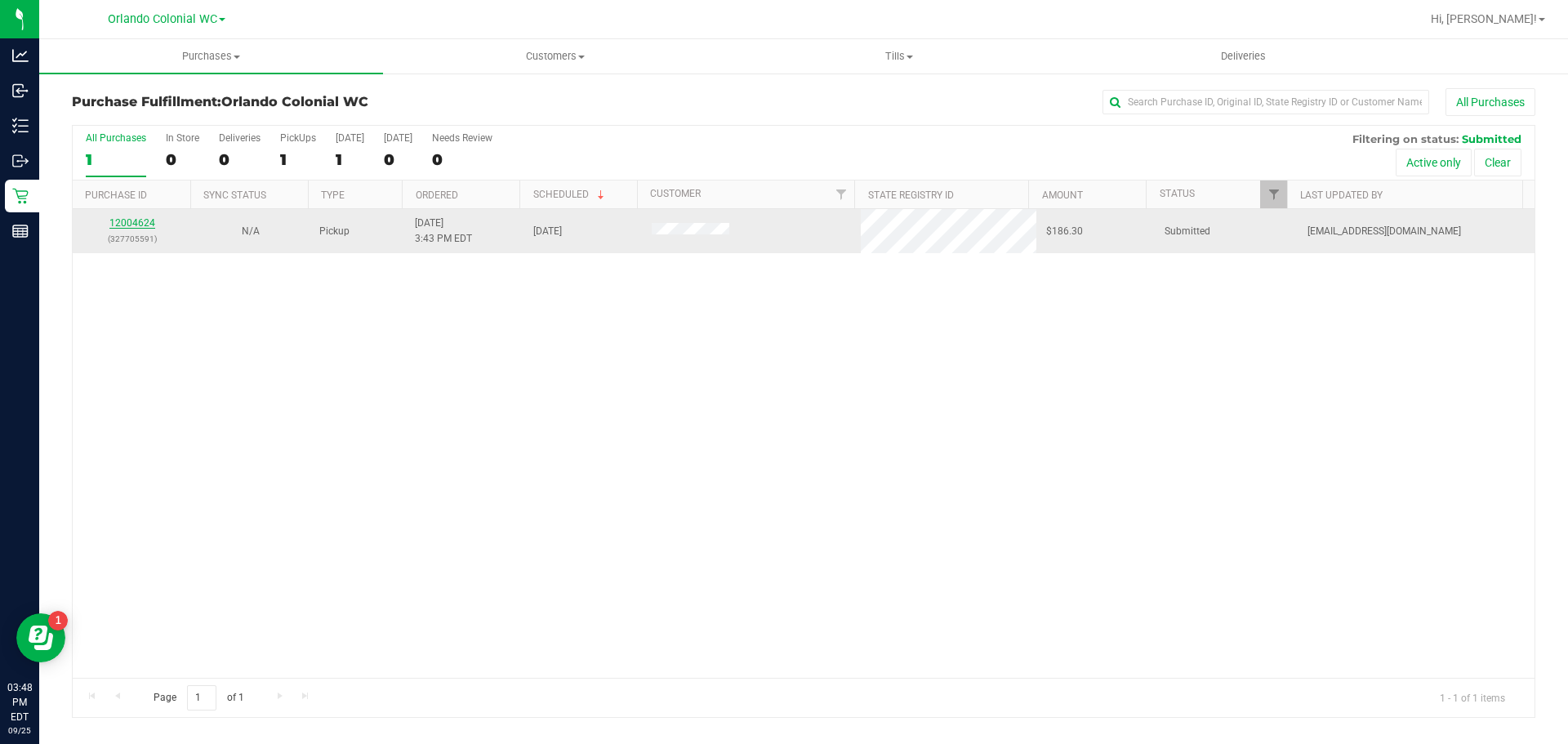
click at [126, 223] on link "12004624" at bounding box center [131, 223] width 46 height 11
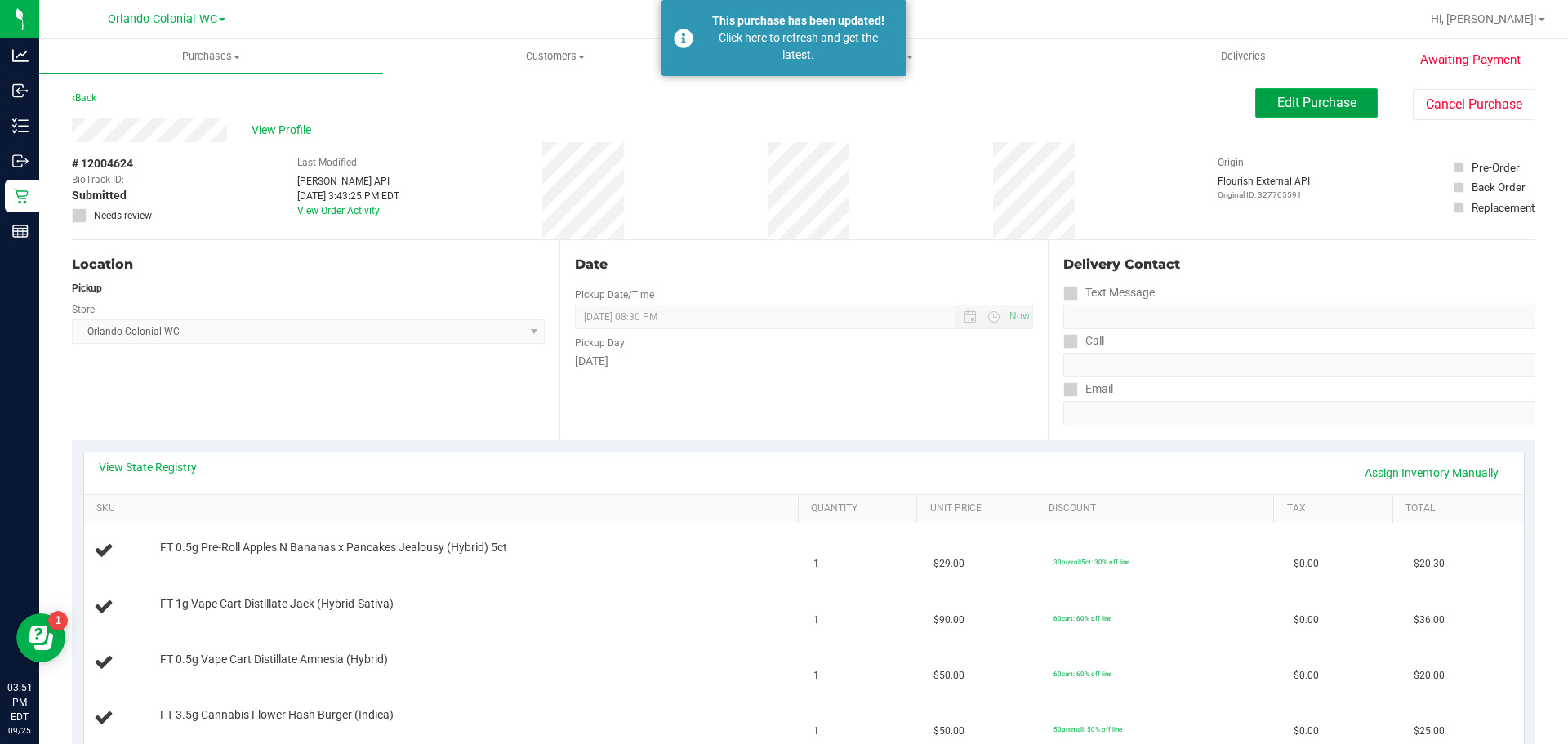
click at [1322, 104] on span "Edit Purchase" at bounding box center [1316, 102] width 79 height 15
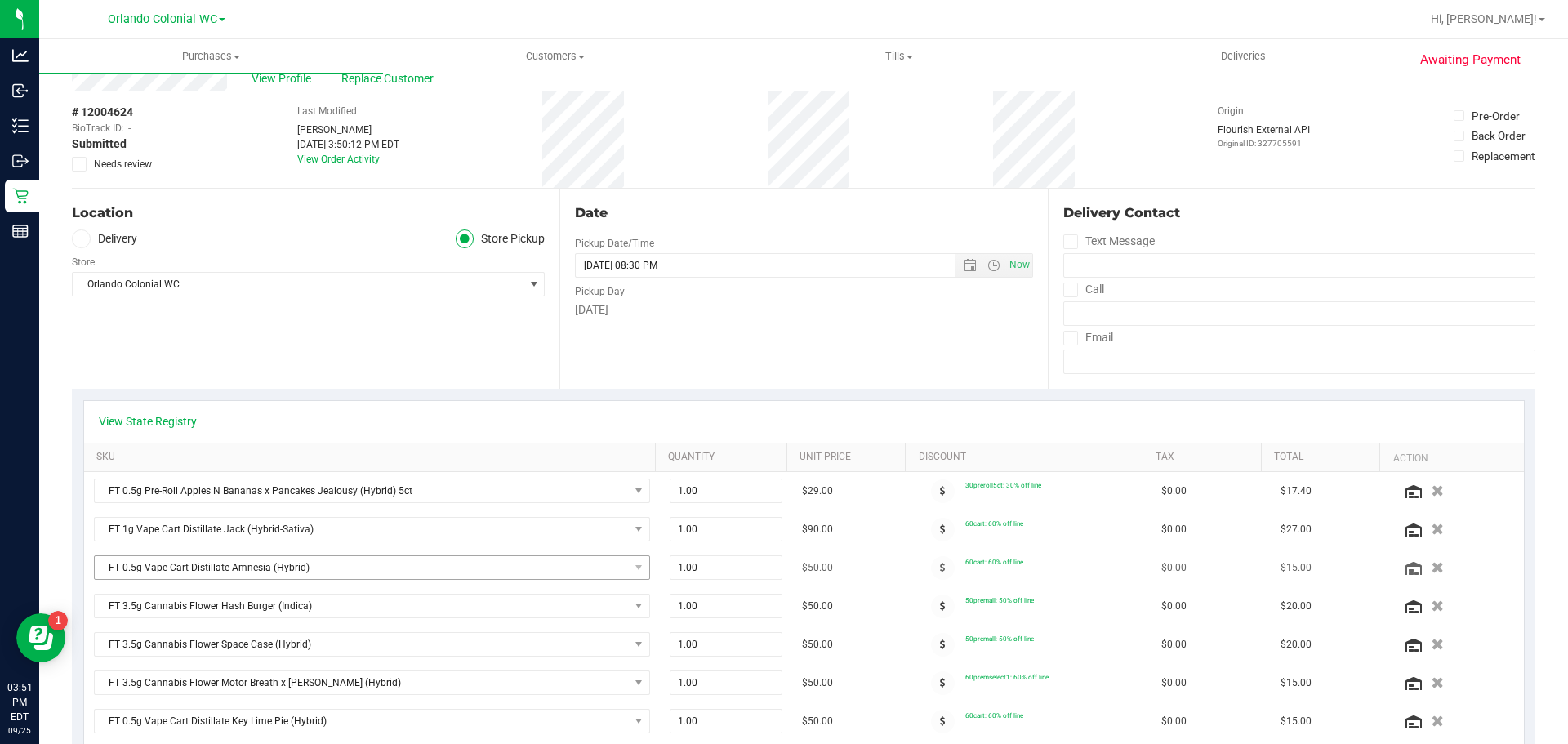
scroll to position [163, 0]
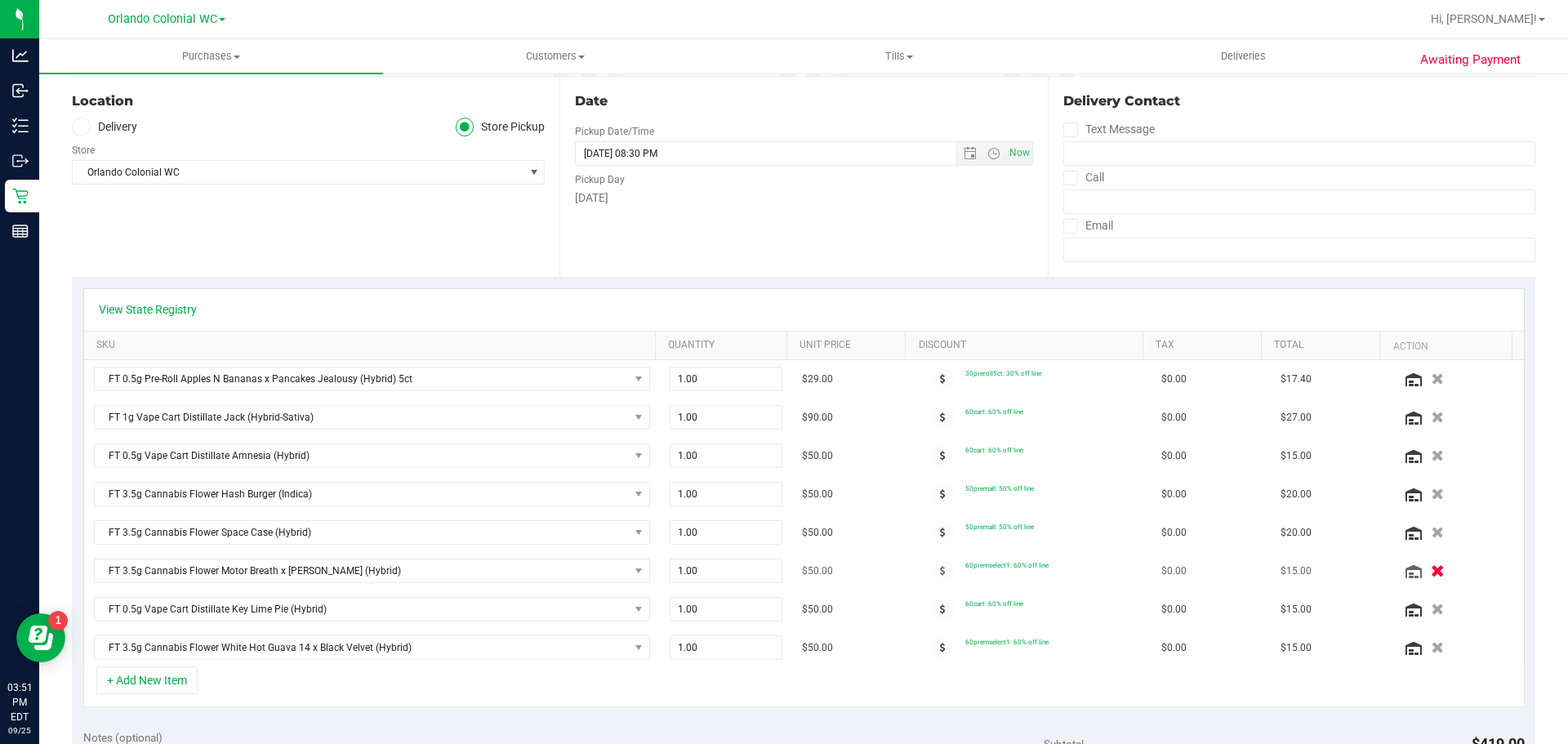
click at [1431, 571] on icon "button" at bounding box center [1437, 571] width 14 height 12
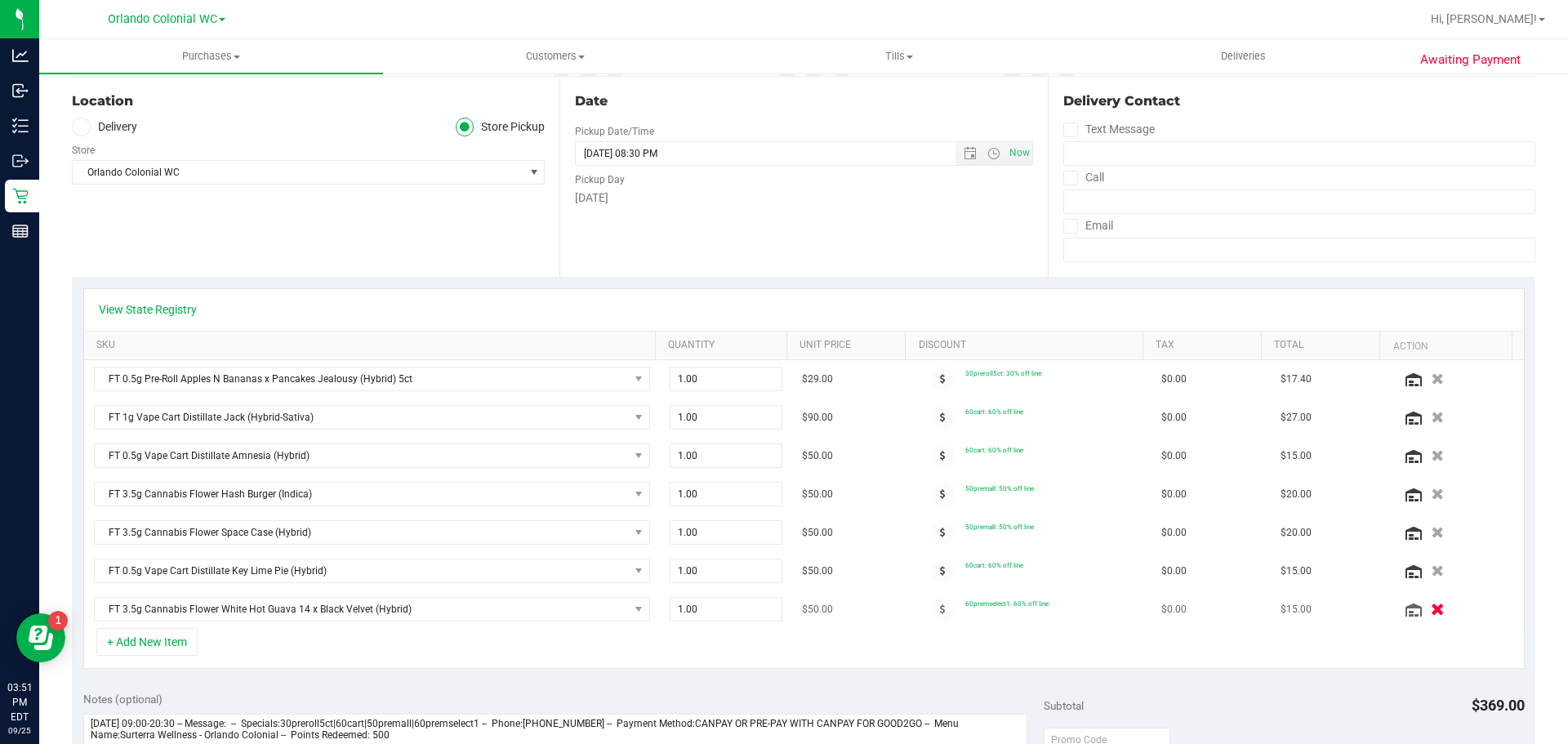
click at [1431, 613] on icon "button" at bounding box center [1437, 610] width 14 height 12
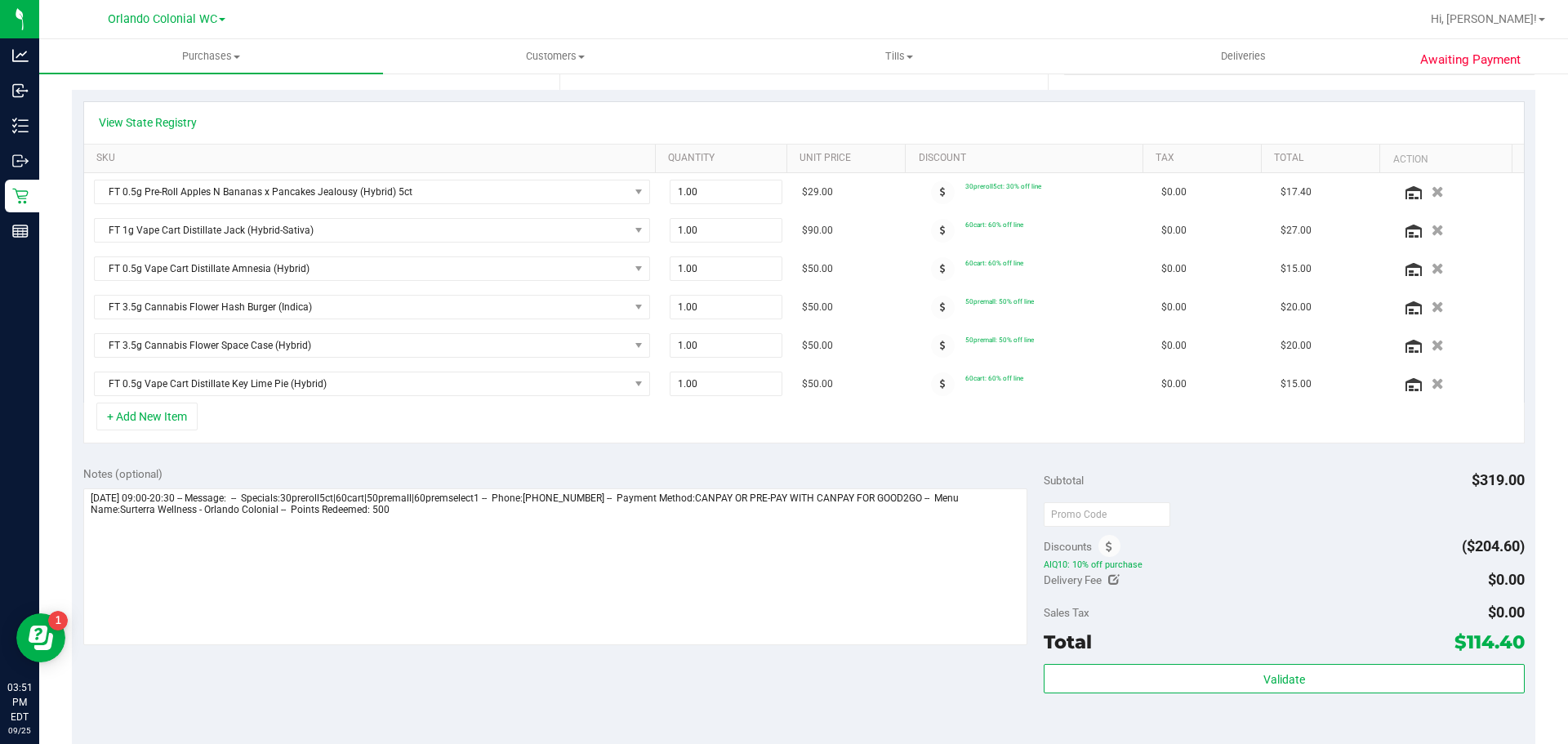
scroll to position [491, 0]
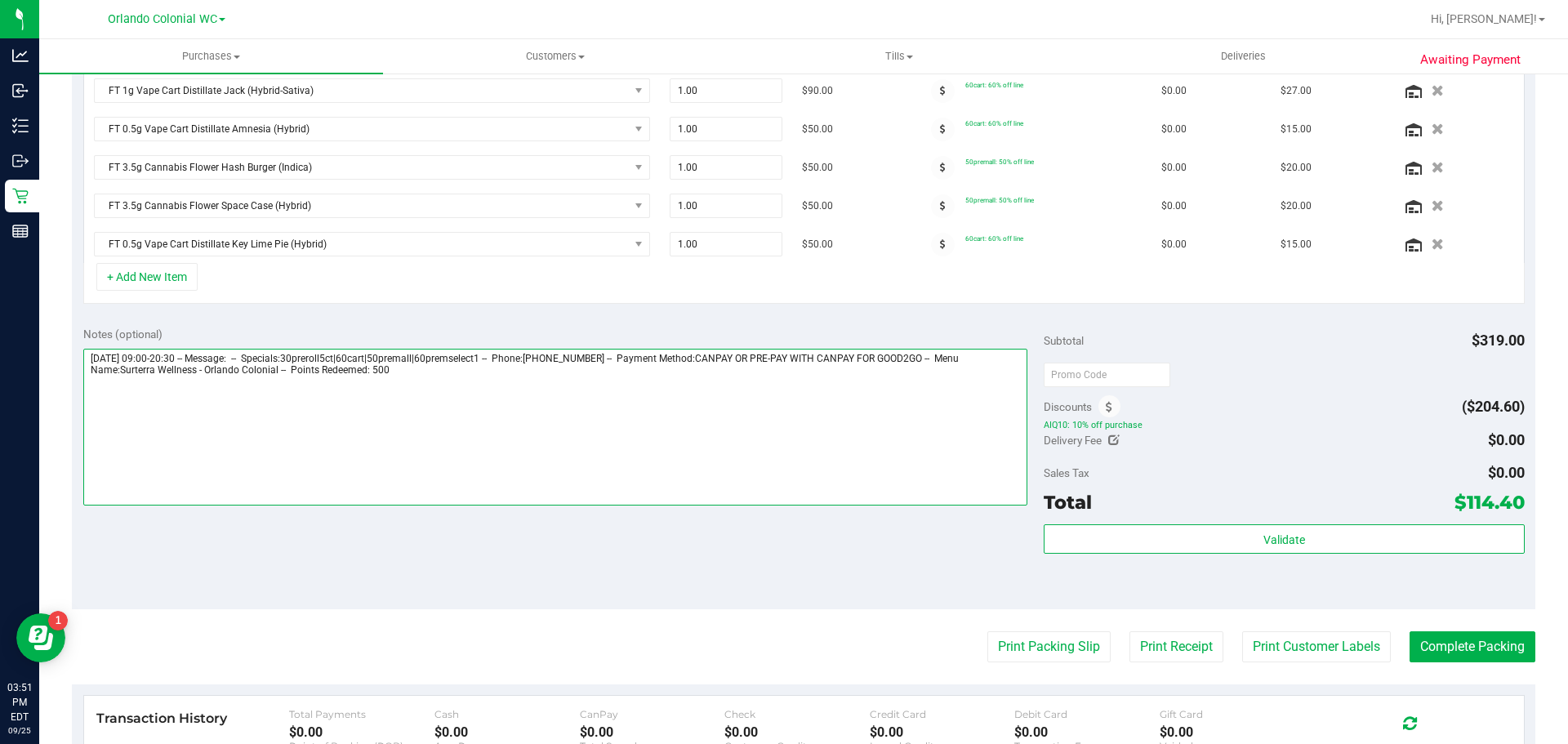
click at [400, 370] on textarea at bounding box center [556, 427] width 945 height 157
click at [312, 409] on textarea at bounding box center [556, 427] width 945 height 157
click at [94, 406] on textarea at bounding box center [556, 427] width 945 height 157
click at [403, 404] on textarea at bounding box center [556, 427] width 945 height 157
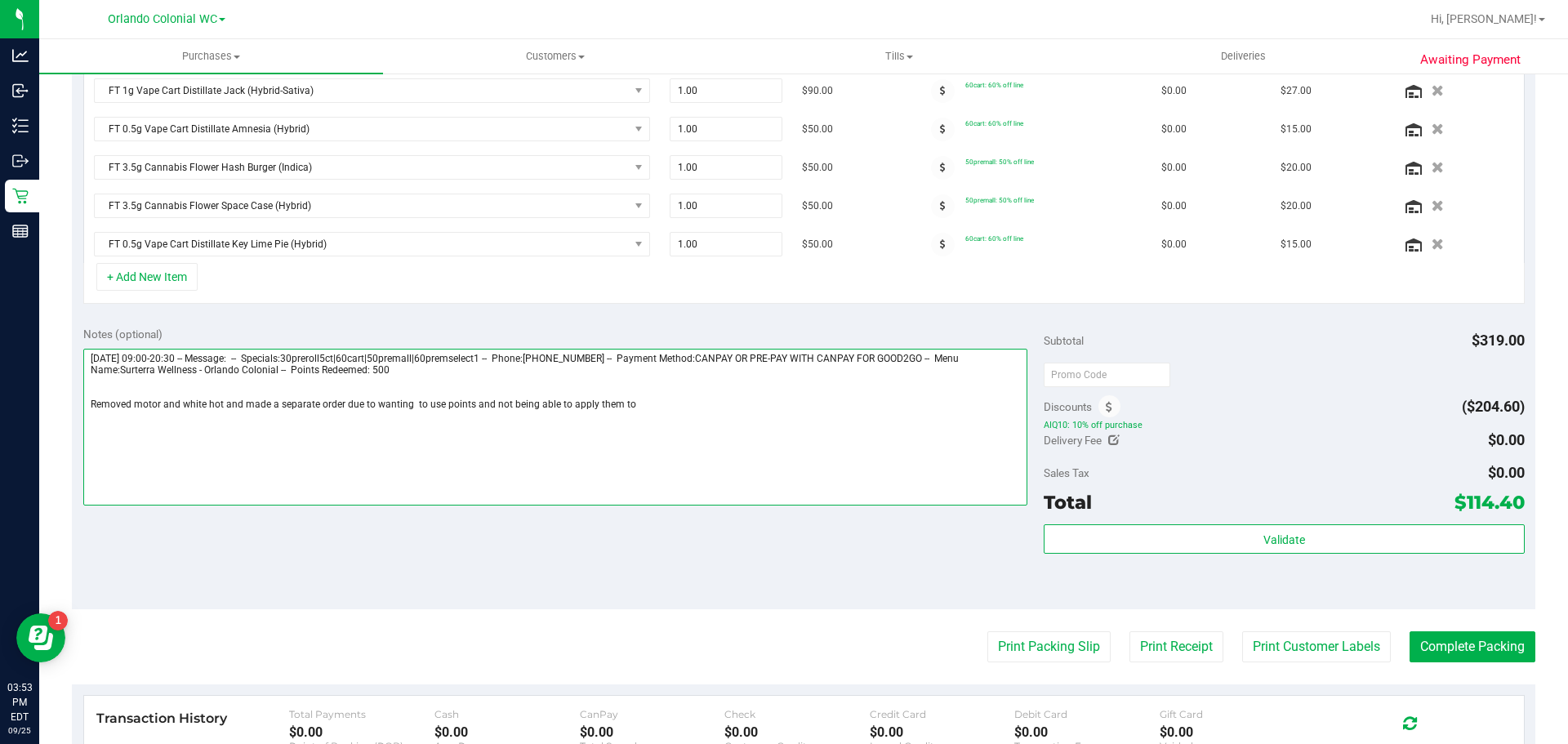
click at [633, 408] on textarea at bounding box center [556, 427] width 945 height 157
click at [626, 406] on textarea at bounding box center [556, 427] width 945 height 157
click at [221, 403] on textarea at bounding box center [556, 427] width 945 height 157
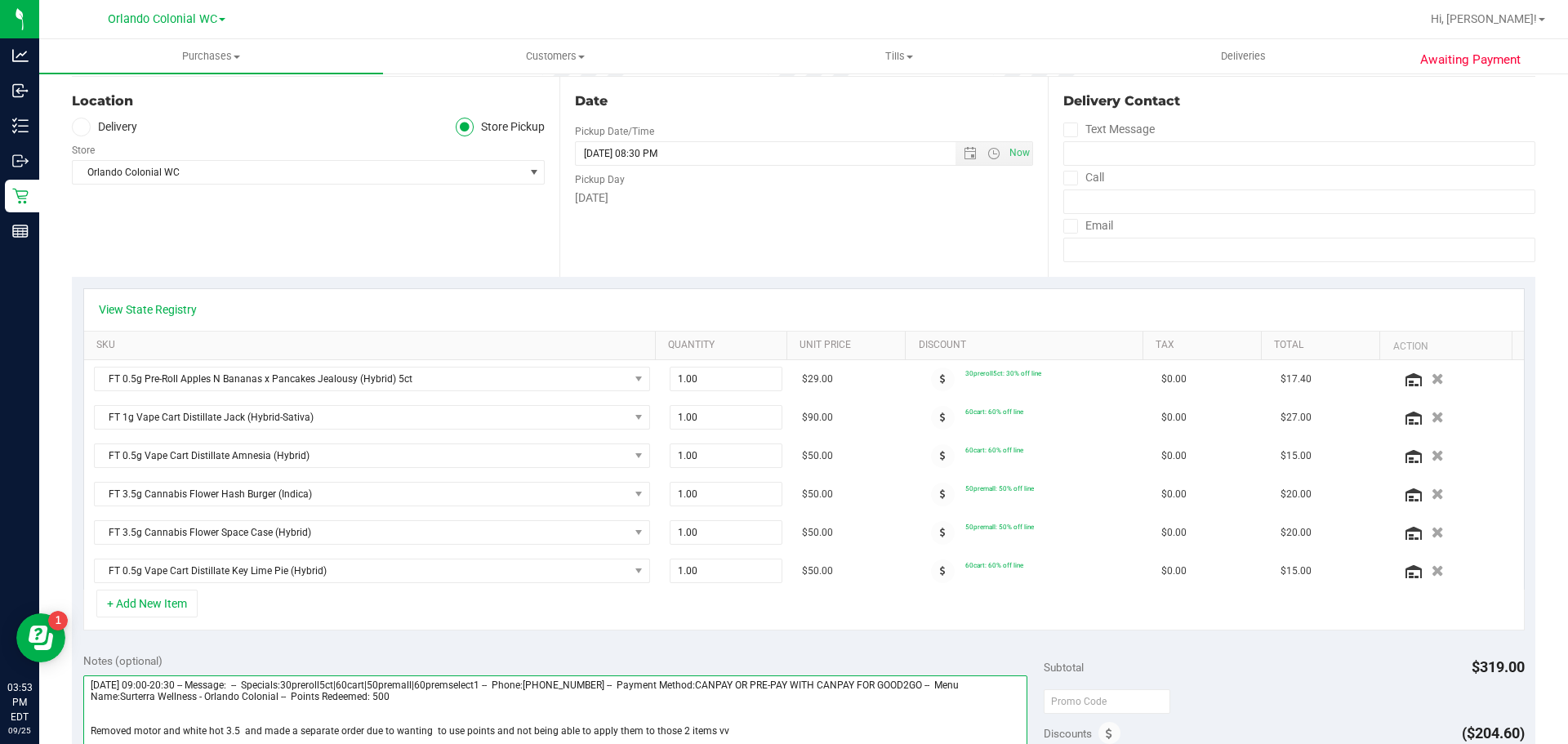
scroll to position [0, 0]
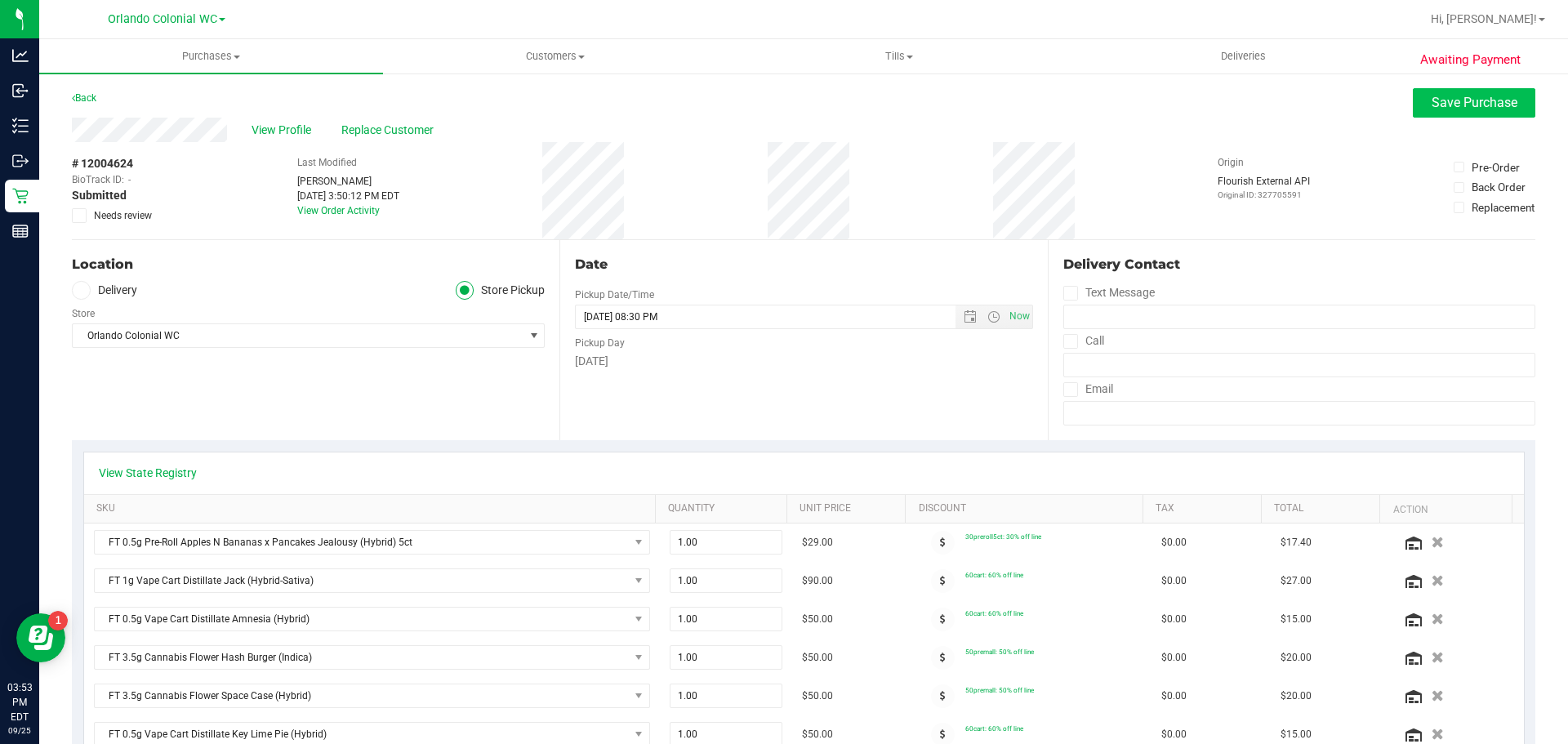
type textarea "Thursday 09/25/2025 09:00-20:30 -- Message: -- Specials:30preroll5ct|60cart|50p…"
click at [1434, 101] on span "Save Purchase" at bounding box center [1474, 102] width 86 height 15
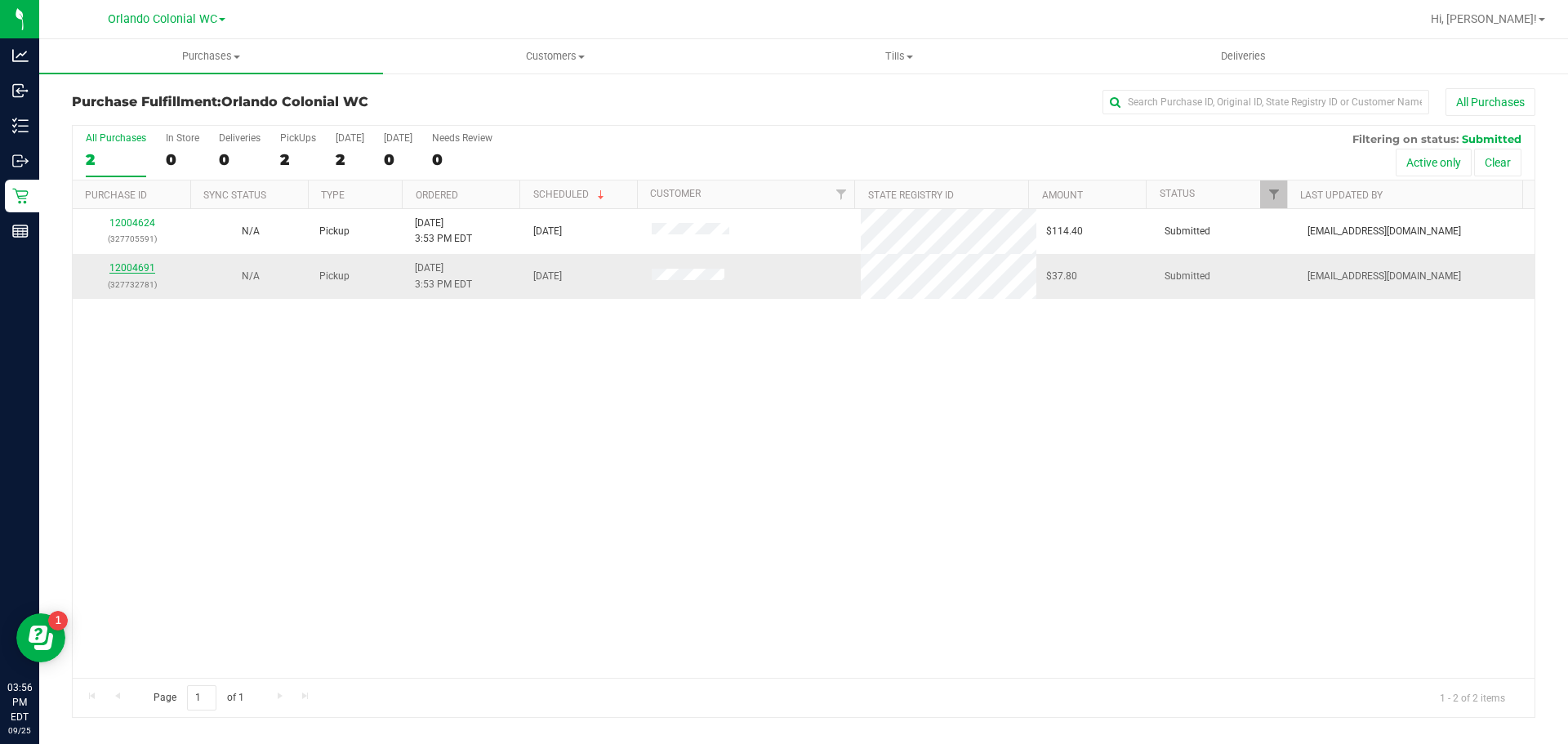
click at [149, 266] on link "12004691" at bounding box center [131, 267] width 46 height 11
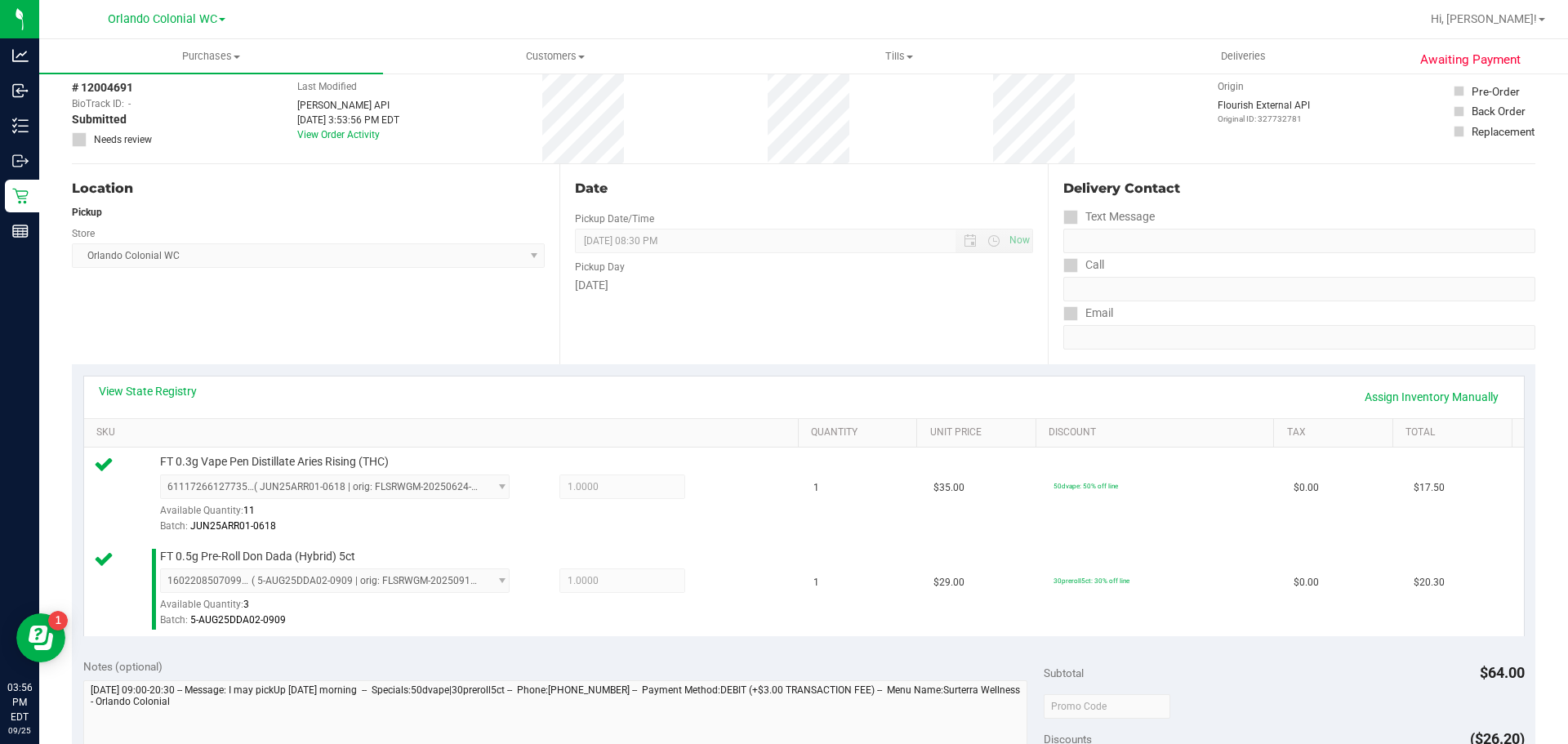
scroll to position [326, 0]
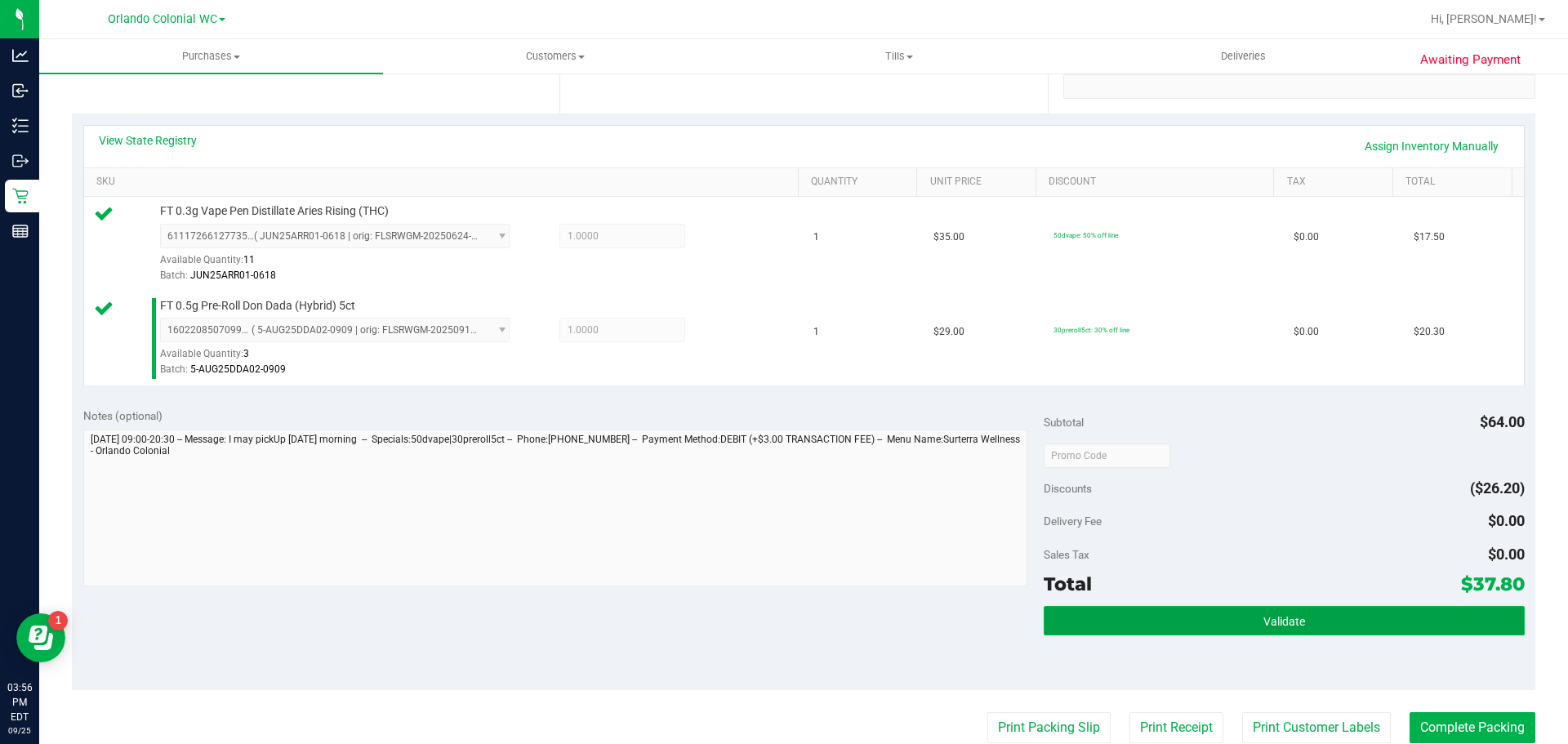
click at [1193, 619] on button "Validate" at bounding box center [1283, 621] width 480 height 29
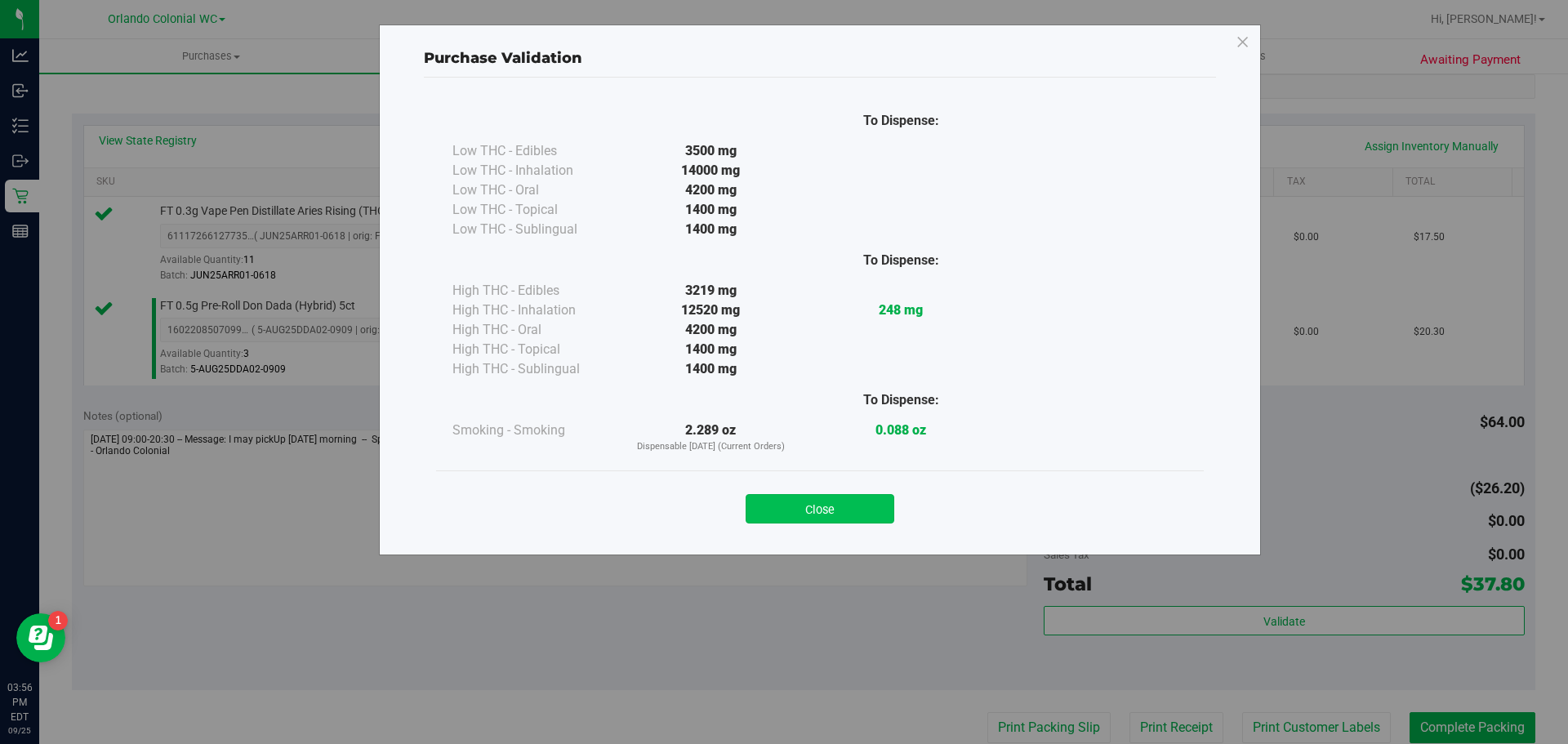
click at [837, 504] on button "Close" at bounding box center [819, 509] width 149 height 29
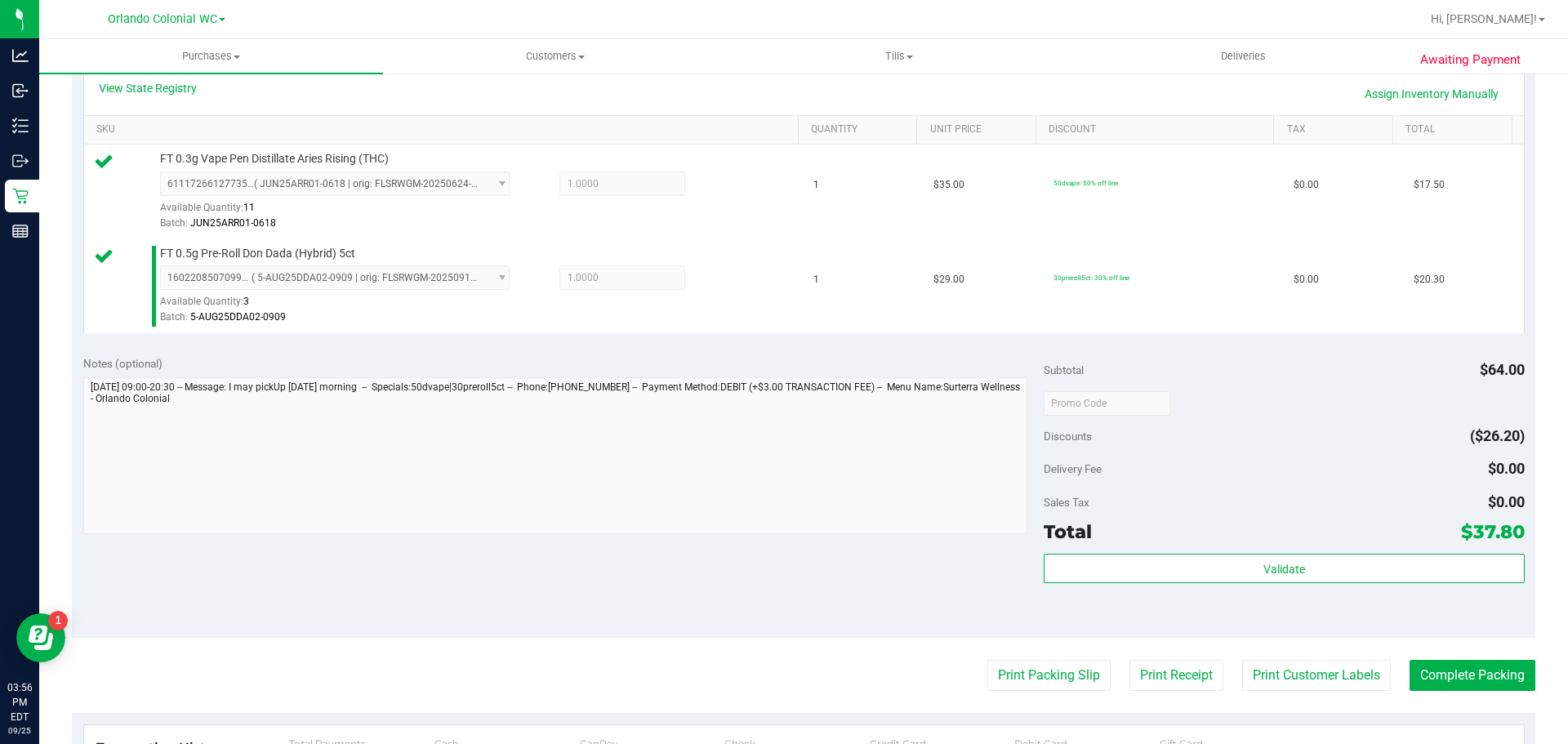
scroll to position [409, 0]
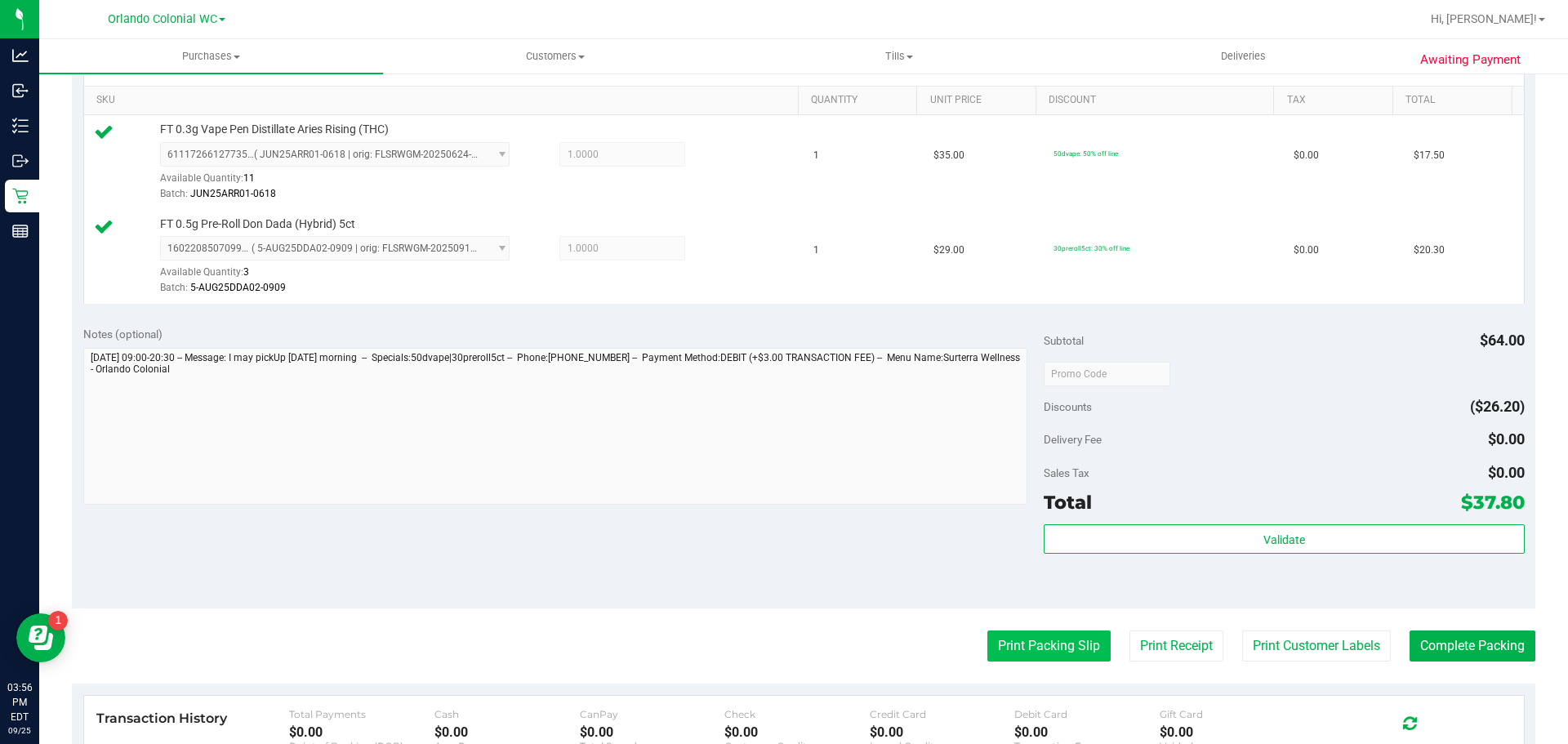
click at [1039, 644] on button "Print Packing Slip" at bounding box center [1049, 646] width 124 height 31
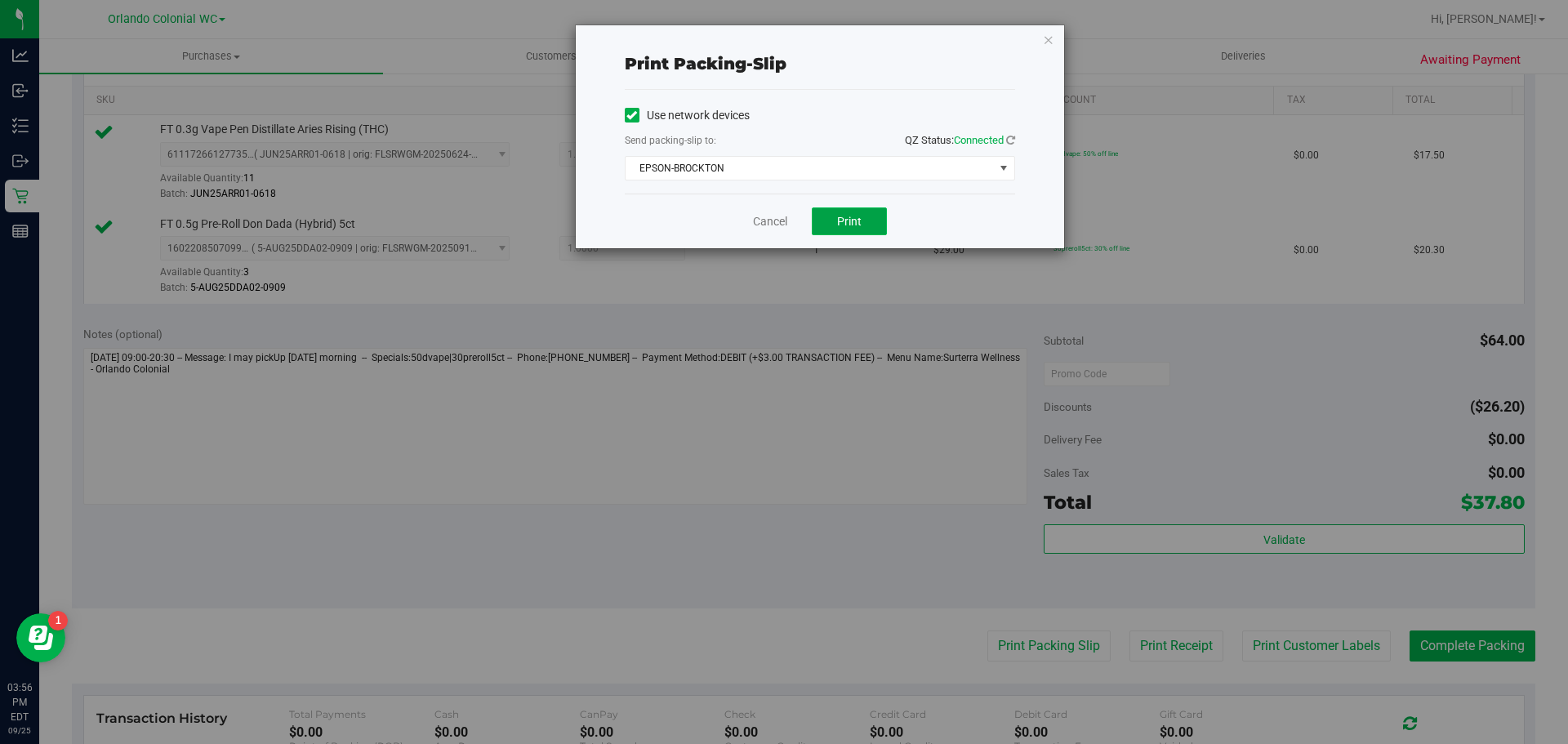
click at [842, 210] on button "Print" at bounding box center [848, 222] width 75 height 27
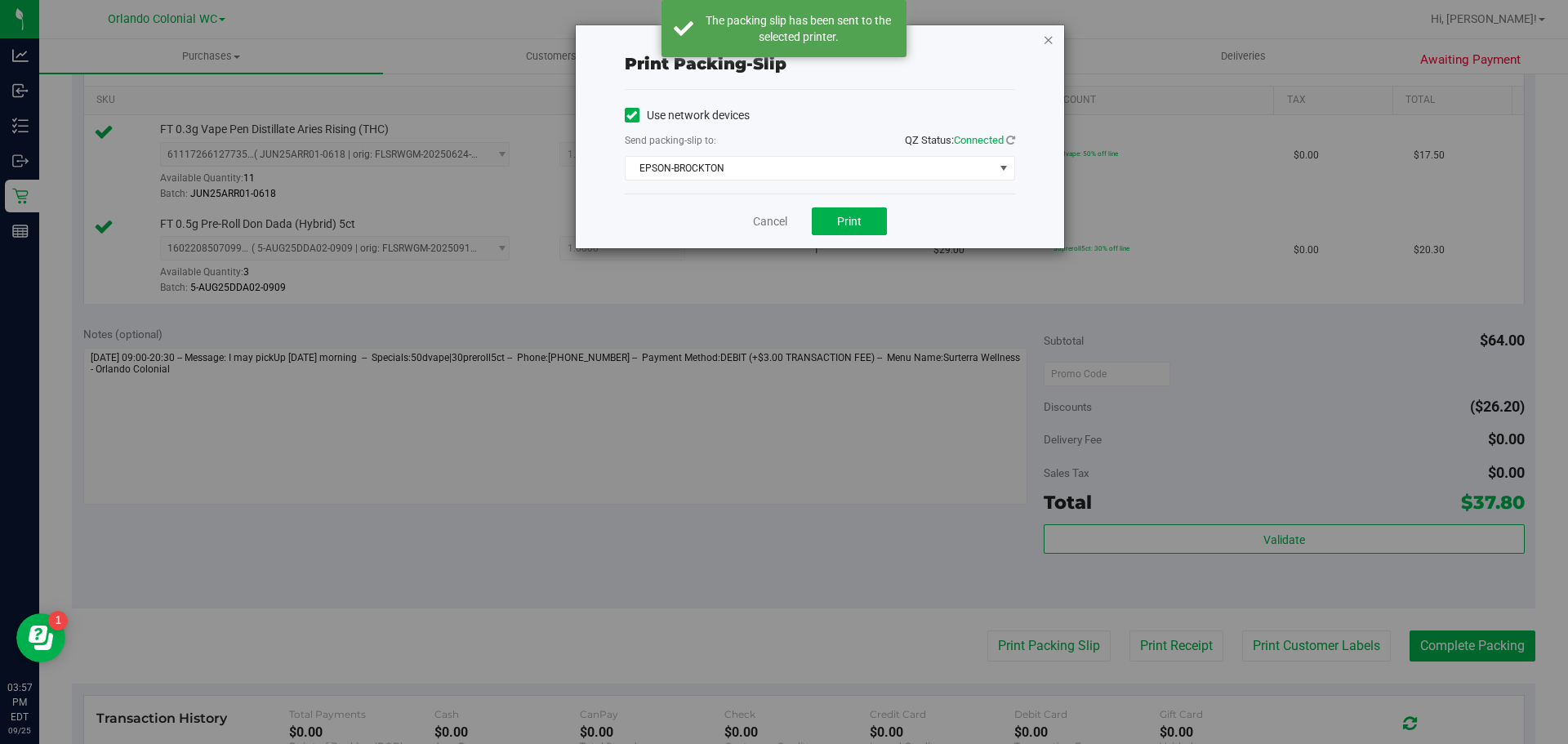
click at [1051, 42] on icon "button" at bounding box center [1048, 39] width 11 height 20
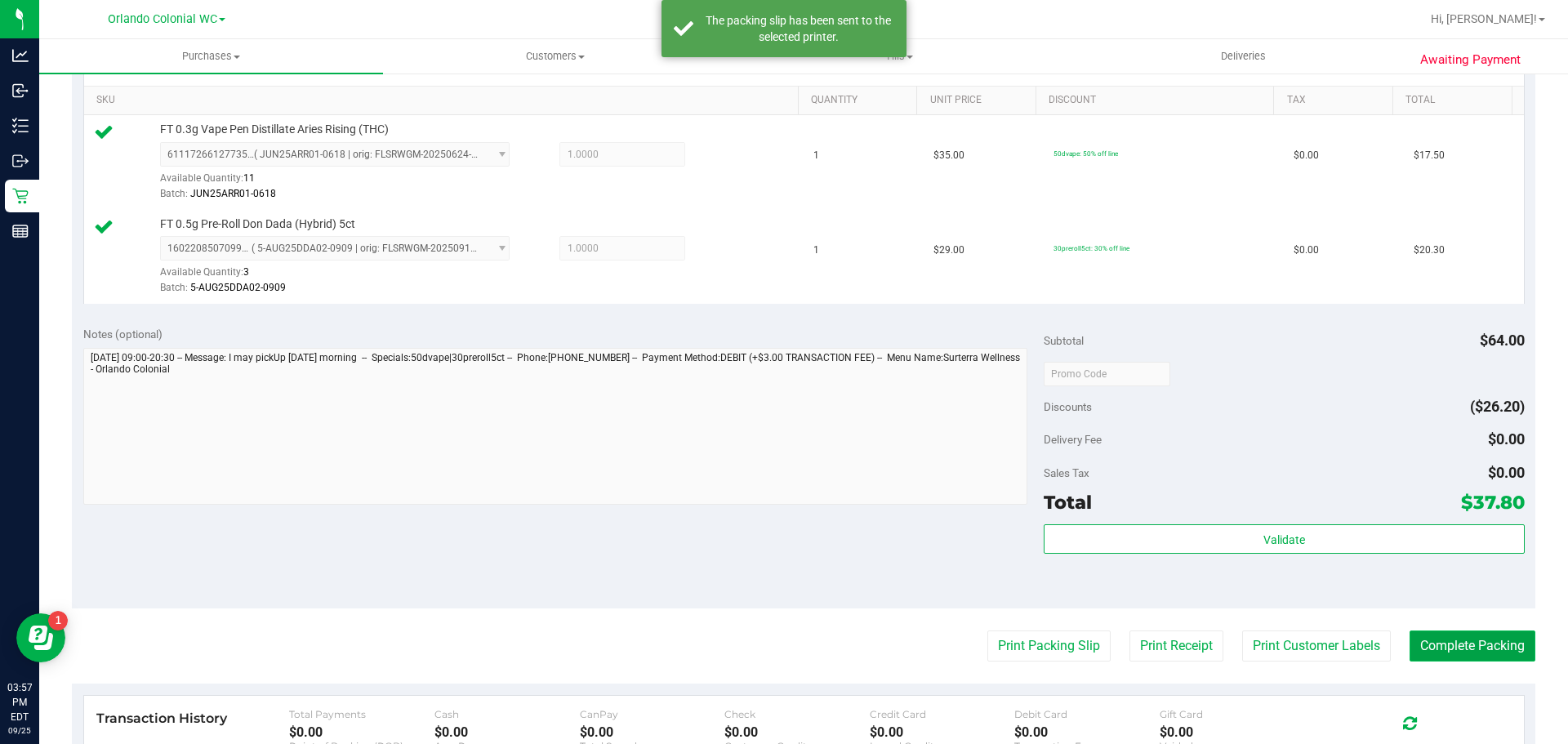
click at [1425, 638] on button "Complete Packing" at bounding box center [1473, 646] width 125 height 31
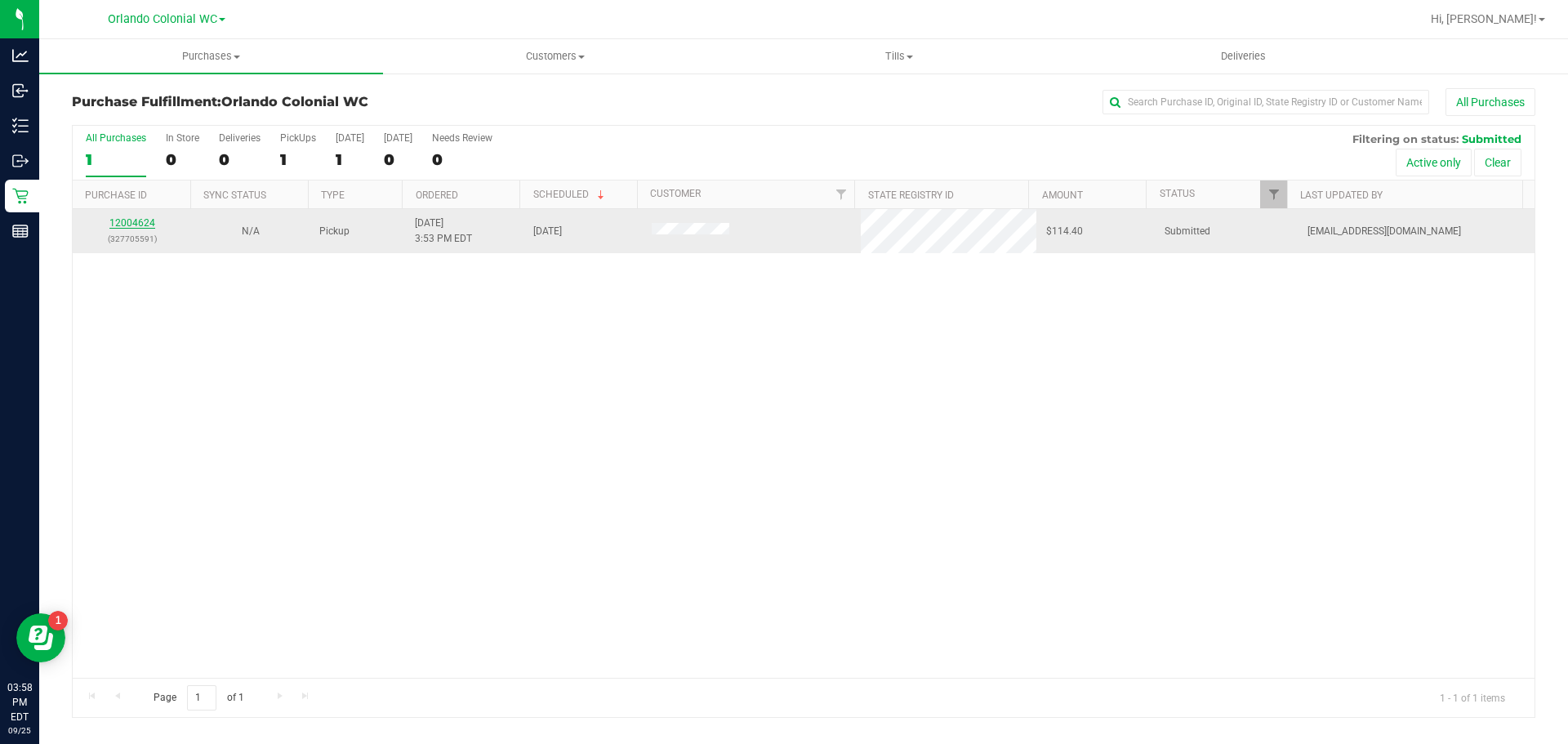
click at [145, 221] on link "12004624" at bounding box center [131, 223] width 46 height 11
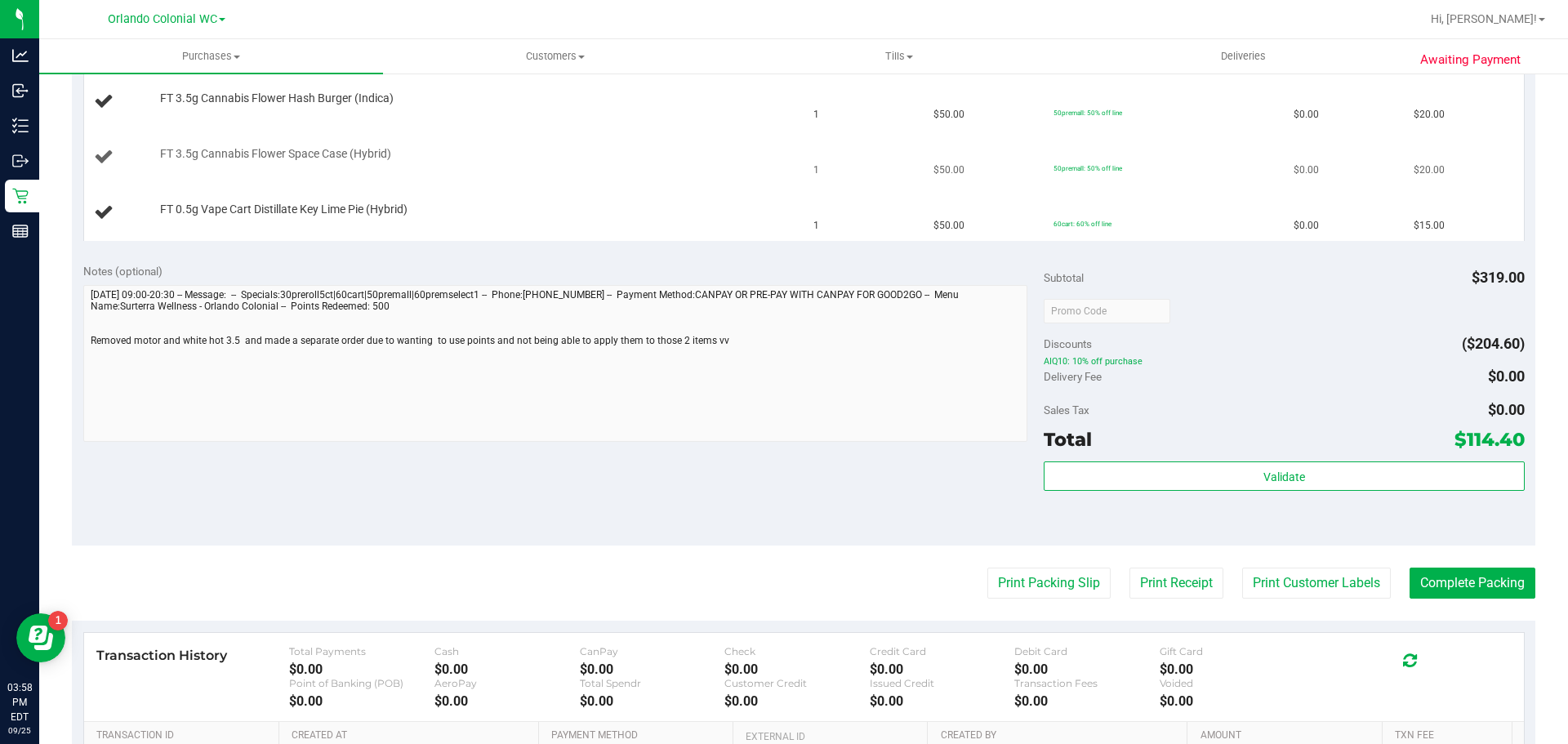
scroll to position [654, 0]
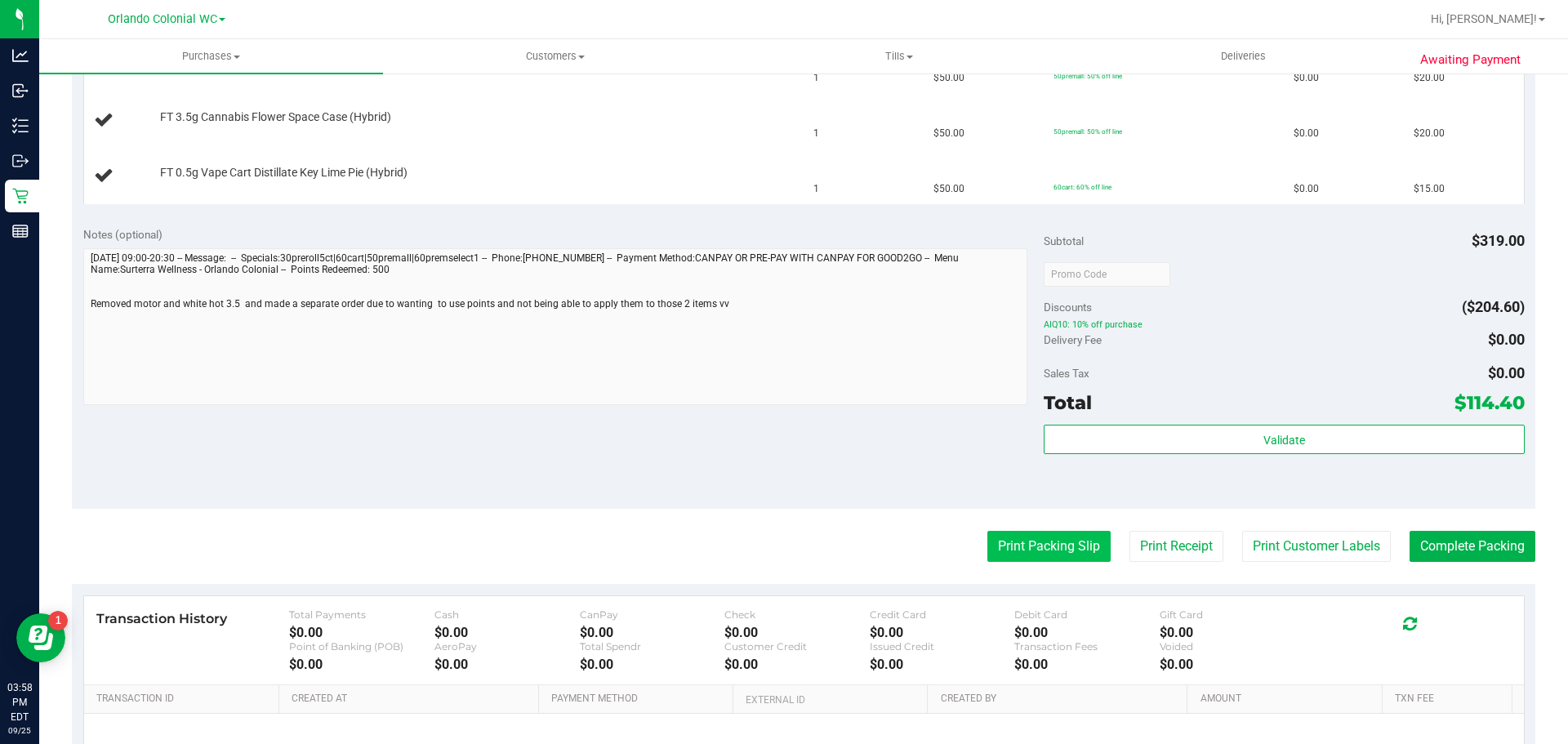
click at [1053, 540] on button "Print Packing Slip" at bounding box center [1049, 546] width 124 height 31
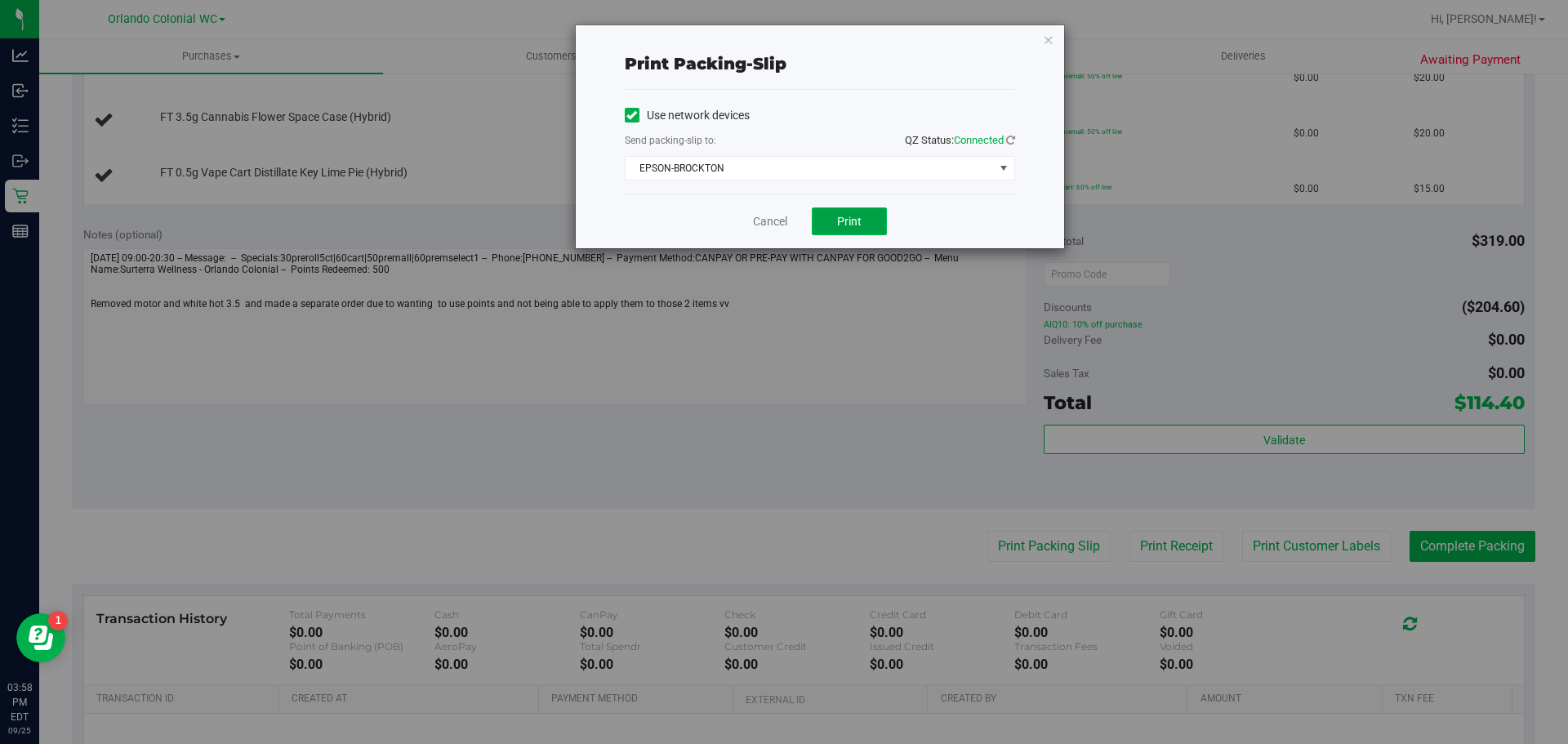
click at [854, 221] on span "Print" at bounding box center [849, 221] width 25 height 13
click at [1044, 42] on icon "button" at bounding box center [1048, 39] width 11 height 20
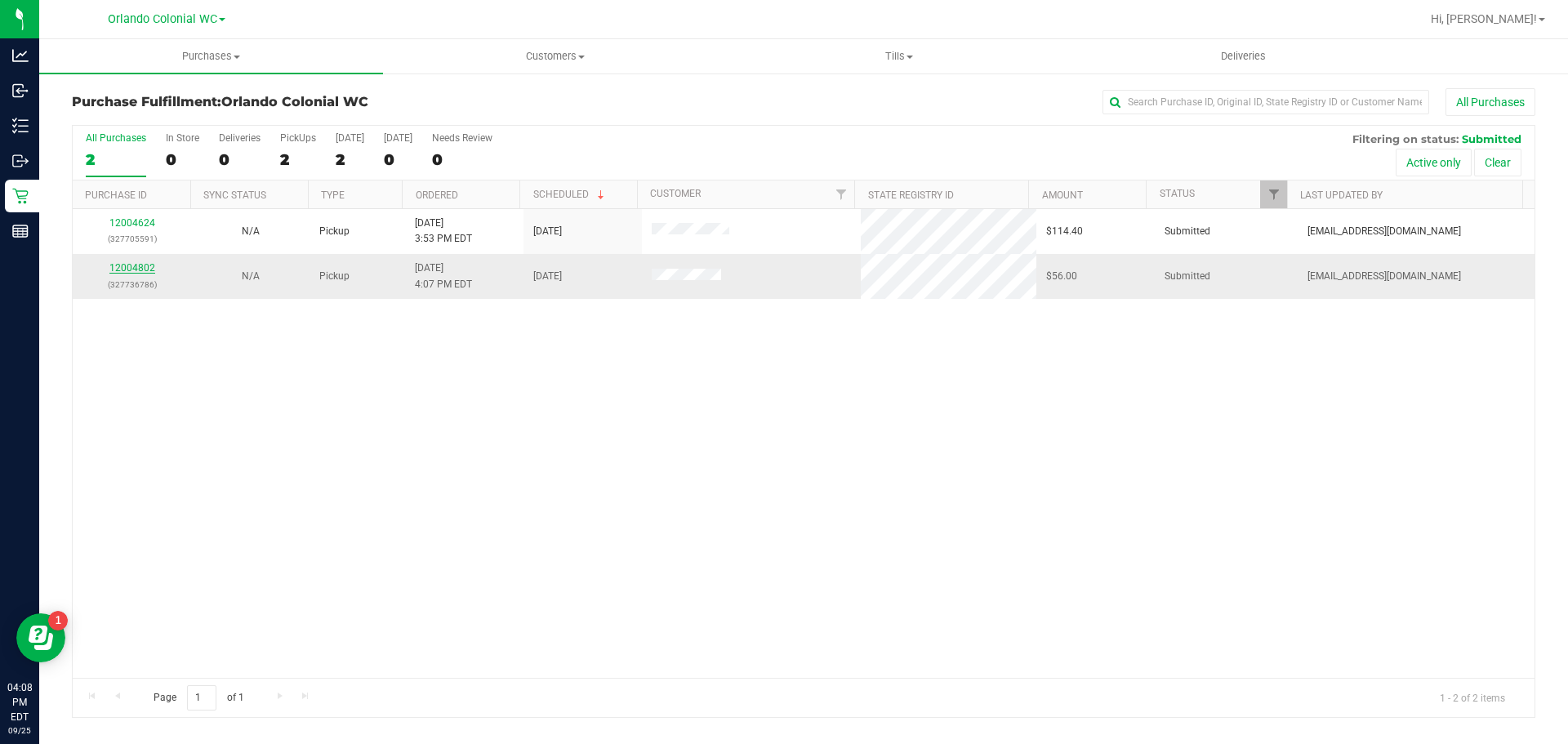
click at [126, 267] on link "12004802" at bounding box center [131, 267] width 46 height 11
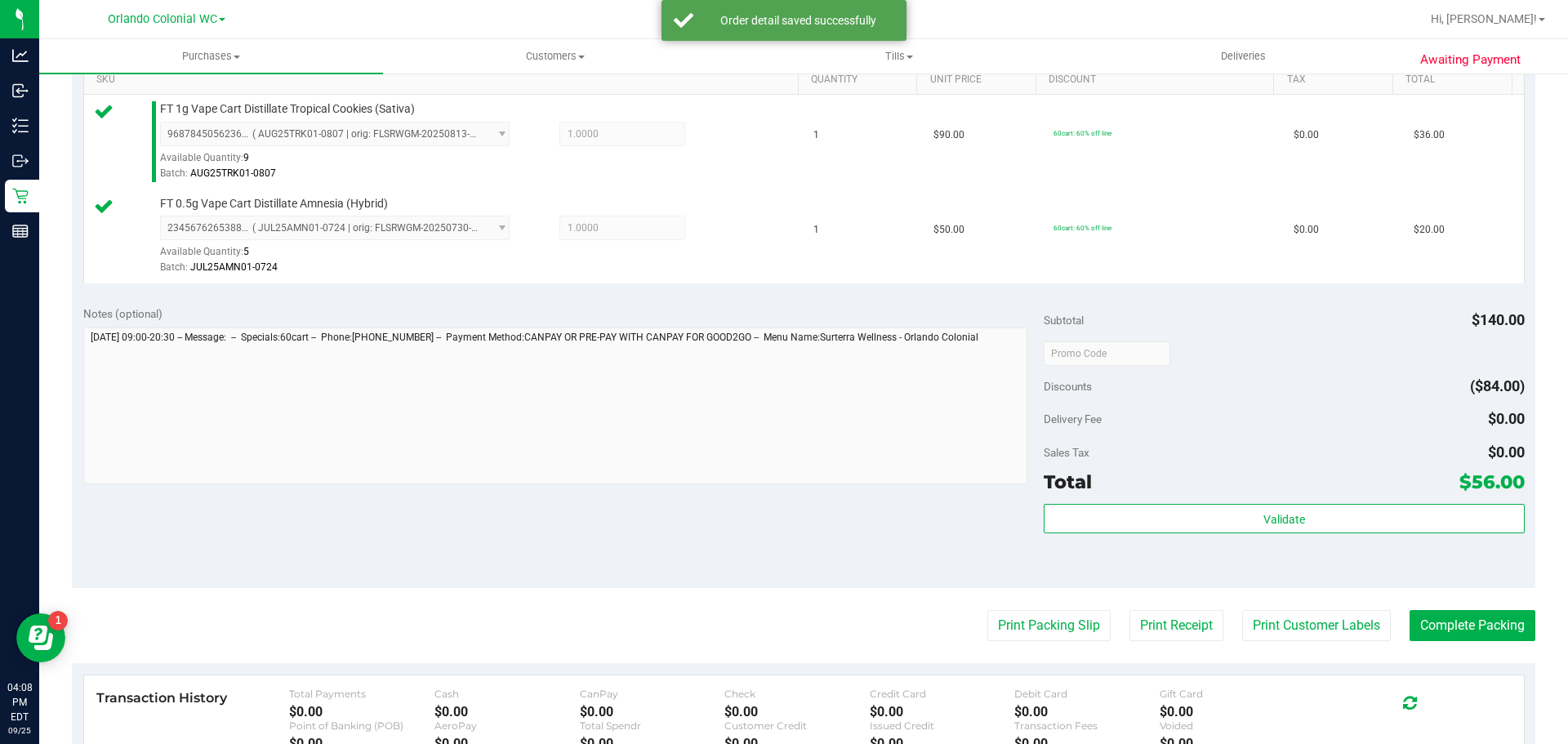
scroll to position [443, 0]
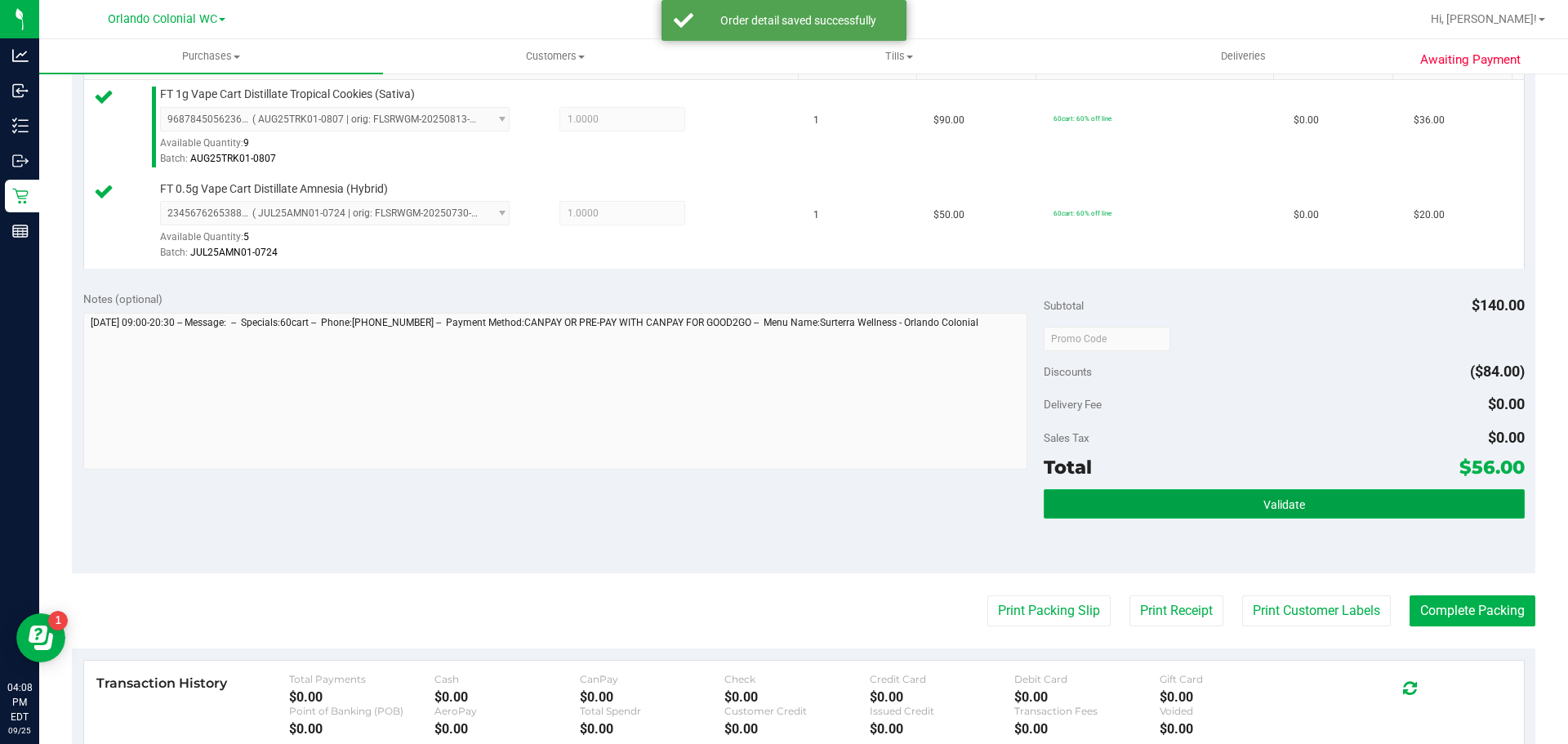
click at [1274, 503] on span "Validate" at bounding box center [1284, 504] width 42 height 13
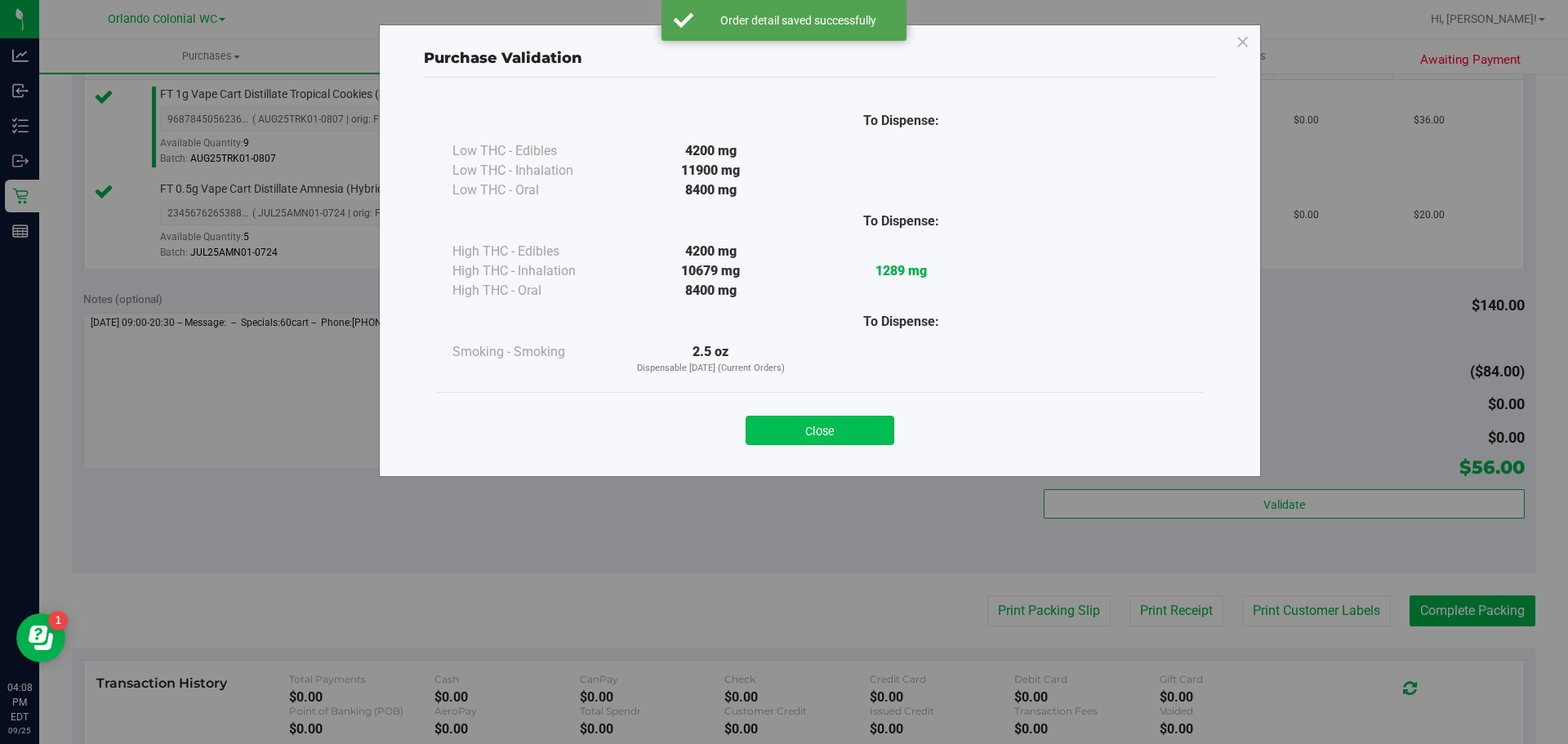
click at [842, 430] on button "Close" at bounding box center [819, 430] width 149 height 29
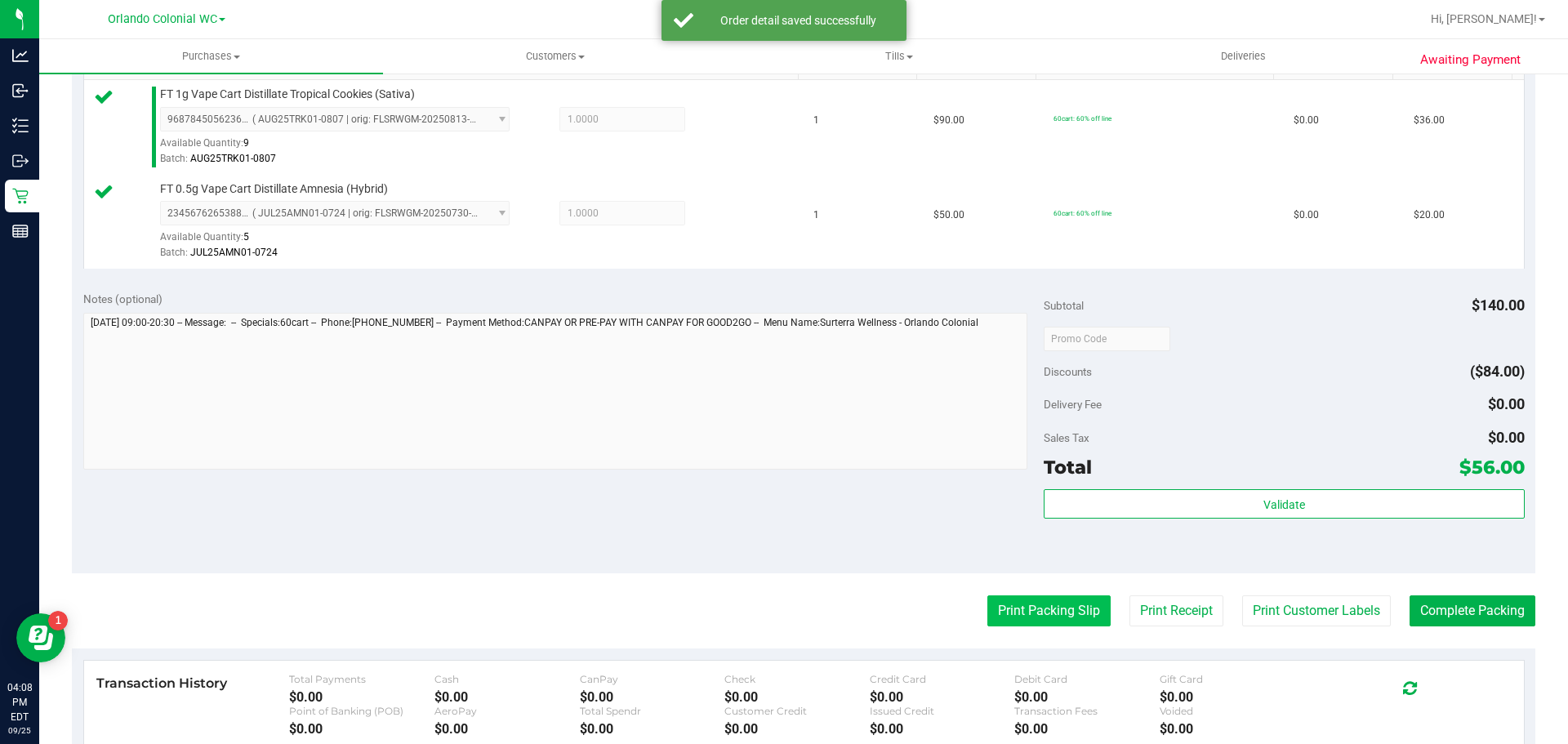
click at [1032, 625] on button "Print Packing Slip" at bounding box center [1049, 611] width 124 height 31
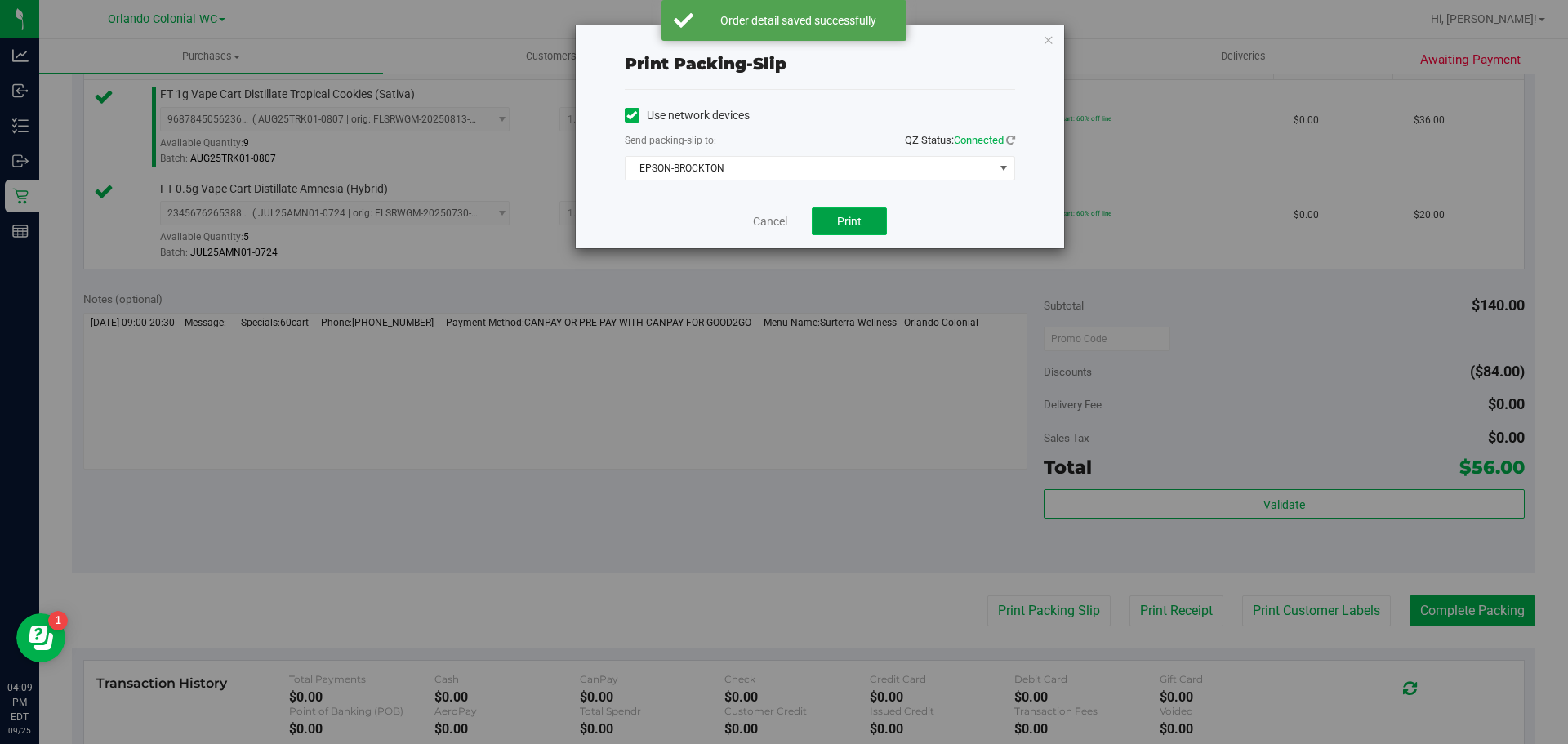
click at [845, 223] on span "Print" at bounding box center [849, 221] width 25 height 13
click at [1048, 36] on icon "button" at bounding box center [1048, 39] width 11 height 20
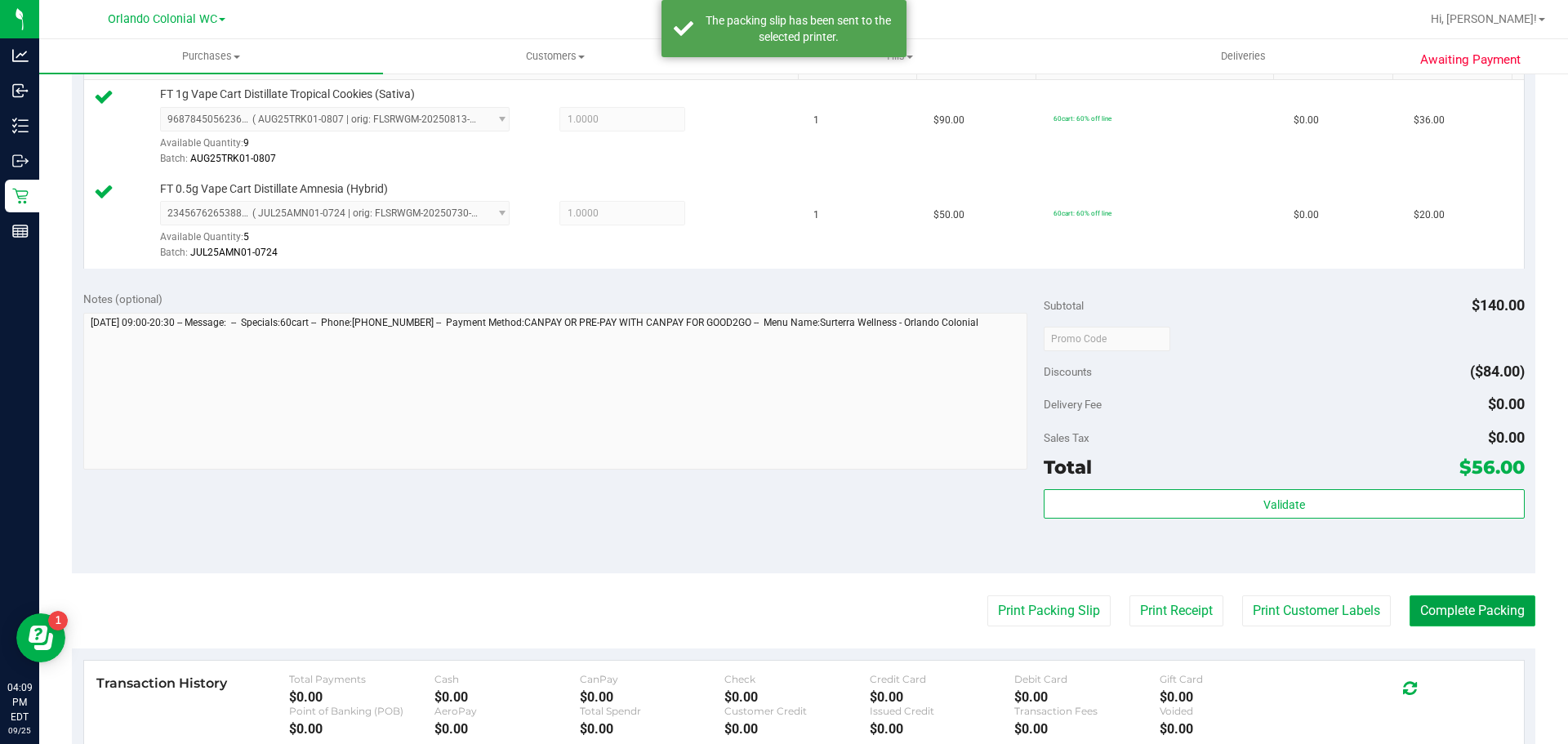
click at [1456, 607] on button "Complete Packing" at bounding box center [1473, 611] width 125 height 31
